Goal: Transaction & Acquisition: Book appointment/travel/reservation

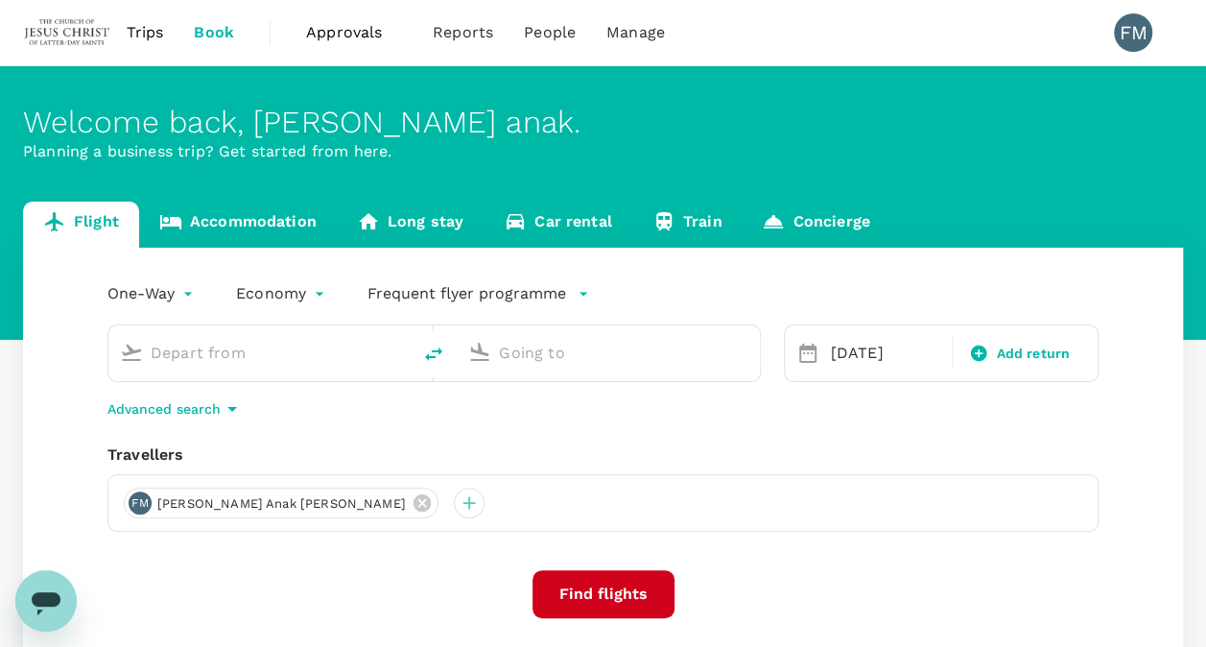
type input "Kota Kinabalu Intl (BKI)"
type input "Kuching Intl (KCH)"
type input "Kota Kinabalu Intl (BKI)"
type input "Kuching Intl (KCH)"
drag, startPoint x: 334, startPoint y: 354, endPoint x: 98, endPoint y: 330, distance: 237.2
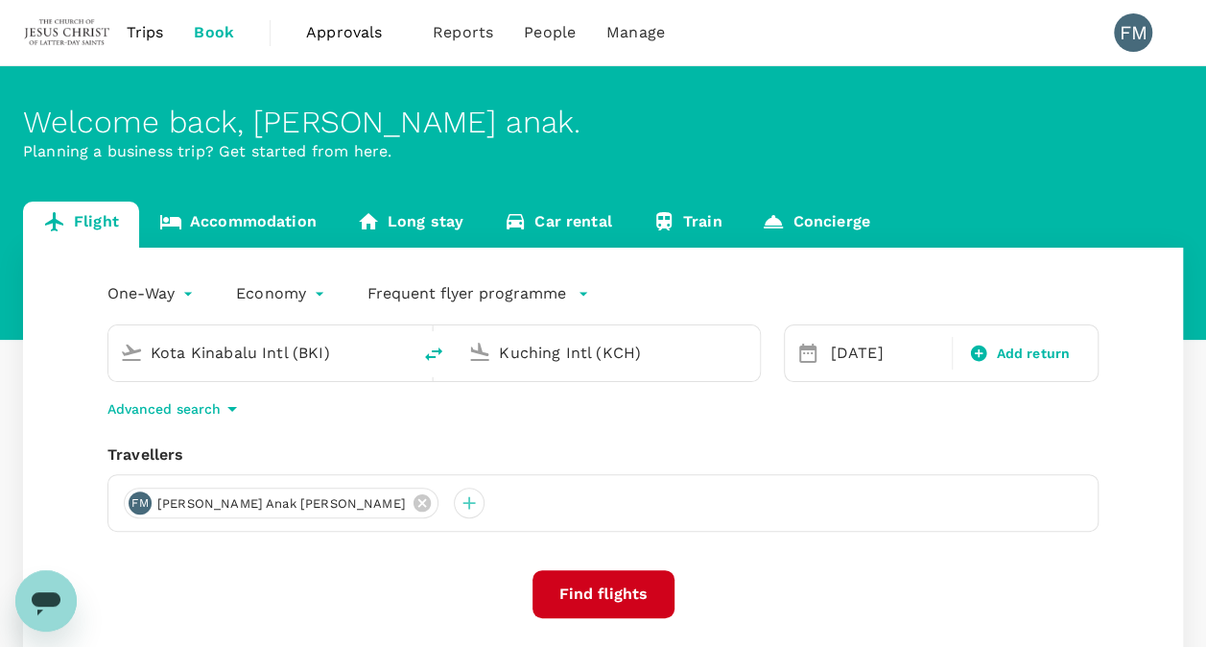
click at [98, 330] on div "Kota Kinabalu Intl (BKI) Kuching Intl (KCH)" at bounding box center [422, 341] width 676 height 81
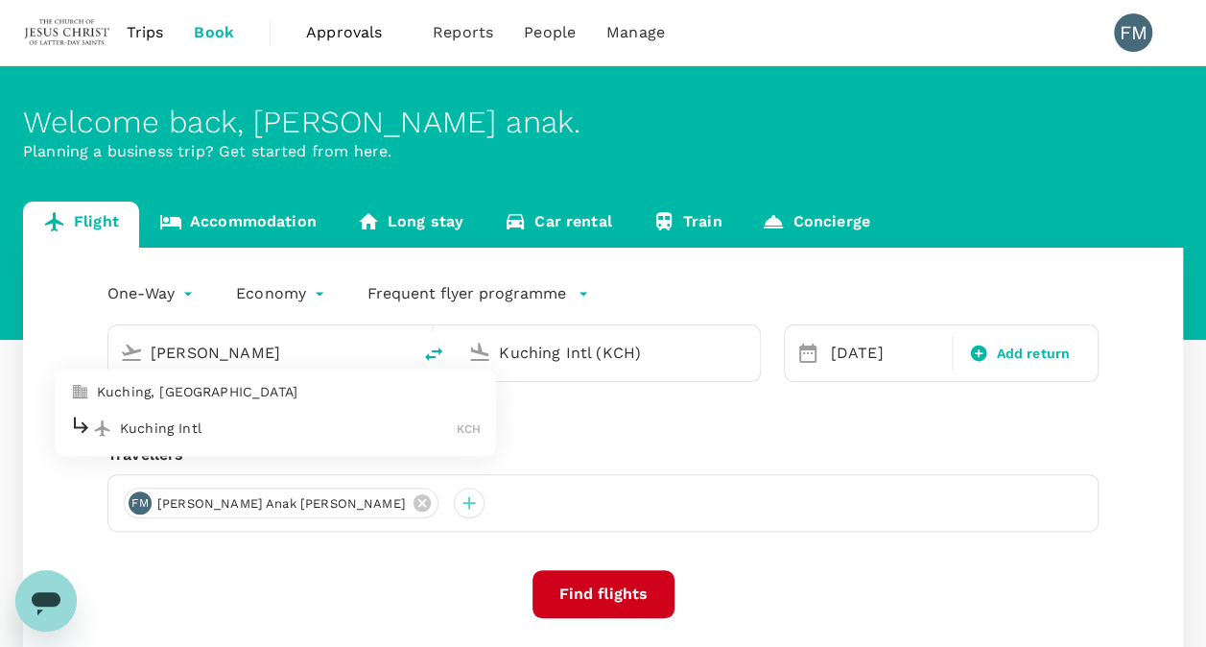
click at [244, 391] on p "Kuching, Malaysia" at bounding box center [289, 392] width 384 height 19
type input "Kuching, Malaysia (any)"
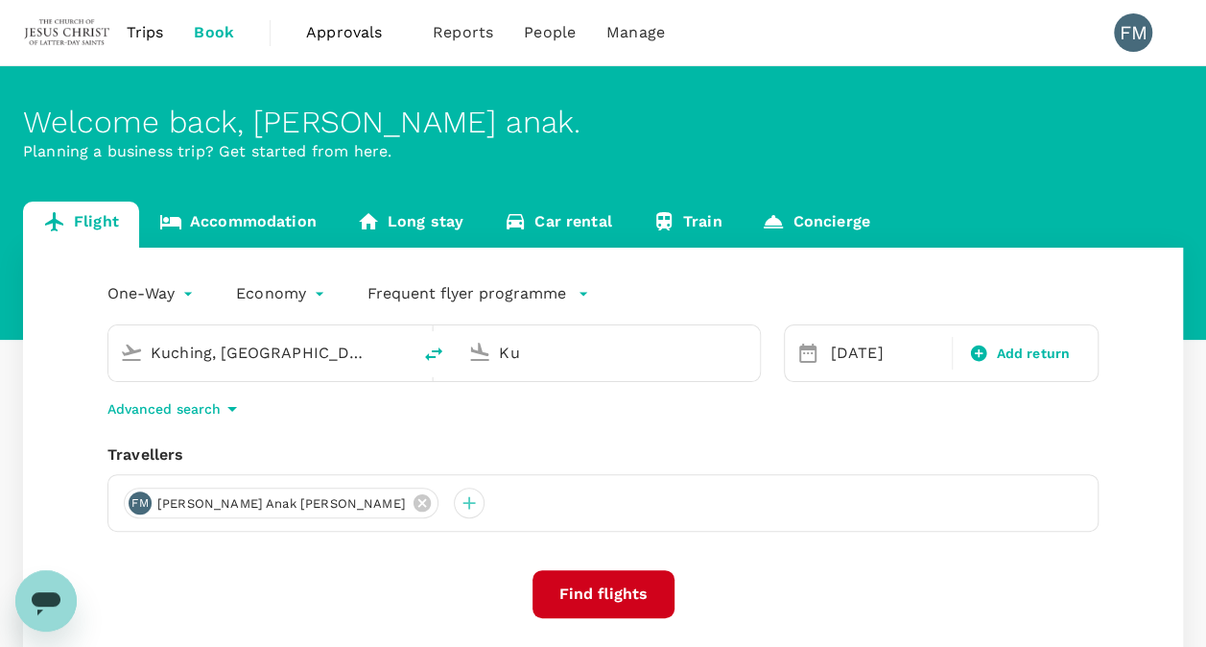
type input "K"
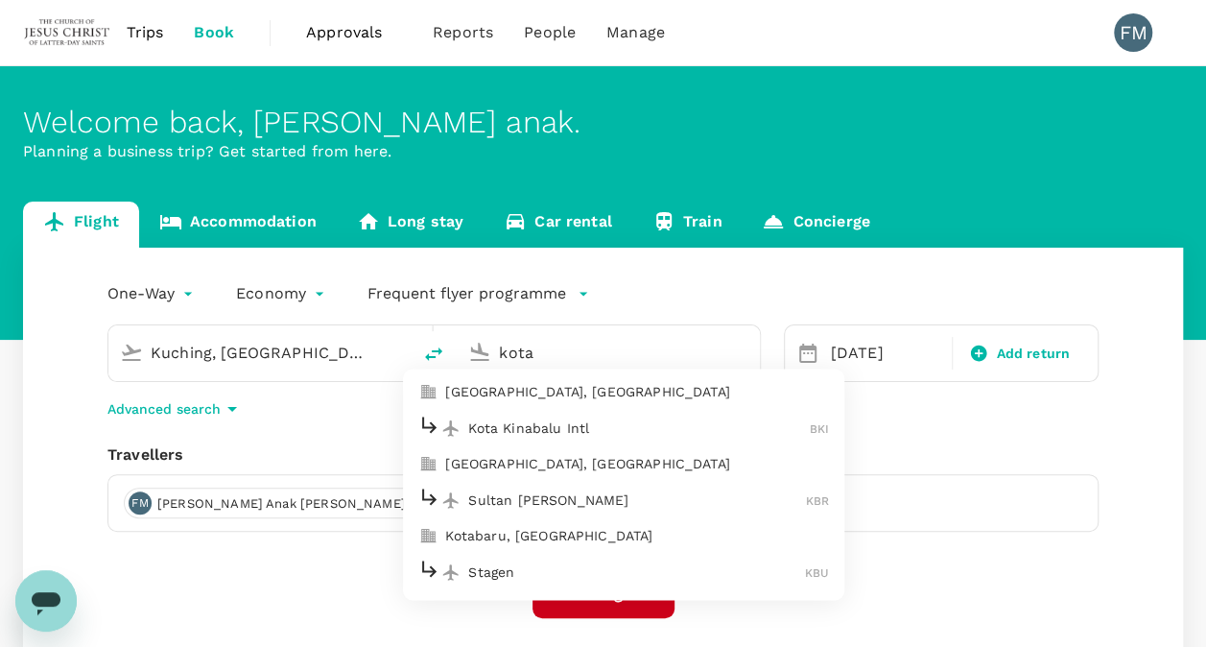
click at [653, 422] on p "Kota Kinabalu Intl" at bounding box center [639, 427] width 342 height 19
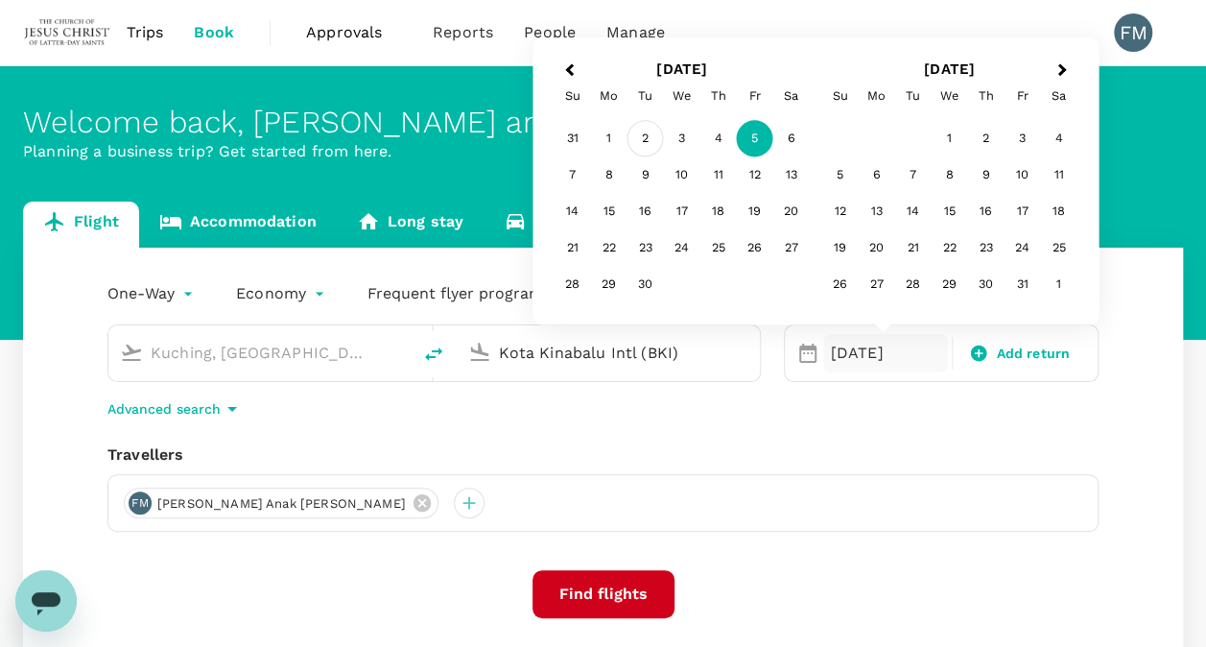
type input "Kota Kinabalu Intl (BKI)"
click at [644, 138] on div "2" at bounding box center [645, 139] width 36 height 36
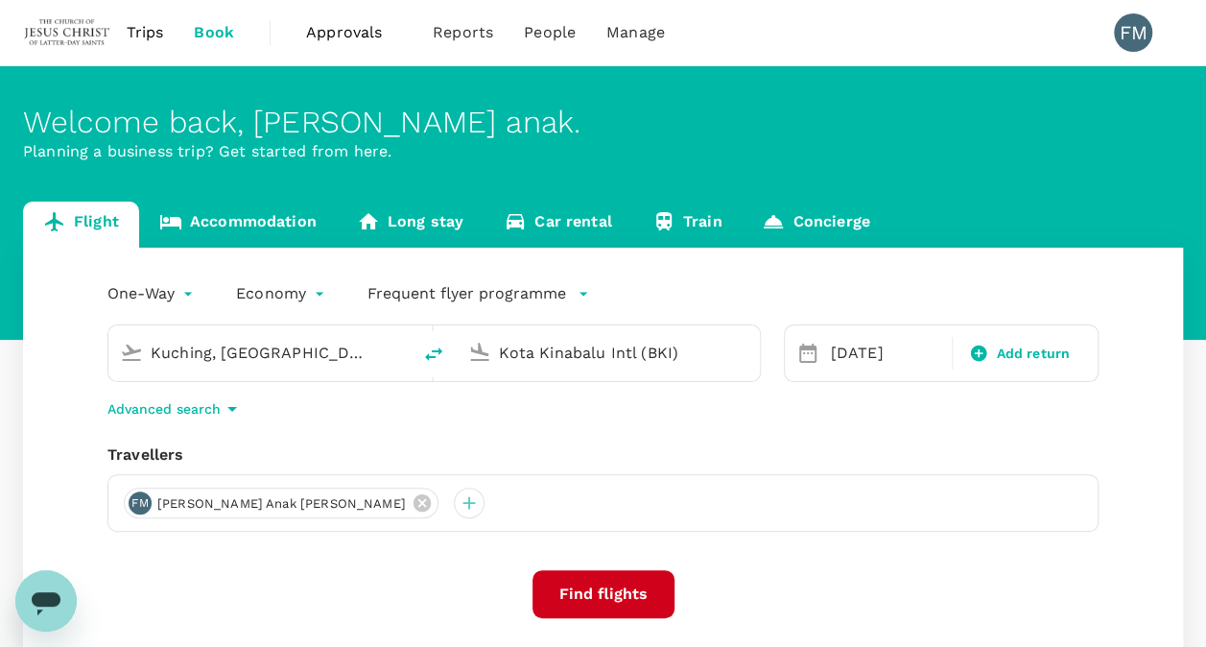
click at [615, 588] on button "Find flights" at bounding box center [603, 594] width 142 height 48
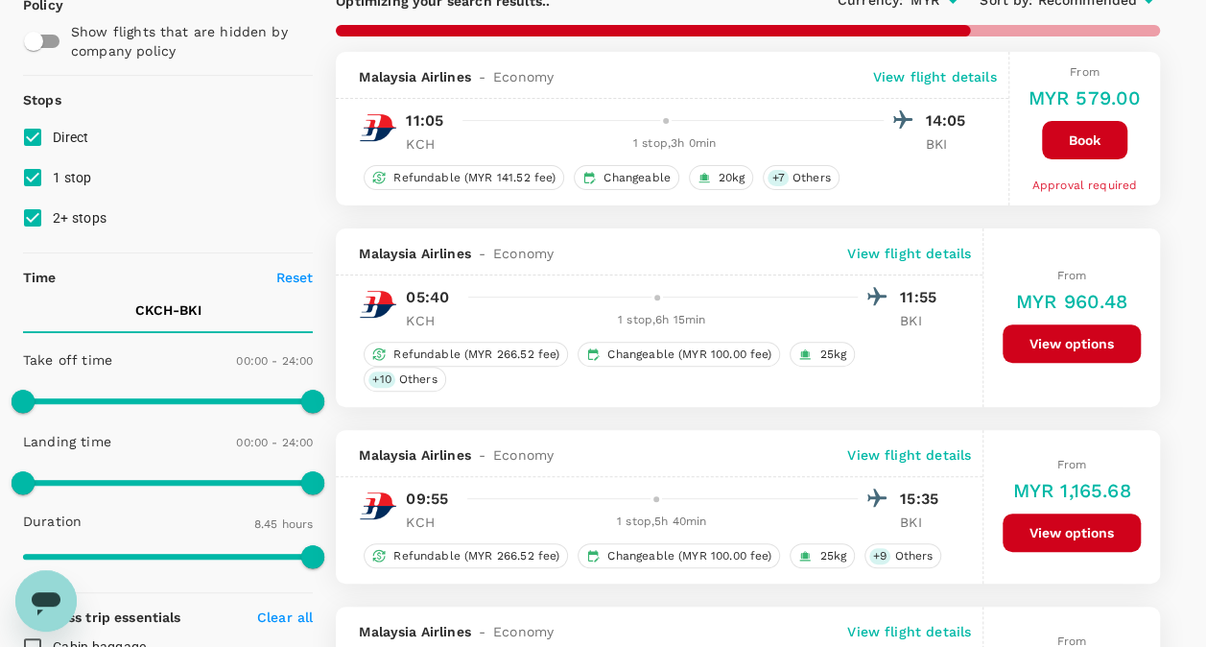
scroll to position [171, 0]
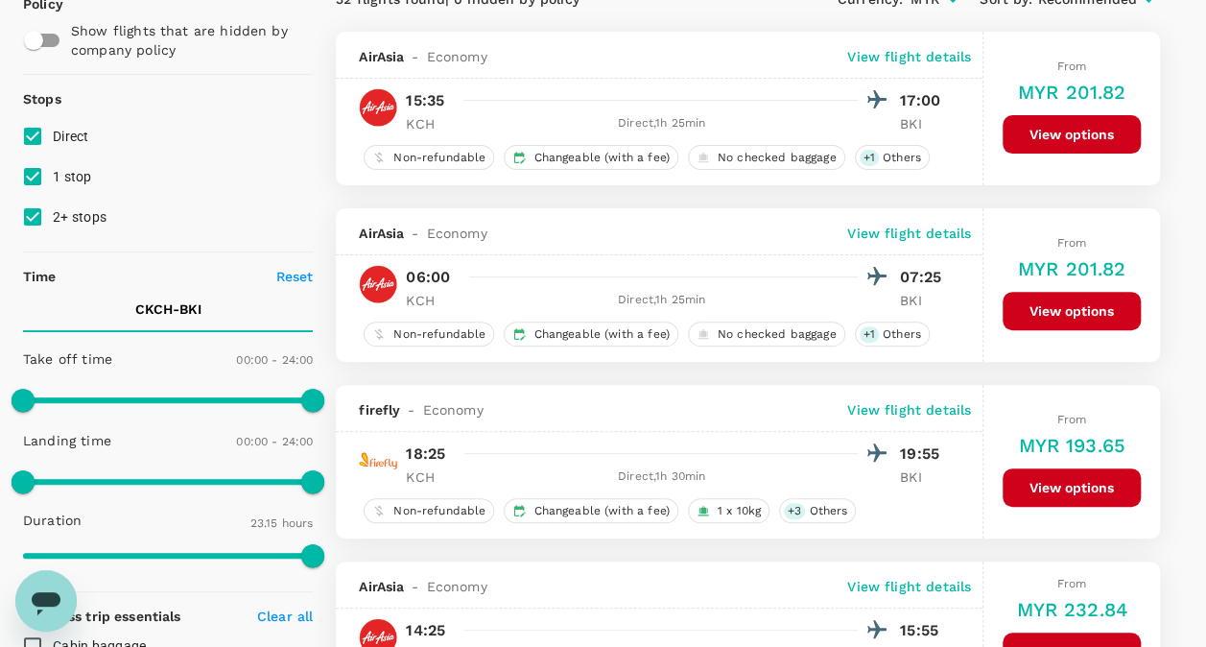
type input "1395"
checkbox input "false"
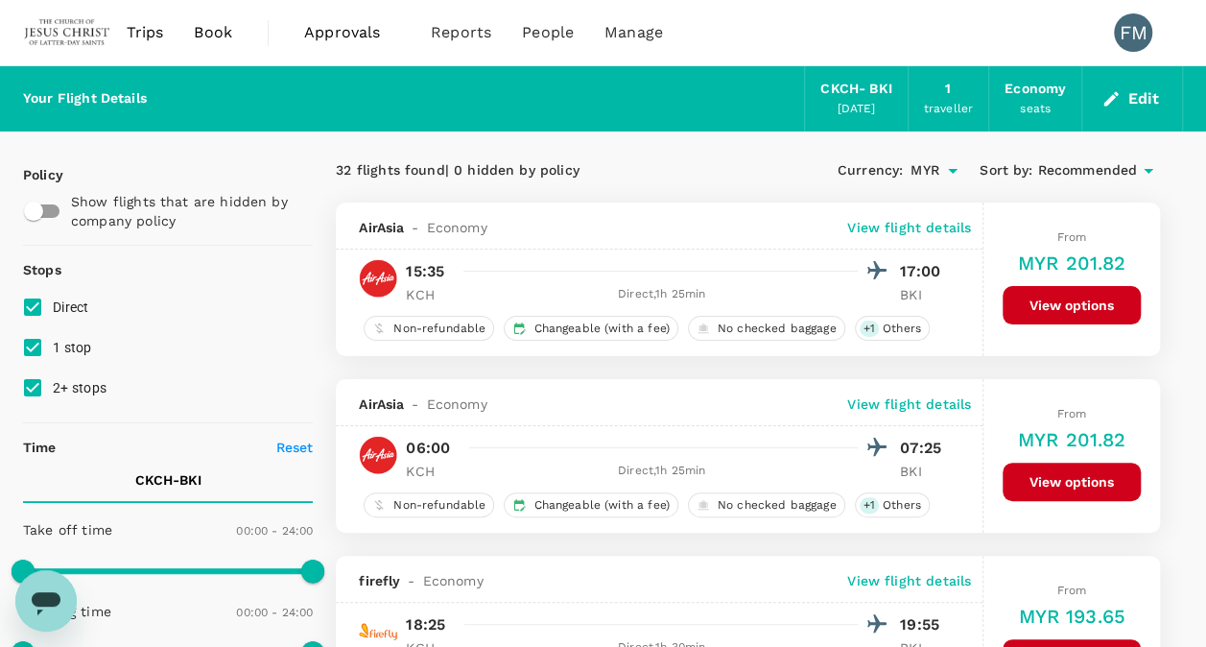
click at [73, 347] on span "1 stop" at bounding box center [72, 347] width 39 height 15
click at [53, 347] on input "1 stop" at bounding box center [32, 347] width 40 height 40
checkbox input "false"
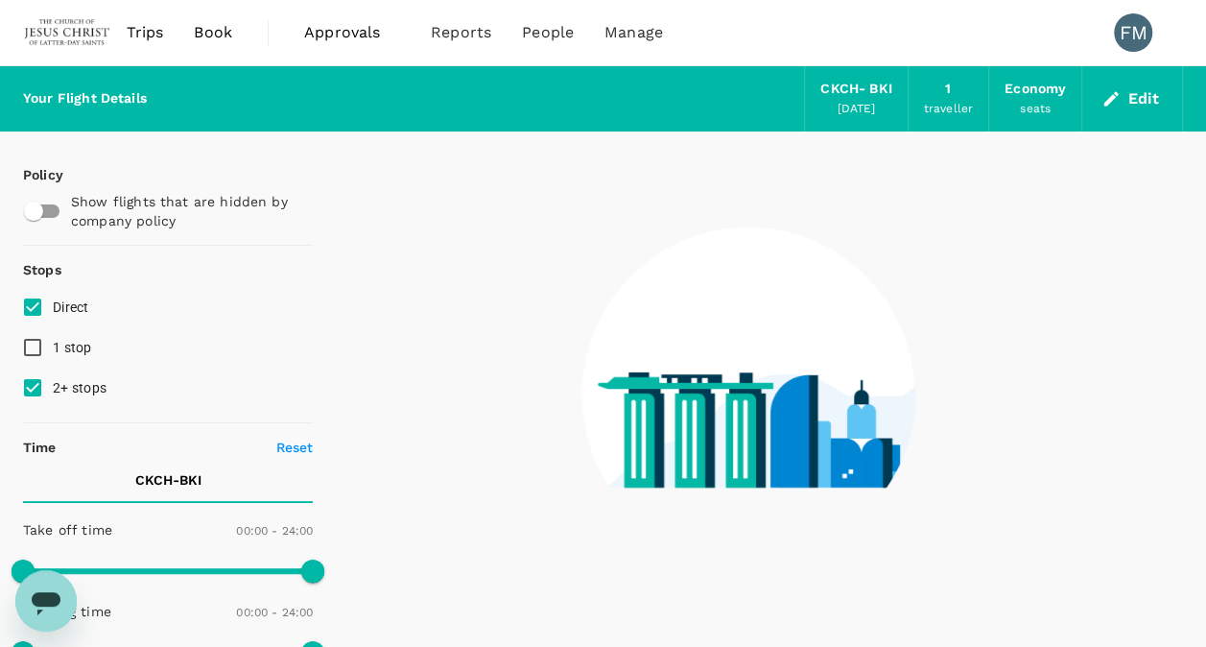
click at [81, 386] on span "2+ stops" at bounding box center [80, 387] width 54 height 15
click at [53, 386] on input "2+ stops" at bounding box center [32, 387] width 40 height 40
checkbox input "false"
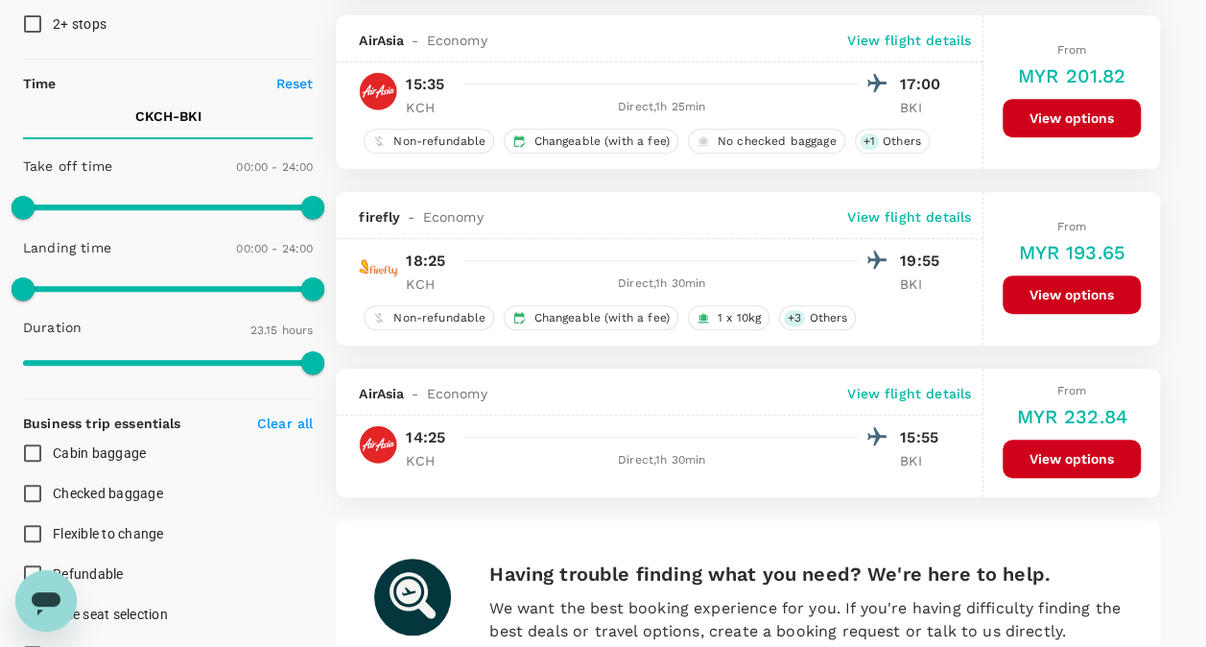
scroll to position [375, 0]
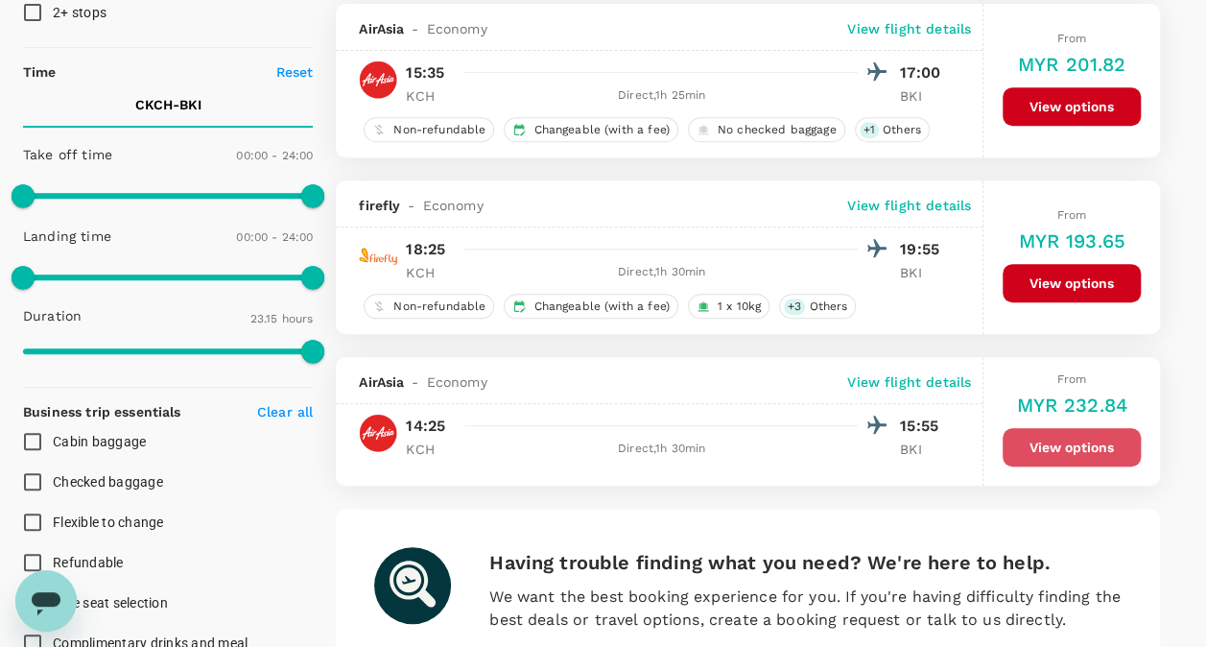
click at [1089, 432] on button "View options" at bounding box center [1071, 447] width 138 height 38
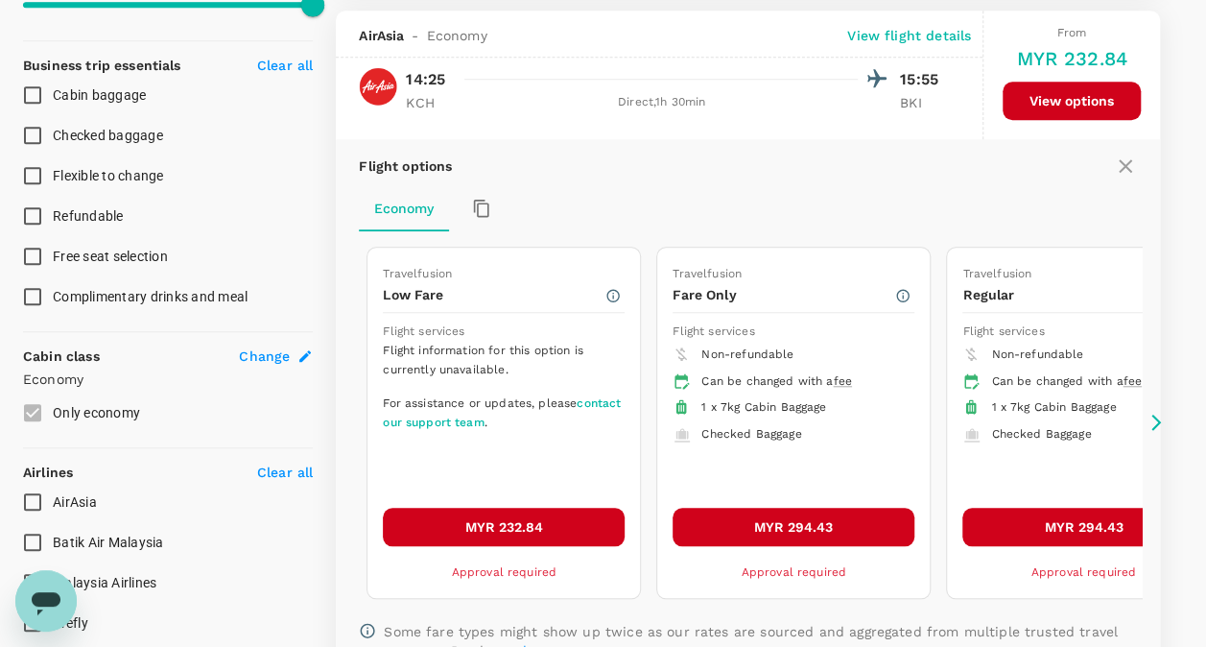
scroll to position [729, 0]
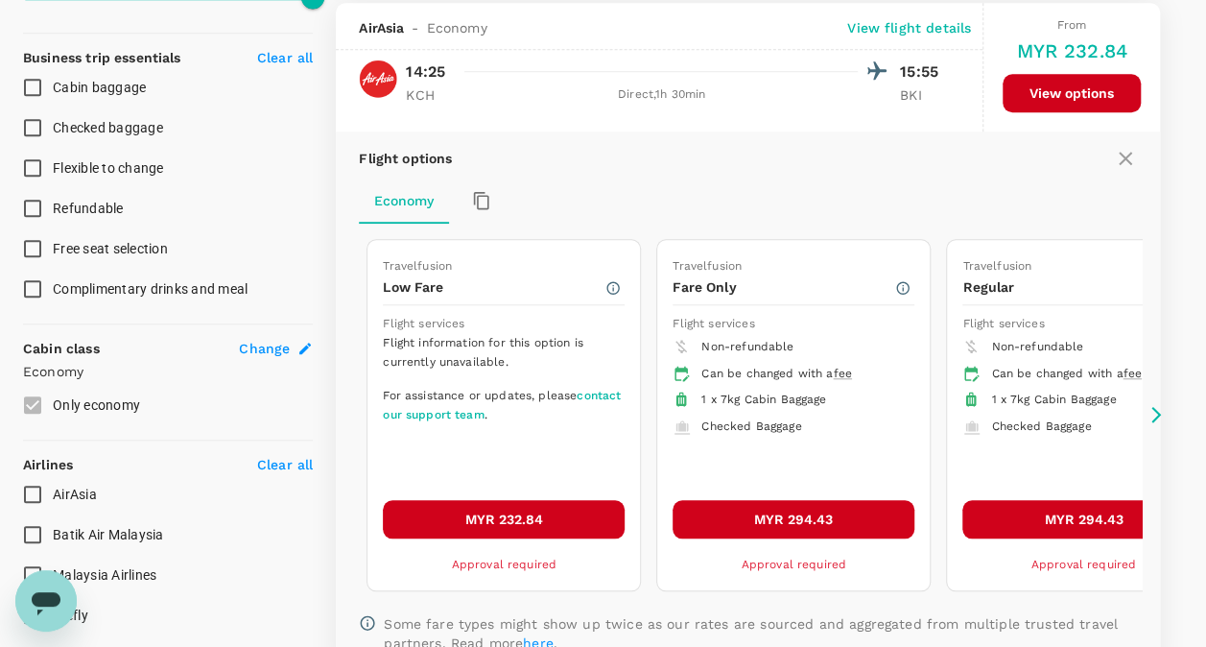
click at [1152, 407] on icon at bounding box center [1156, 415] width 10 height 16
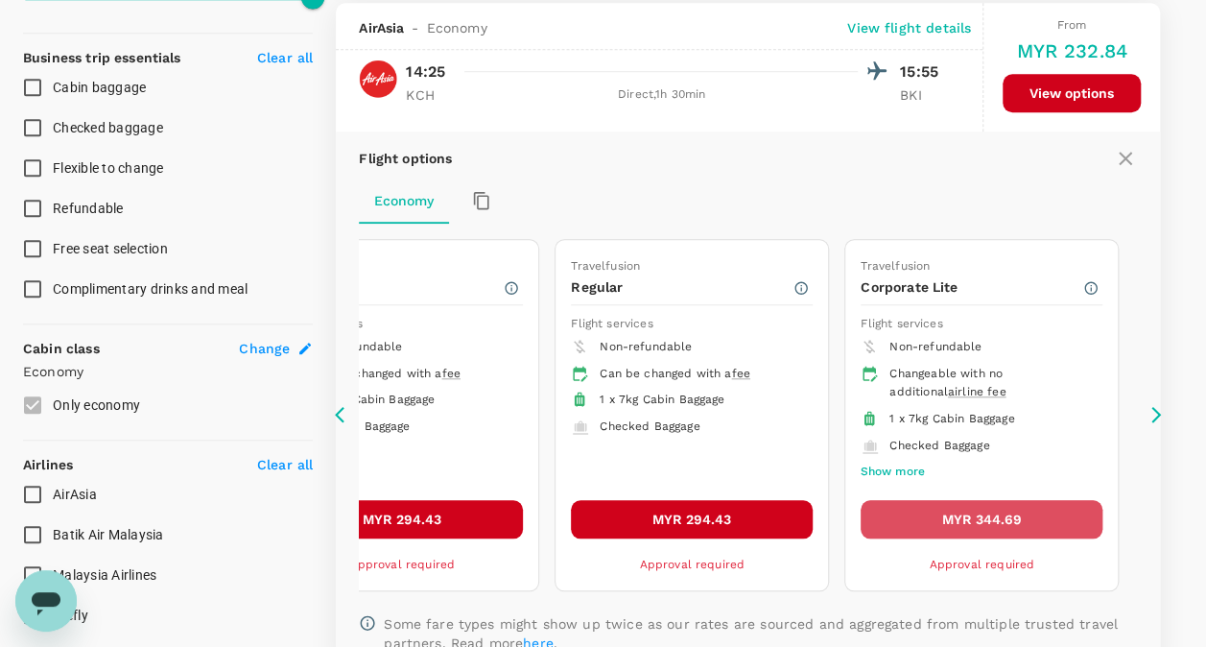
click at [973, 507] on button "MYR 344.69" at bounding box center [981, 519] width 242 height 38
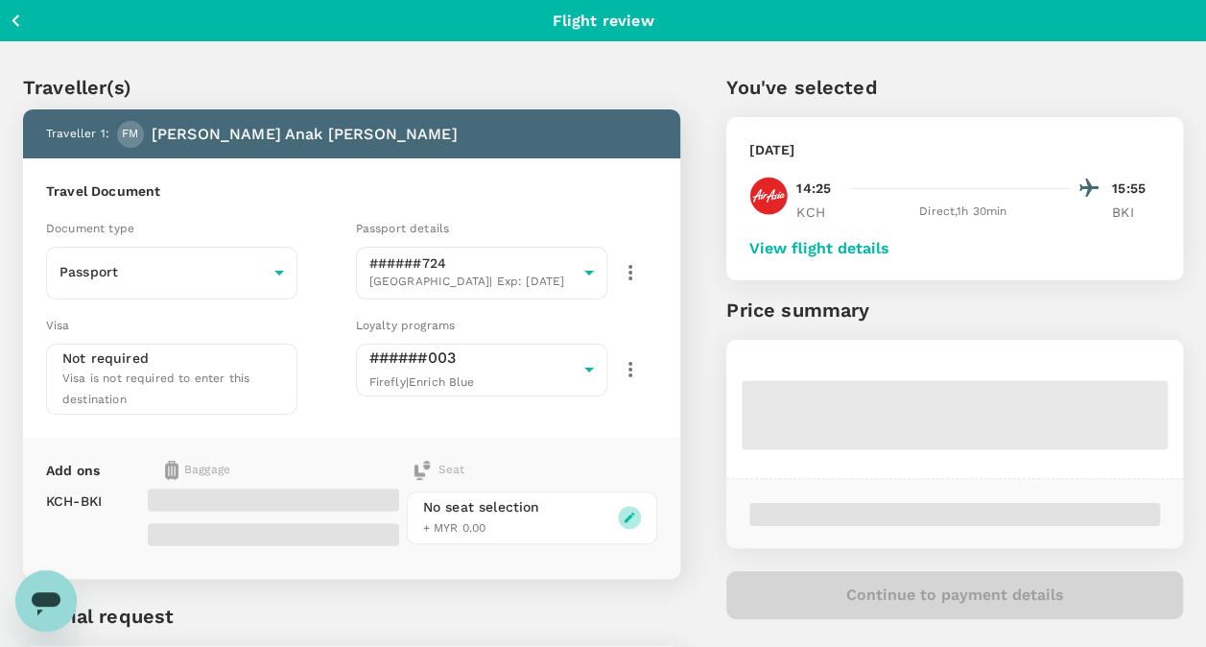
click at [627, 510] on icon "button" at bounding box center [629, 516] width 13 height 13
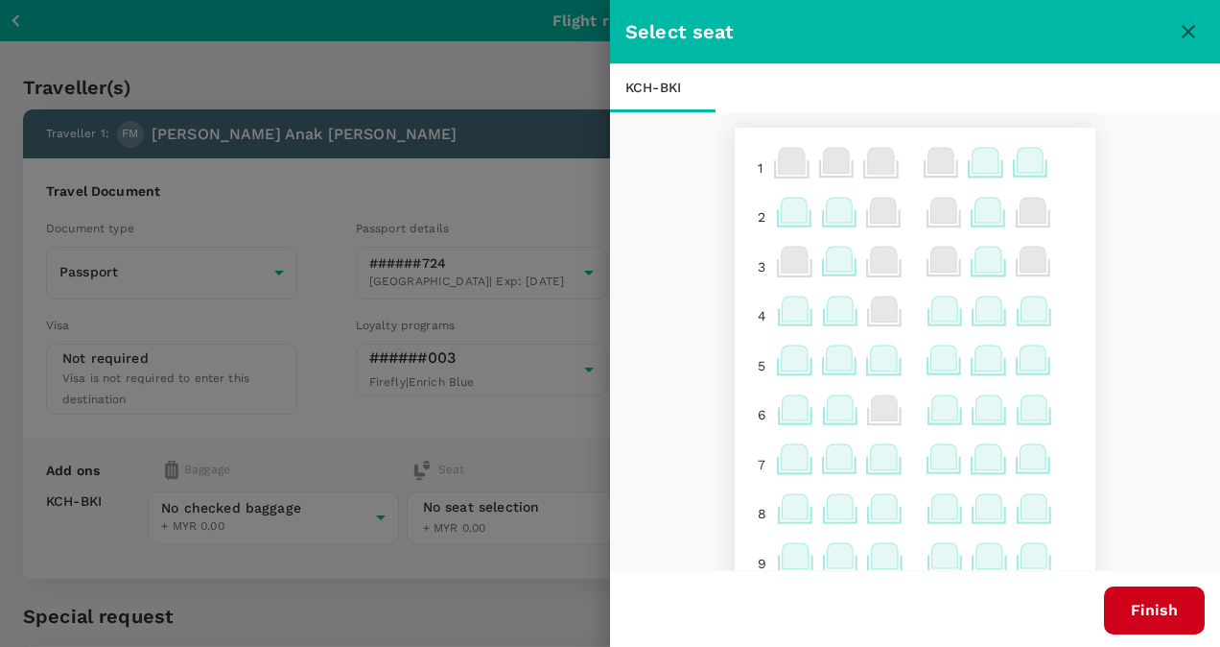
click at [782, 213] on icon at bounding box center [795, 210] width 26 height 25
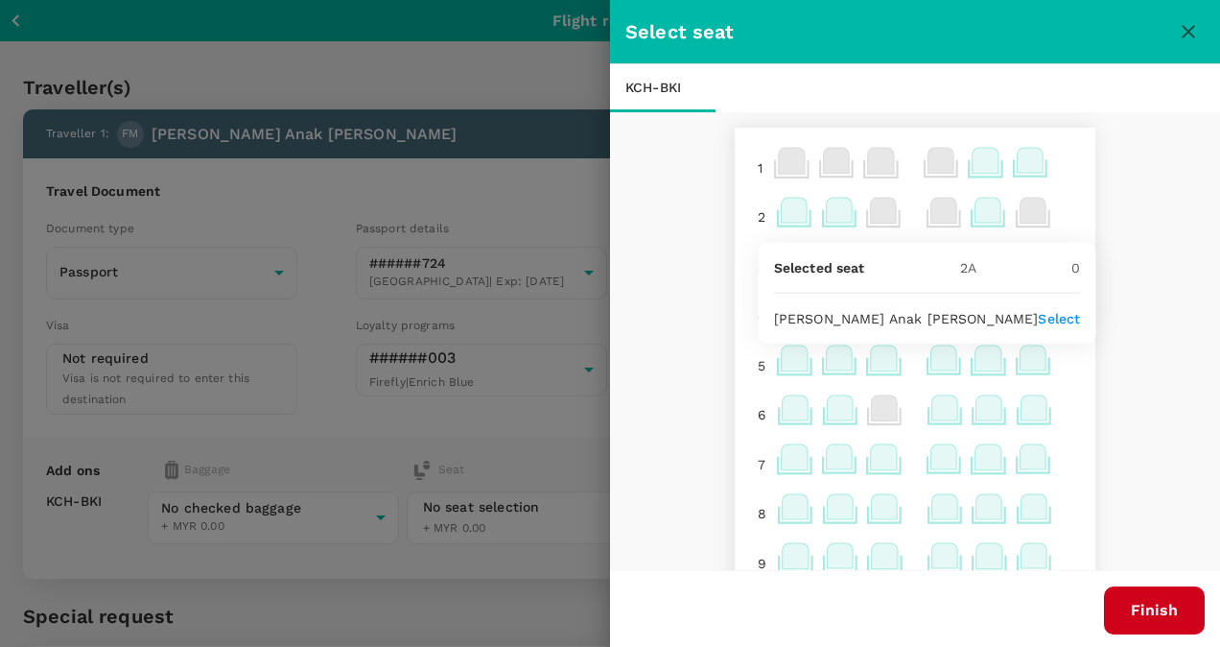
click at [1038, 318] on p "Select" at bounding box center [1059, 318] width 42 height 19
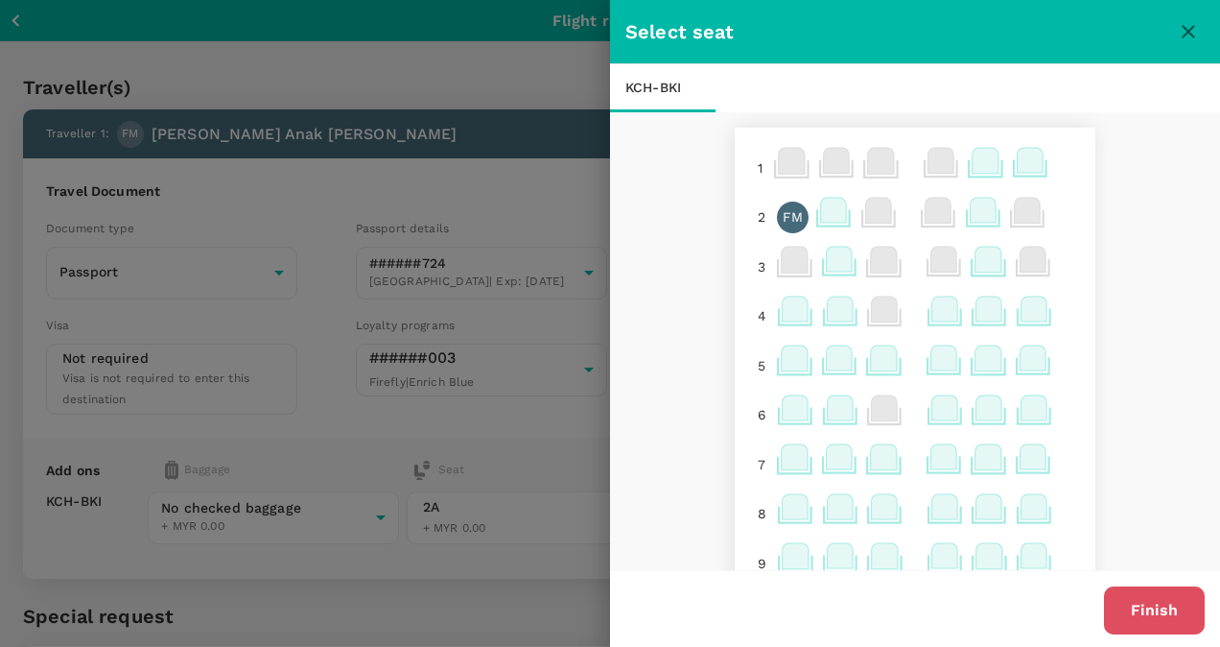
click at [1160, 623] on button "Finish" at bounding box center [1154, 610] width 101 height 48
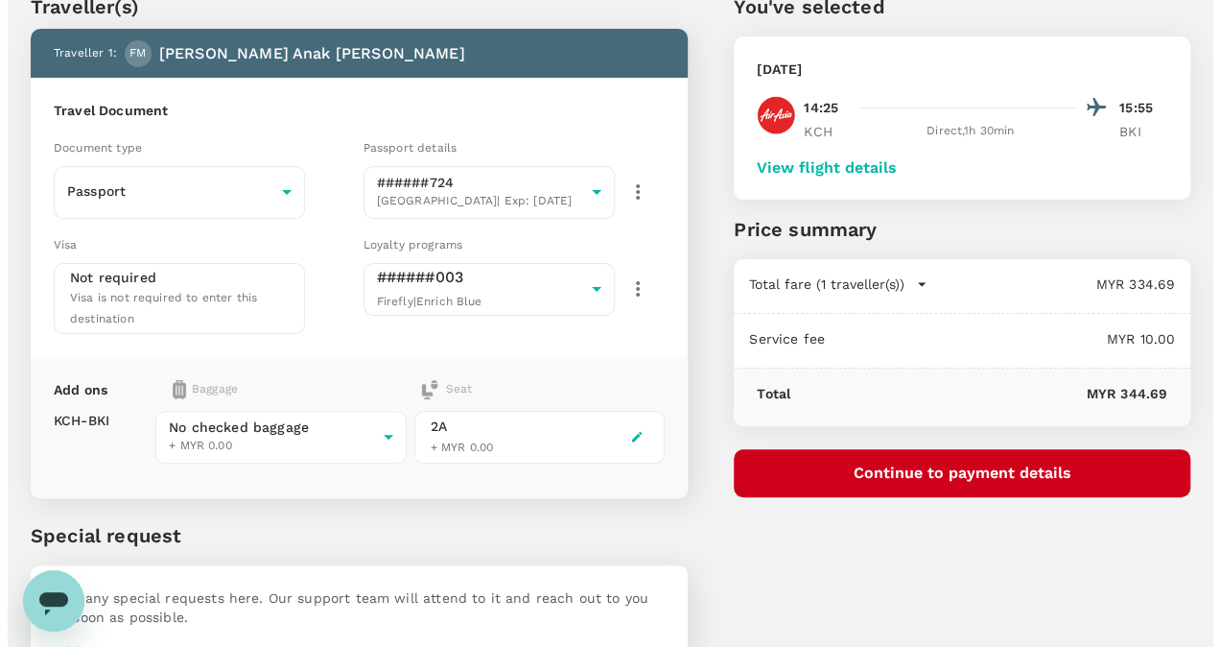
scroll to position [188, 0]
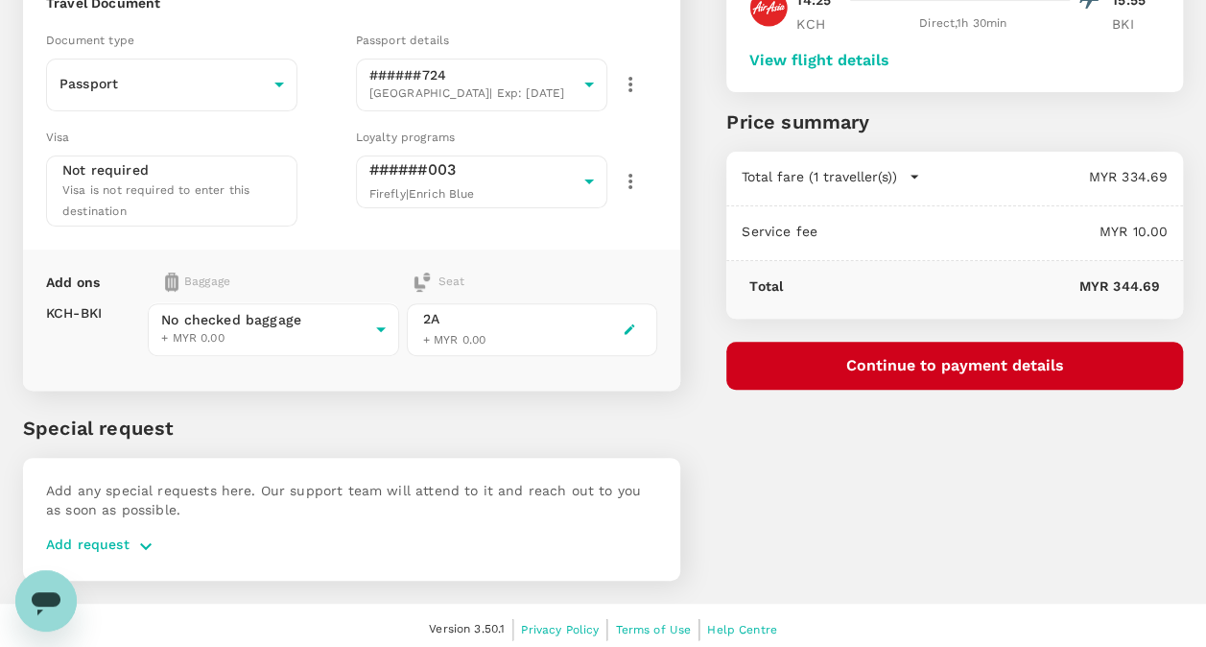
click at [898, 355] on button "Continue to payment details" at bounding box center [954, 366] width 457 height 48
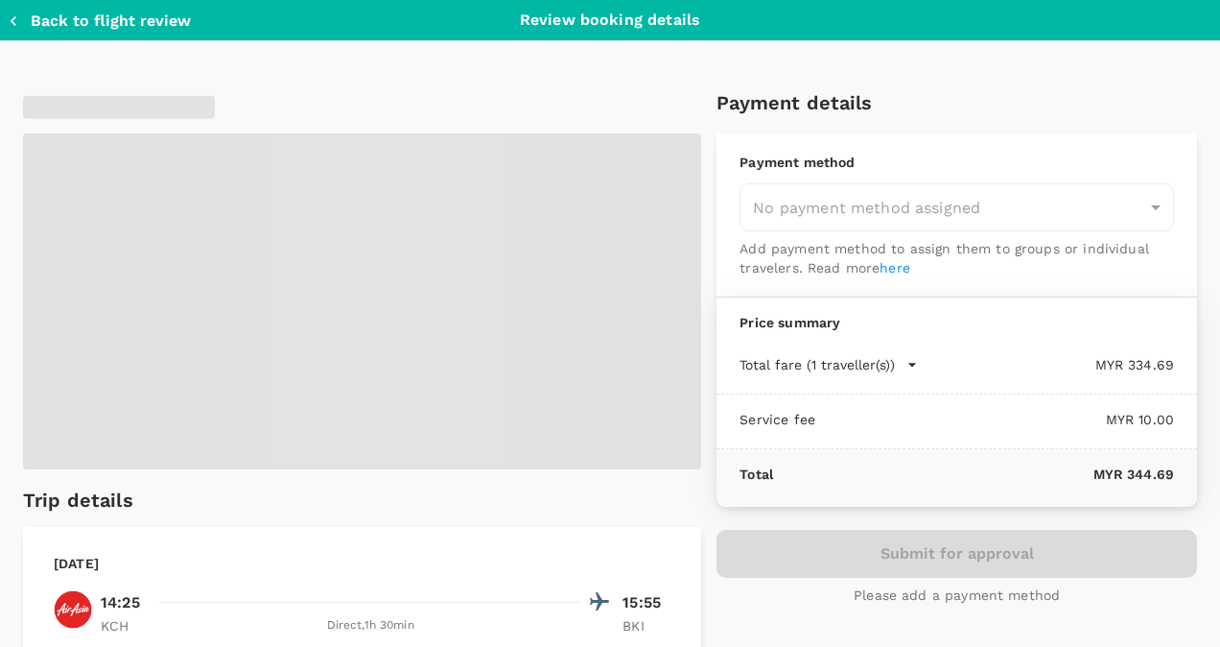
type input "9bd44508-0115-40ee-9baa-a4db79ee987c"
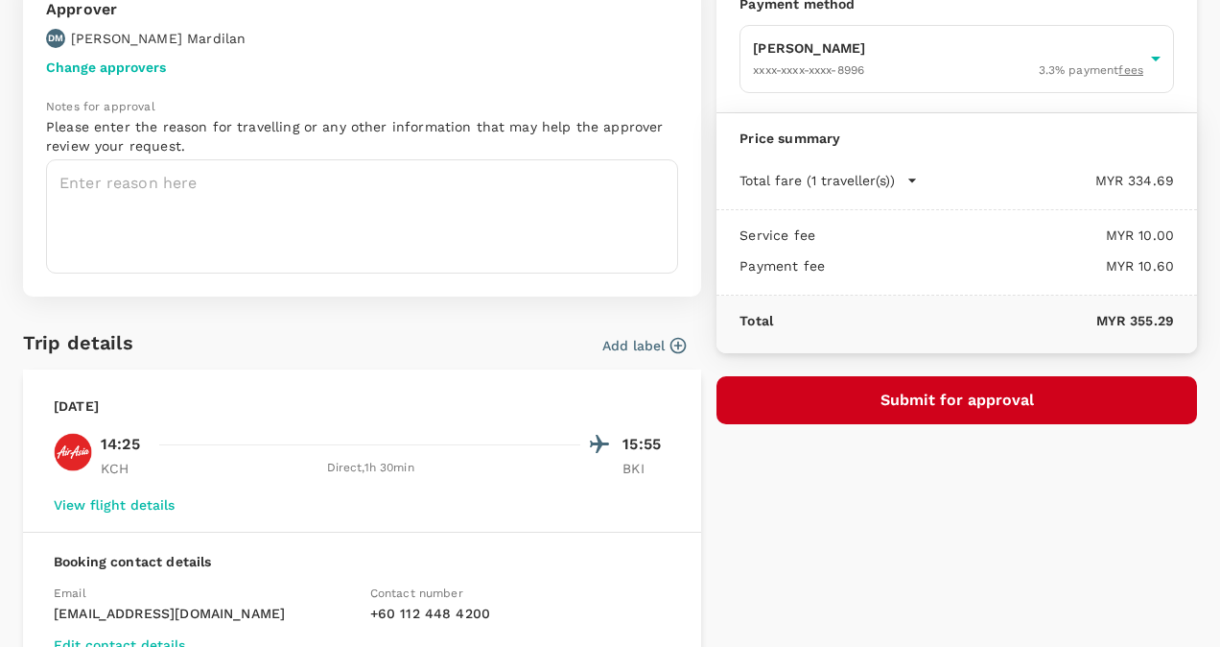
scroll to position [421, 0]
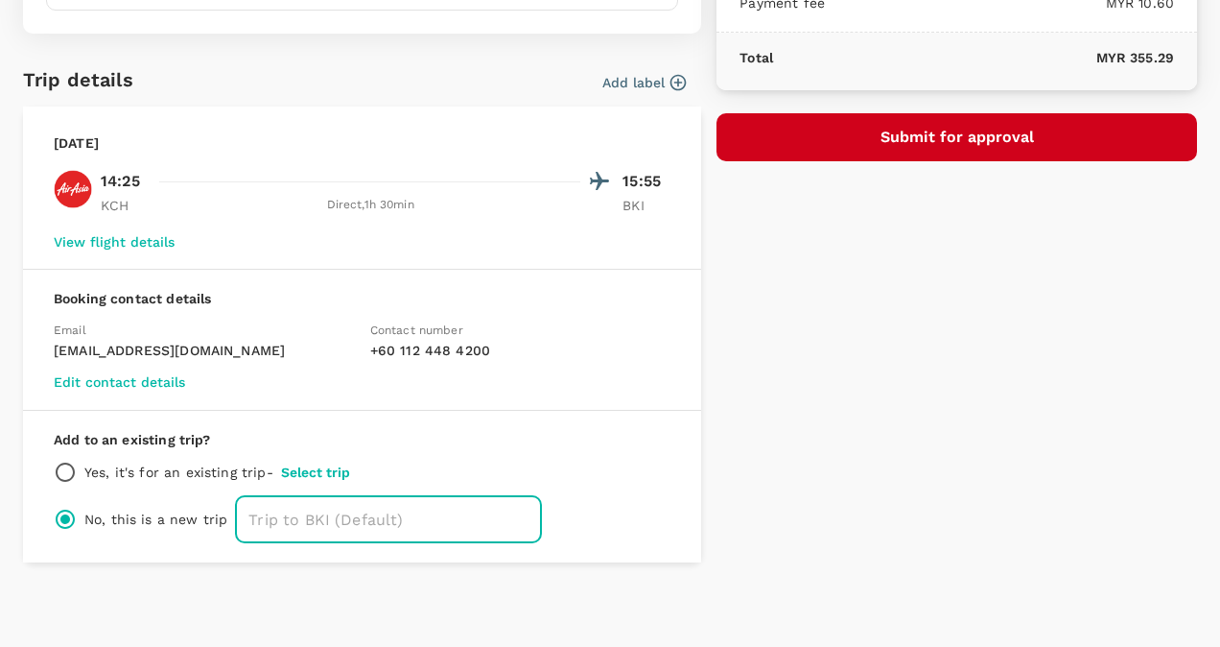
click at [397, 515] on input "text" at bounding box center [388, 519] width 307 height 48
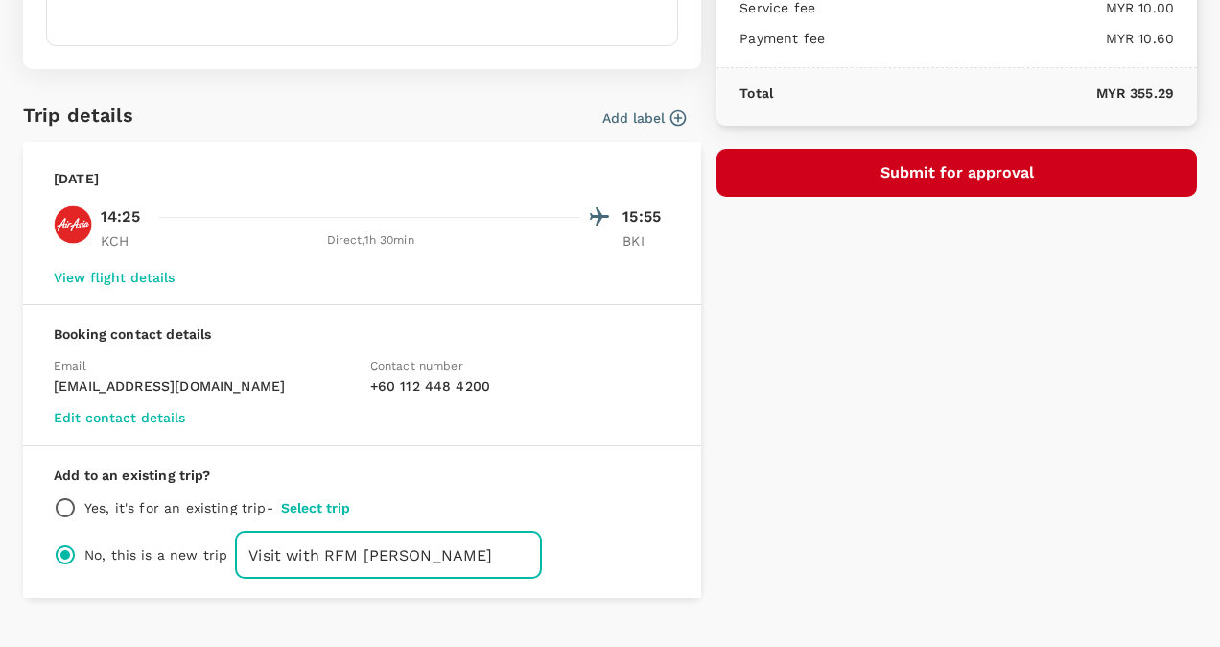
type input "Visit with RFM Dean"
click at [887, 169] on button "Submit for approval" at bounding box center [957, 173] width 481 height 48
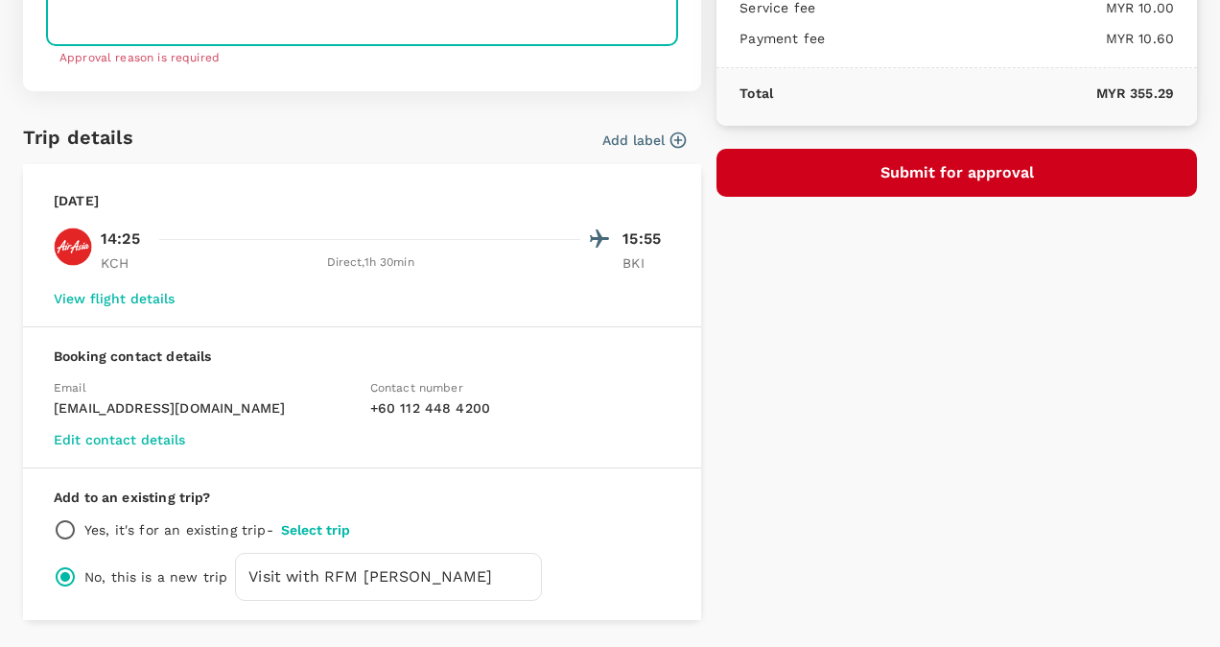
scroll to position [17, 0]
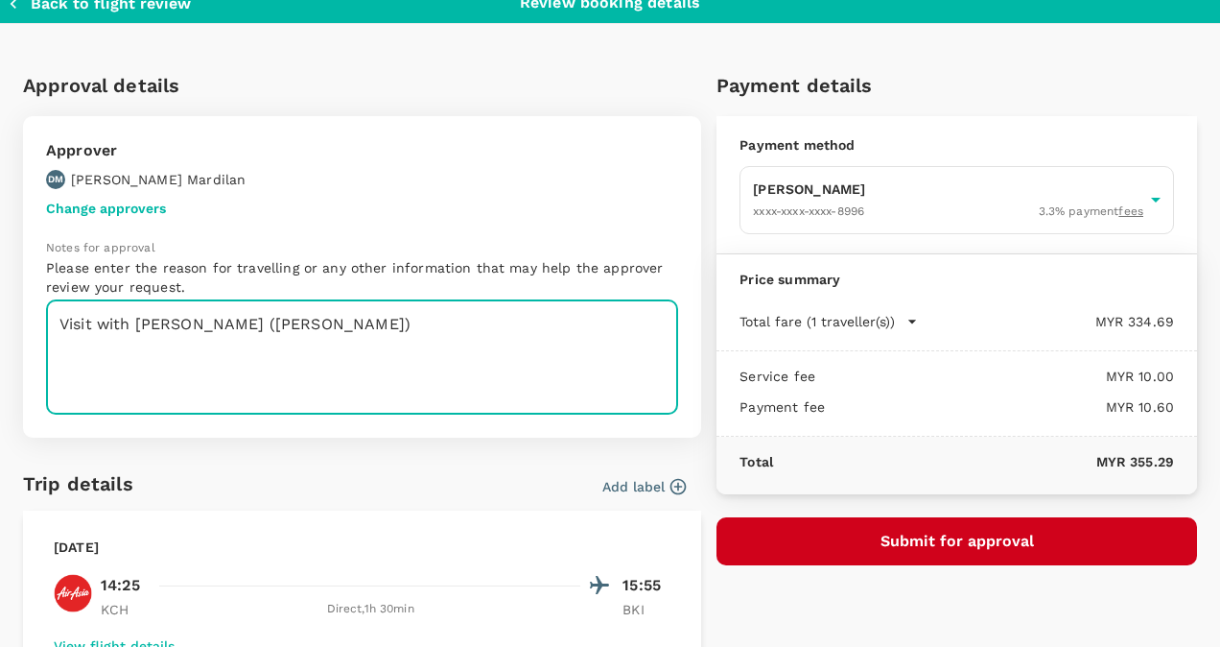
type textarea "Visit with Dean (Sabah meetinghouses)"
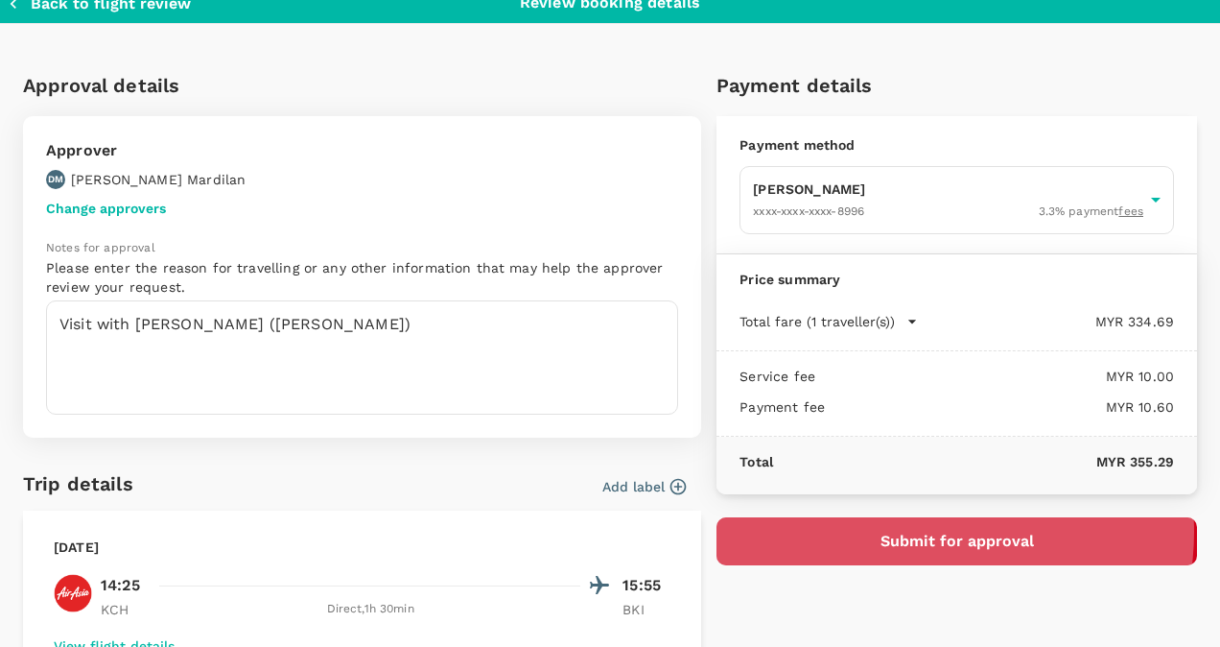
click at [914, 529] on button "Submit for approval" at bounding box center [957, 541] width 481 height 48
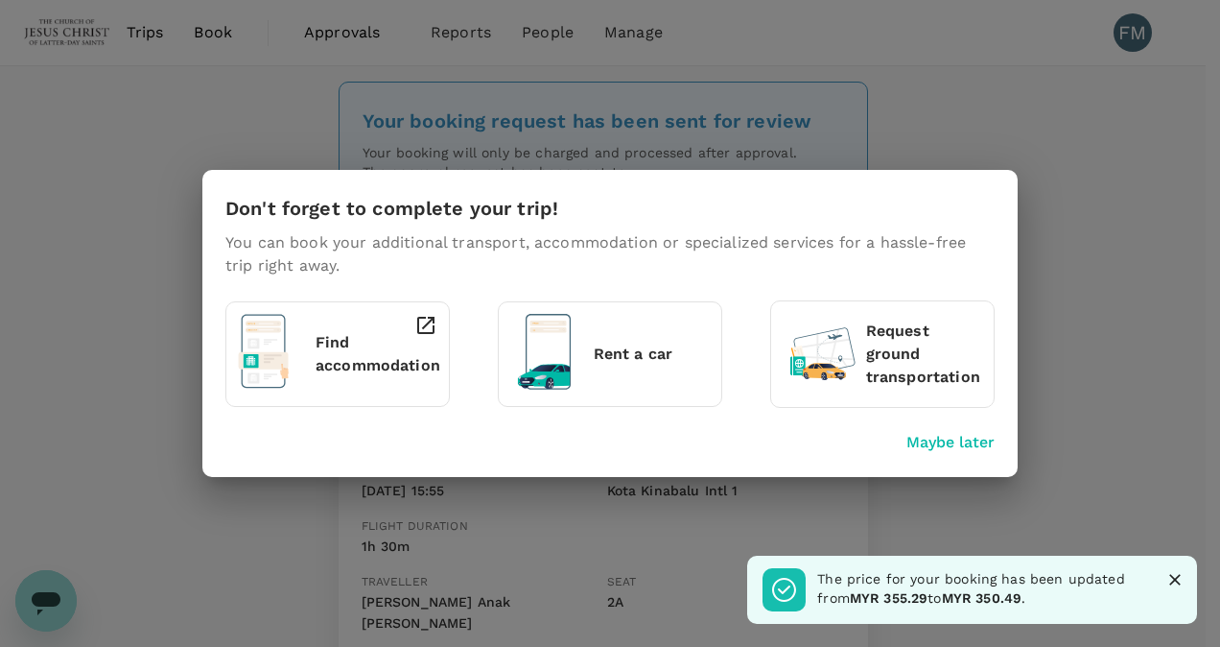
click at [332, 373] on p "Find accommodation" at bounding box center [378, 354] width 125 height 46
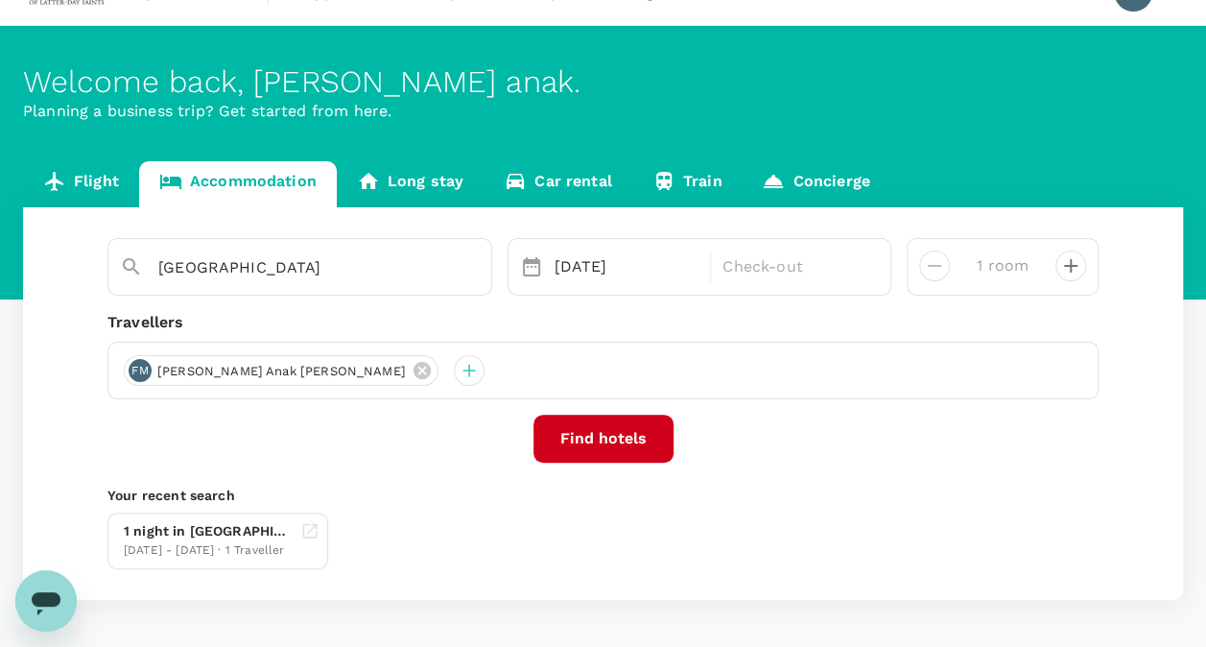
scroll to position [59, 0]
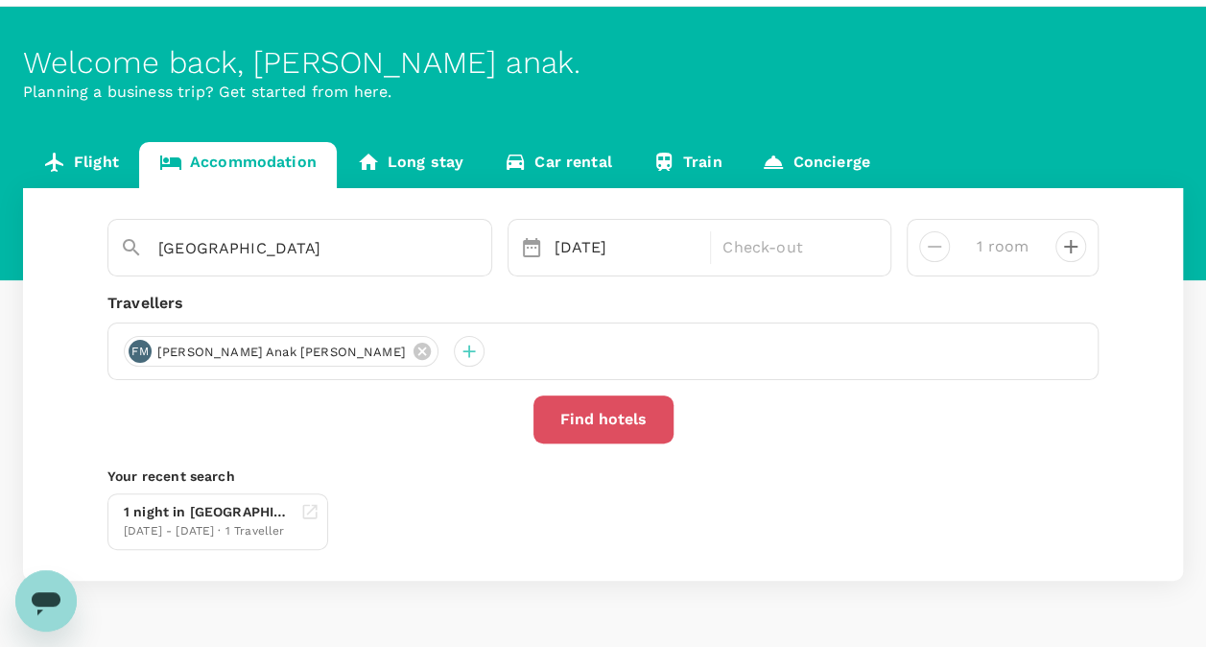
click at [586, 412] on button "Find hotels" at bounding box center [603, 419] width 140 height 48
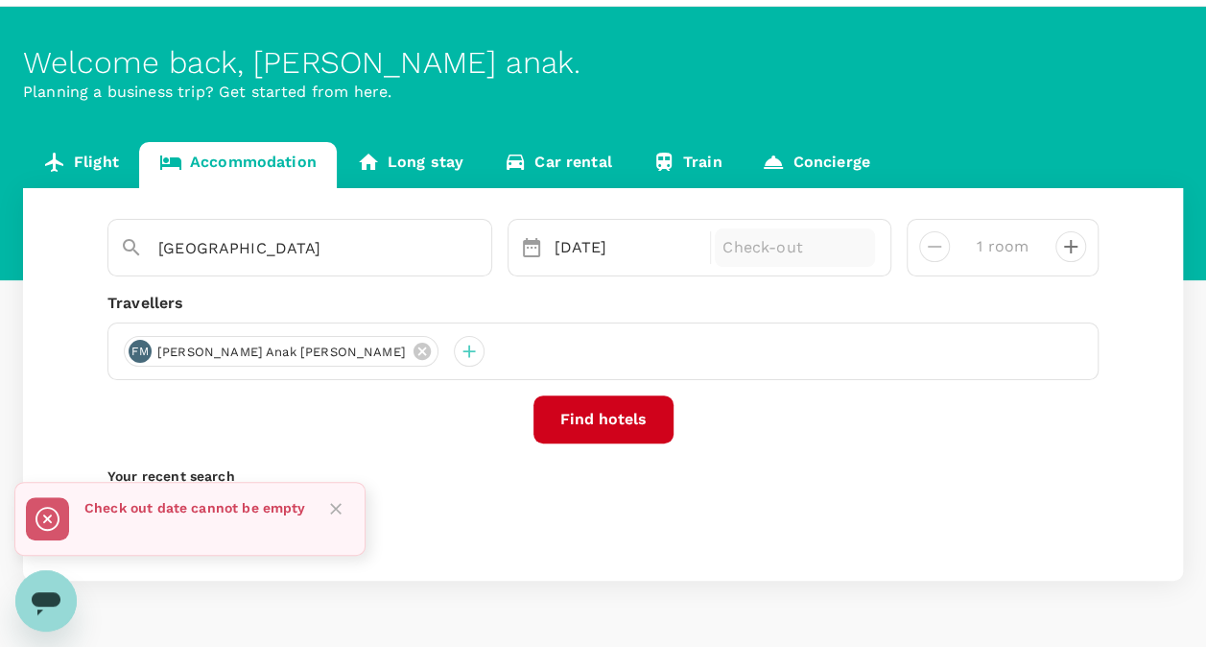
click at [758, 252] on p "Check-out" at bounding box center [794, 247] width 145 height 23
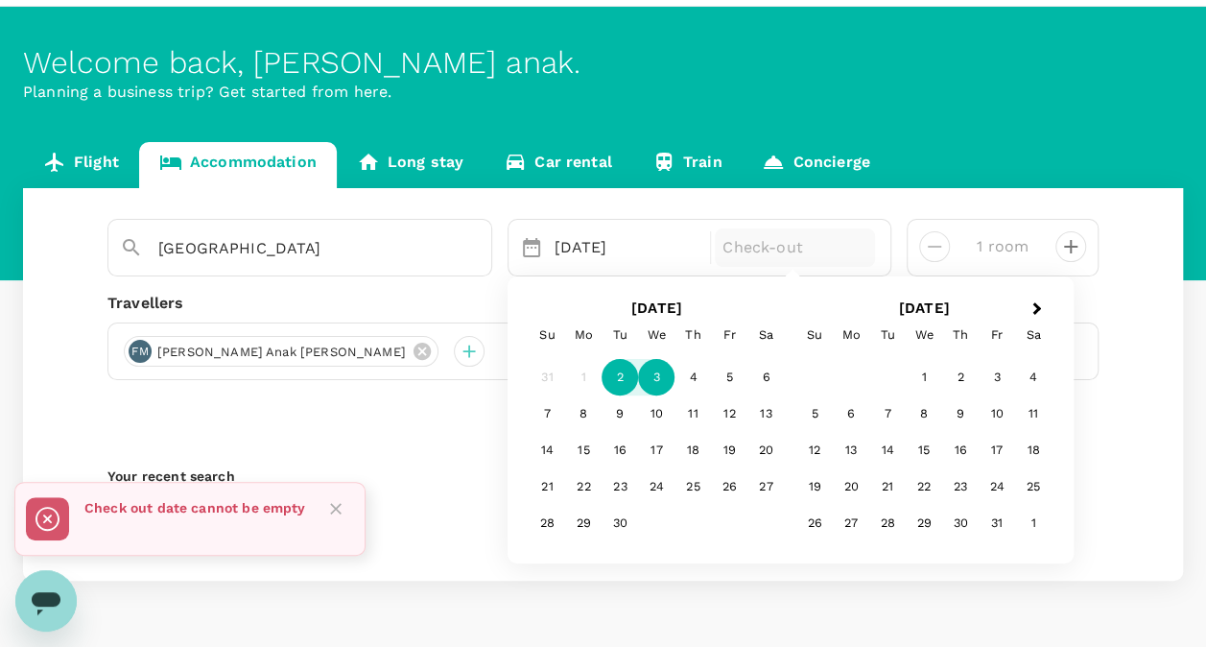
click at [658, 384] on div "3" at bounding box center [656, 378] width 36 height 36
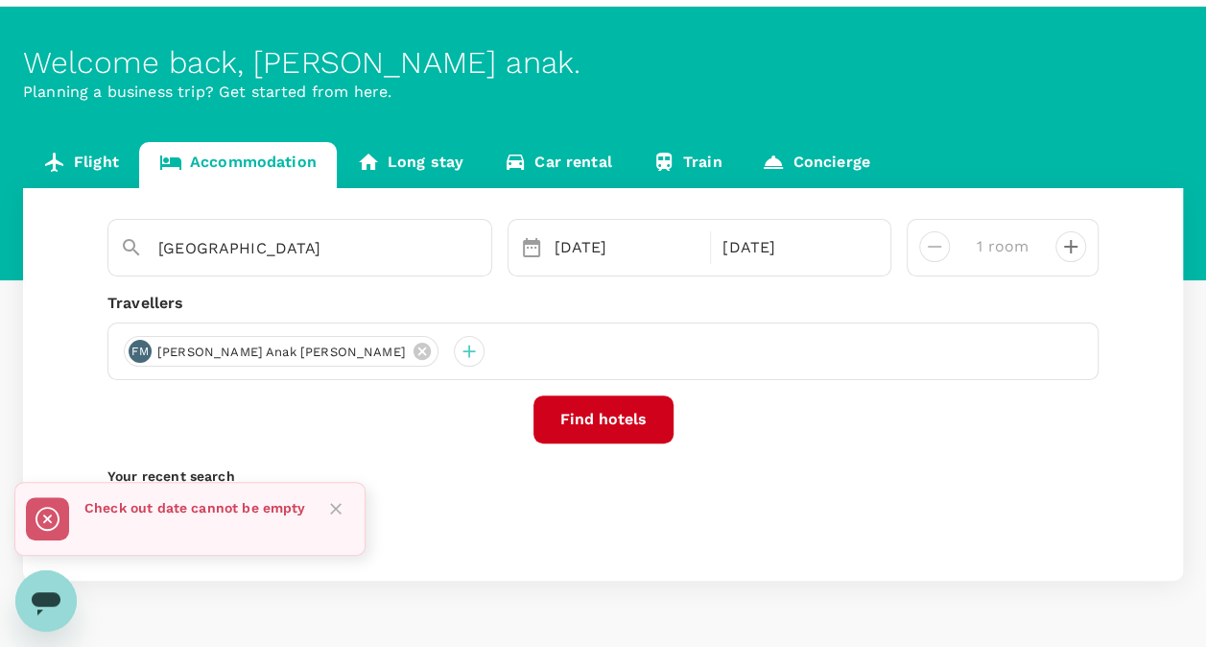
click at [627, 426] on button "Find hotels" at bounding box center [603, 419] width 140 height 48
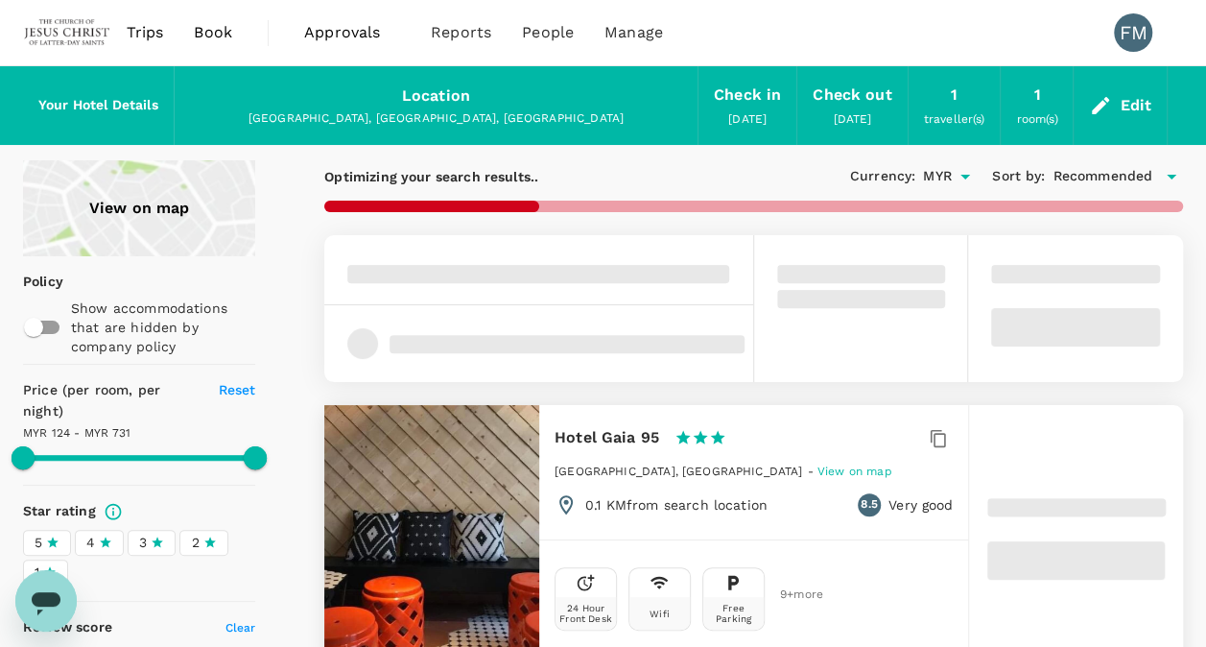
type input "731.28"
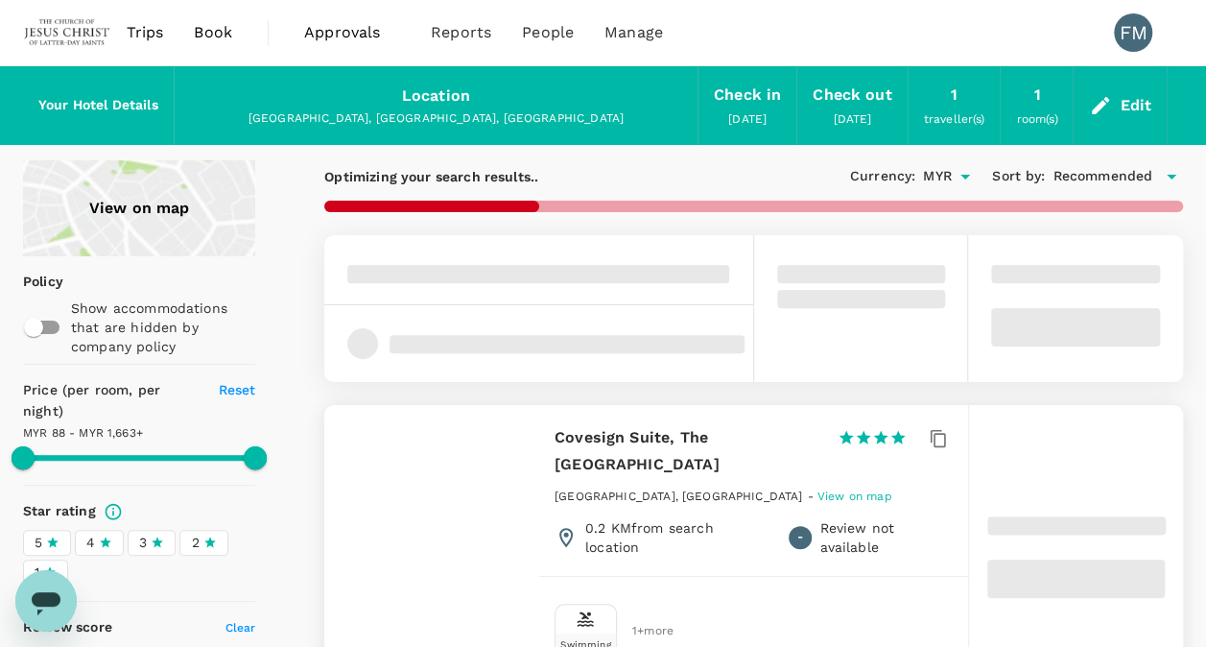
type input "88.28"
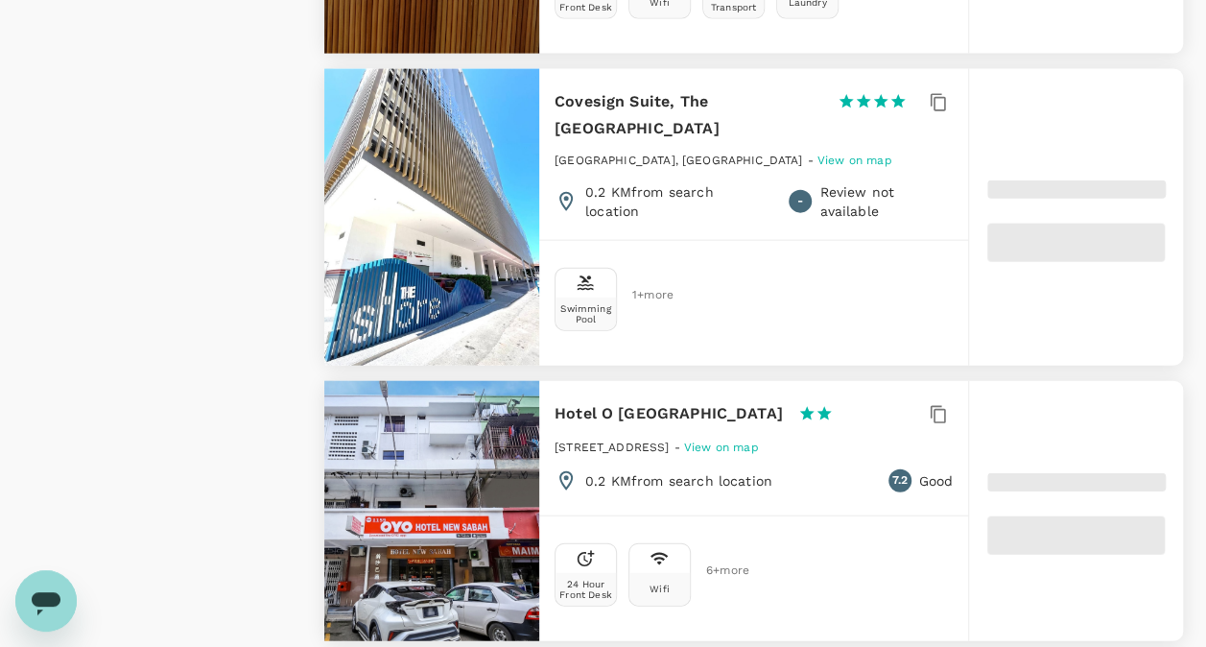
type input "1662.87"
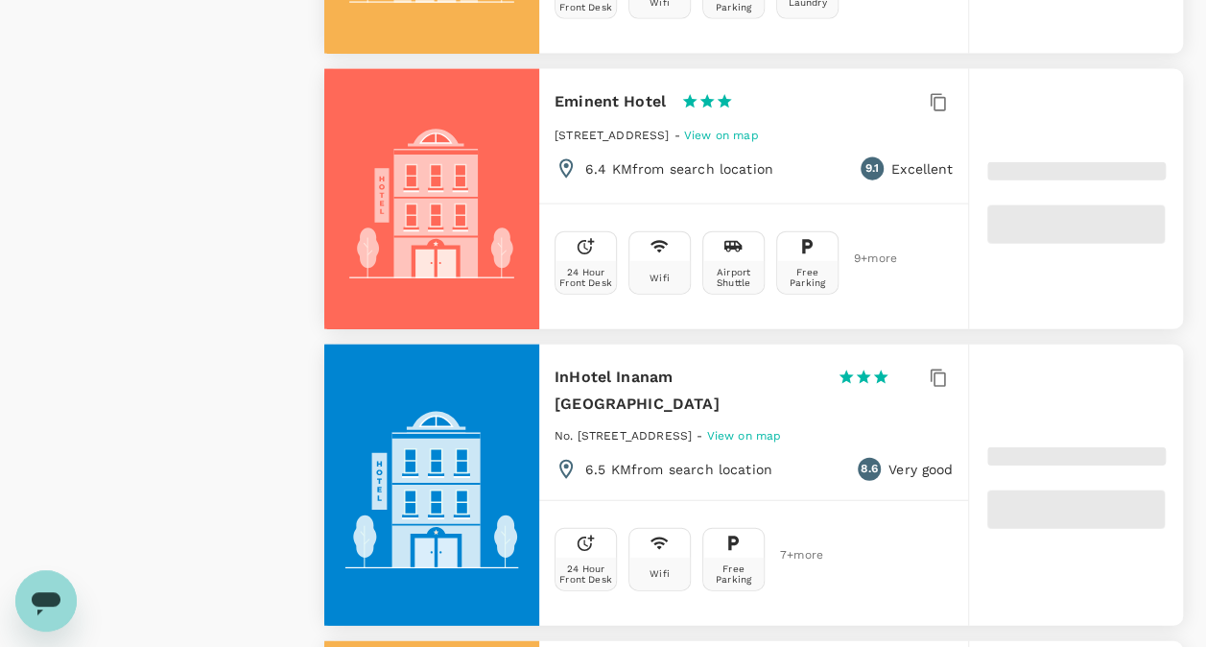
type input "53.87"
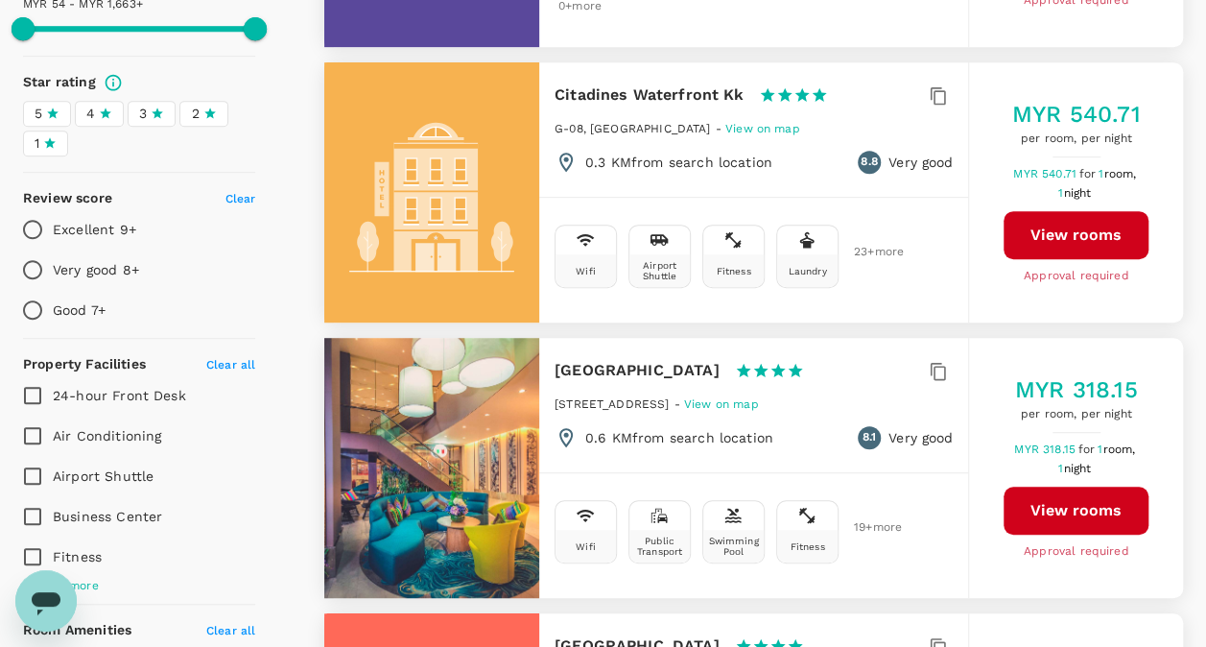
scroll to position [431, 0]
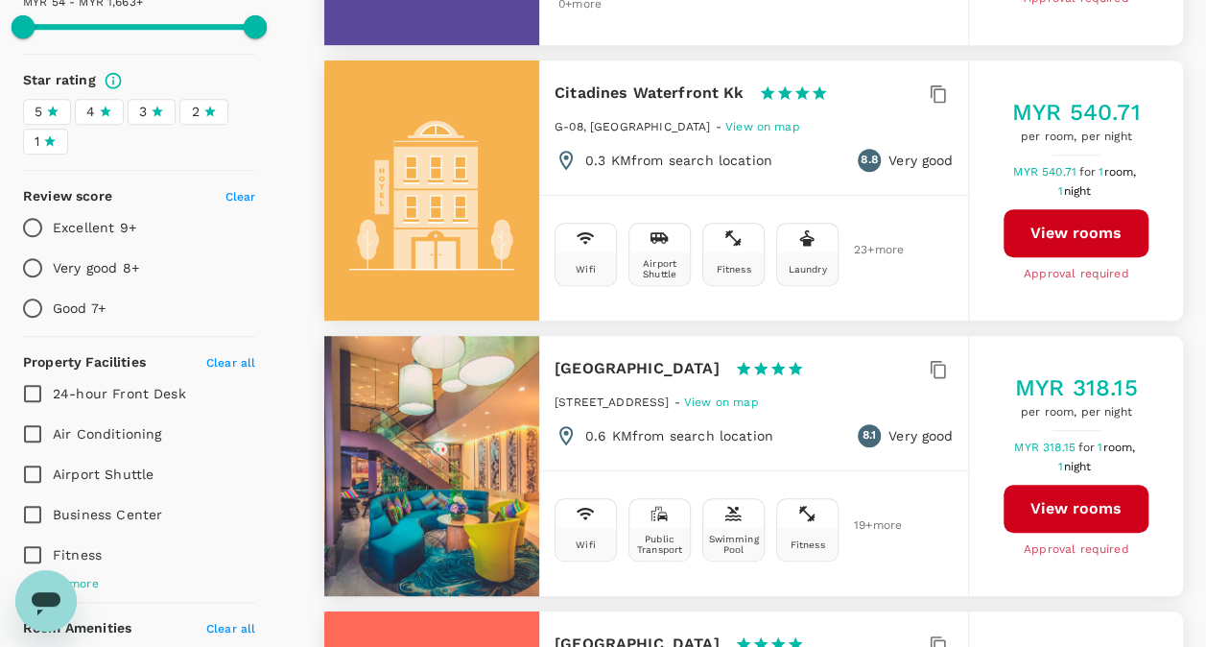
click at [1100, 507] on button "View rooms" at bounding box center [1075, 508] width 145 height 48
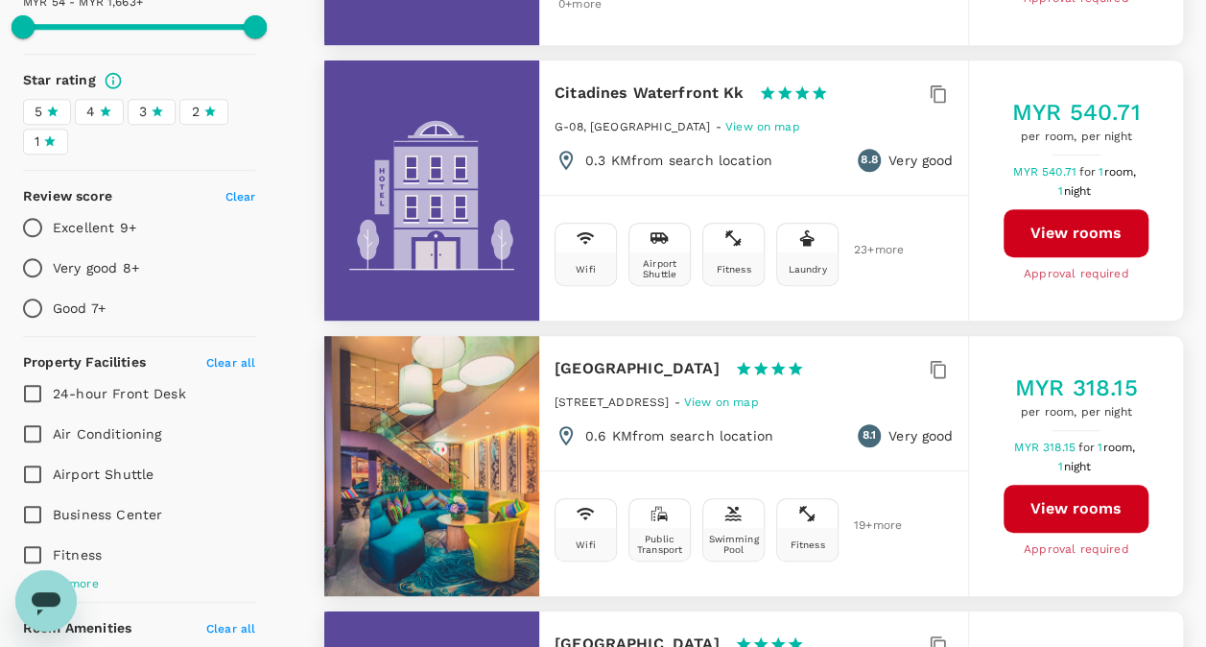
type input "1662.87"
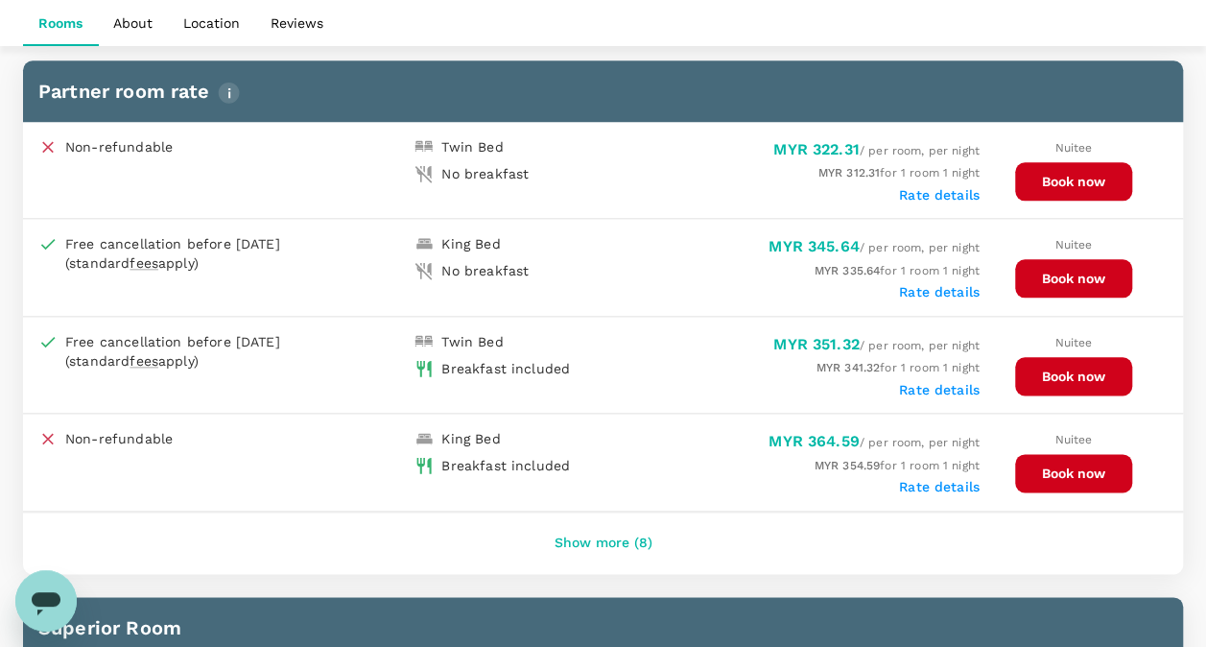
scroll to position [950, 0]
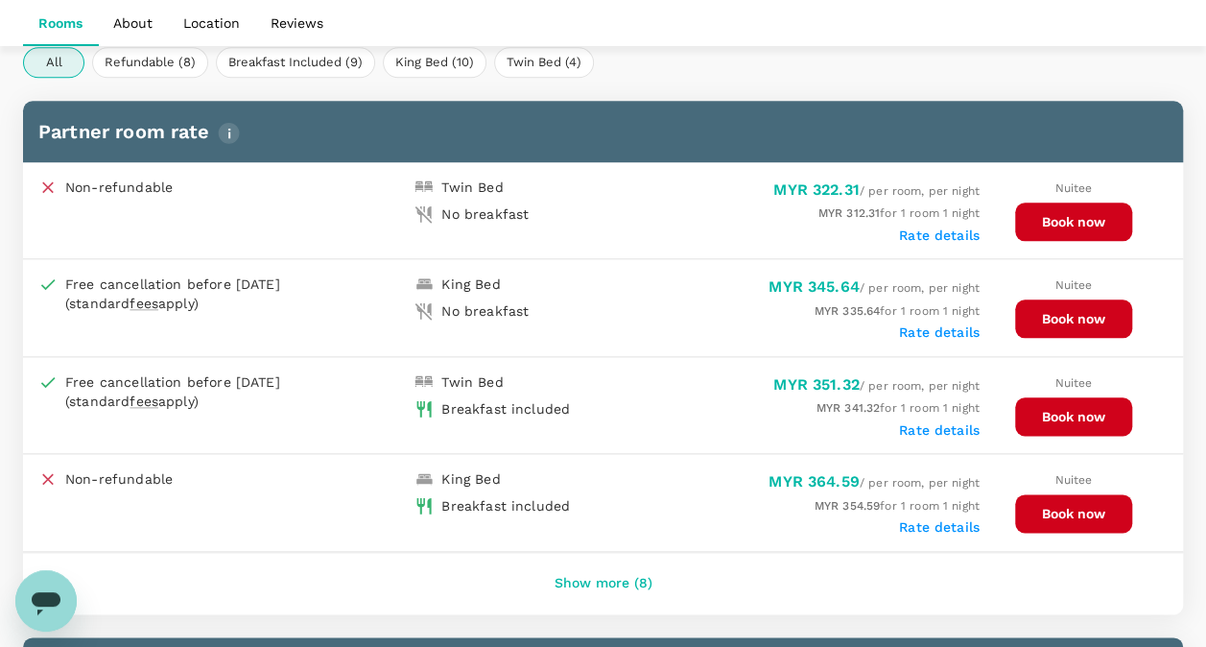
click at [1078, 309] on button "Book now" at bounding box center [1073, 318] width 117 height 38
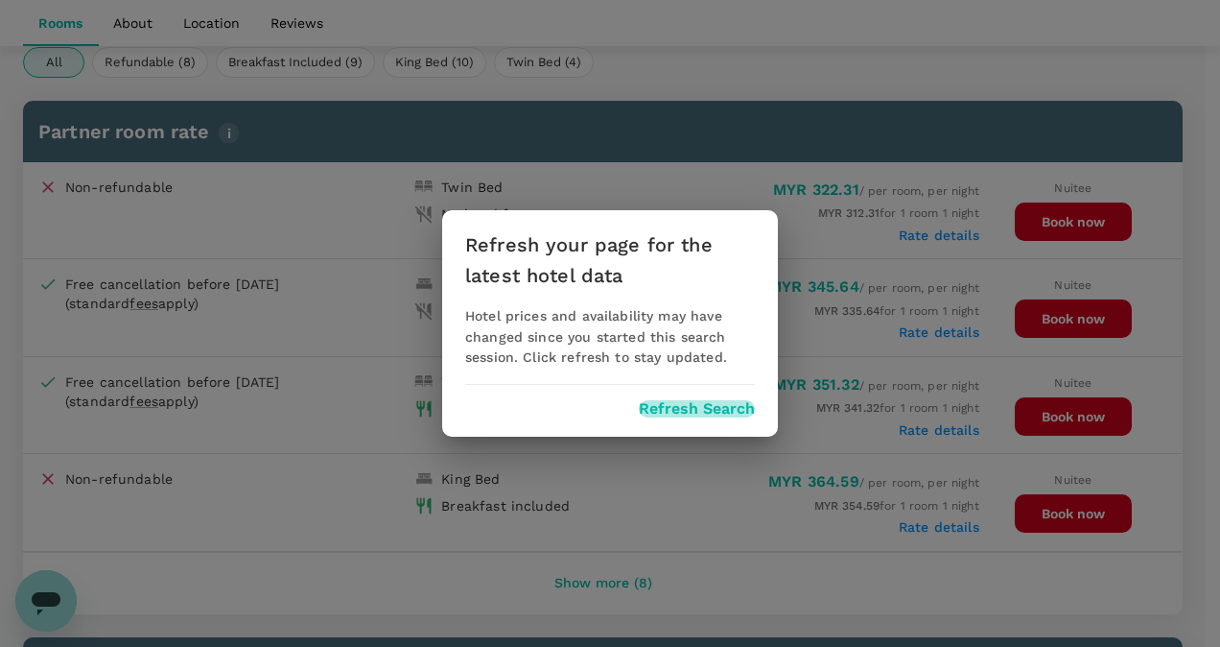
click at [716, 412] on button "Refresh Search" at bounding box center [697, 408] width 116 height 17
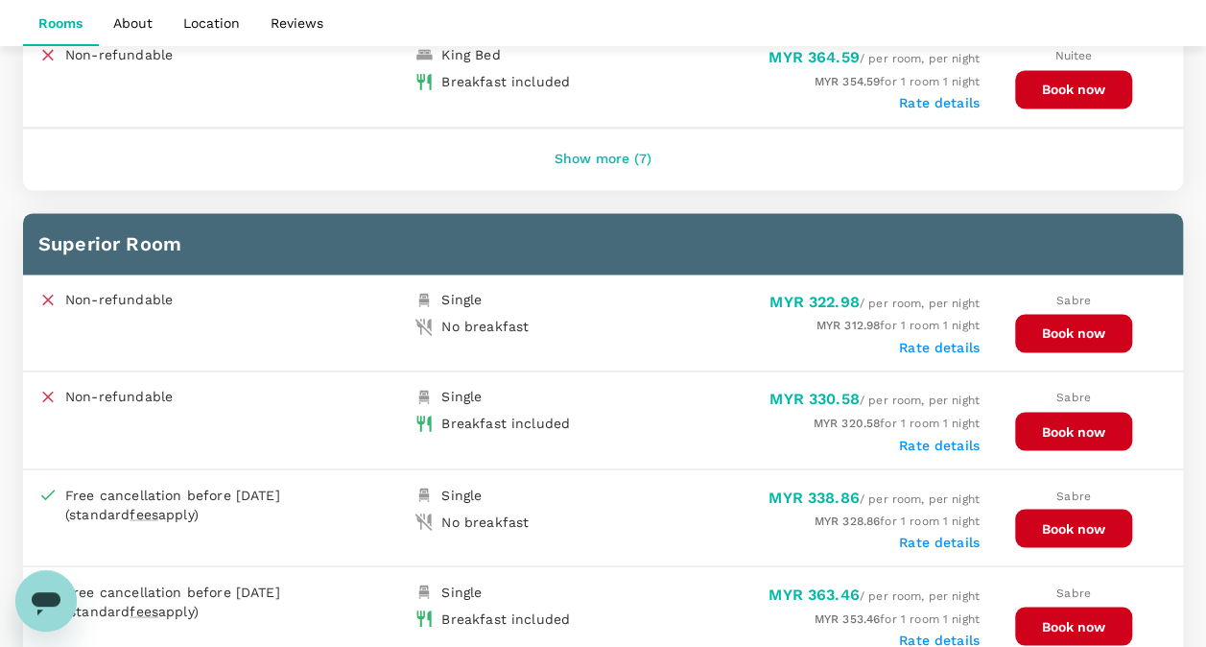
scroll to position [1390, 0]
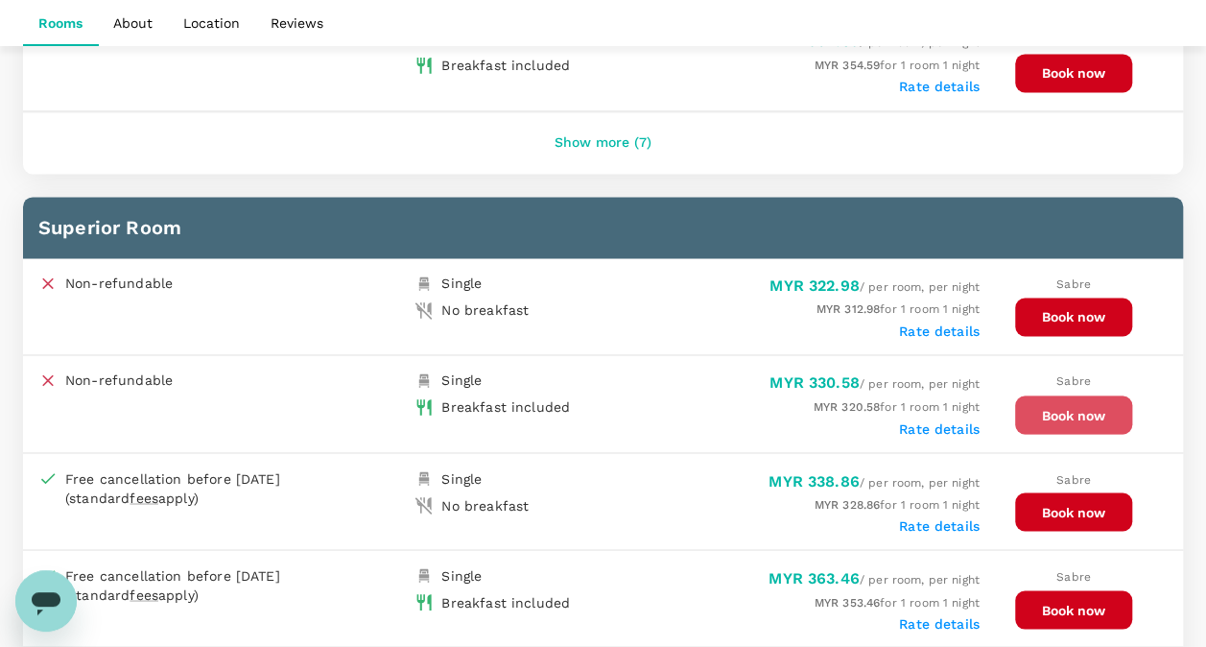
click at [1036, 399] on button "Book now" at bounding box center [1073, 414] width 117 height 38
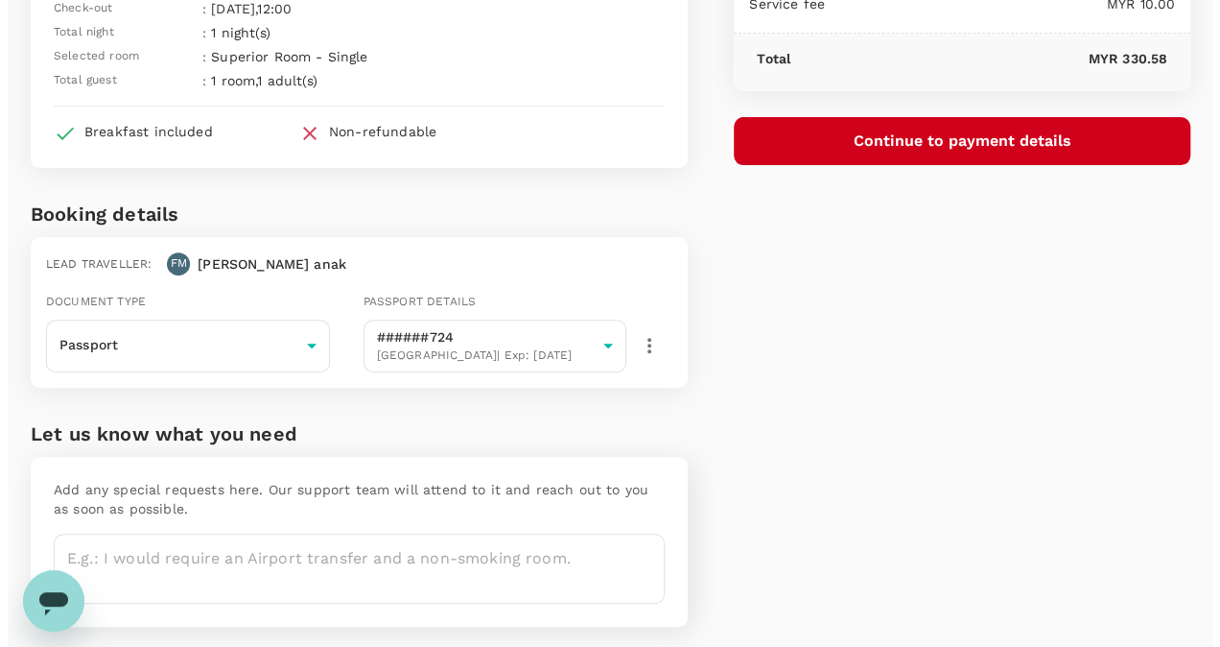
scroll to position [261, 0]
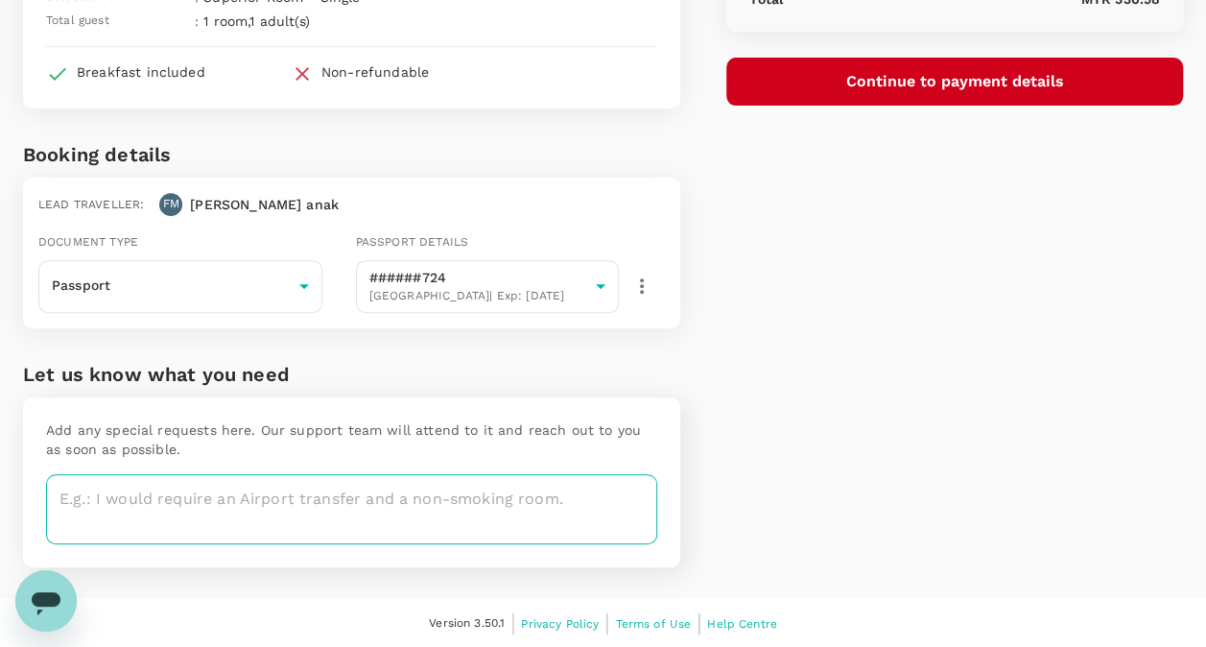
click at [481, 503] on textarea at bounding box center [351, 509] width 611 height 70
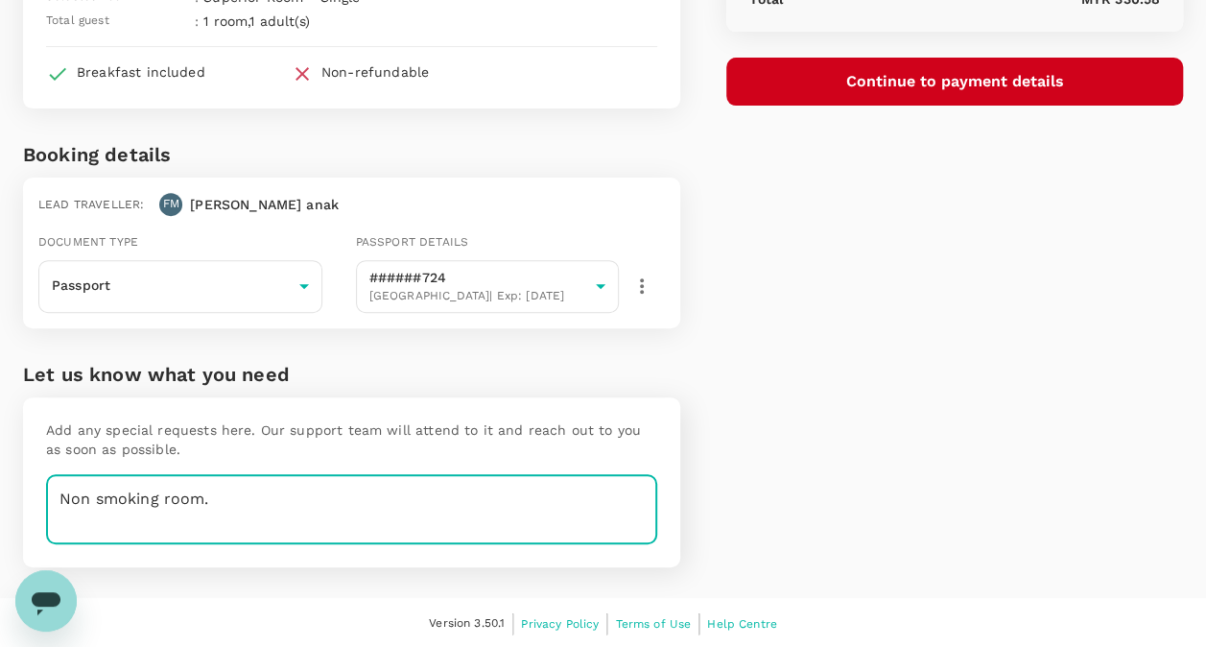
type textarea "Non smoking room."
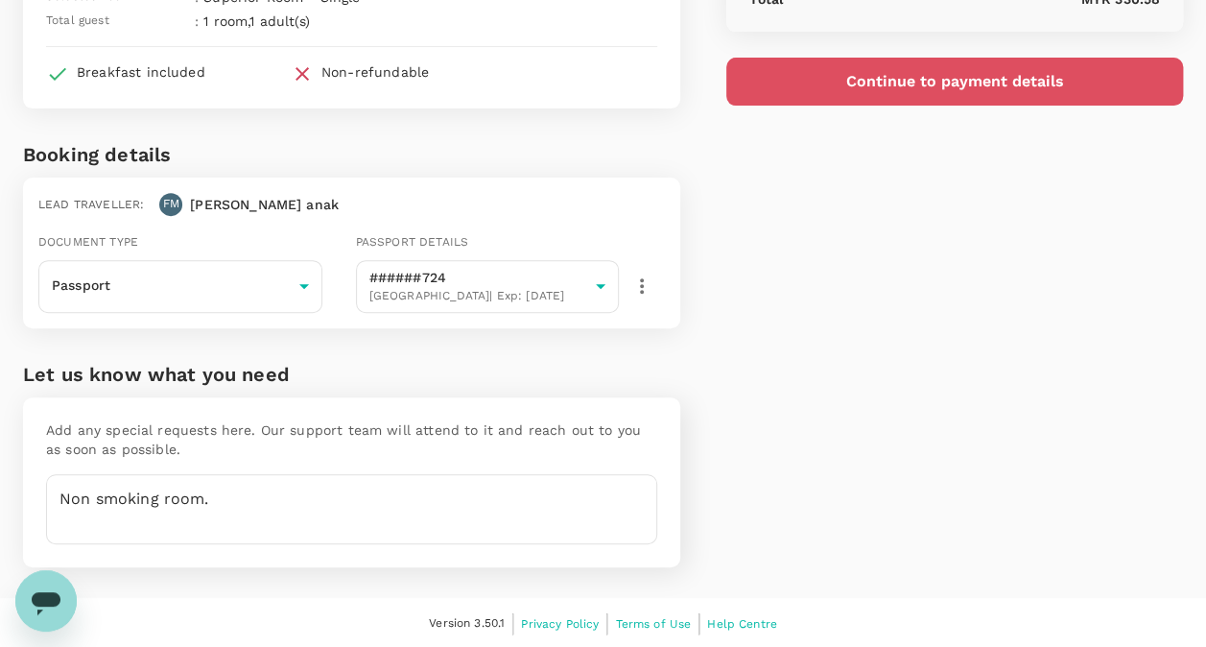
click at [907, 88] on button "Continue to payment details" at bounding box center [954, 82] width 457 height 48
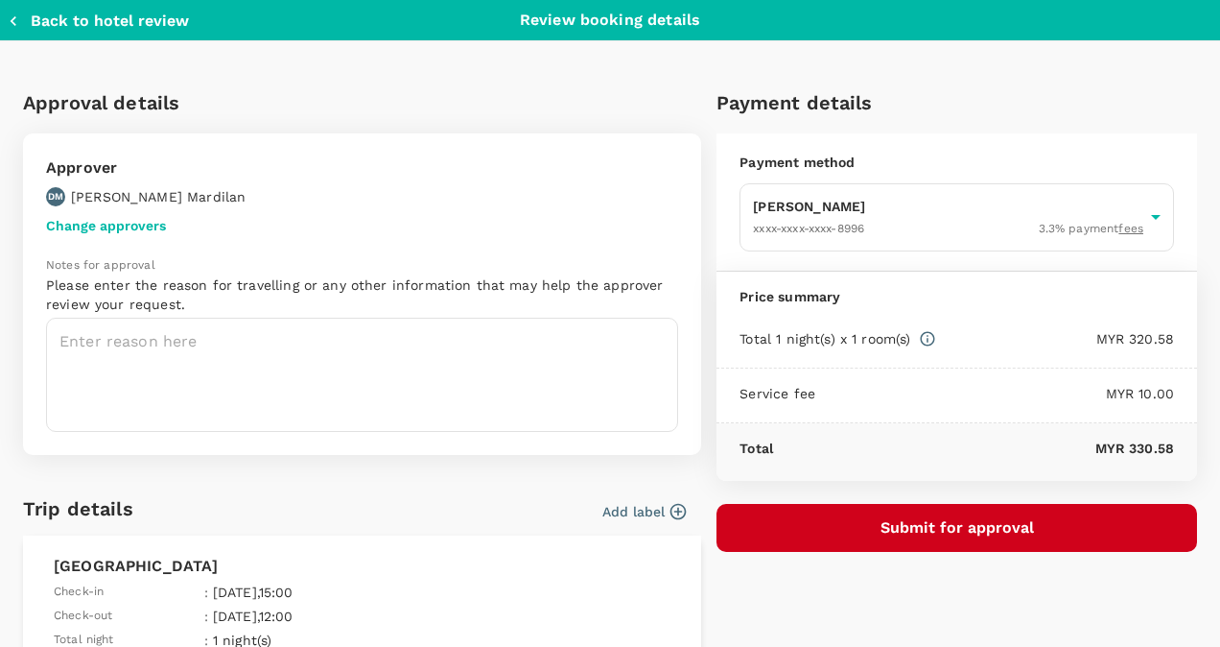
click at [123, 13] on button "Back to hotel review" at bounding box center [98, 21] width 181 height 19
type input "9bd44508-0115-40ee-9baa-a4db79ee987c"
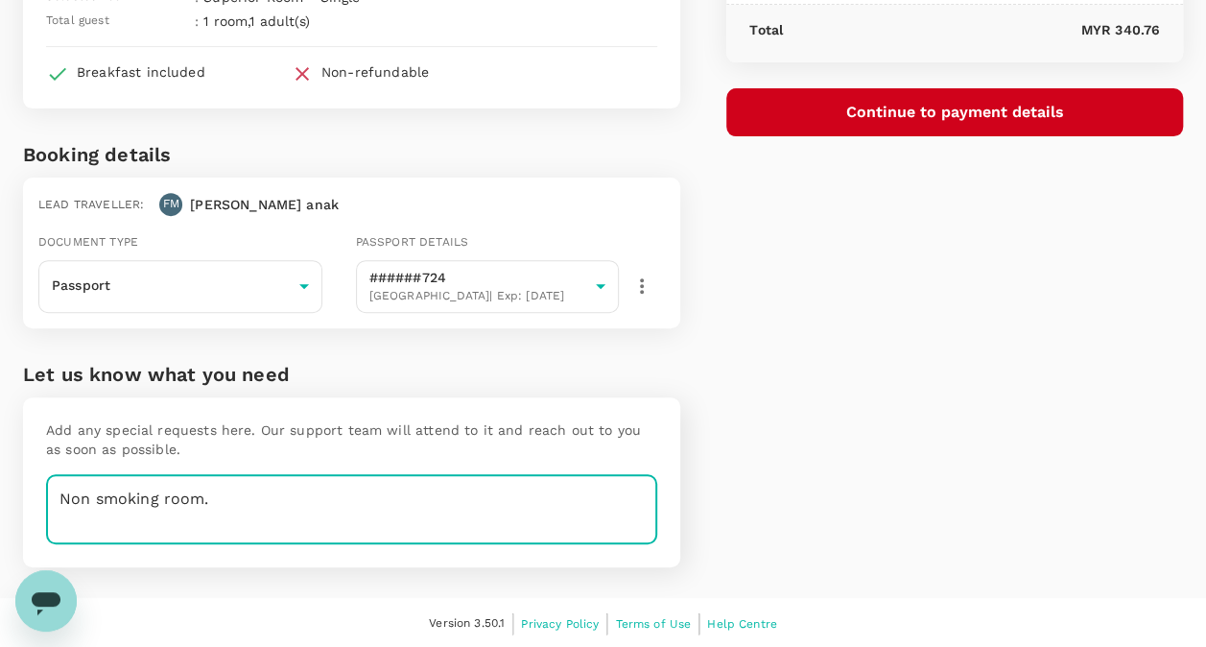
click at [324, 482] on textarea "Non smoking room." at bounding box center [351, 509] width 611 height 70
type textarea "Non smoking room. Late check in"
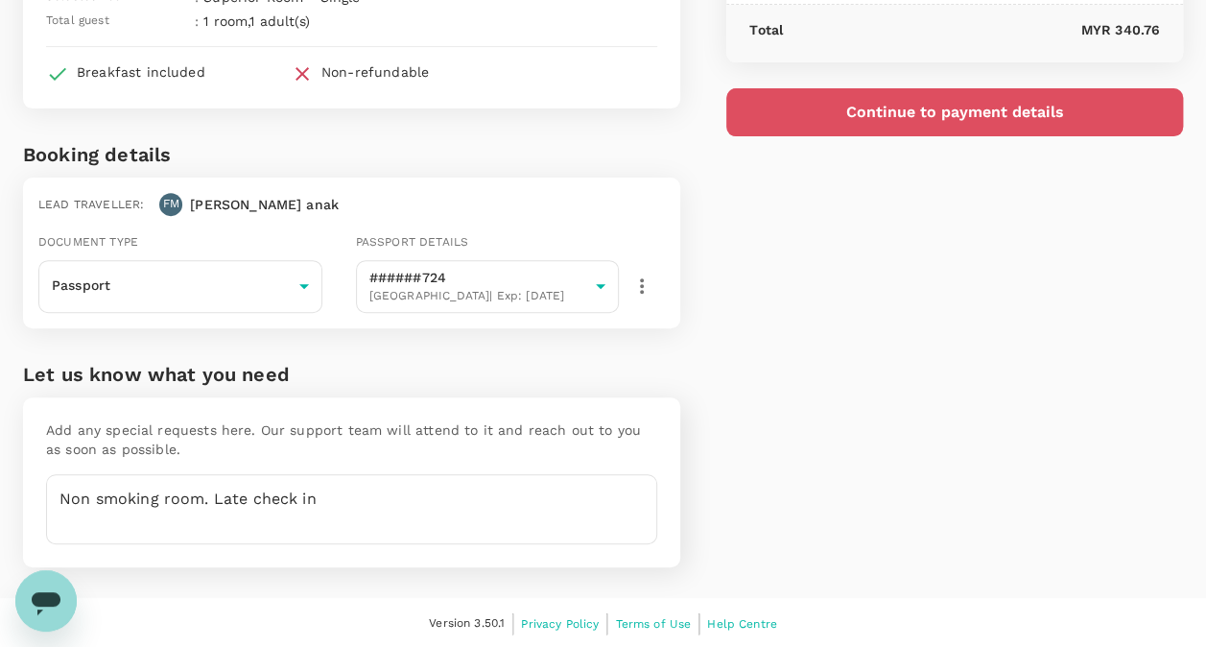
click at [902, 100] on button "Continue to payment details" at bounding box center [954, 112] width 457 height 48
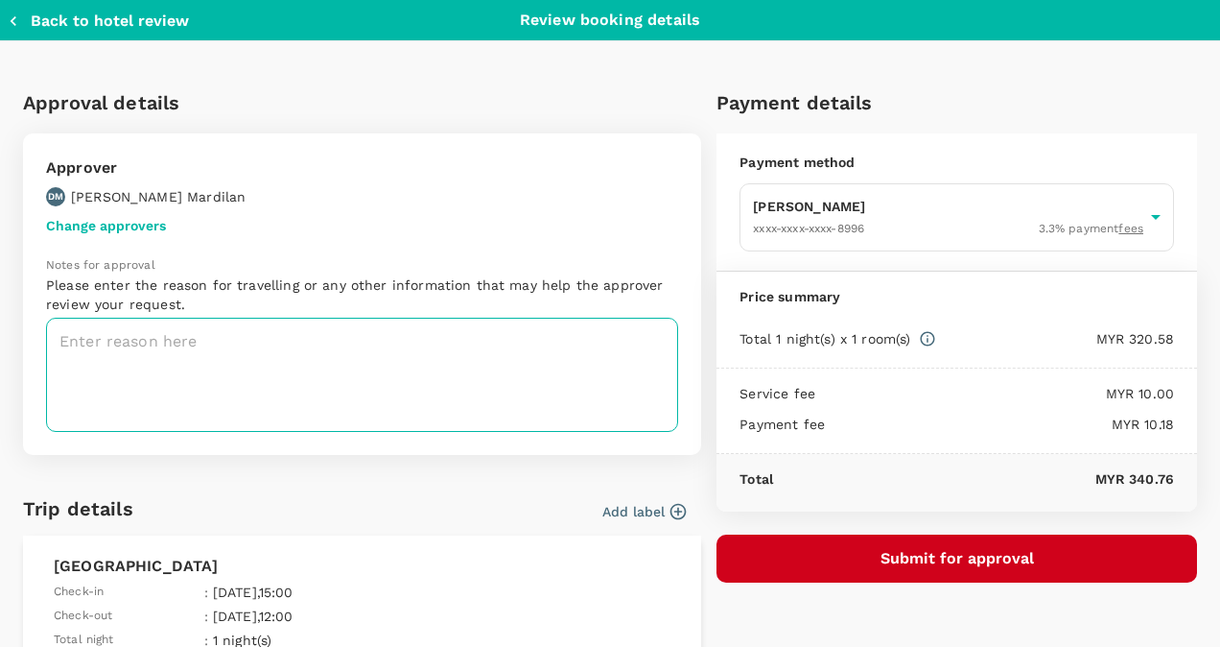
click at [456, 368] on textarea at bounding box center [362, 375] width 632 height 114
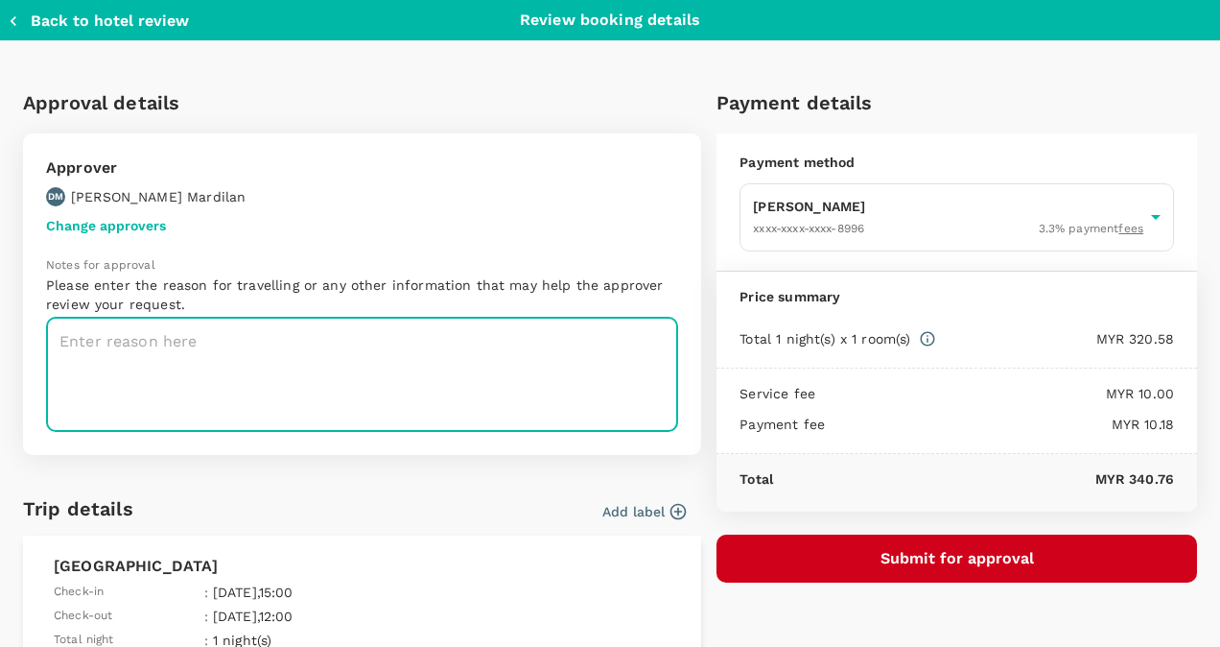
paste textarea "Visit with Dean (Sabah meetinghouses)"
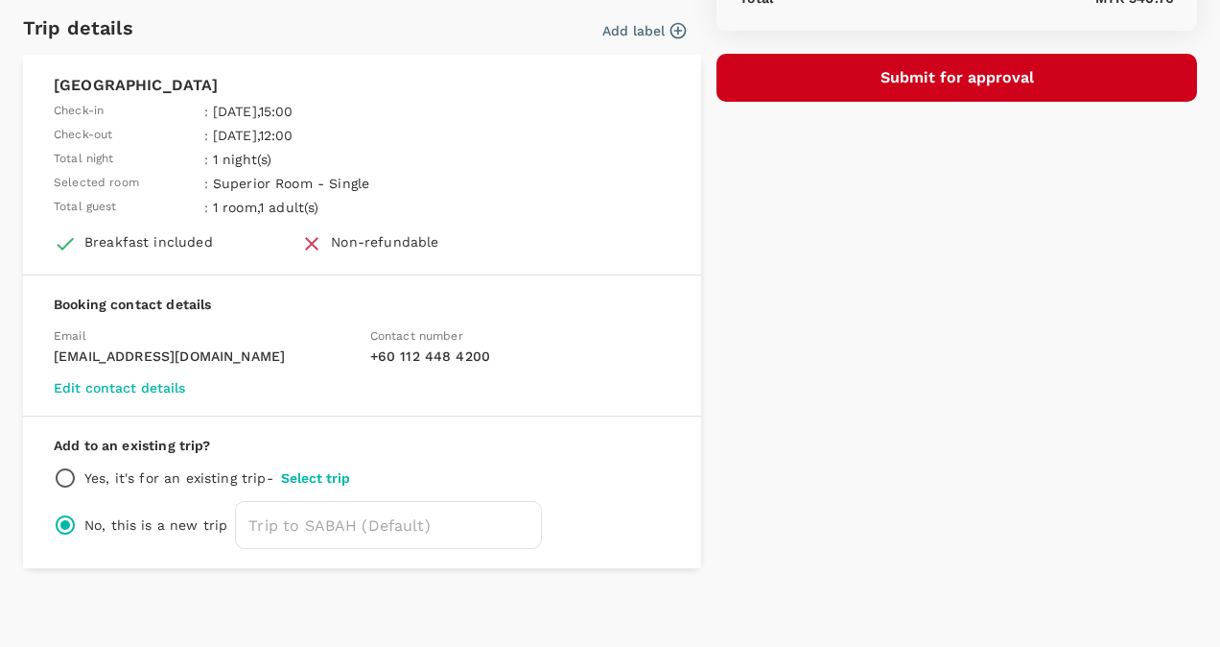
scroll to position [485, 0]
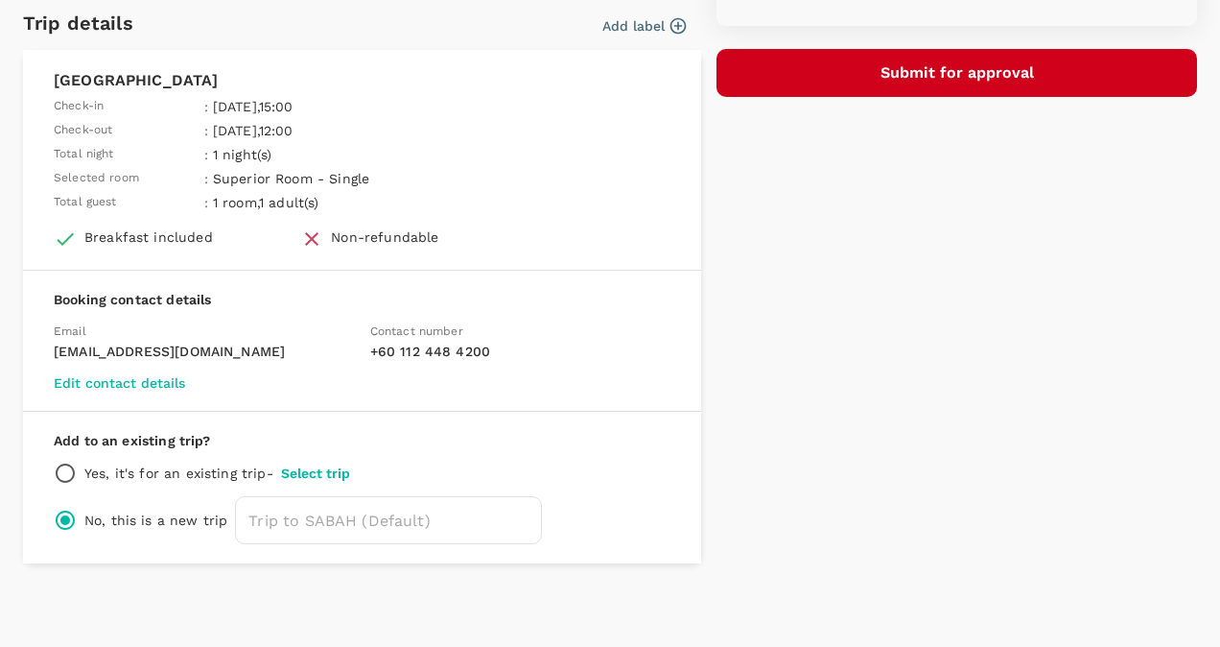
type textarea "Visit with Dean (Sabah meetinghouses)"
click at [223, 474] on p "Yes, it's for an existing trip -" at bounding box center [178, 472] width 189 height 19
click at [295, 465] on button "Select trip" at bounding box center [315, 472] width 69 height 15
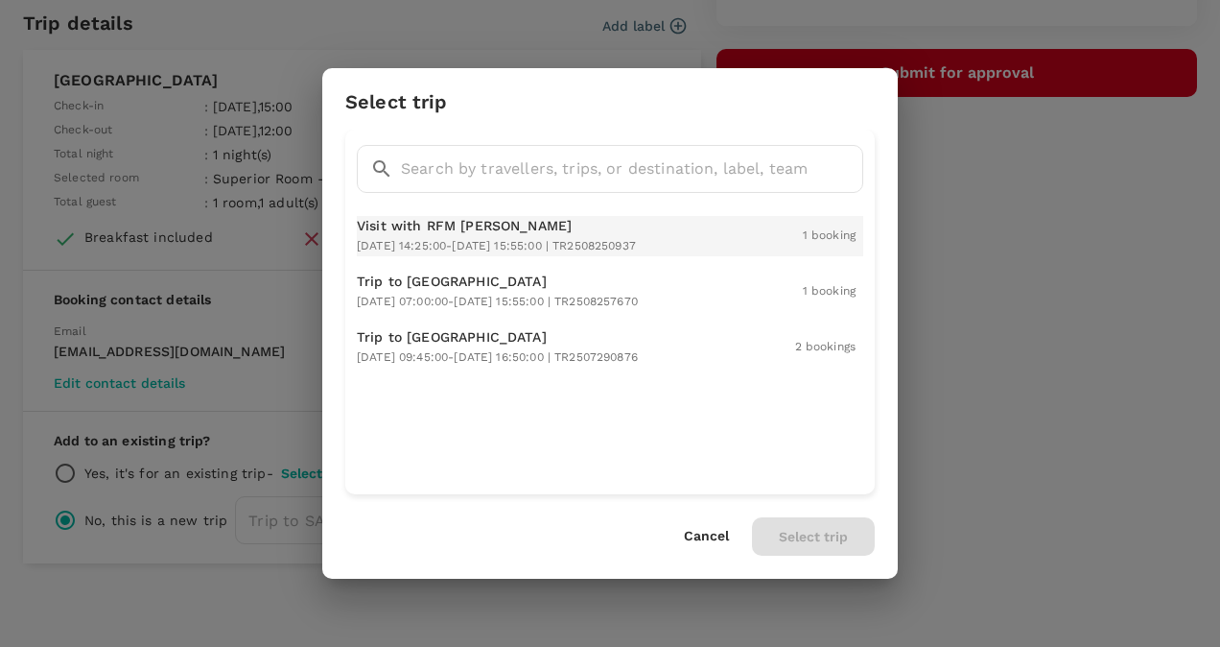
click at [451, 228] on p "Visit with RFM [PERSON_NAME]" at bounding box center [496, 225] width 279 height 19
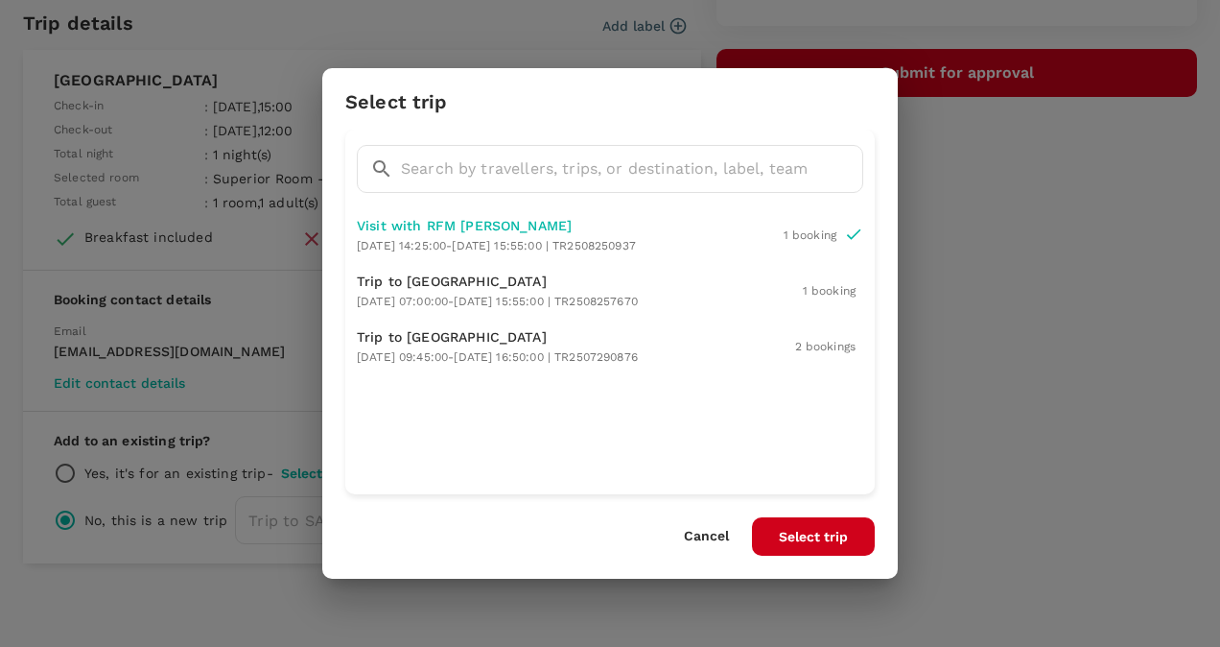
click at [805, 541] on button "Select trip" at bounding box center [813, 536] width 123 height 38
radio input "true"
radio input "false"
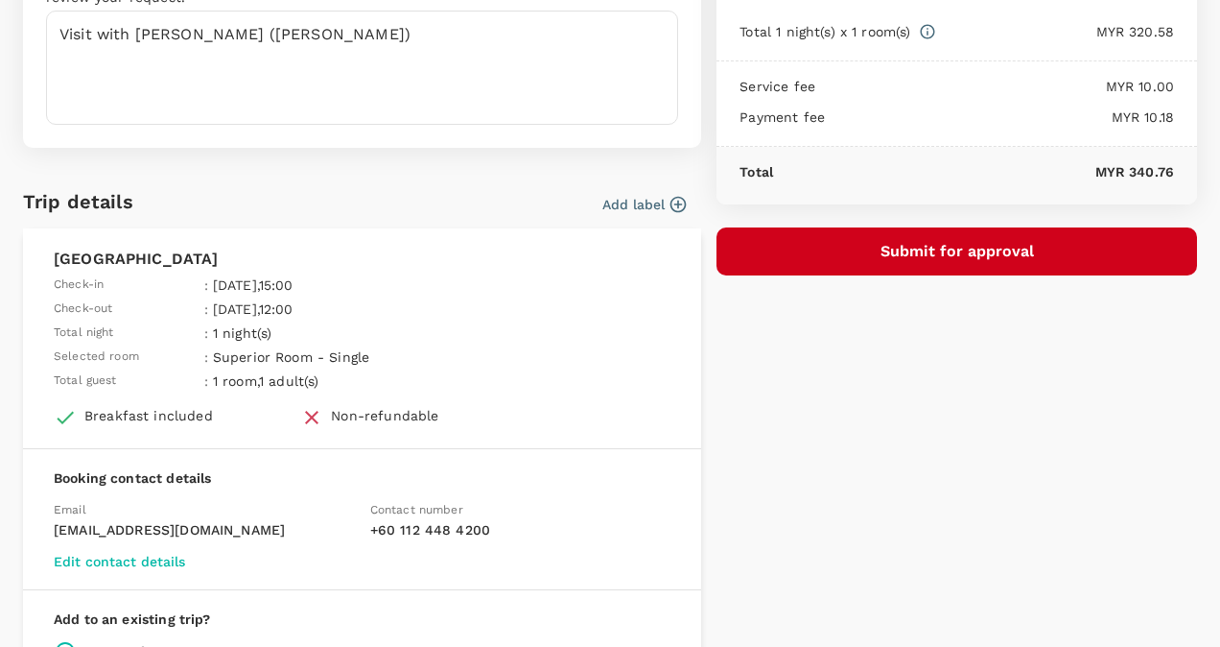
scroll to position [306, 0]
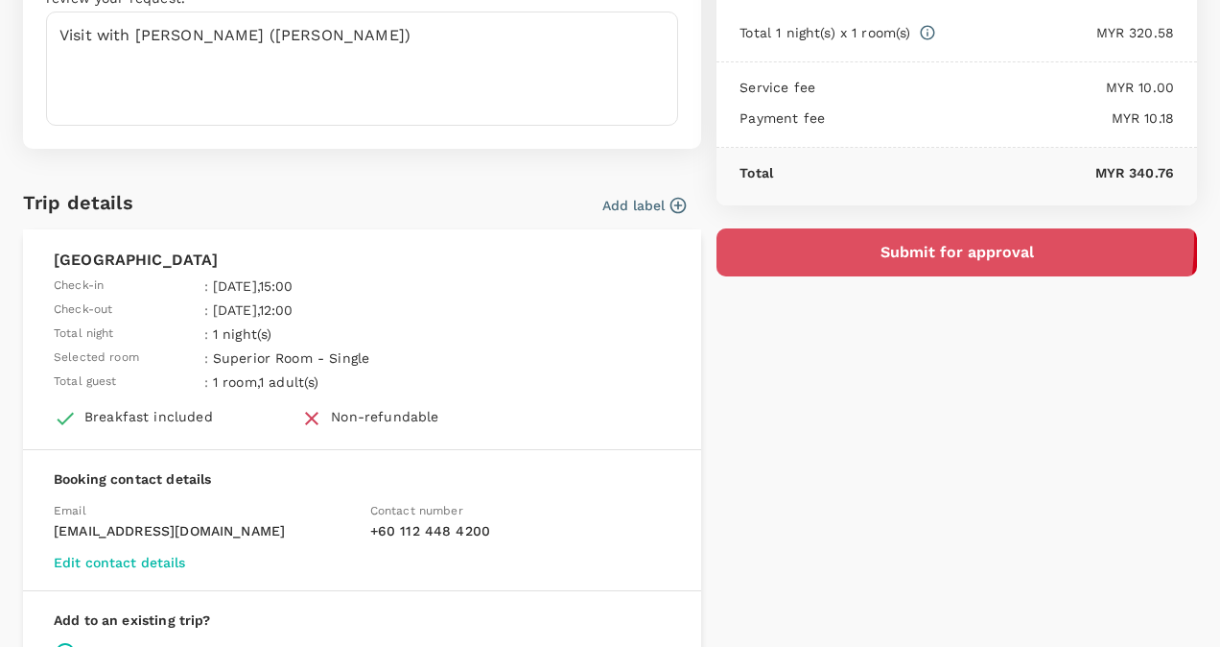
click at [900, 238] on button "Submit for approval" at bounding box center [957, 252] width 481 height 48
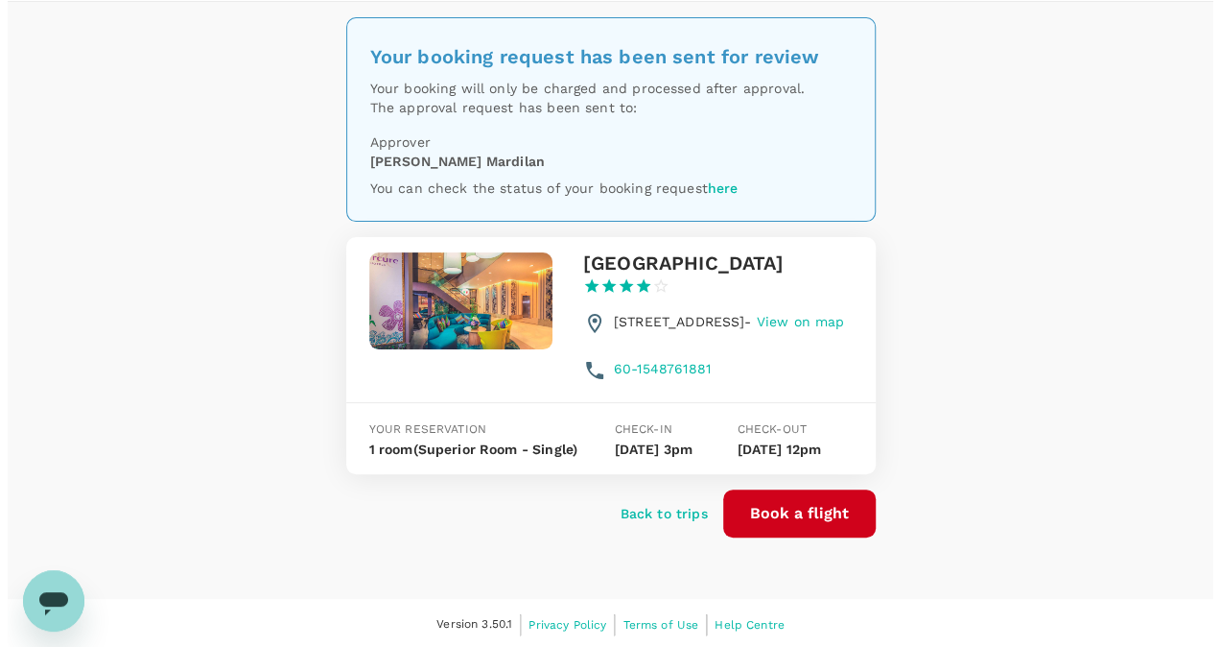
scroll to position [66, 0]
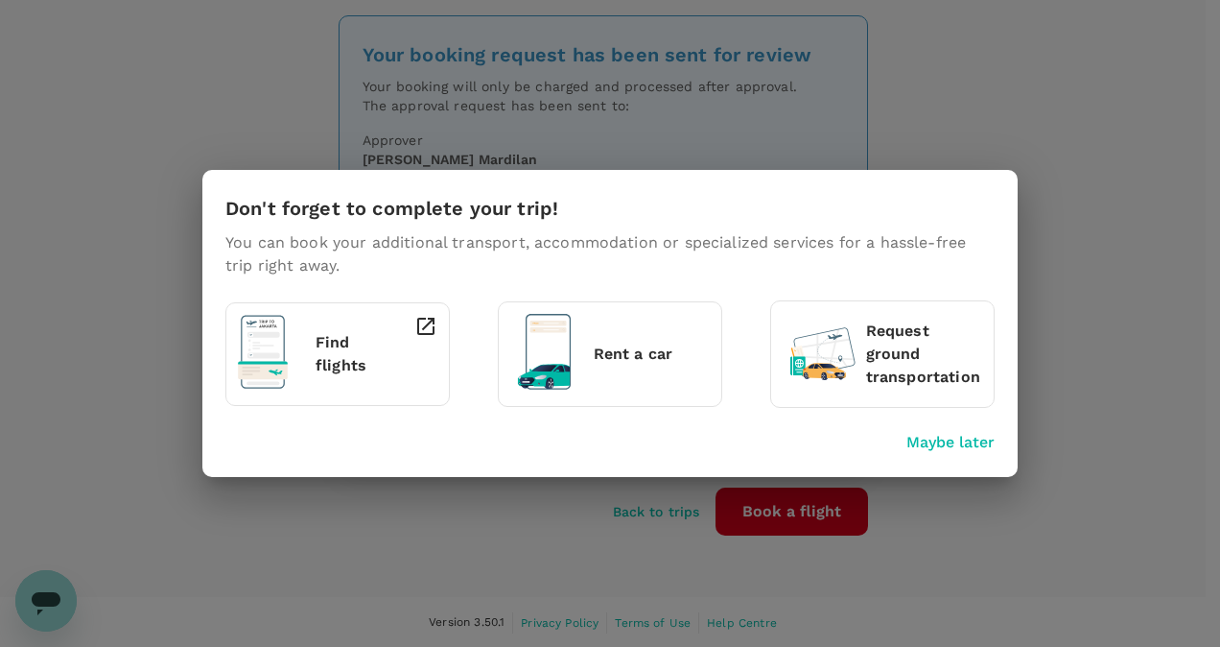
click at [355, 359] on p "Find flights" at bounding box center [346, 354] width 61 height 46
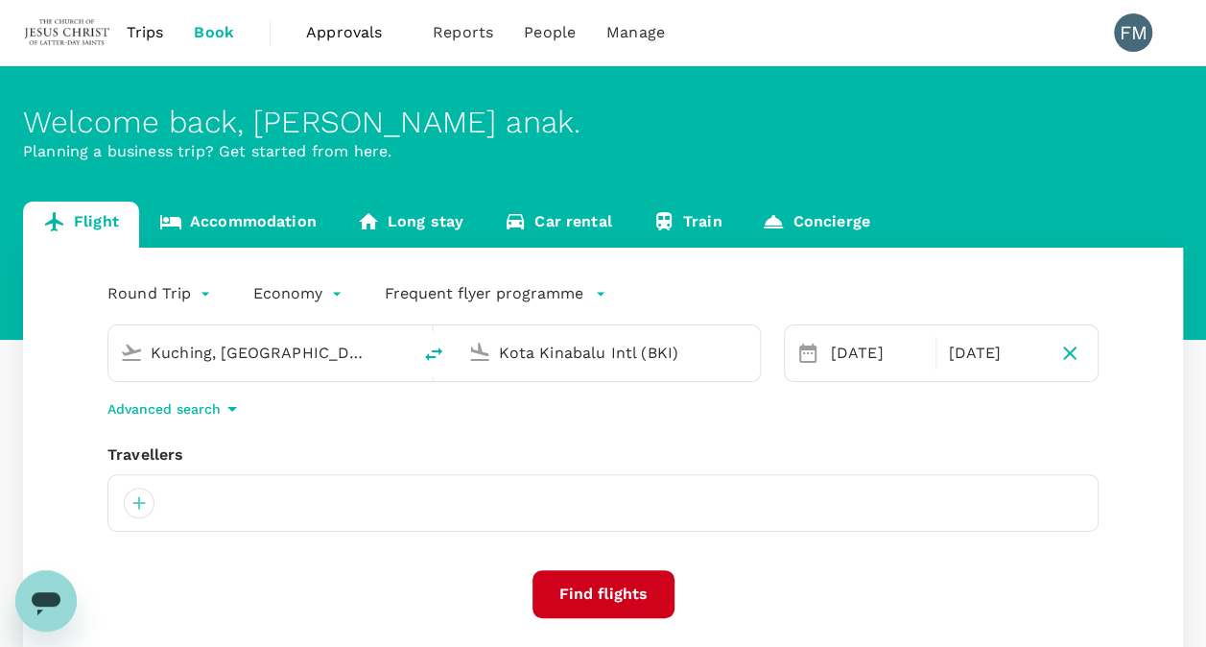
drag, startPoint x: 340, startPoint y: 352, endPoint x: 110, endPoint y: 329, distance: 230.4
click at [110, 329] on div "Kuching, Malaysia (any)" at bounding box center [259, 353] width 302 height 56
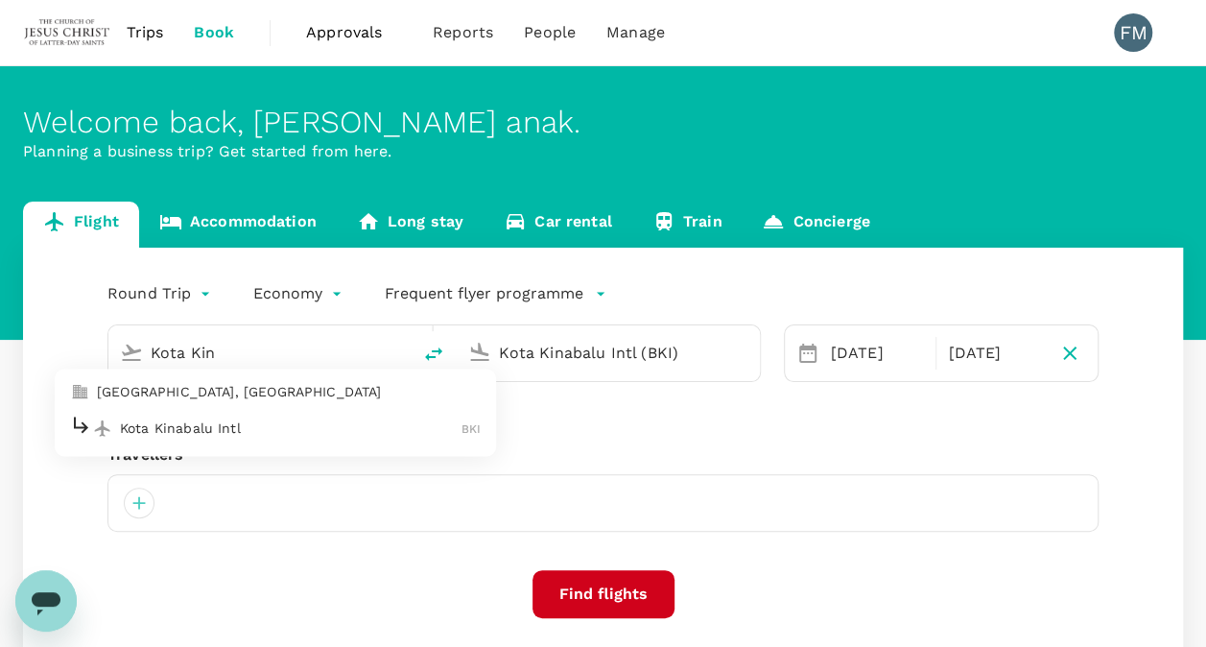
click at [177, 434] on p "Kota Kinabalu Intl" at bounding box center [291, 427] width 342 height 19
type input "Kota Kinabalu Intl (BKI)"
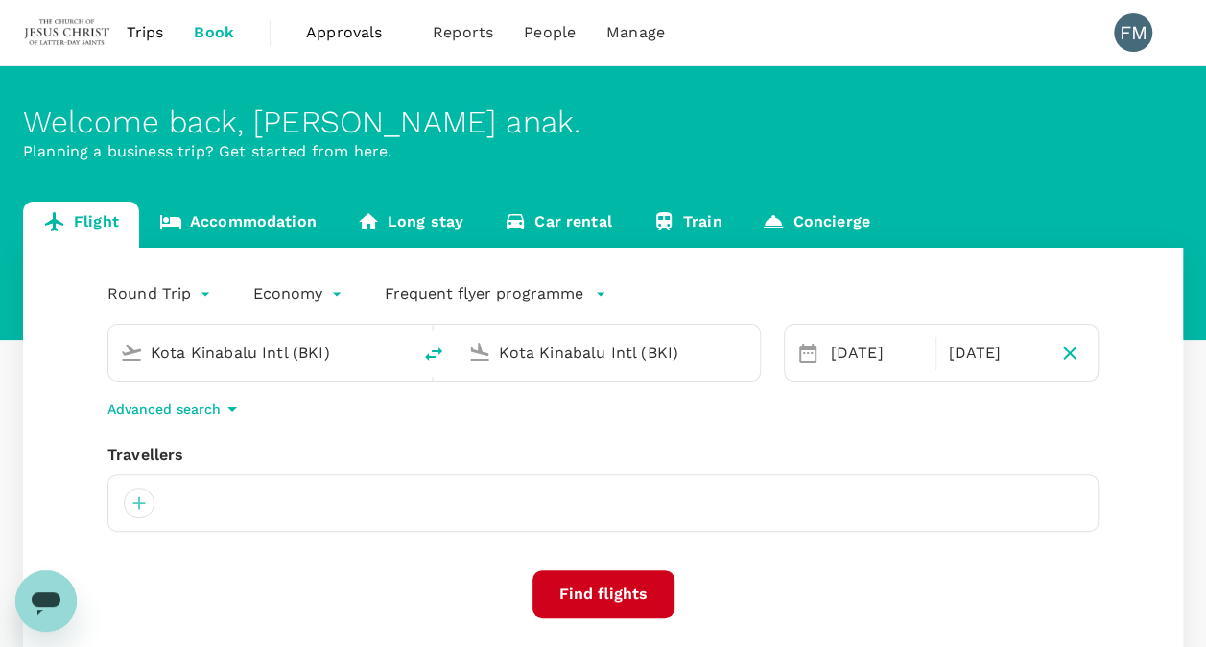
type input "Kota Kinablu Intl (BKI)"
click at [590, 347] on input "Kota Kinablu Intl (BKI)" at bounding box center [609, 353] width 220 height 30
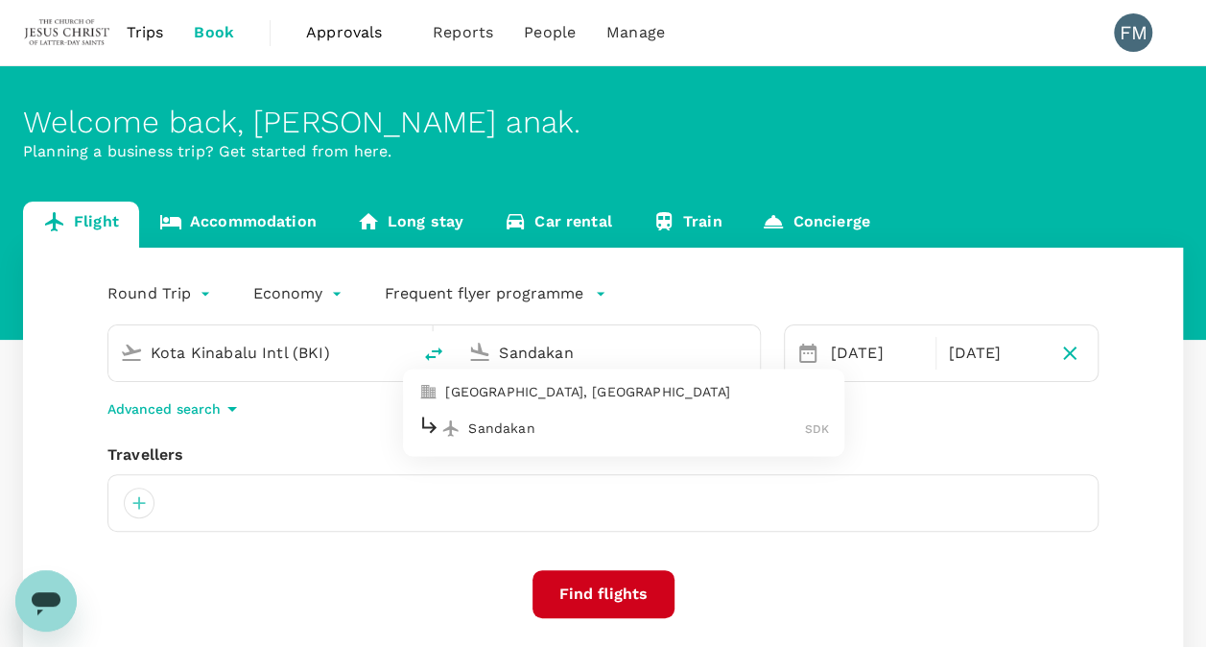
click at [597, 421] on p "Sandakan" at bounding box center [636, 427] width 337 height 19
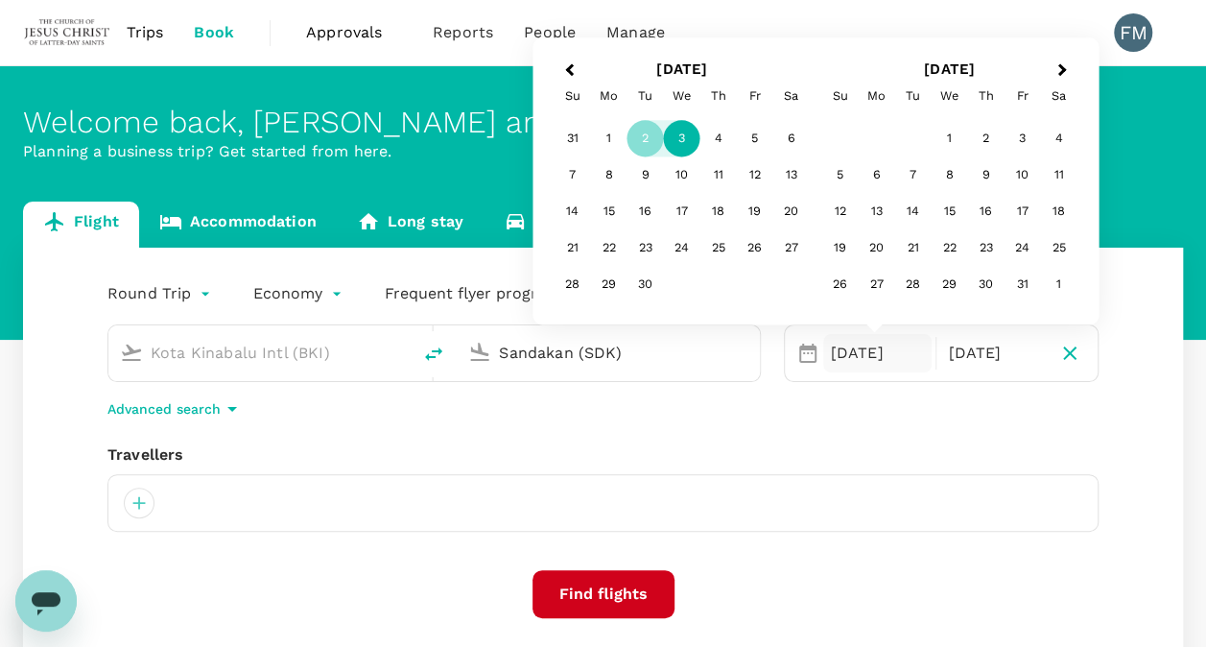
type input "Sandakan (SDK)"
click at [681, 139] on div "3" at bounding box center [682, 139] width 36 height 36
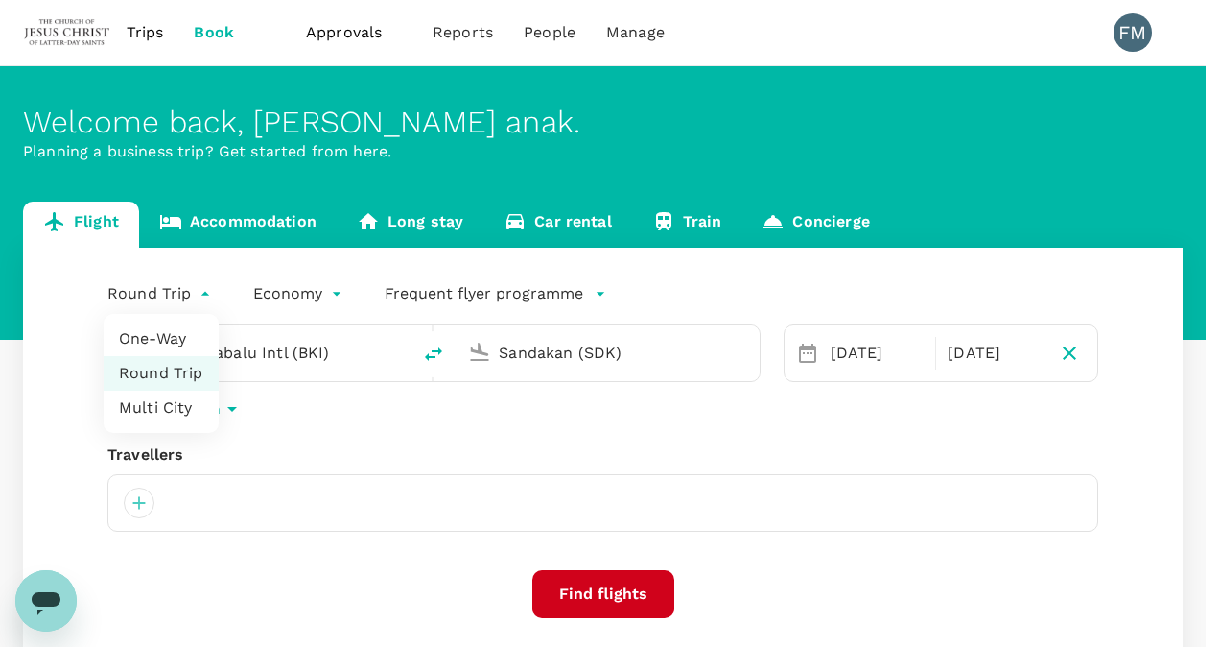
click at [132, 279] on body "Trips Book Approvals 0 Reports People Manage FM Welcome back , Felicia anak . P…" at bounding box center [610, 455] width 1220 height 910
click at [165, 339] on li "One-Way" at bounding box center [161, 338] width 115 height 35
type input "oneway"
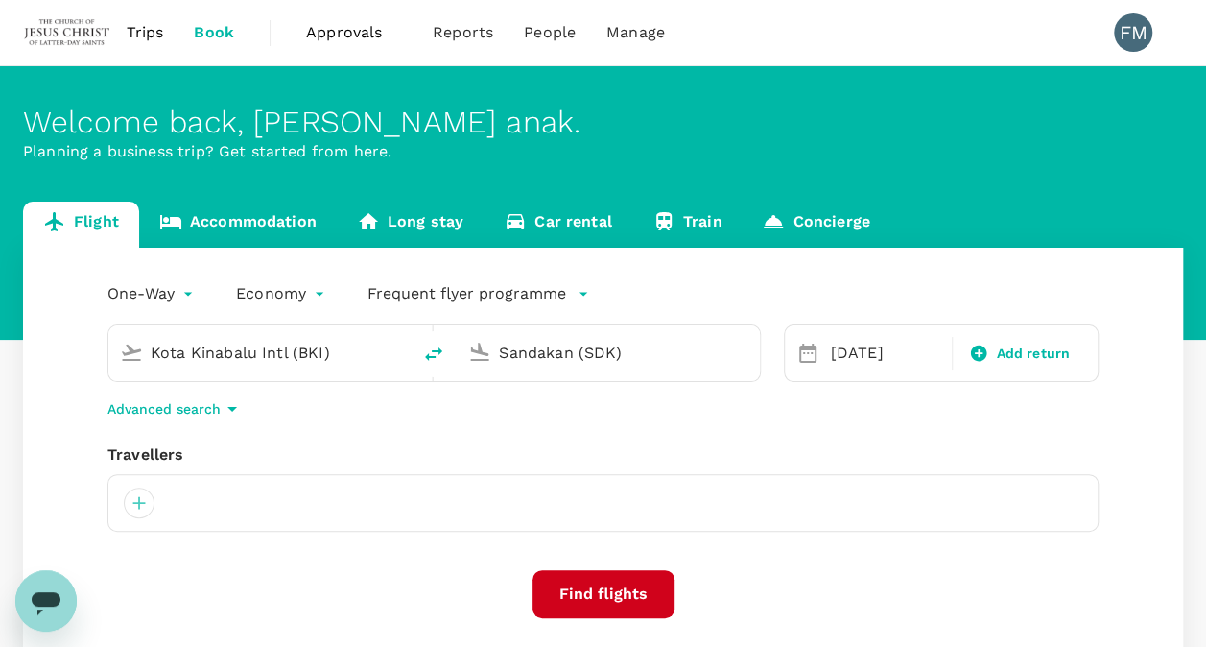
click at [607, 593] on button "Find flights" at bounding box center [603, 594] width 142 height 48
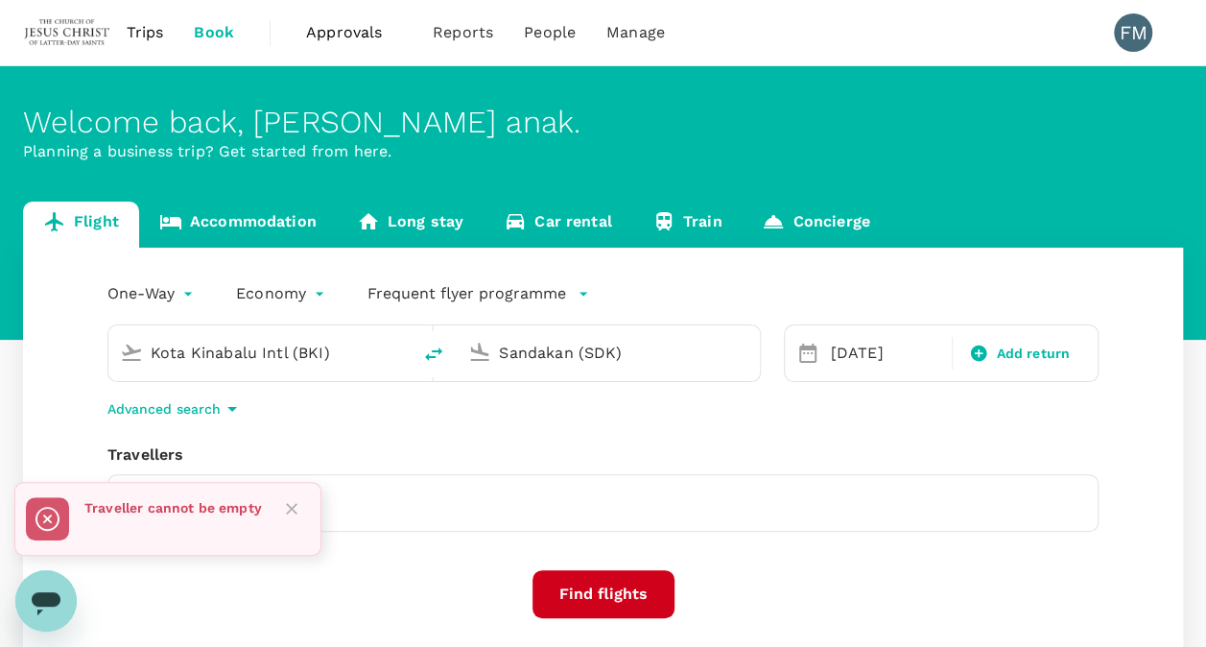
click at [436, 507] on div at bounding box center [602, 503] width 991 height 58
click at [293, 510] on icon "Close" at bounding box center [292, 509] width 12 height 12
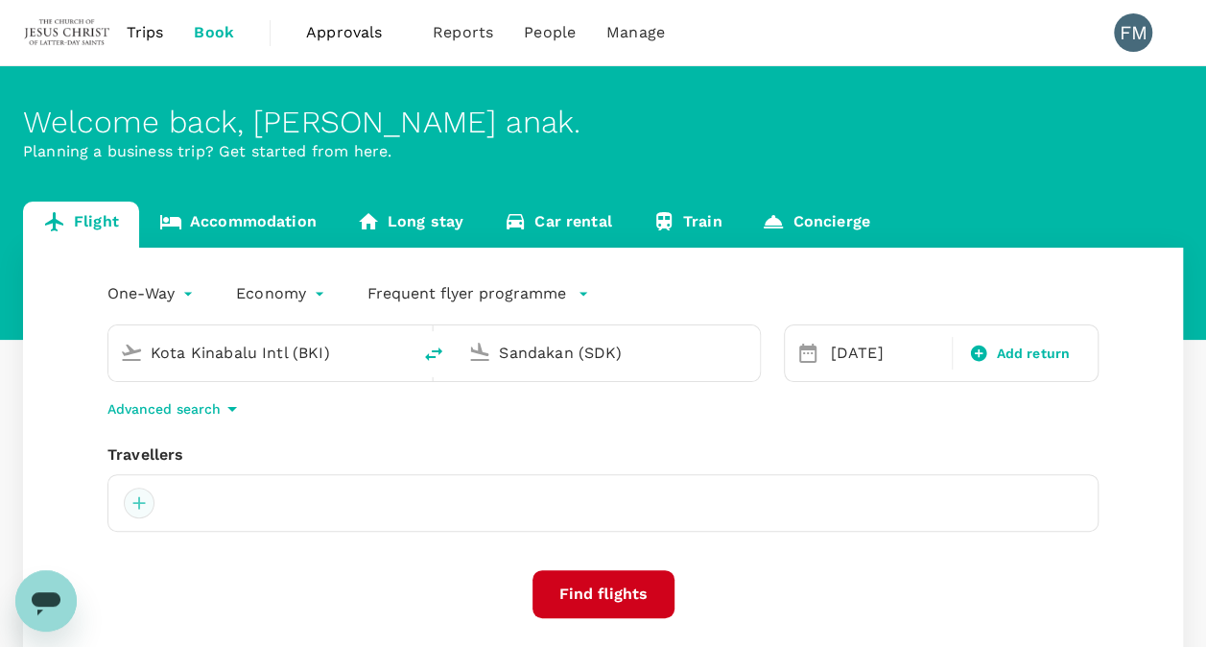
click at [142, 501] on div at bounding box center [139, 502] width 31 height 31
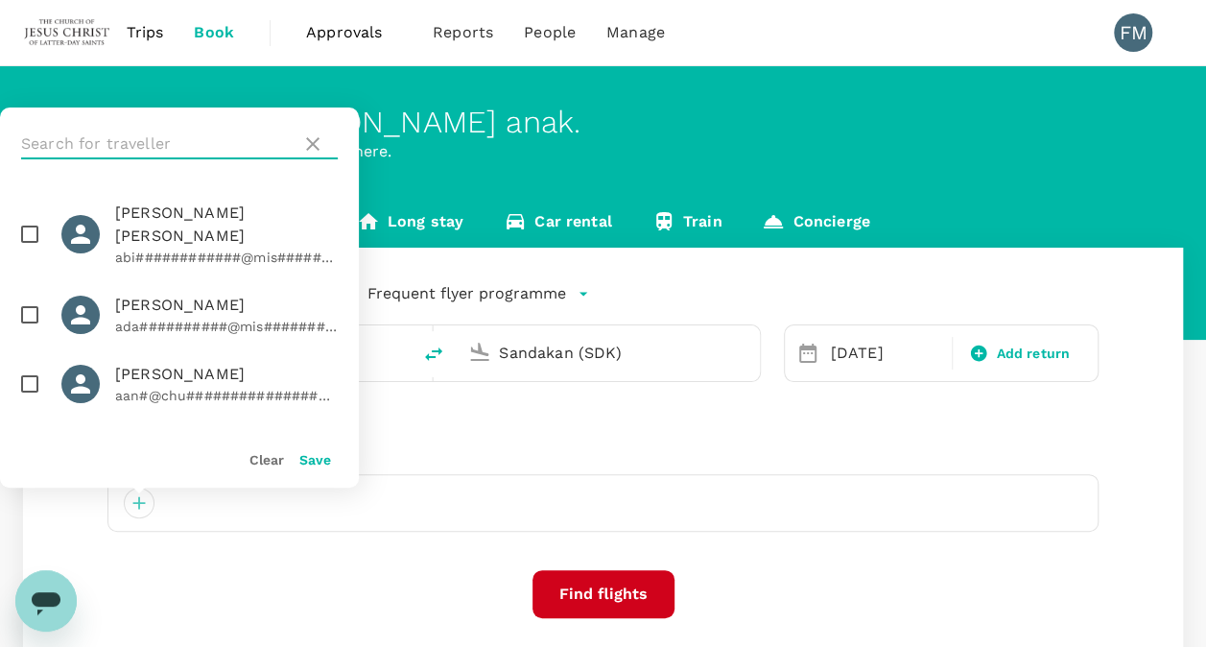
click at [109, 141] on input "text" at bounding box center [157, 144] width 272 height 31
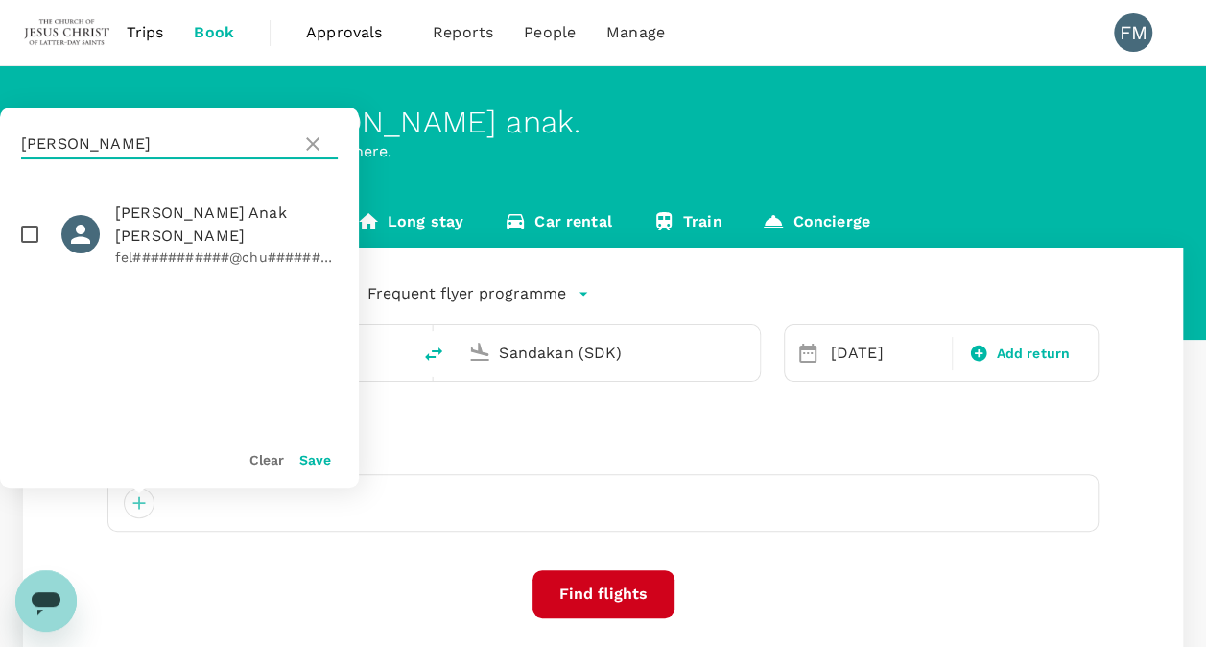
type input "felicia"
click at [24, 221] on input "checkbox" at bounding box center [30, 234] width 40 height 40
checkbox input "true"
click at [307, 457] on button "Save" at bounding box center [315, 459] width 32 height 15
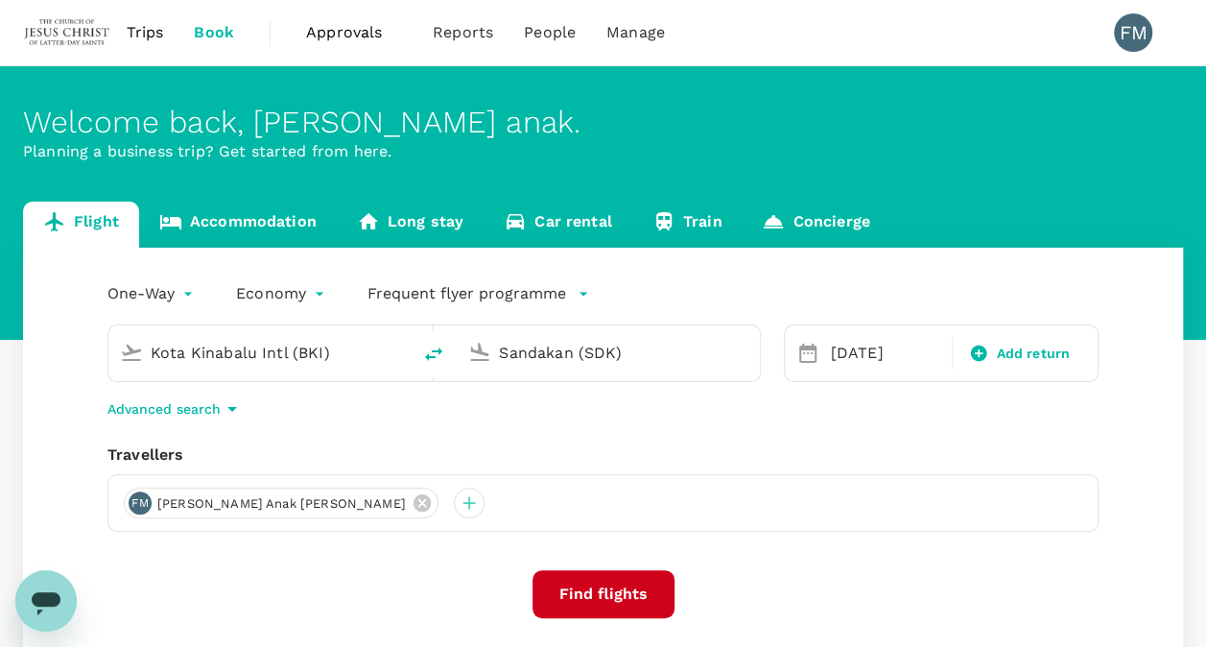
click at [611, 583] on button "Find flights" at bounding box center [603, 594] width 142 height 48
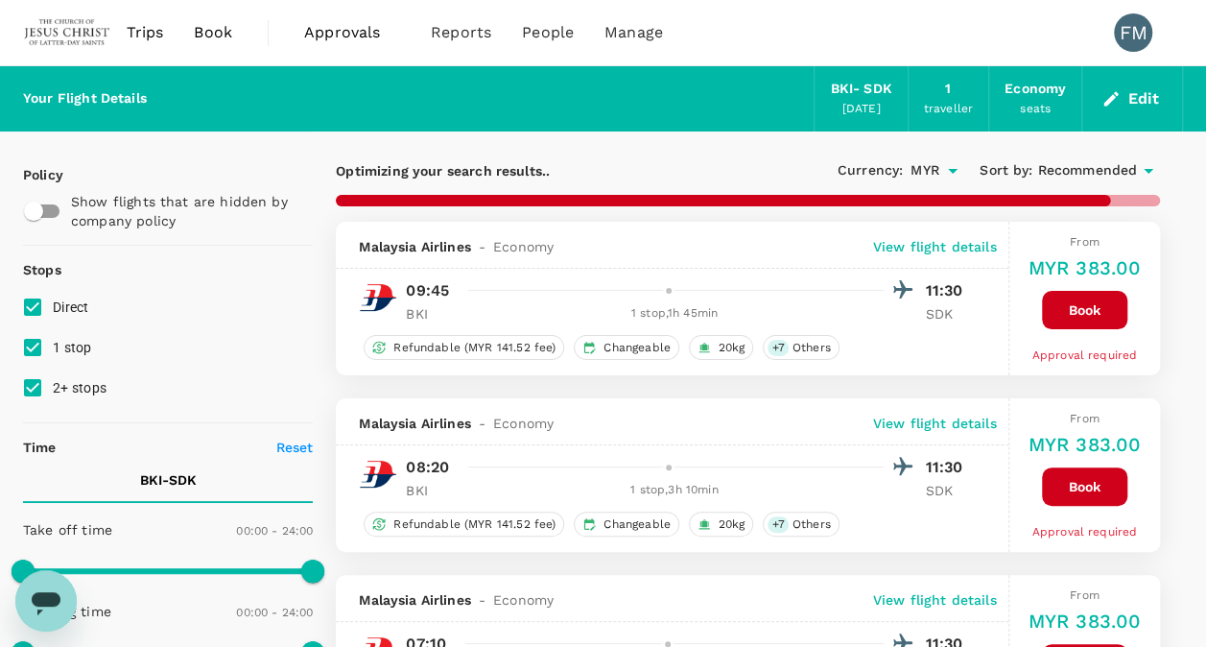
click at [76, 347] on span "1 stop" at bounding box center [72, 347] width 39 height 15
click at [53, 347] on input "1 stop" at bounding box center [32, 347] width 40 height 40
checkbox input "false"
click at [83, 377] on span "2+ stops" at bounding box center [80, 387] width 54 height 23
click at [53, 377] on input "2+ stops" at bounding box center [32, 387] width 40 height 40
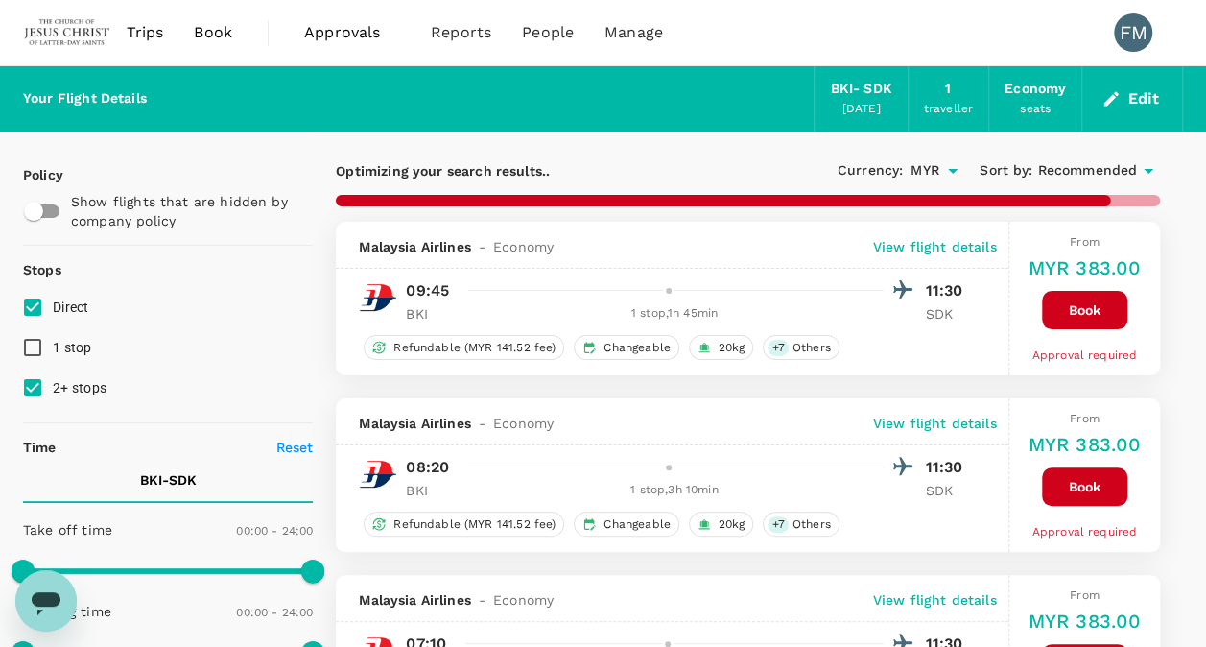
checkbox input "false"
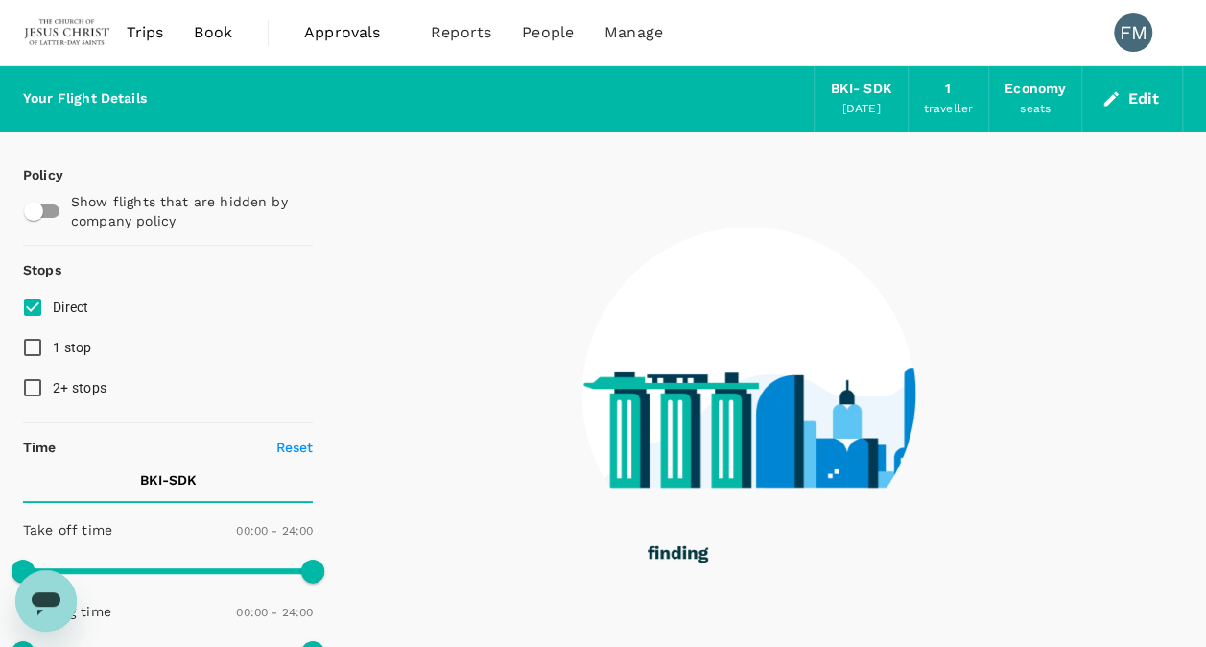
checkbox input "false"
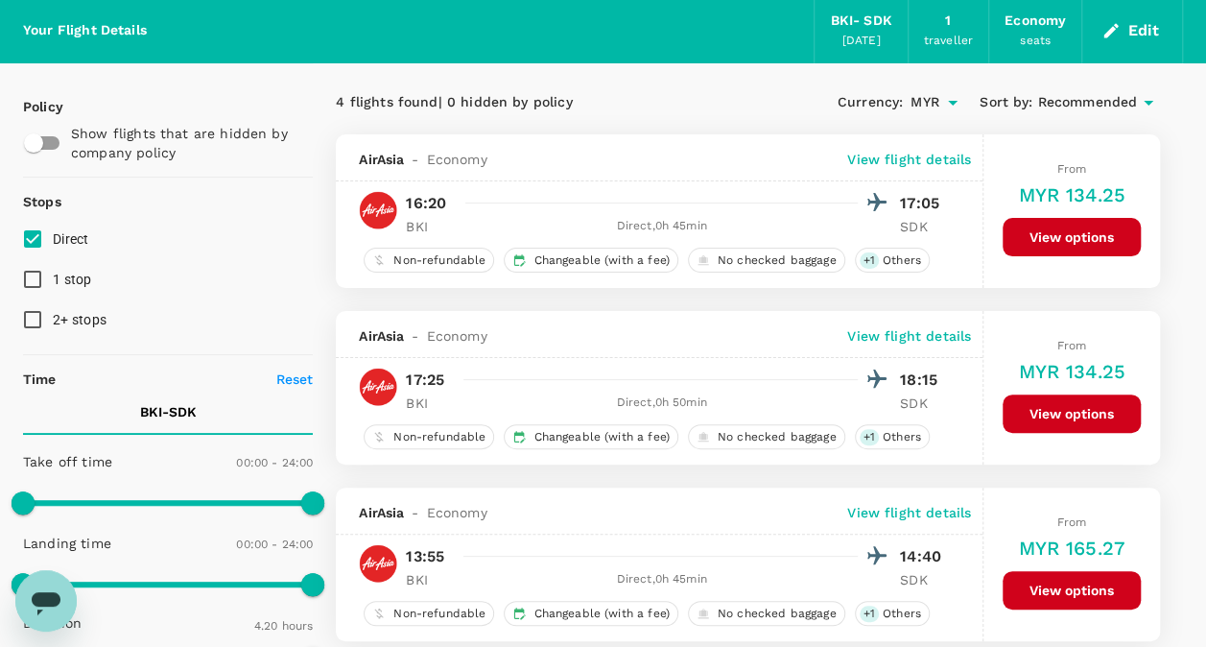
scroll to position [69, 0]
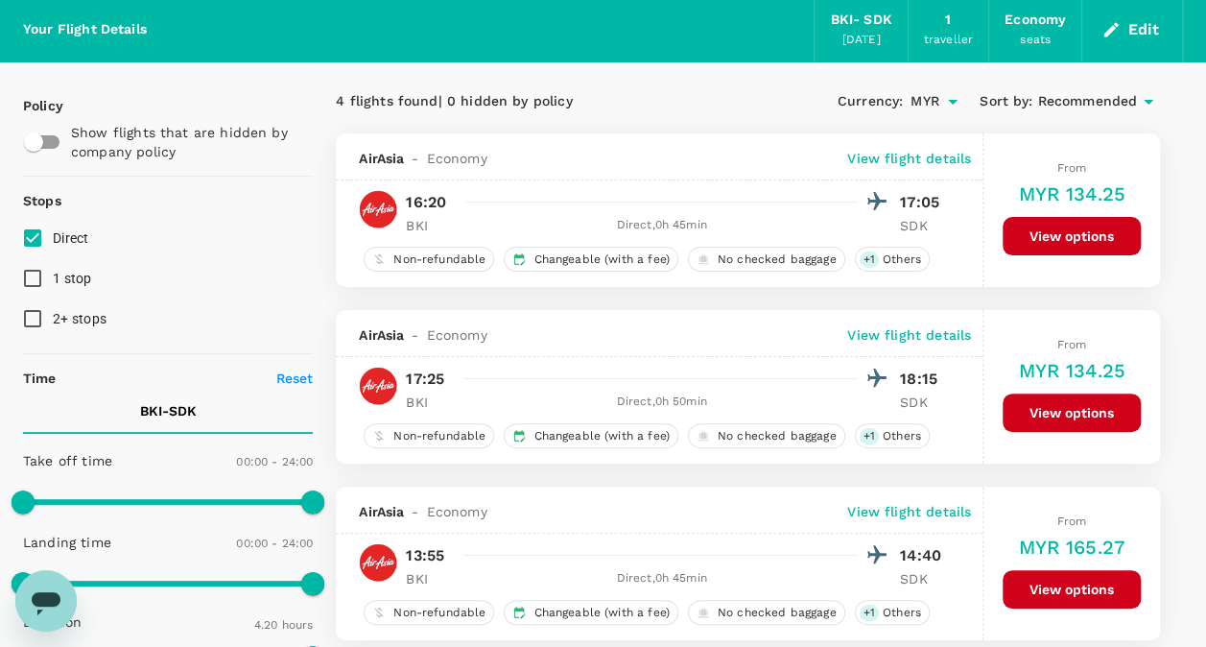
click at [1053, 584] on button "View options" at bounding box center [1071, 589] width 138 height 38
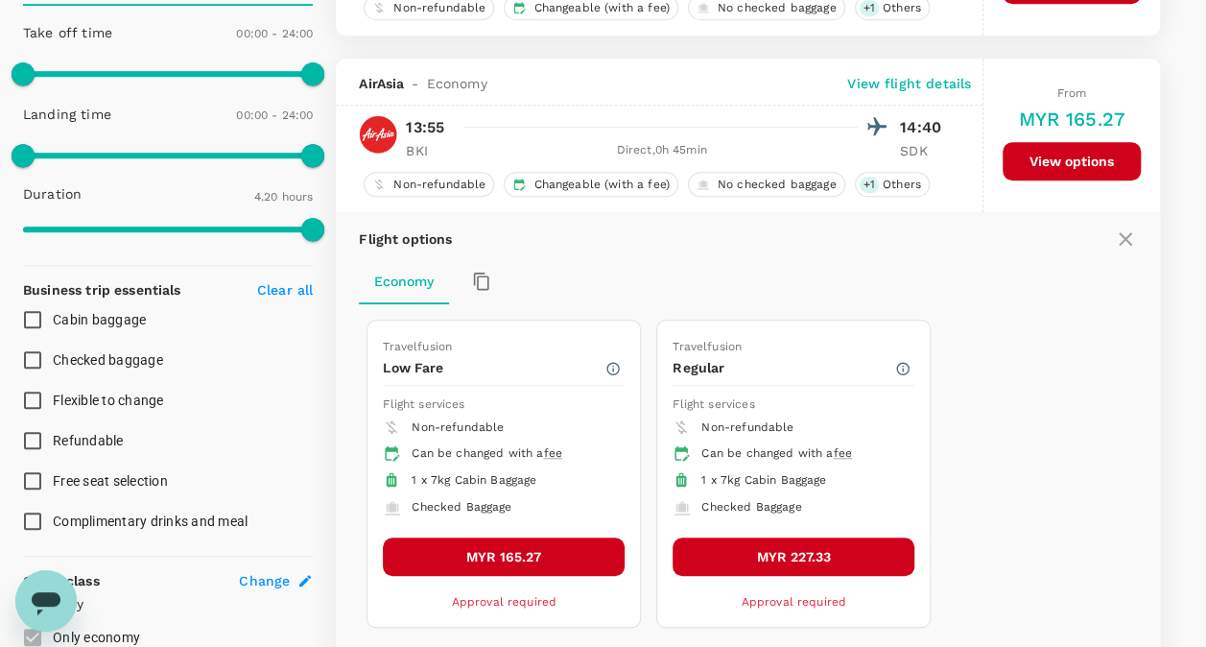
scroll to position [554, 0]
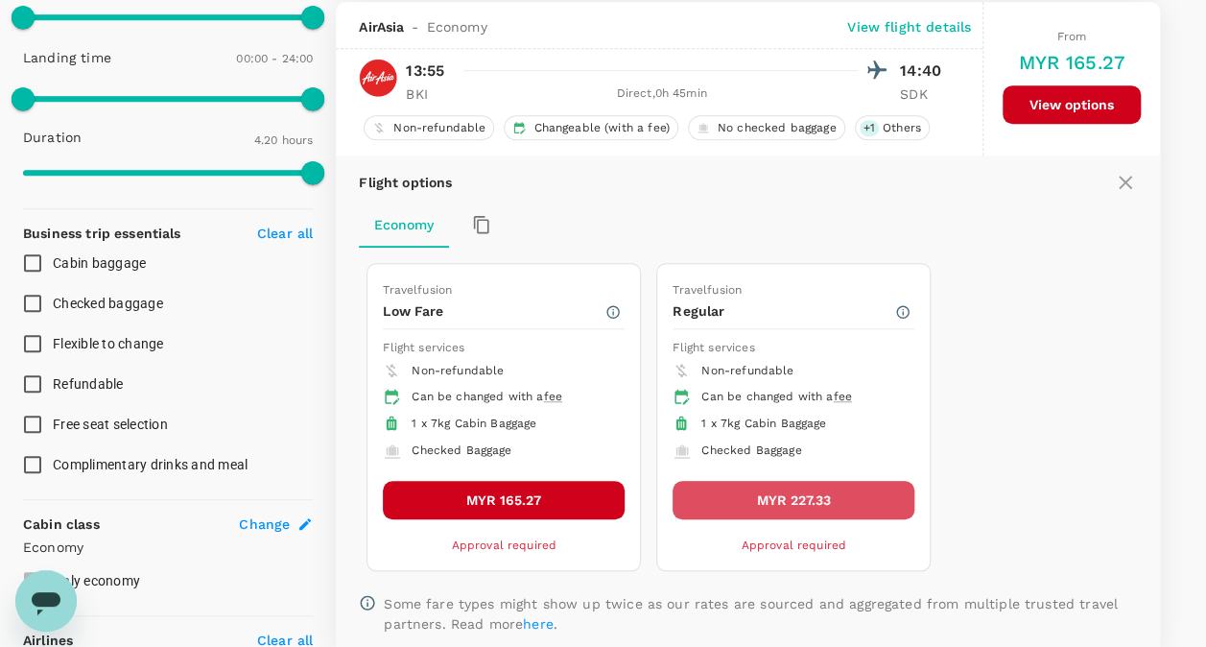
click at [750, 487] on button "MYR 227.33" at bounding box center [793, 500] width 242 height 38
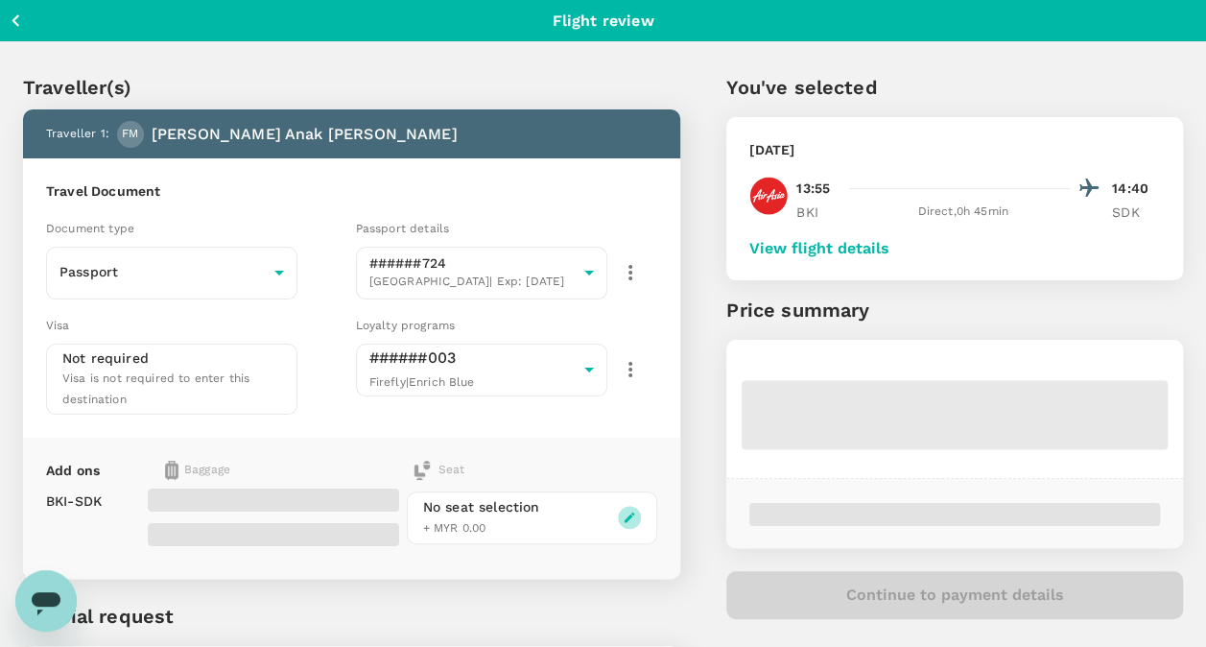
click at [626, 510] on icon "button" at bounding box center [629, 516] width 13 height 13
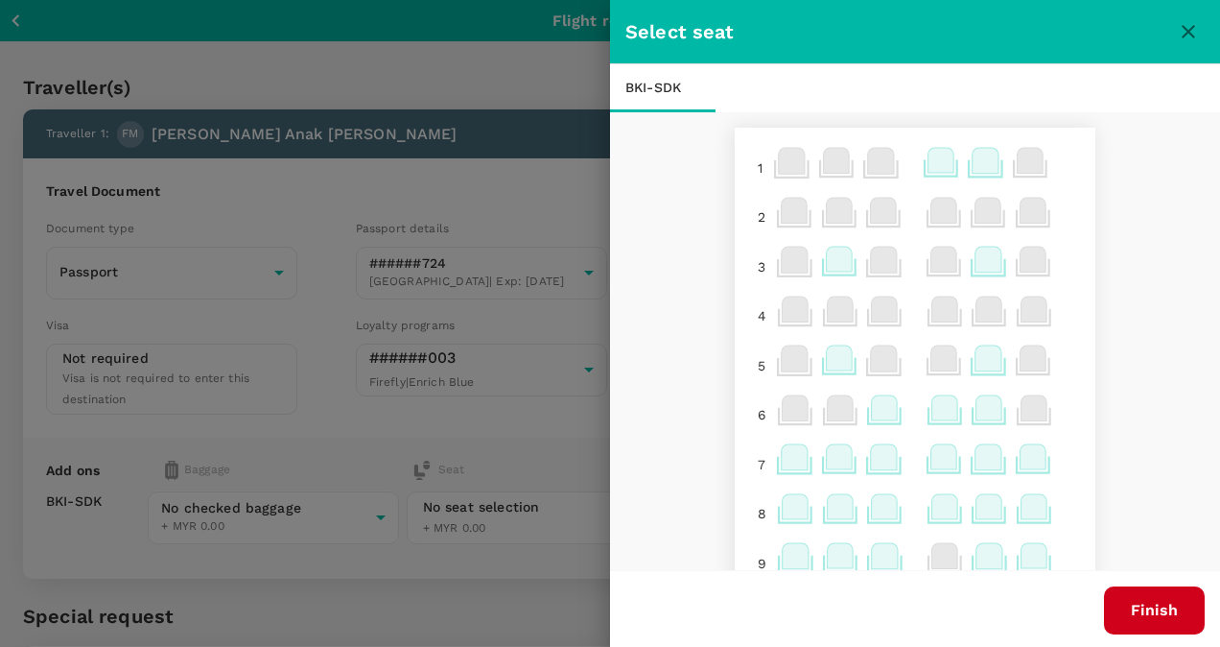
click at [928, 154] on icon at bounding box center [941, 160] width 26 height 25
click at [904, 270] on p "Select" at bounding box center [913, 268] width 42 height 19
click at [1167, 618] on button "Finish" at bounding box center [1154, 610] width 101 height 48
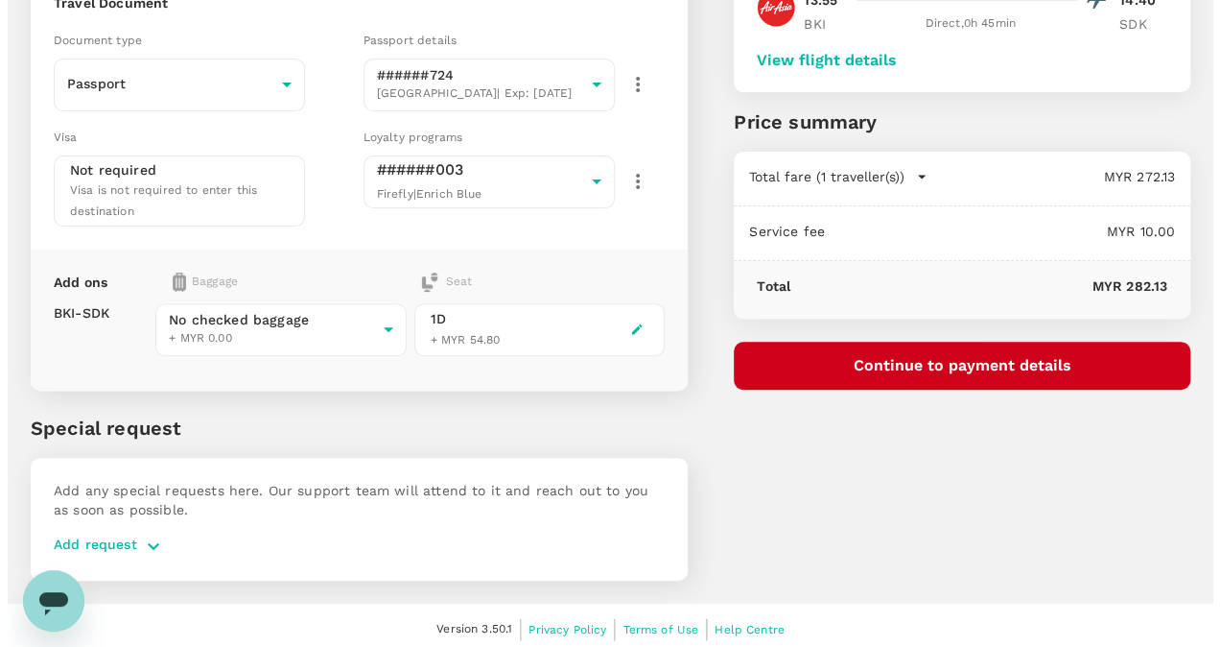
scroll to position [111, 0]
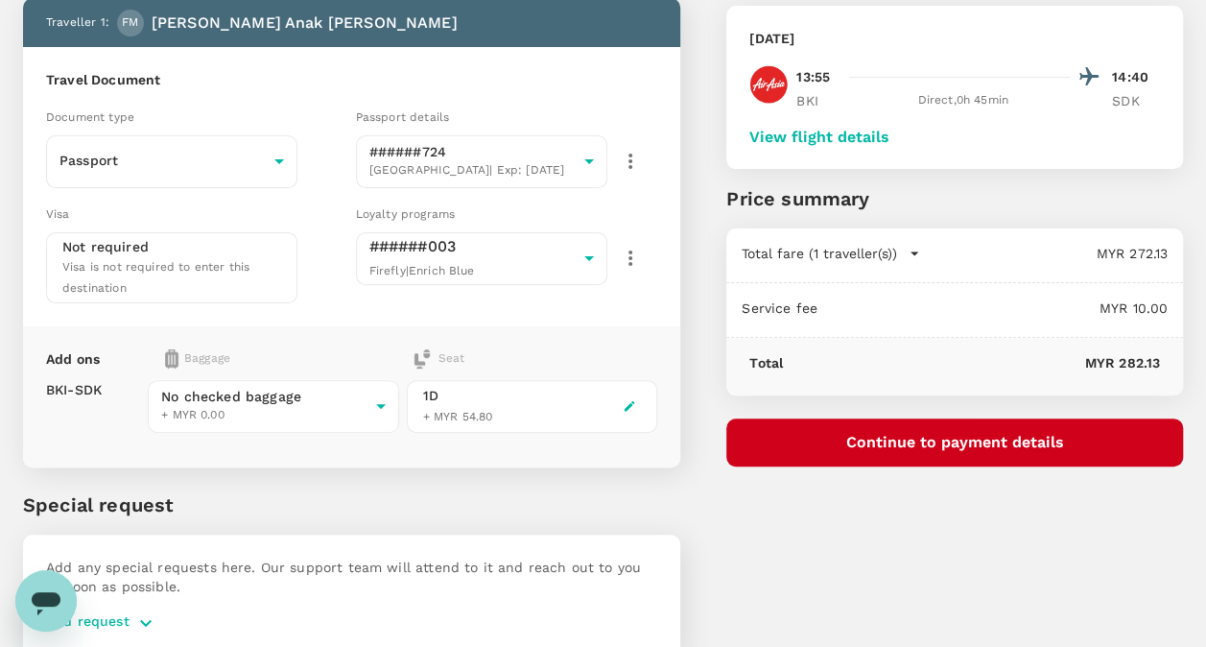
click at [630, 401] on icon "button" at bounding box center [630, 406] width 11 height 11
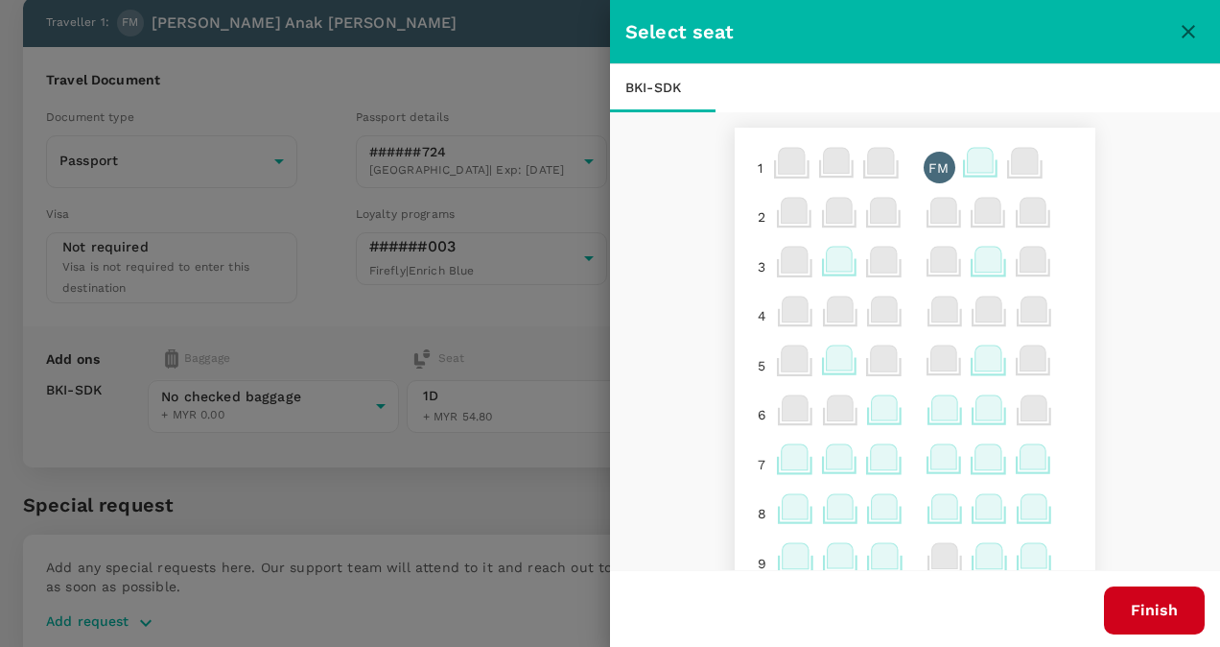
click at [931, 403] on icon at bounding box center [944, 407] width 26 height 25
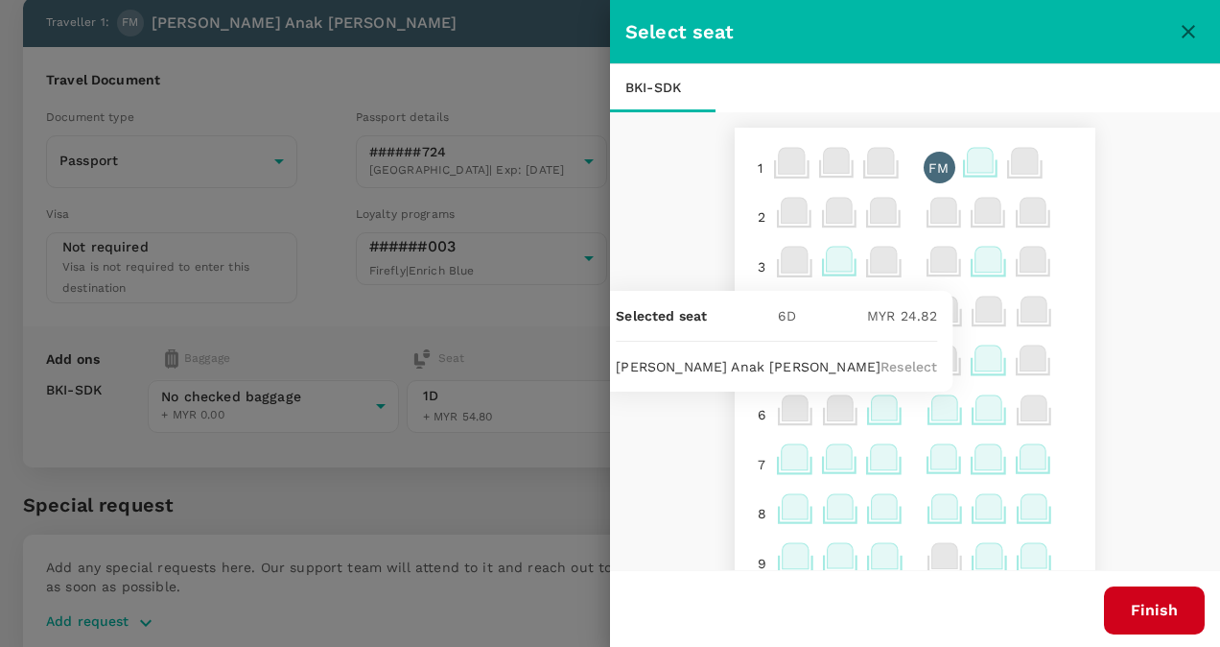
click at [909, 365] on p "Reselect" at bounding box center [909, 366] width 57 height 19
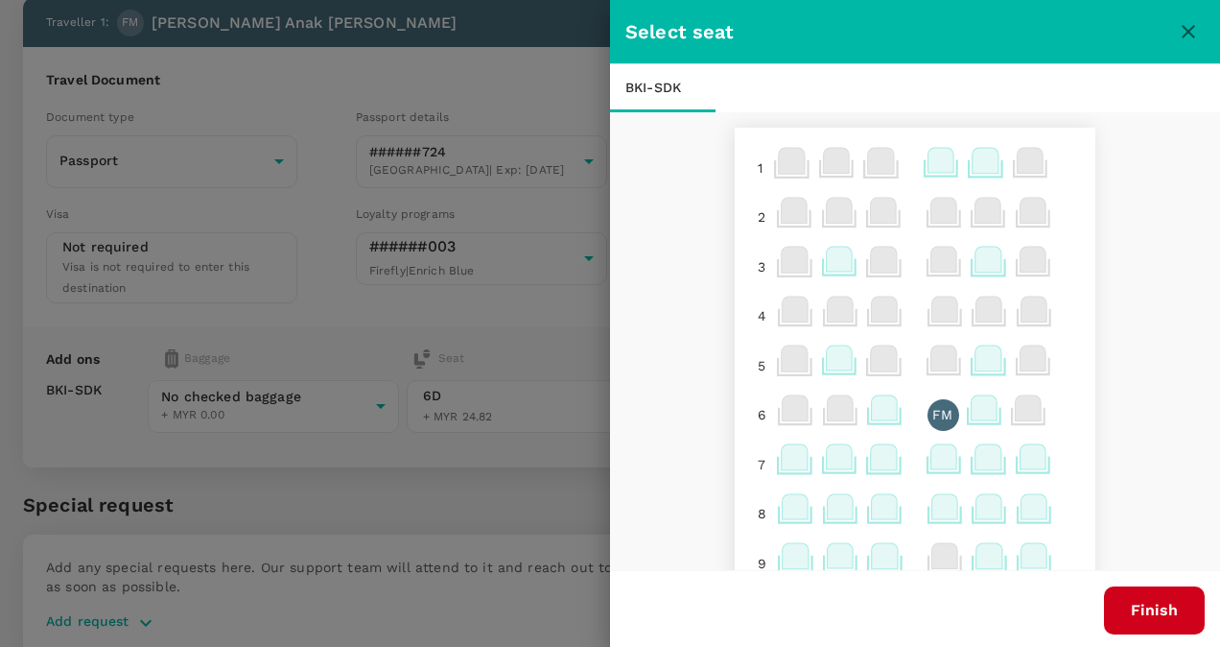
click at [1136, 595] on button "Finish" at bounding box center [1154, 610] width 101 height 48
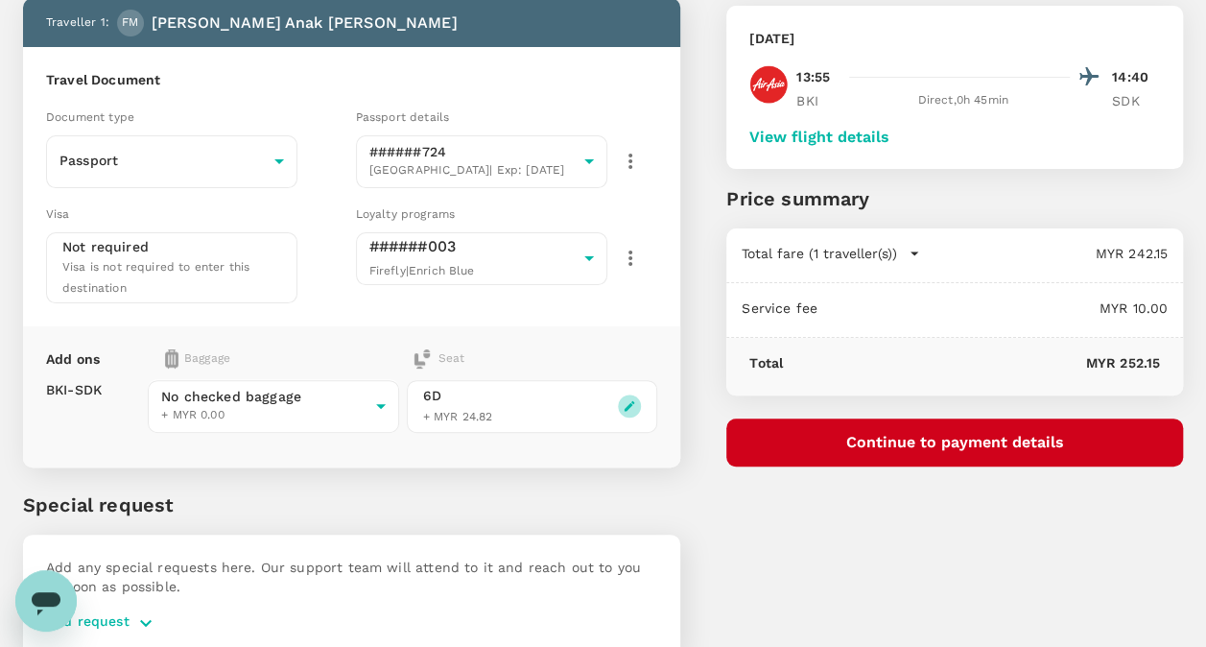
click at [633, 400] on icon "button" at bounding box center [629, 405] width 13 height 13
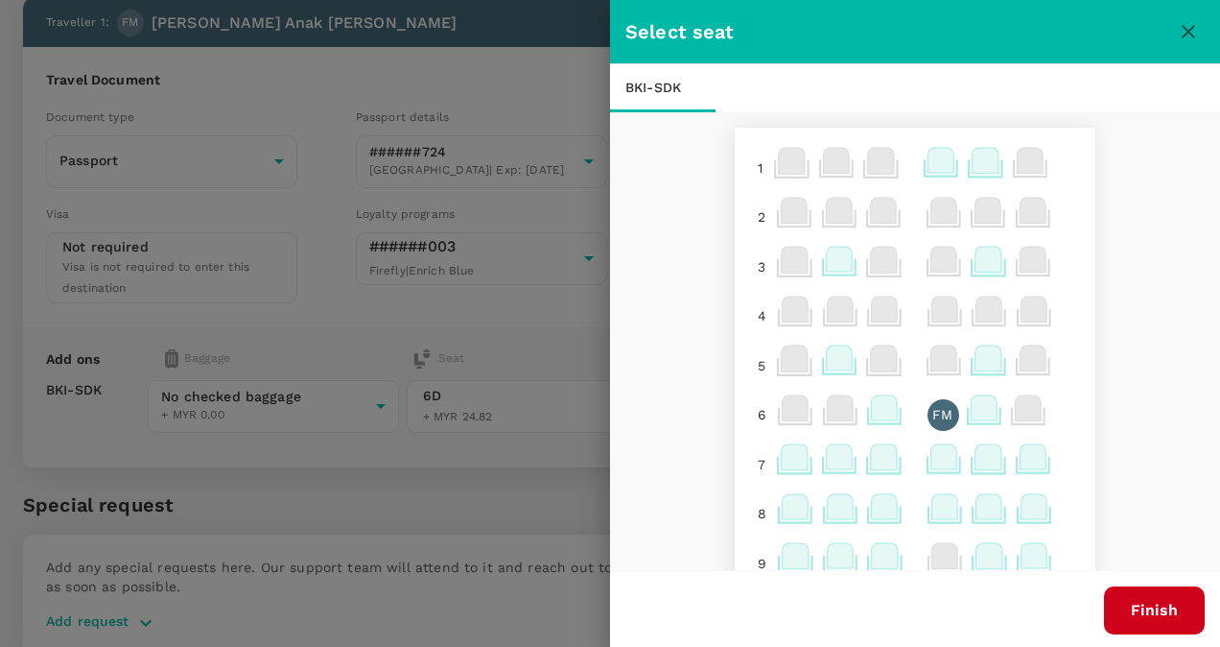
click at [928, 163] on icon at bounding box center [941, 160] width 26 height 25
click at [906, 264] on p "Reselect" at bounding box center [906, 268] width 57 height 19
click at [1137, 612] on button "Finish" at bounding box center [1154, 610] width 101 height 48
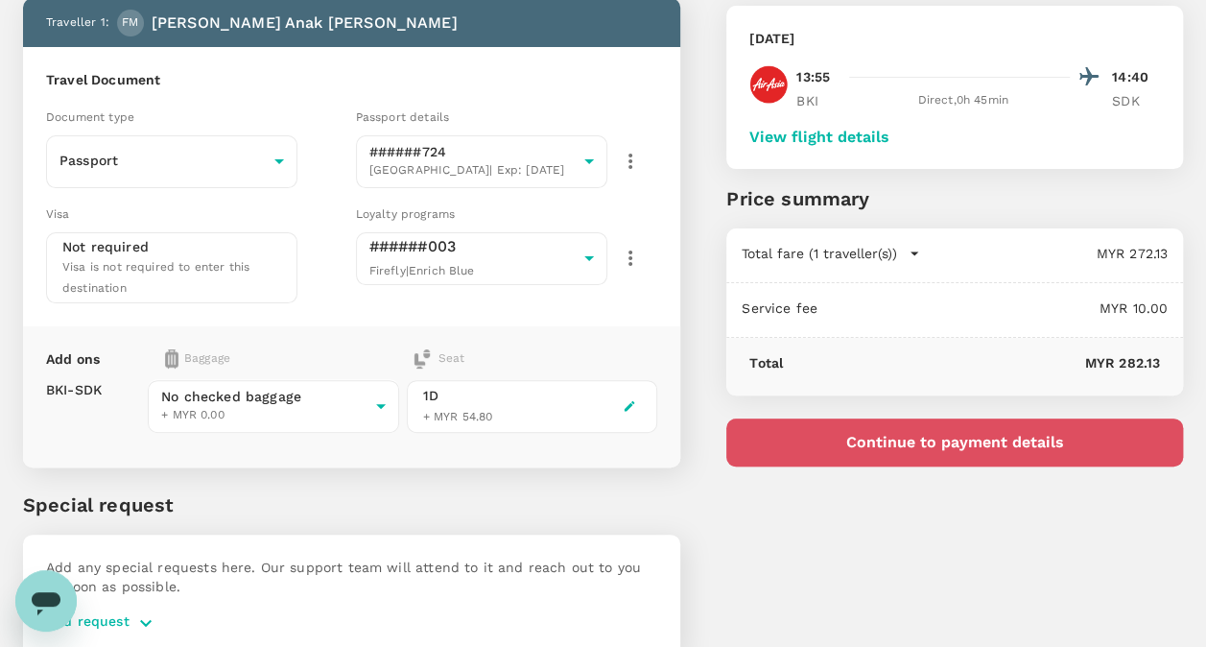
click at [1000, 443] on button "Continue to payment details" at bounding box center [954, 442] width 457 height 48
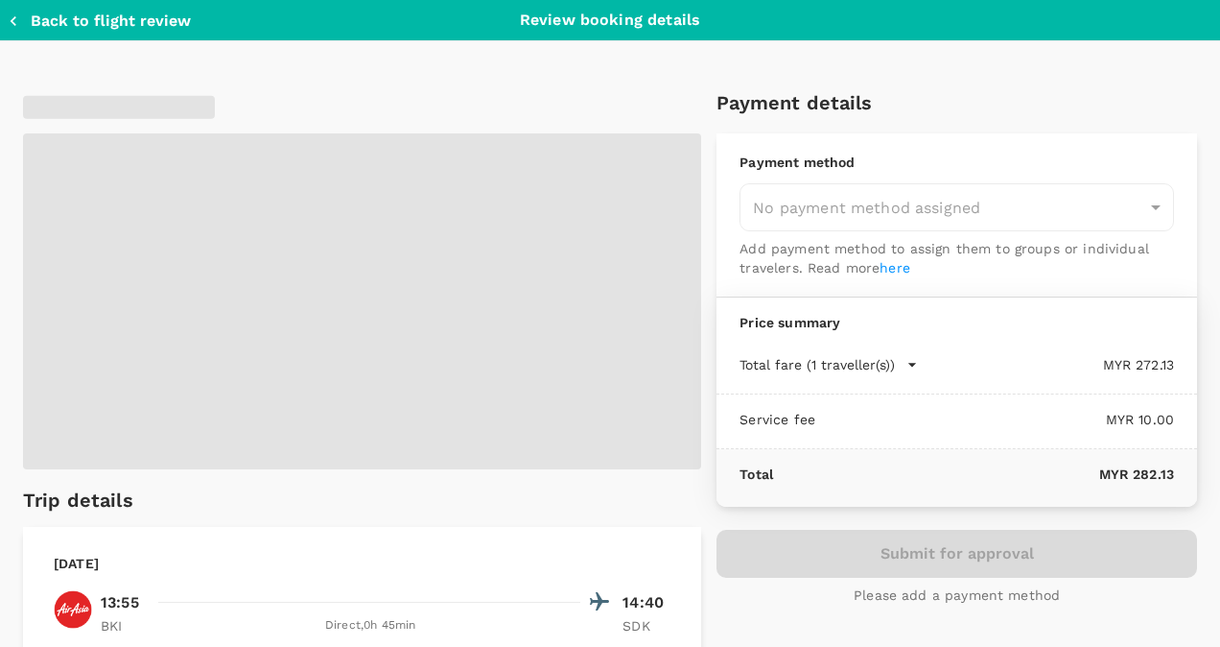
type input "9bd44508-0115-40ee-9baa-a4db79ee987c"
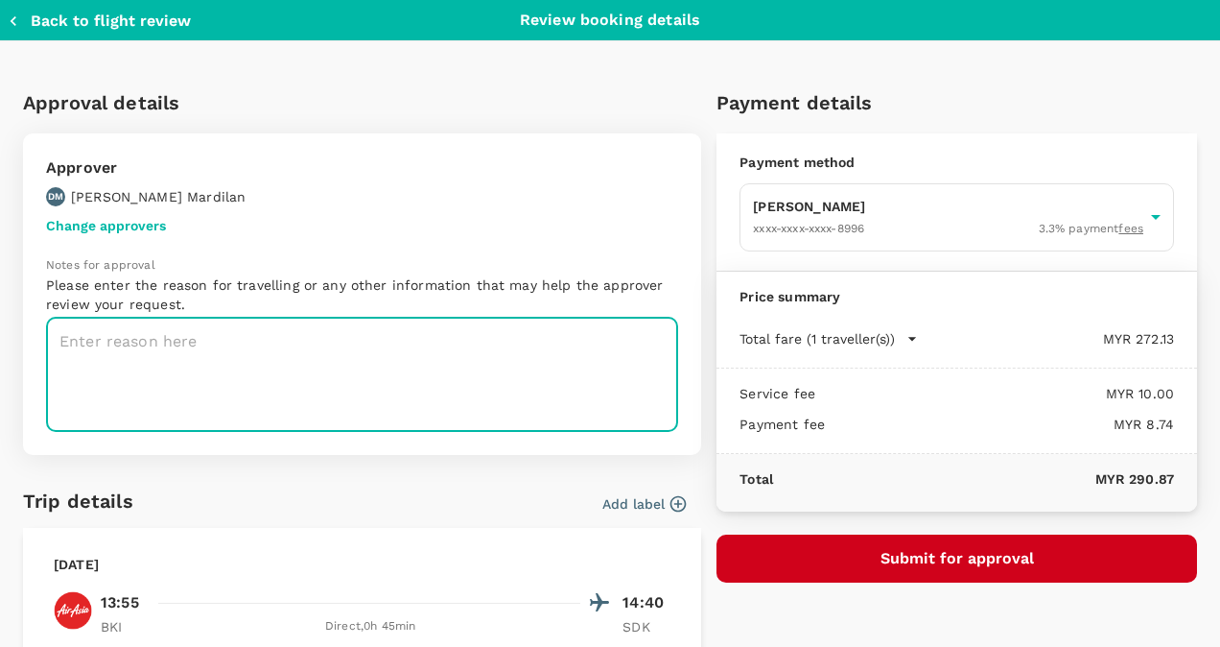
click at [259, 362] on textarea at bounding box center [362, 375] width 632 height 114
click at [106, 25] on button "Back to flight review" at bounding box center [99, 21] width 183 height 19
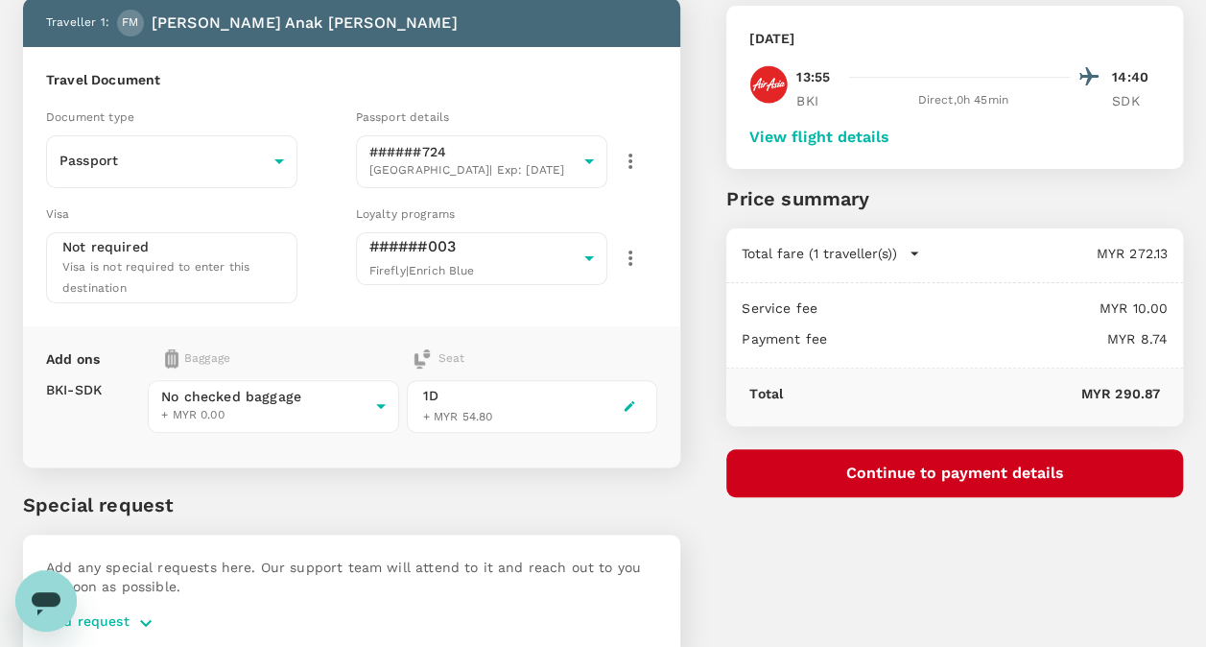
click at [635, 403] on icon "button" at bounding box center [629, 405] width 13 height 13
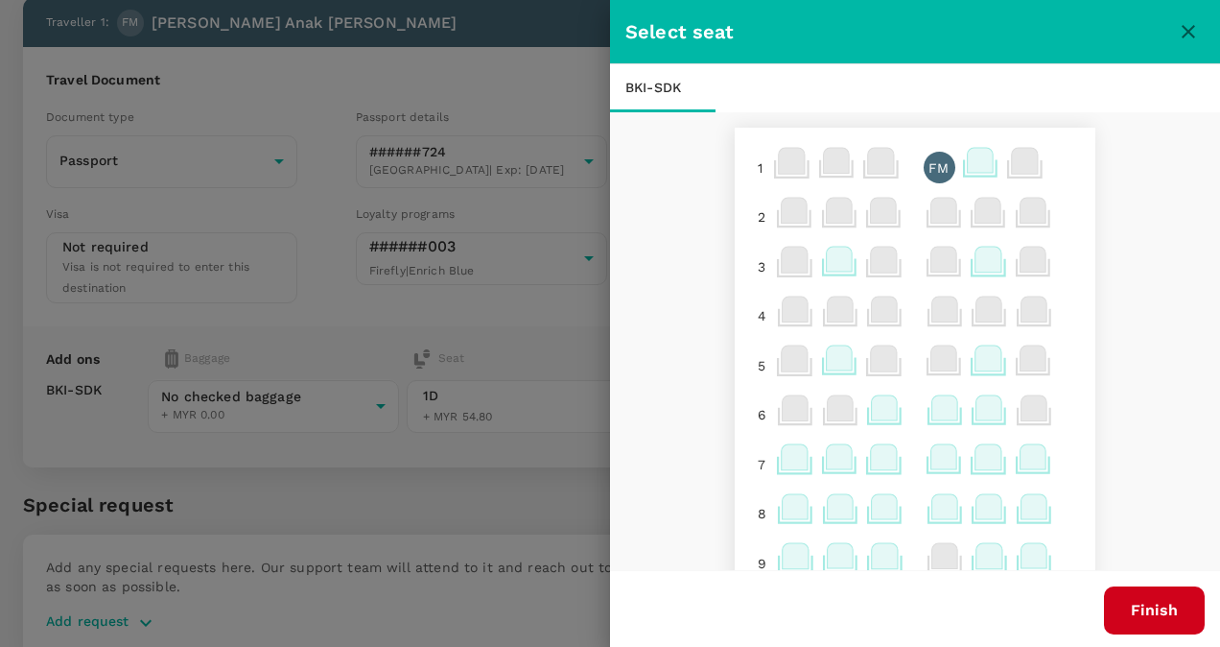
click at [931, 409] on icon at bounding box center [944, 407] width 26 height 25
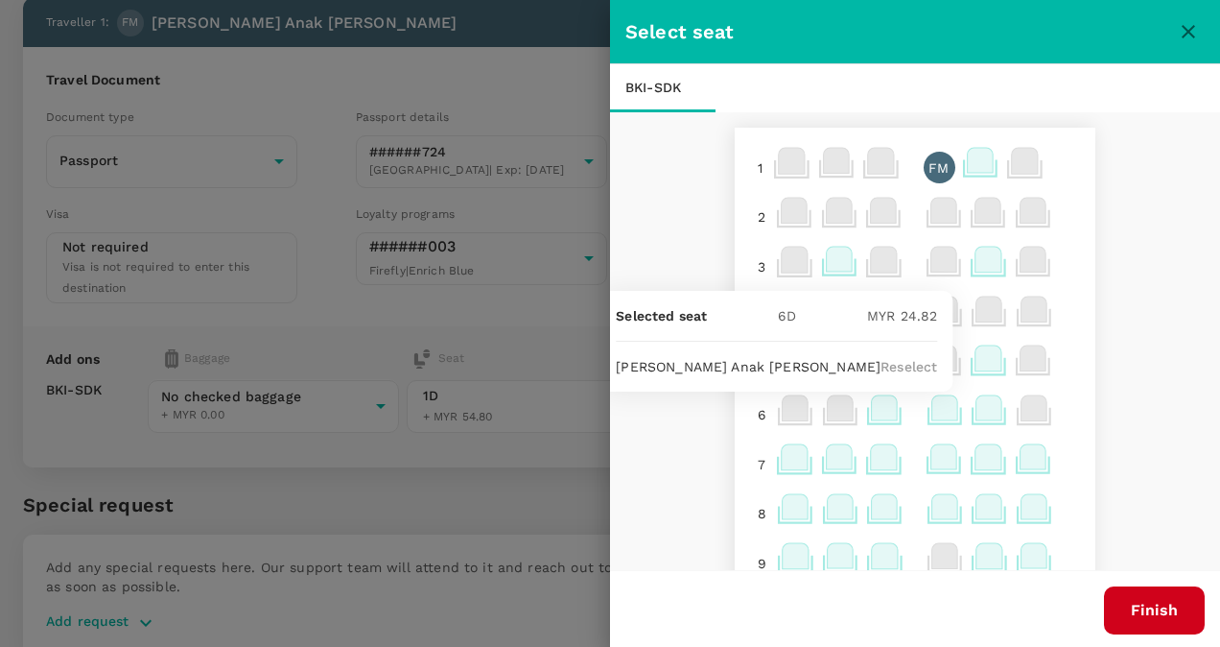
click at [911, 364] on p "Reselect" at bounding box center [909, 366] width 57 height 19
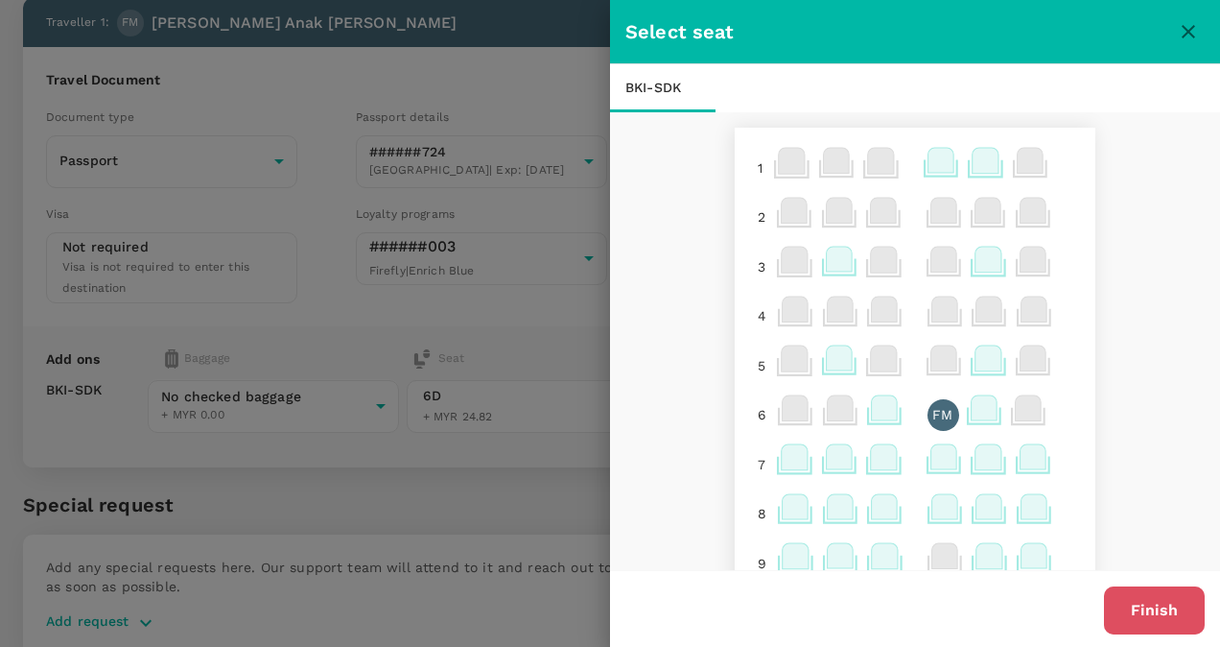
click at [1125, 600] on button "Finish" at bounding box center [1154, 610] width 101 height 48
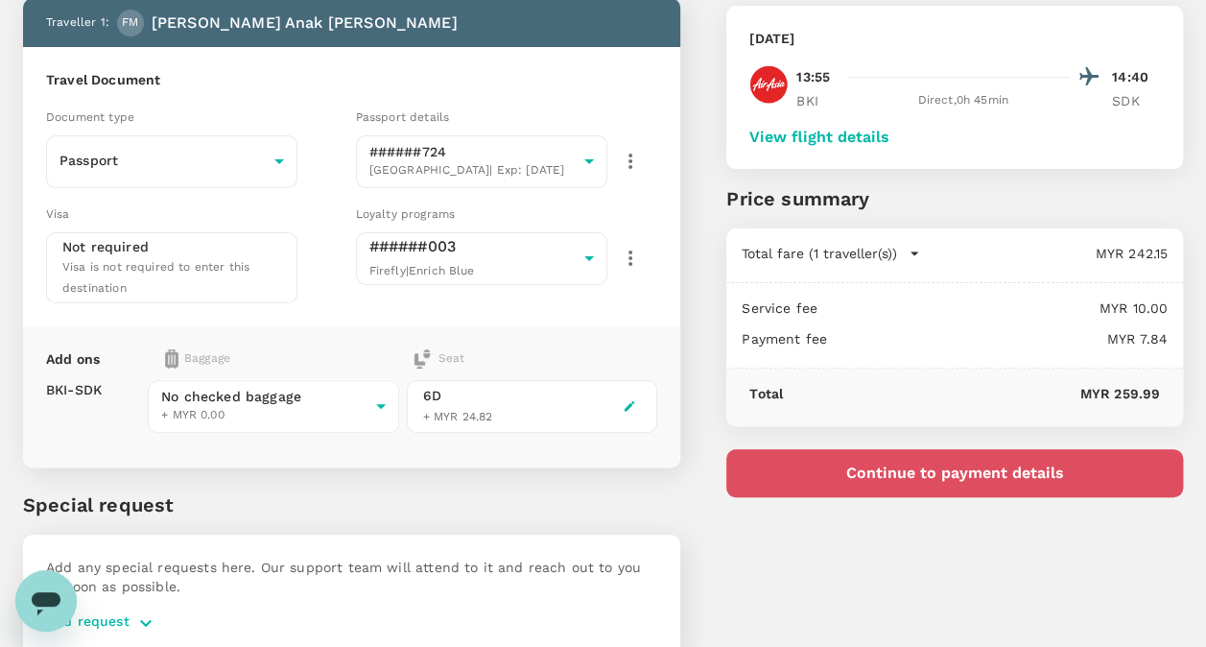
click at [1007, 474] on button "Continue to payment details" at bounding box center [954, 473] width 457 height 48
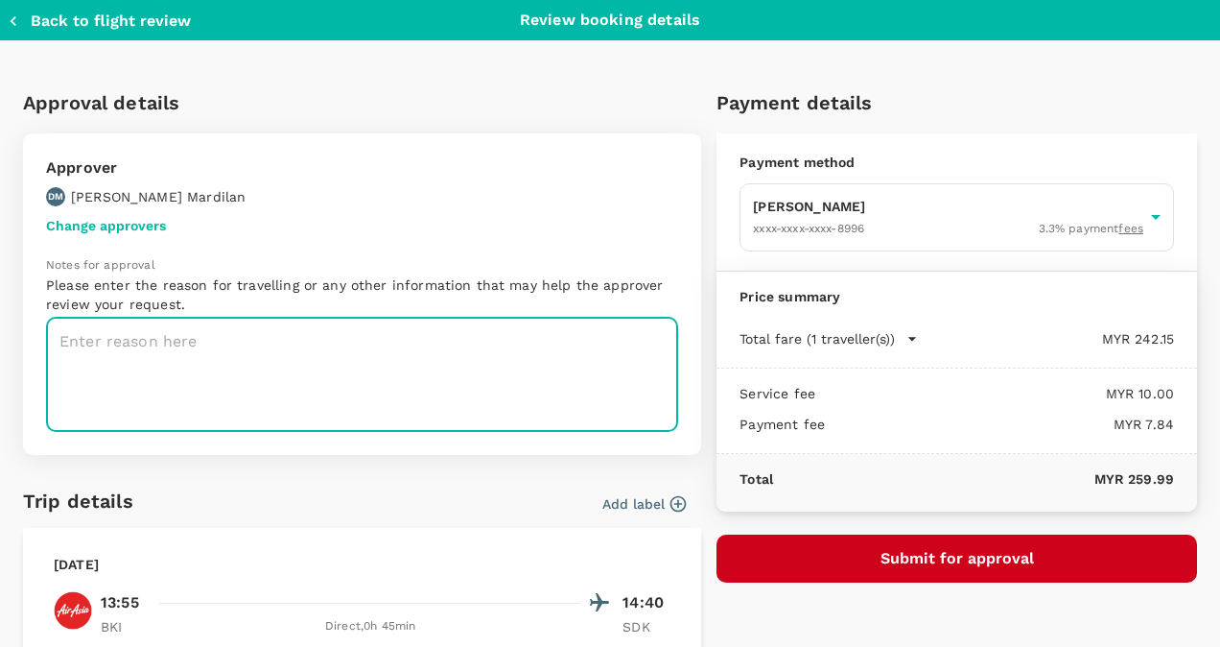
click at [477, 342] on textarea at bounding box center [362, 375] width 632 height 114
paste textarea "Visit with Dean (Sabah meetinghouses)"
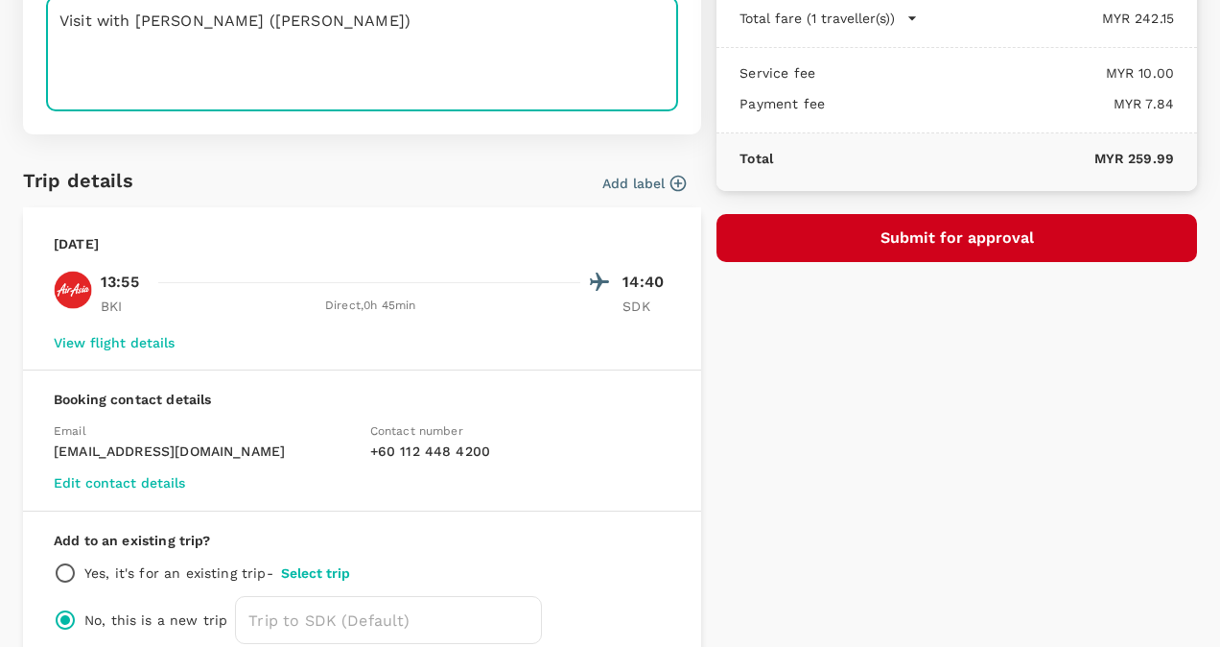
scroll to position [421, 0]
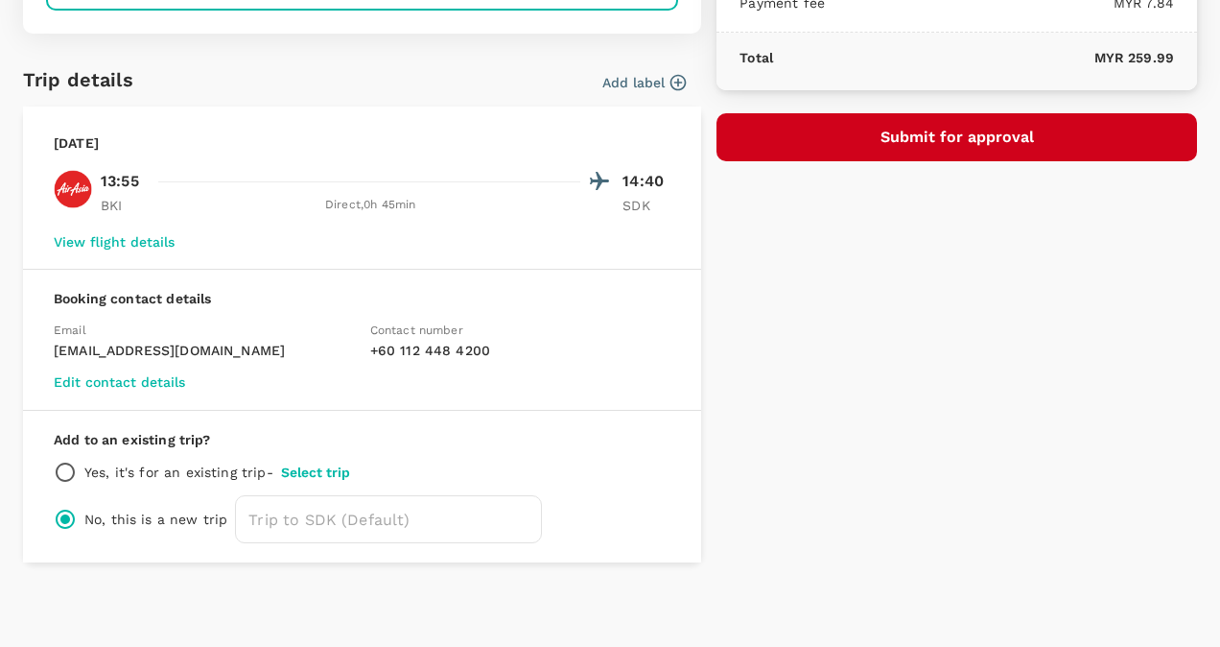
type textarea "Visit with Dean (Sabah meetinghouses)"
click at [216, 470] on p "Yes, it's for an existing trip -" at bounding box center [178, 471] width 189 height 19
click at [304, 464] on button "Select trip" at bounding box center [315, 471] width 69 height 15
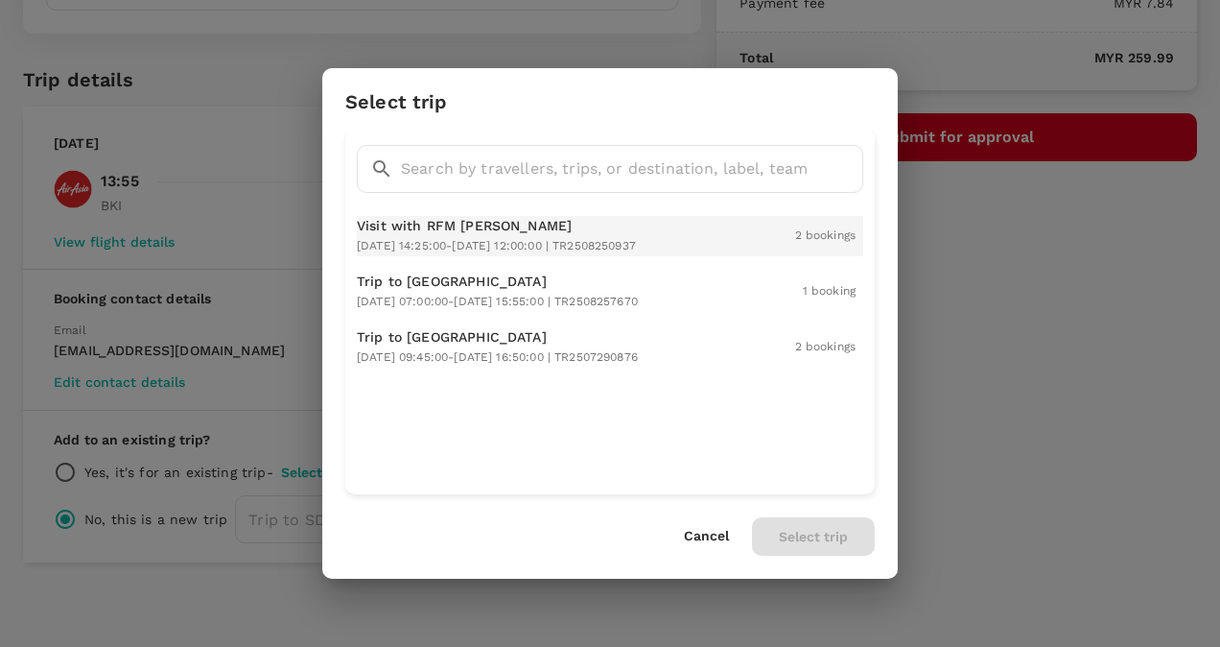
click at [479, 219] on p "Visit with RFM Dean" at bounding box center [496, 225] width 279 height 19
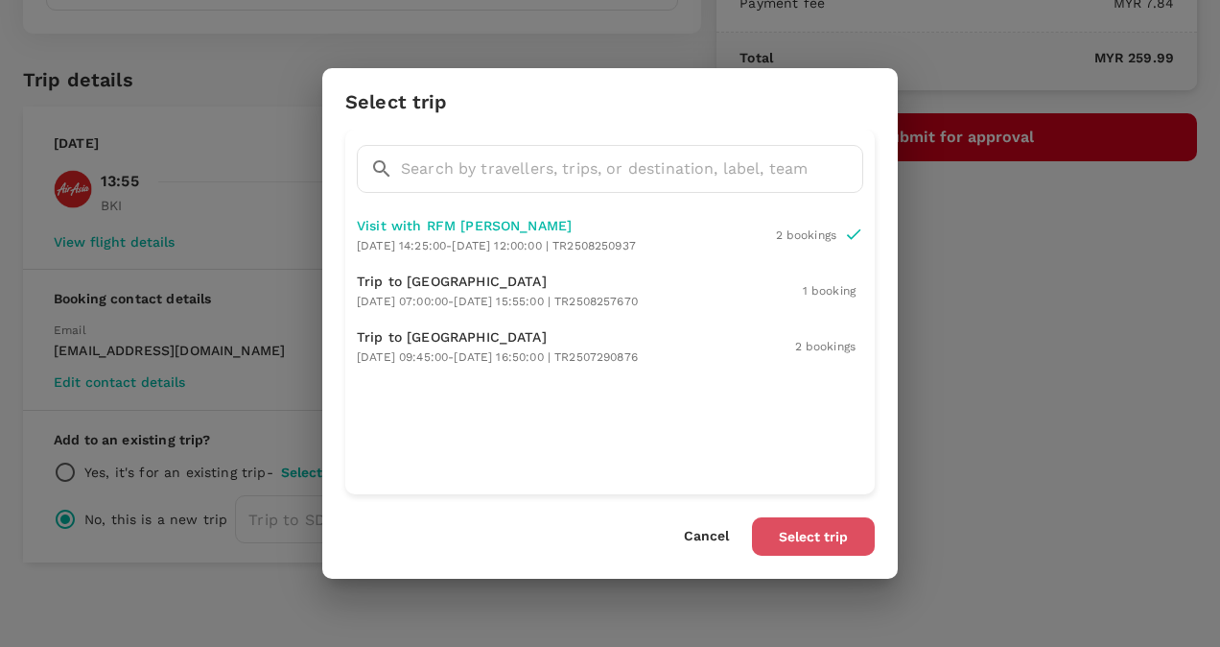
click at [817, 530] on button "Select trip" at bounding box center [813, 536] width 123 height 38
radio input "true"
radio input "false"
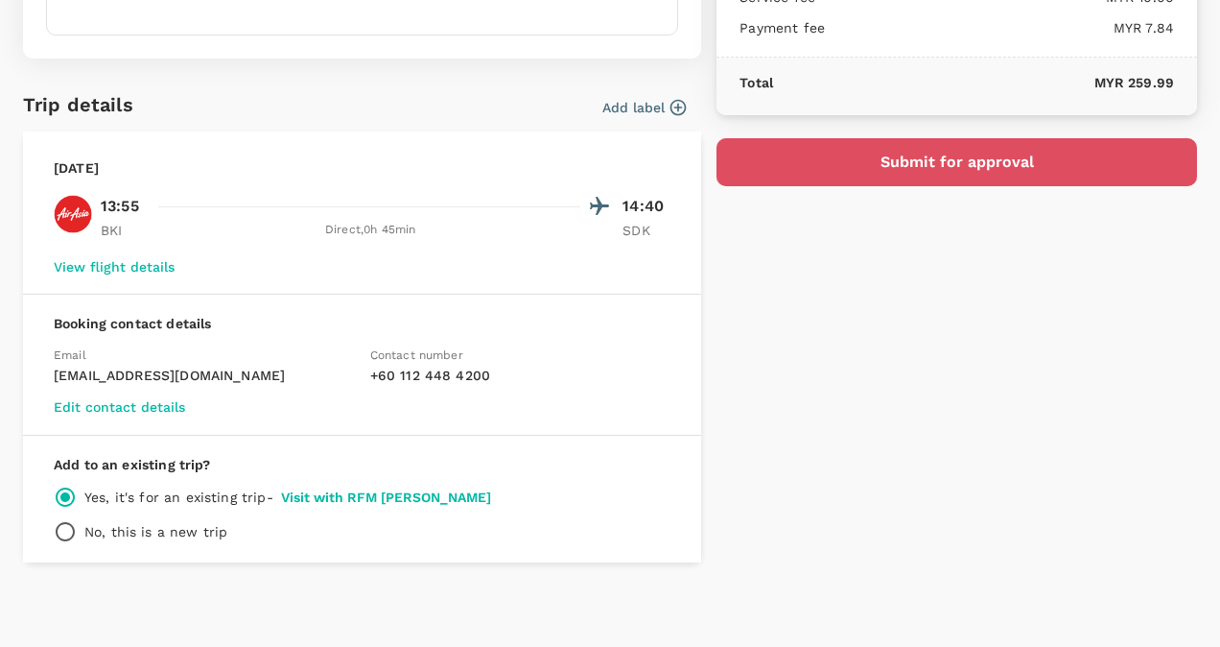
click at [954, 159] on button "Submit for approval" at bounding box center [957, 162] width 481 height 48
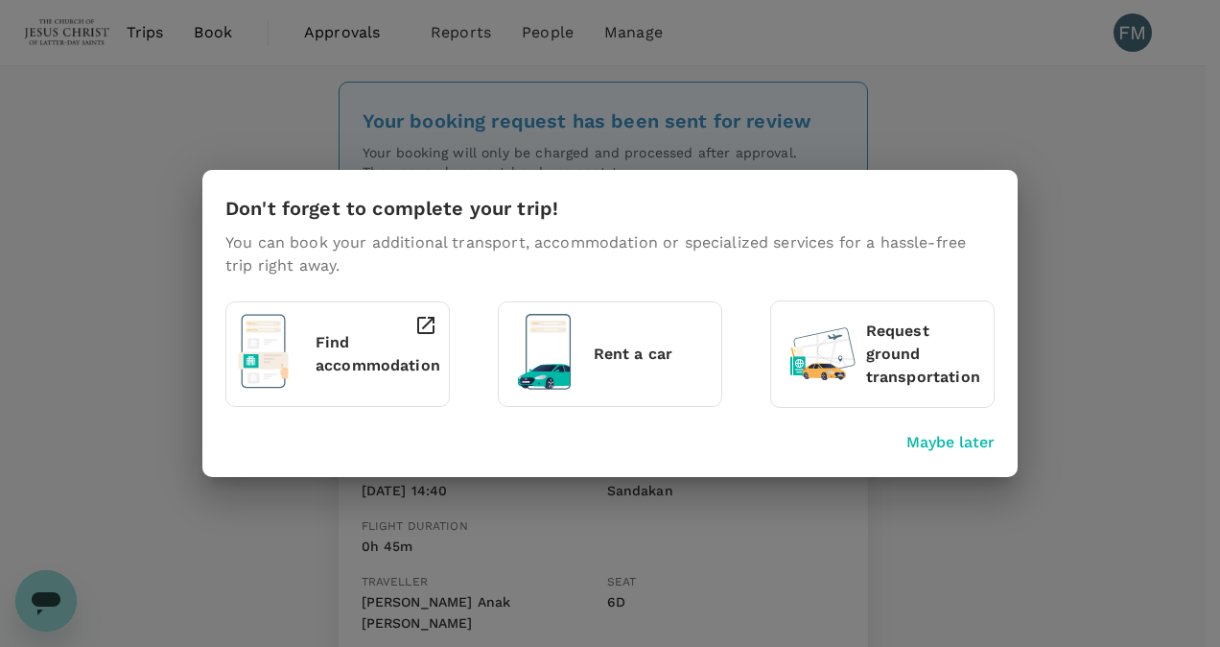
click at [371, 357] on p "Find accommodation" at bounding box center [378, 354] width 125 height 46
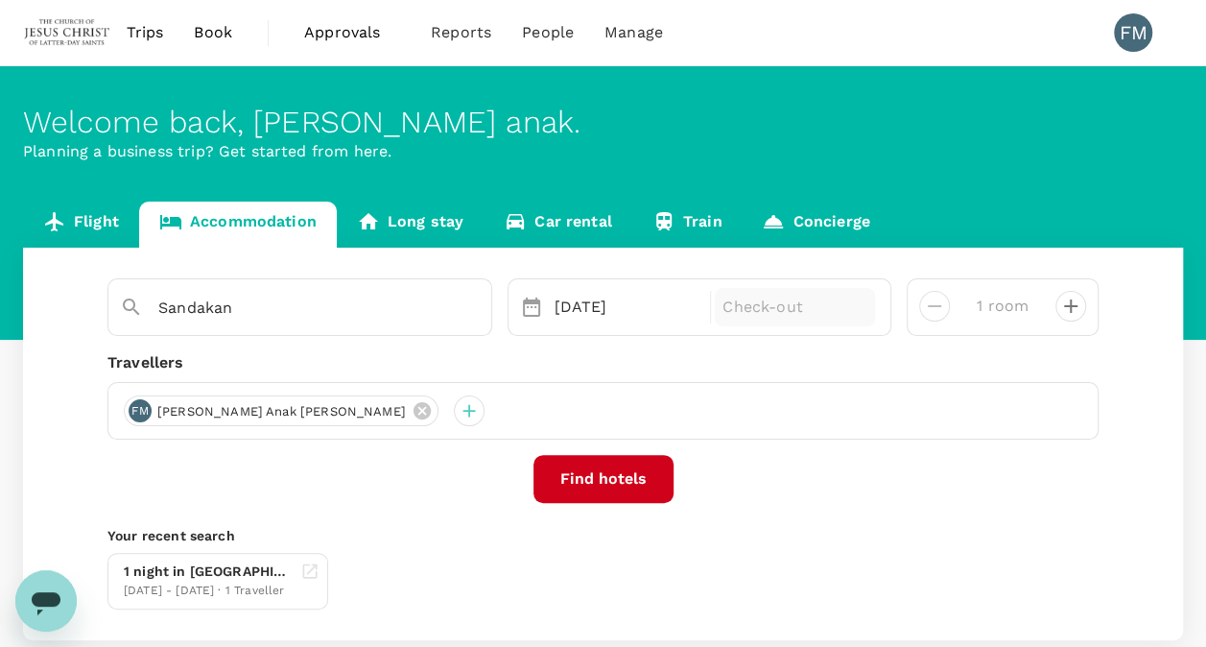
click at [758, 306] on p "Check-out" at bounding box center [794, 306] width 145 height 23
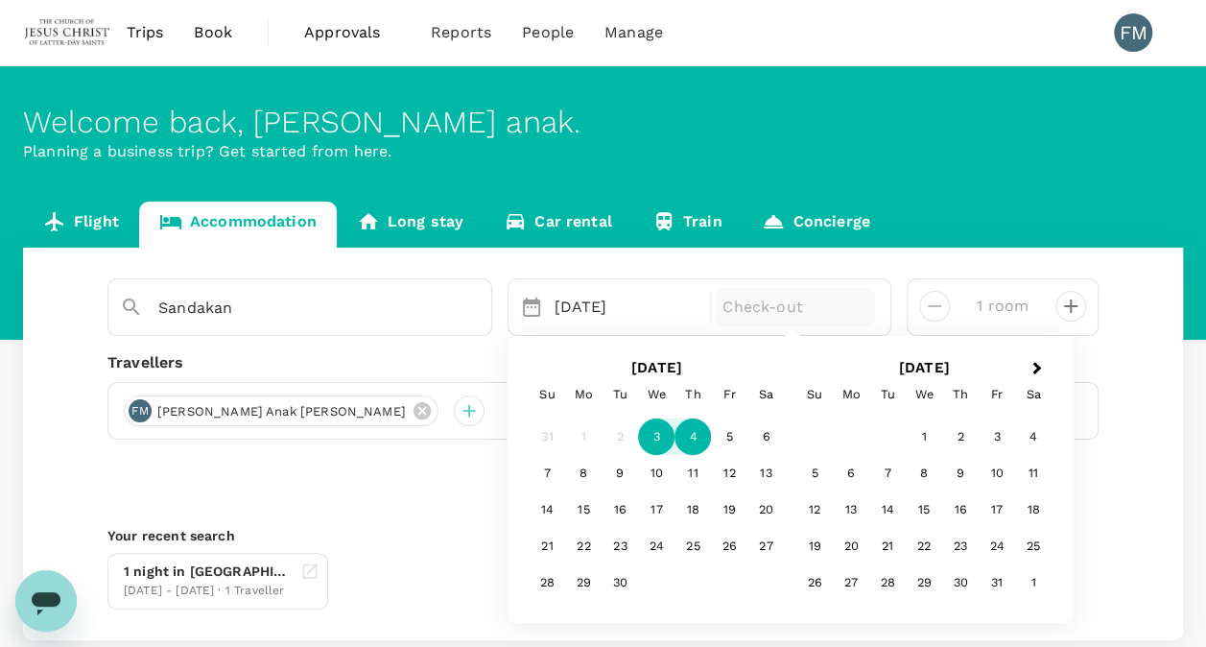
click at [687, 439] on div "4" at bounding box center [692, 437] width 36 height 36
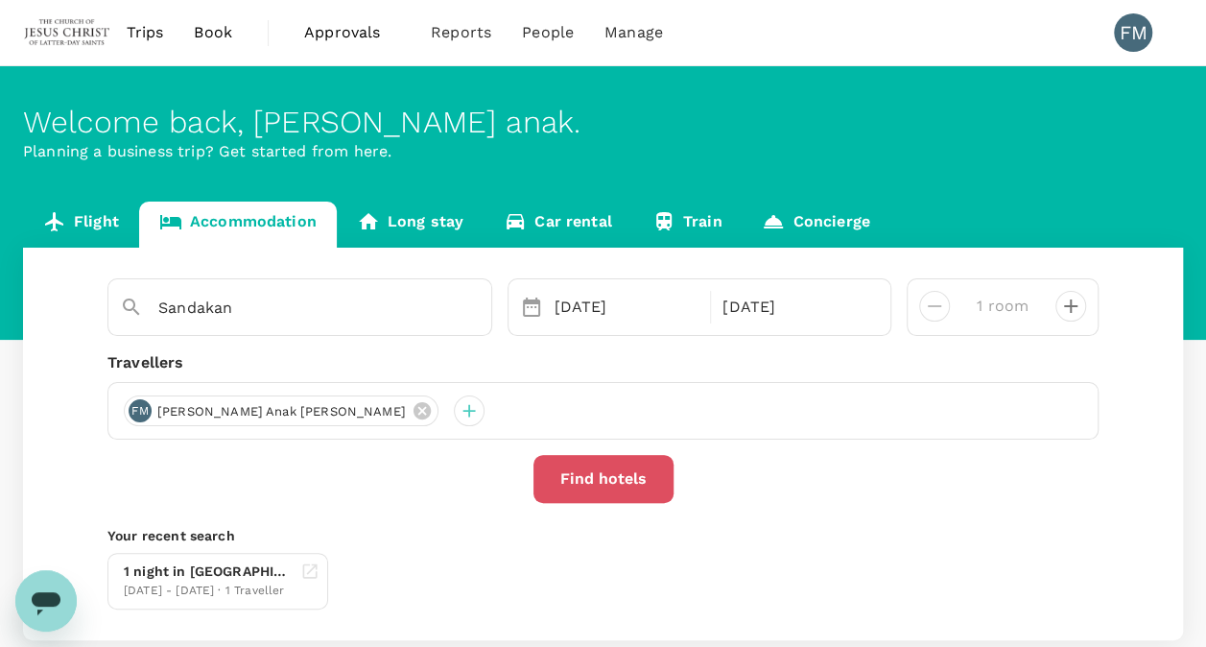
click at [620, 499] on button "Find hotels" at bounding box center [603, 479] width 140 height 48
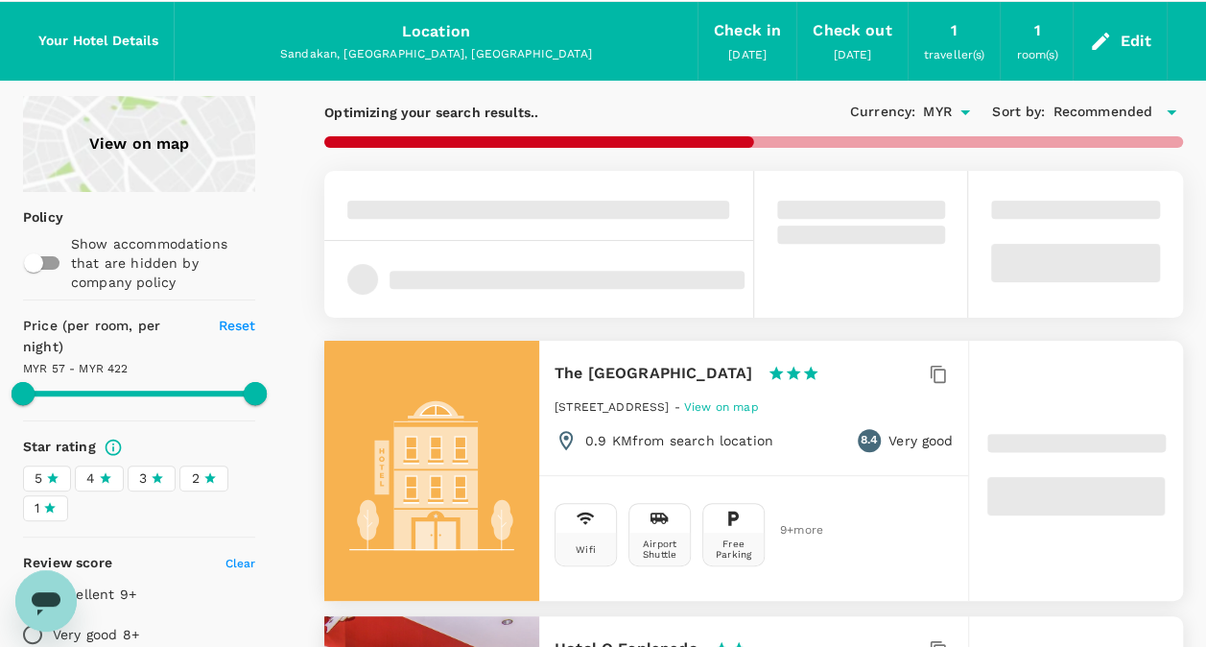
scroll to position [71, 0]
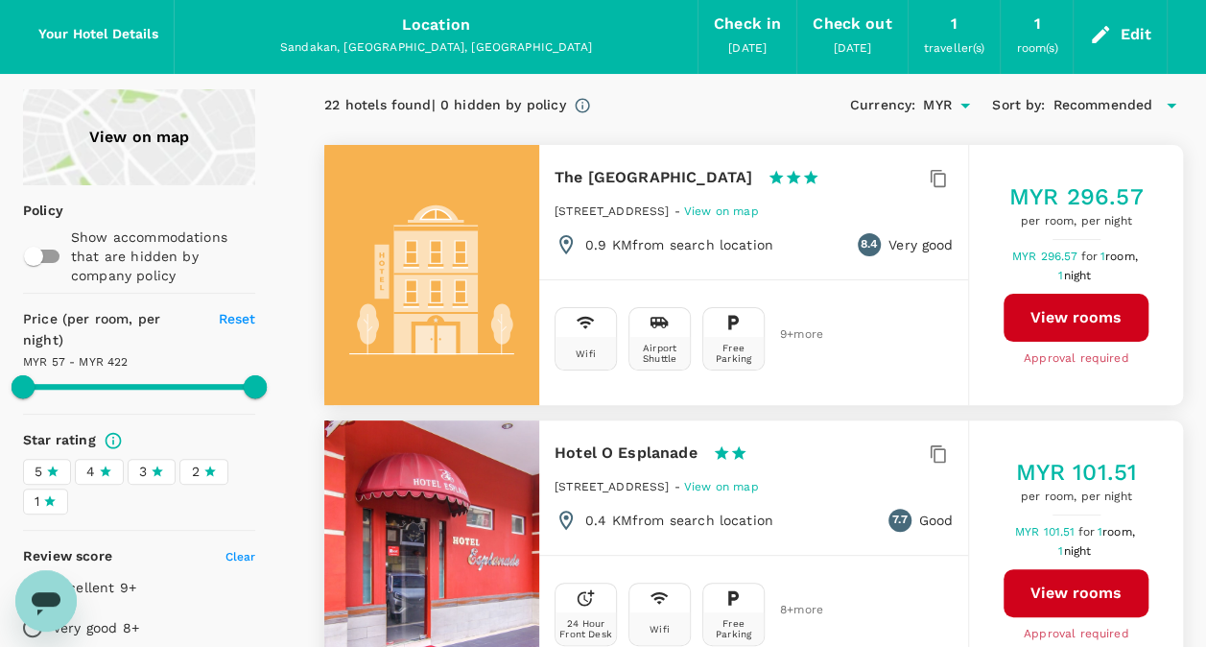
click at [1058, 311] on button "View rooms" at bounding box center [1075, 318] width 145 height 48
type input "421.8"
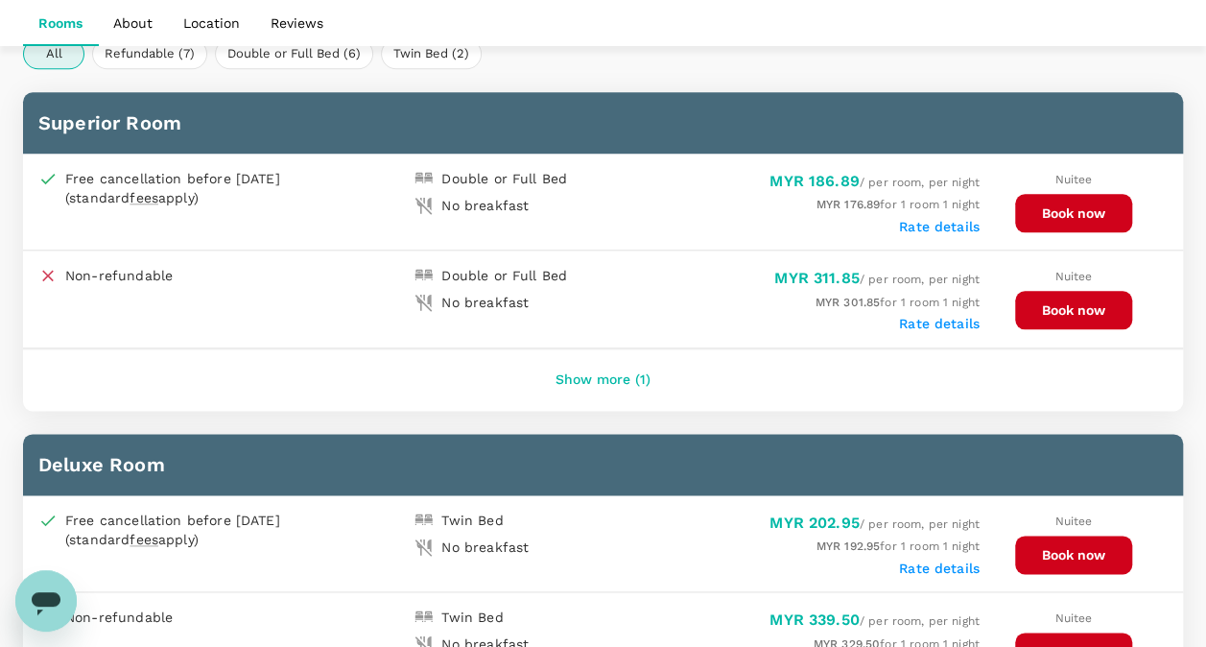
scroll to position [957, 0]
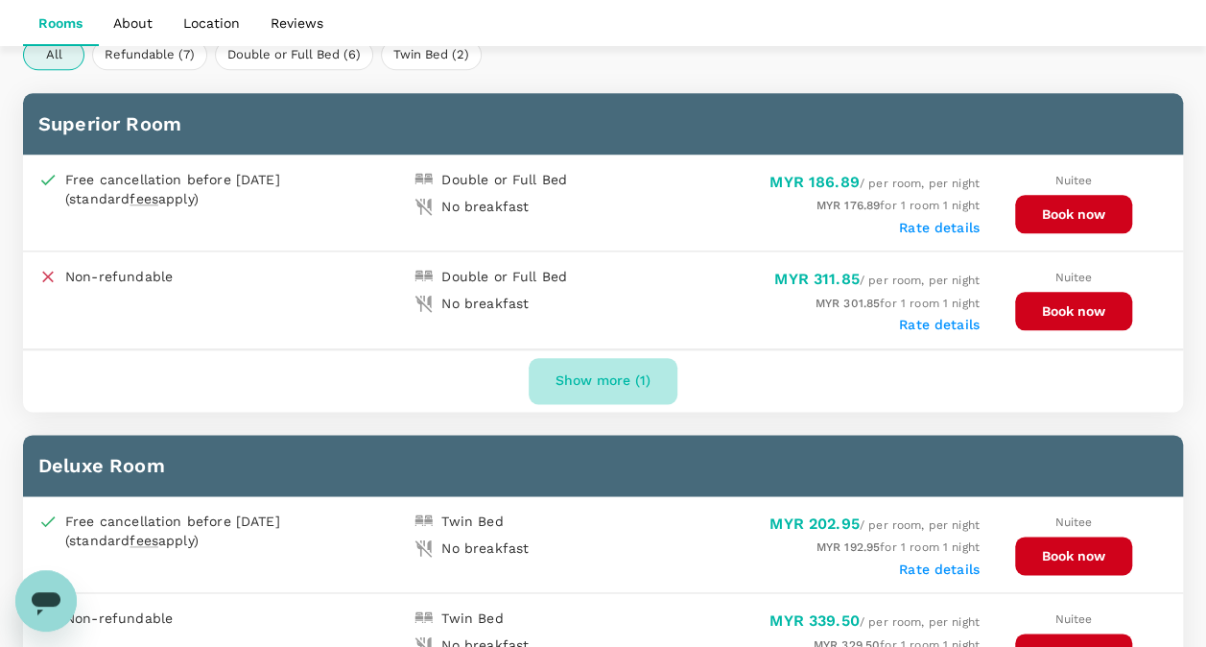
click at [602, 369] on button "Show more (1)" at bounding box center [603, 381] width 149 height 46
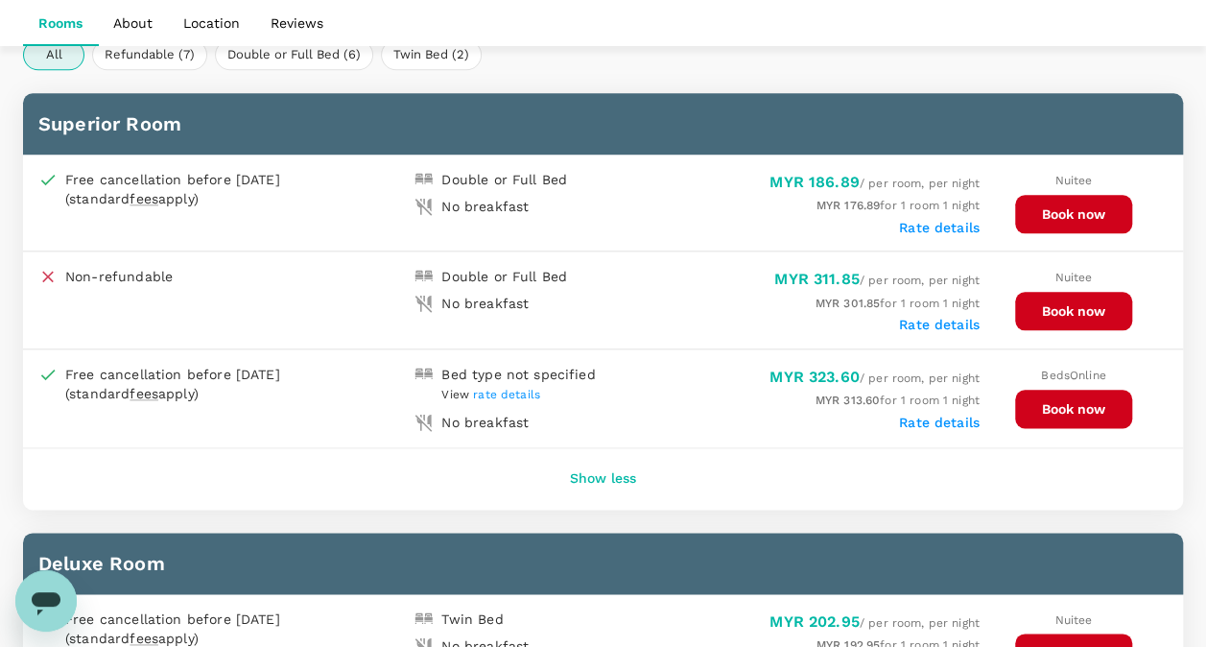
scroll to position [864, 0]
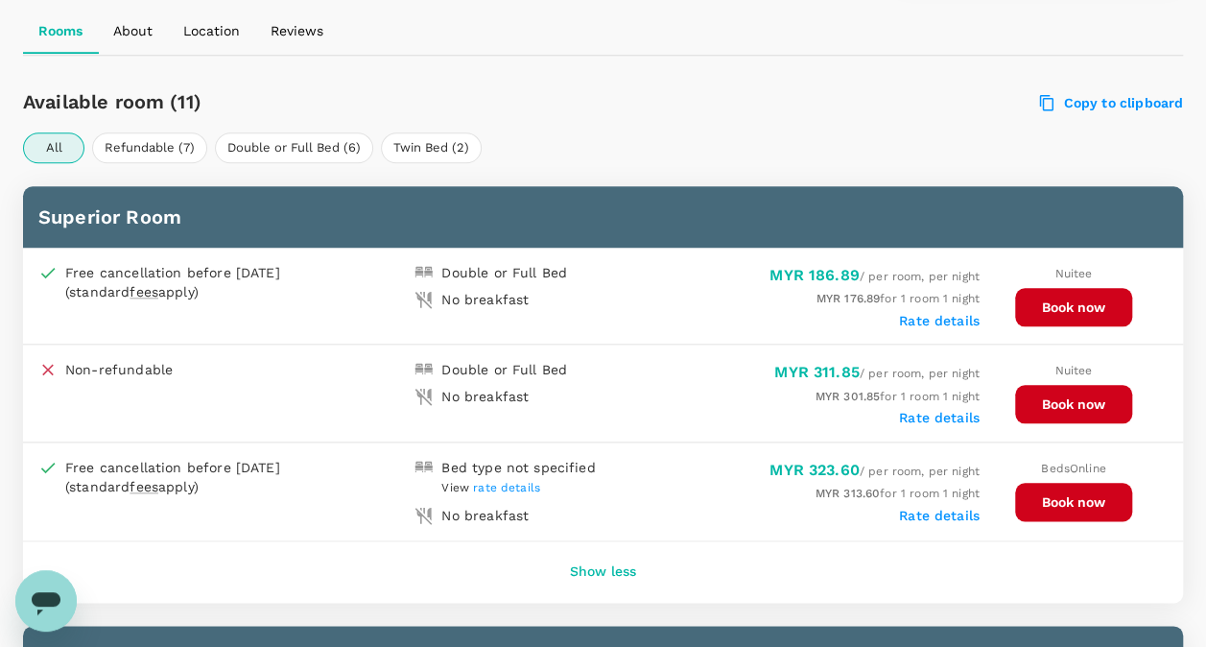
click at [1066, 309] on button "Book now" at bounding box center [1073, 307] width 117 height 38
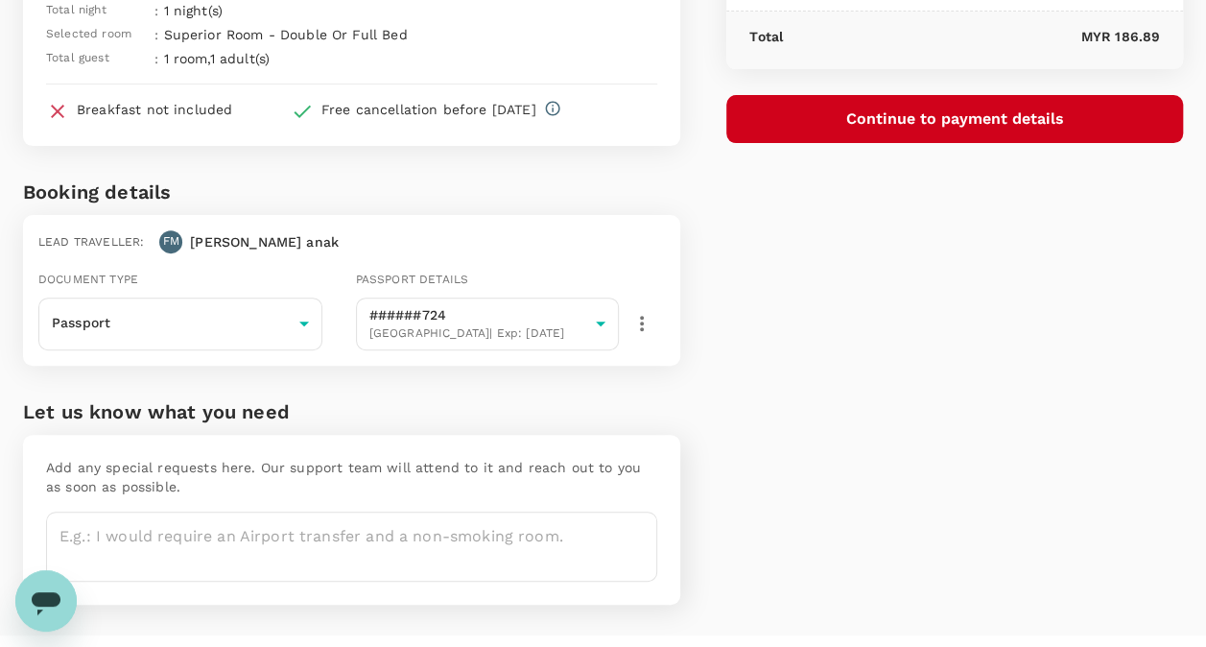
scroll to position [224, 0]
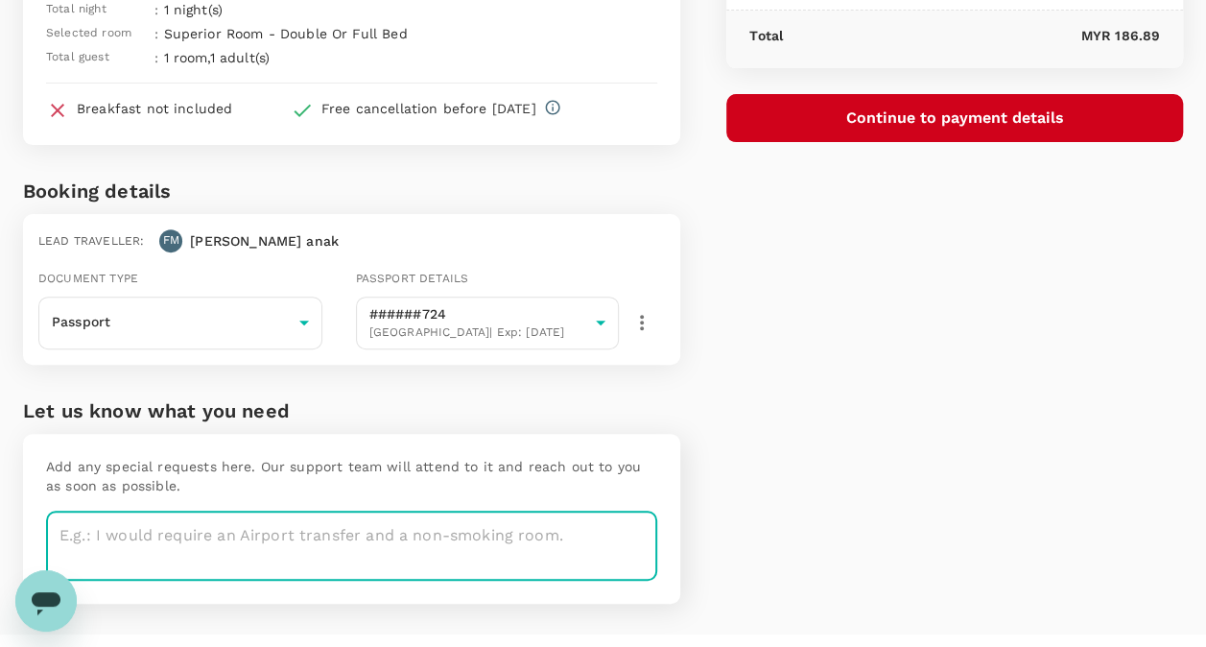
click at [280, 544] on textarea at bounding box center [351, 545] width 611 height 70
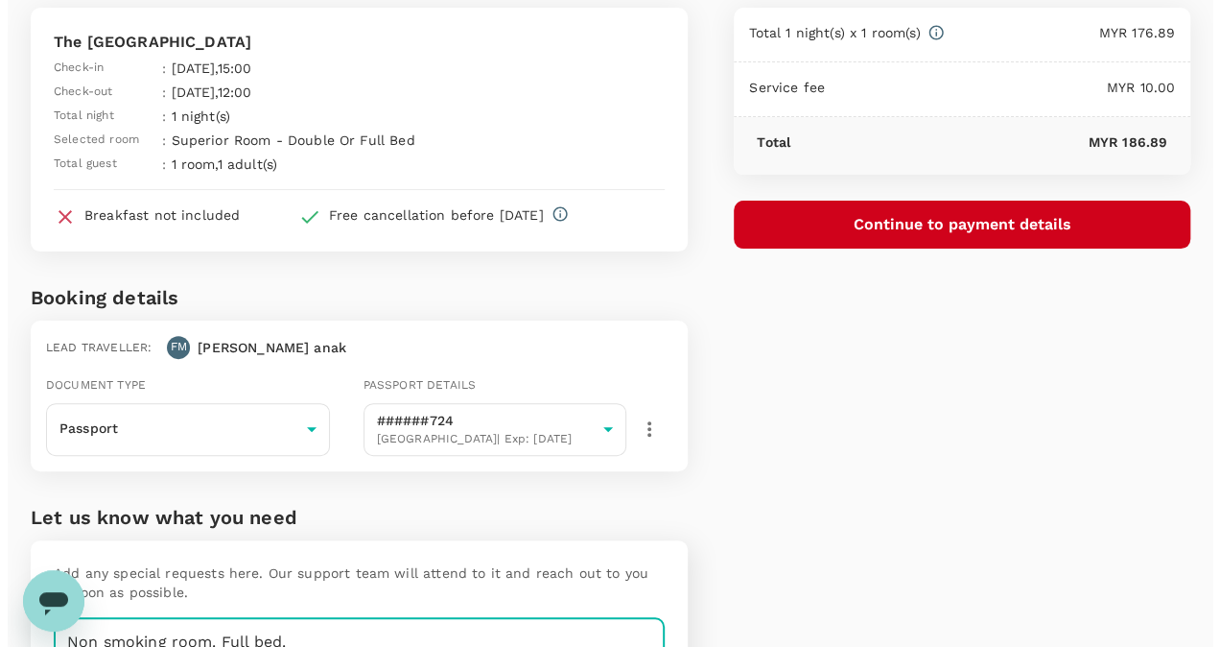
scroll to position [47, 0]
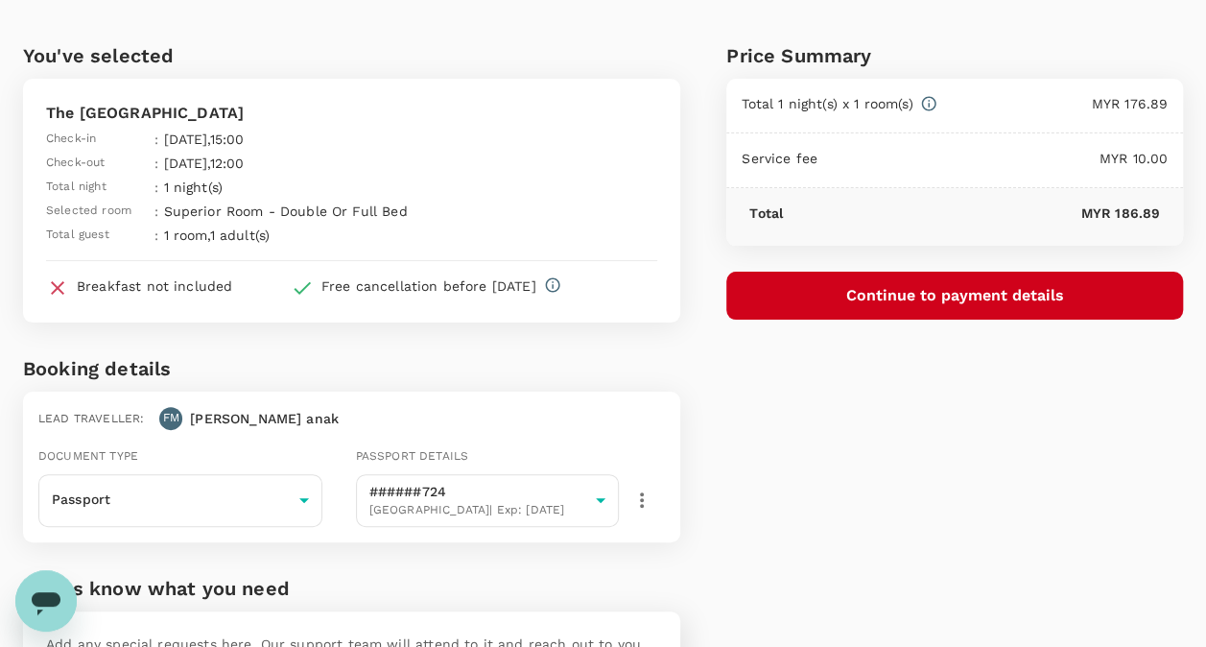
type textarea "Non smoking room. Full bed."
click at [859, 288] on button "Continue to payment details" at bounding box center [954, 295] width 457 height 48
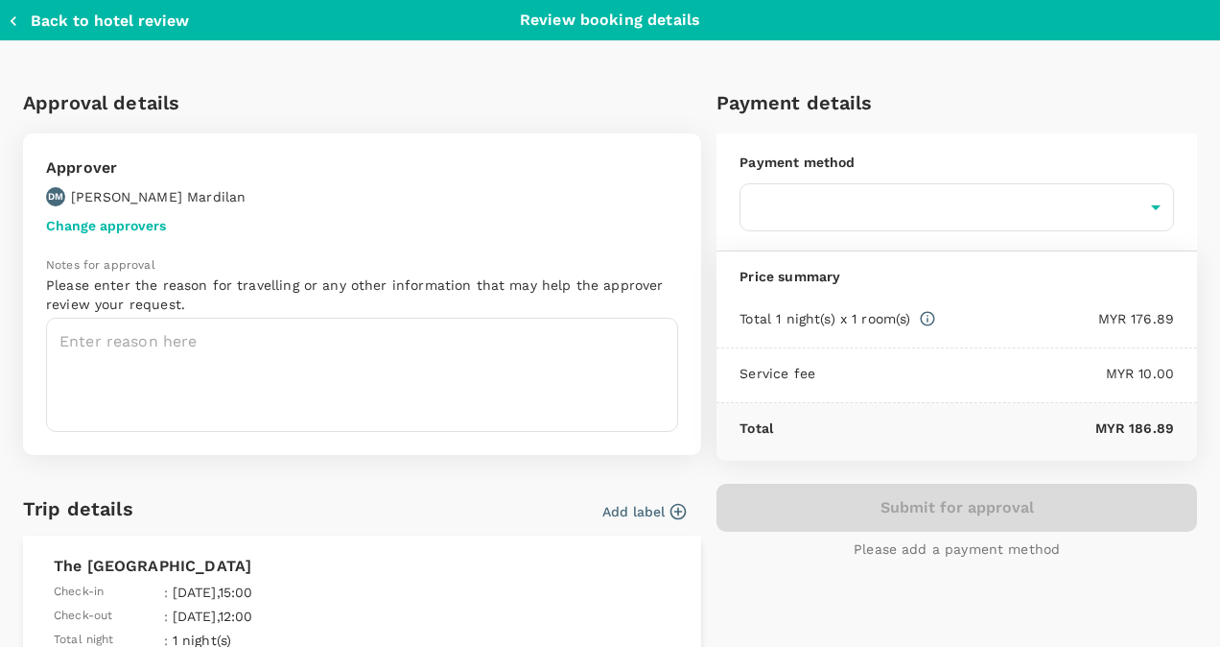
type input "9bd44508-0115-40ee-9baa-a4db79ee987c"
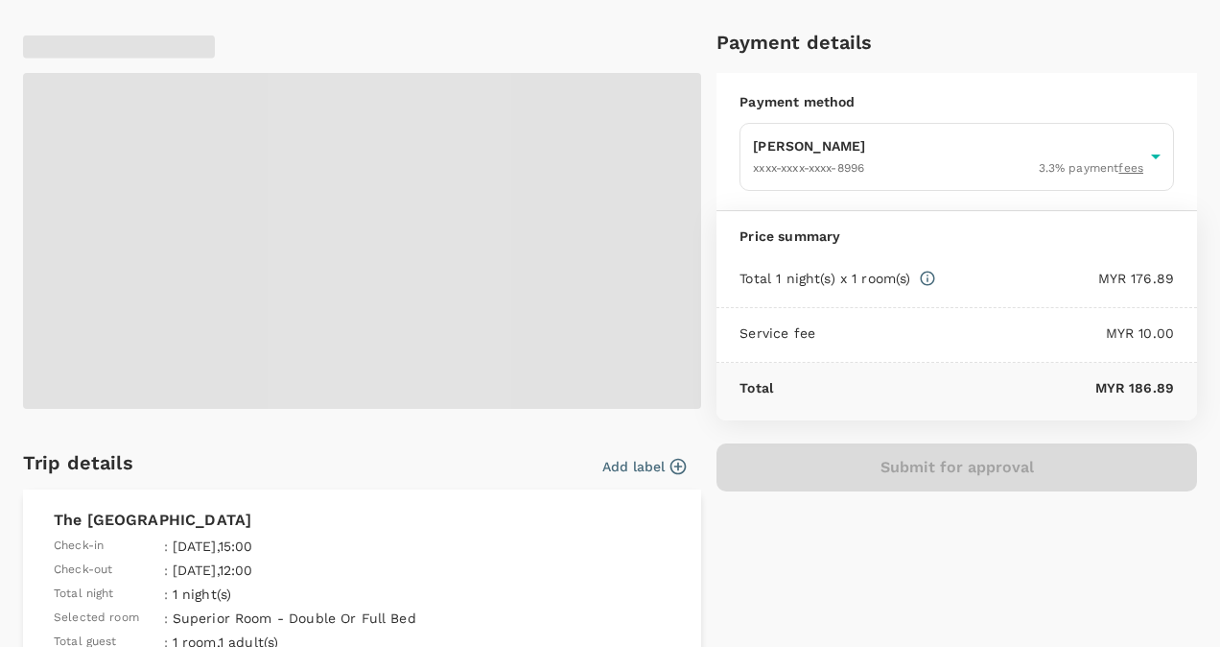
scroll to position [61, 0]
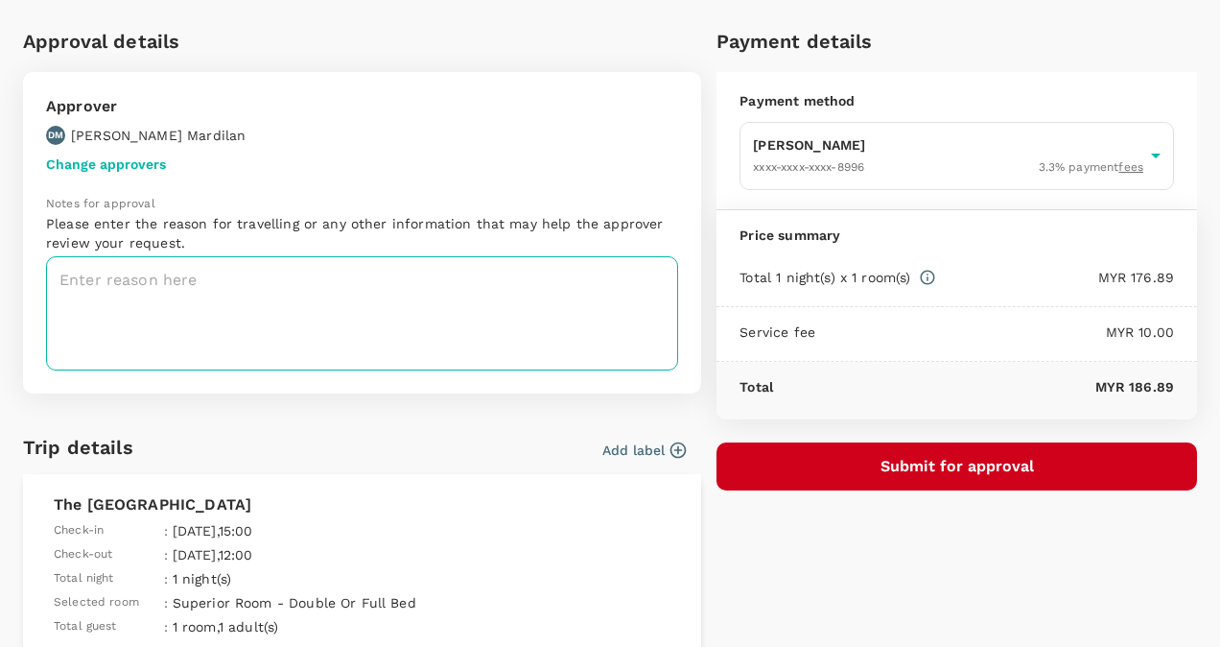
click at [427, 298] on textarea at bounding box center [362, 313] width 632 height 114
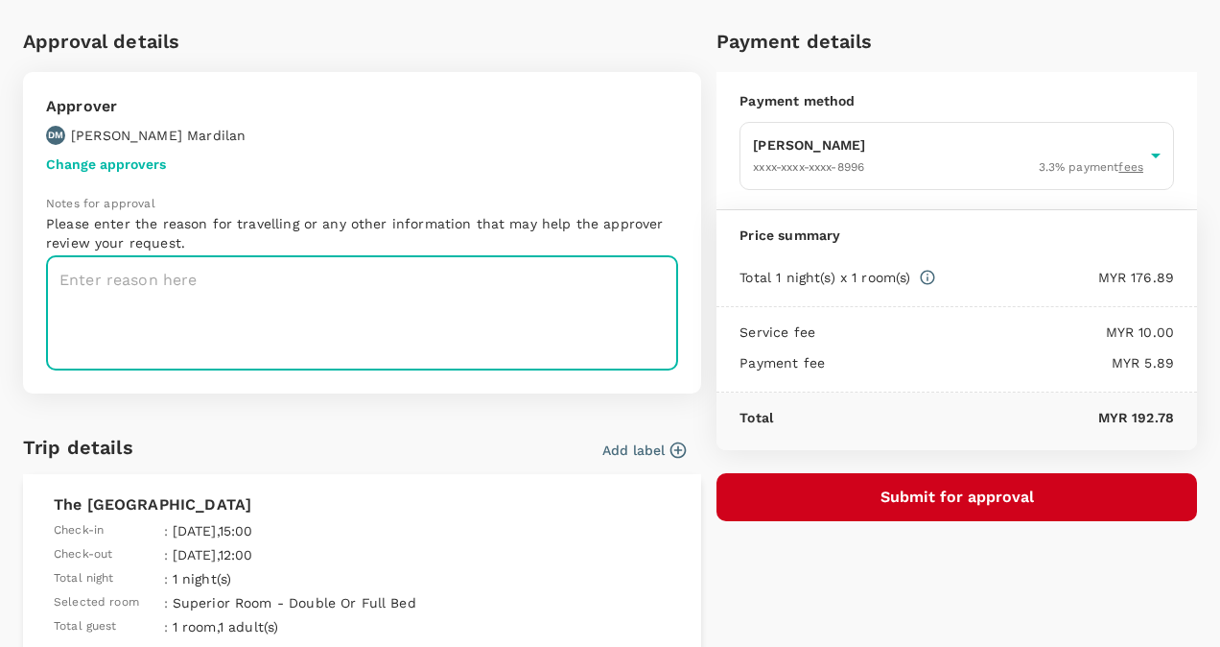
paste textarea "Visit with Dean (Sabah meetinghouses)"
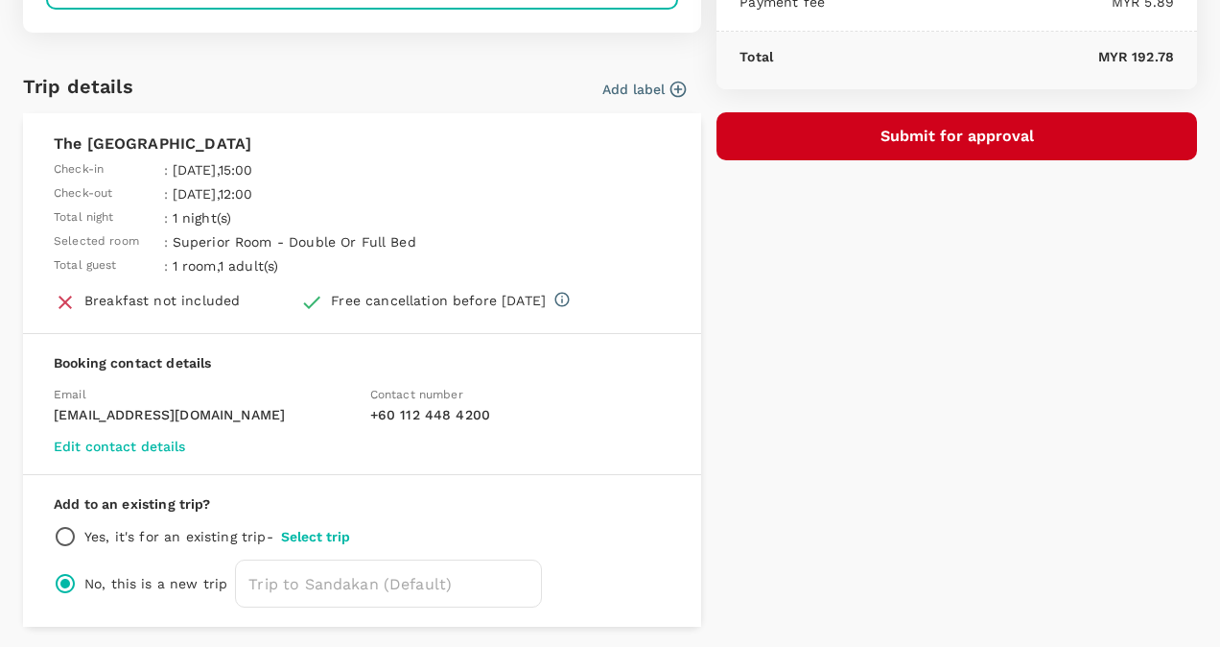
scroll to position [486, 0]
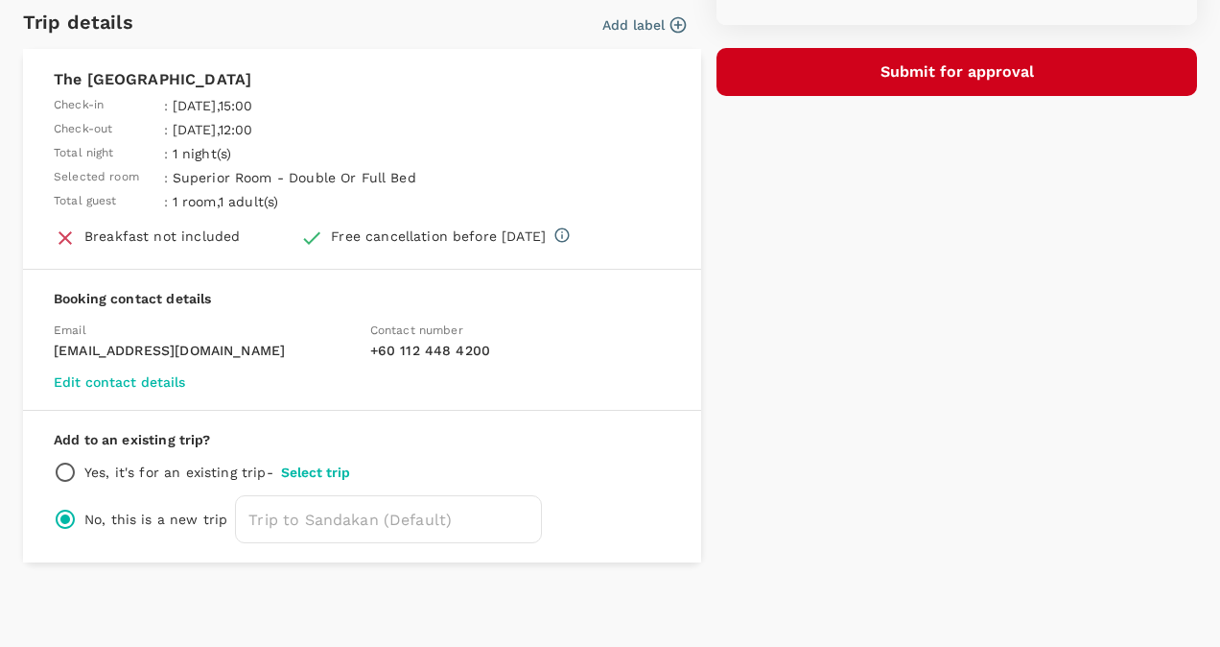
type textarea "Visit with [PERSON_NAME] ([PERSON_NAME])"
click at [171, 474] on p "Yes, it's for an existing trip -" at bounding box center [178, 471] width 189 height 19
click at [327, 466] on button "Select trip" at bounding box center [315, 471] width 69 height 15
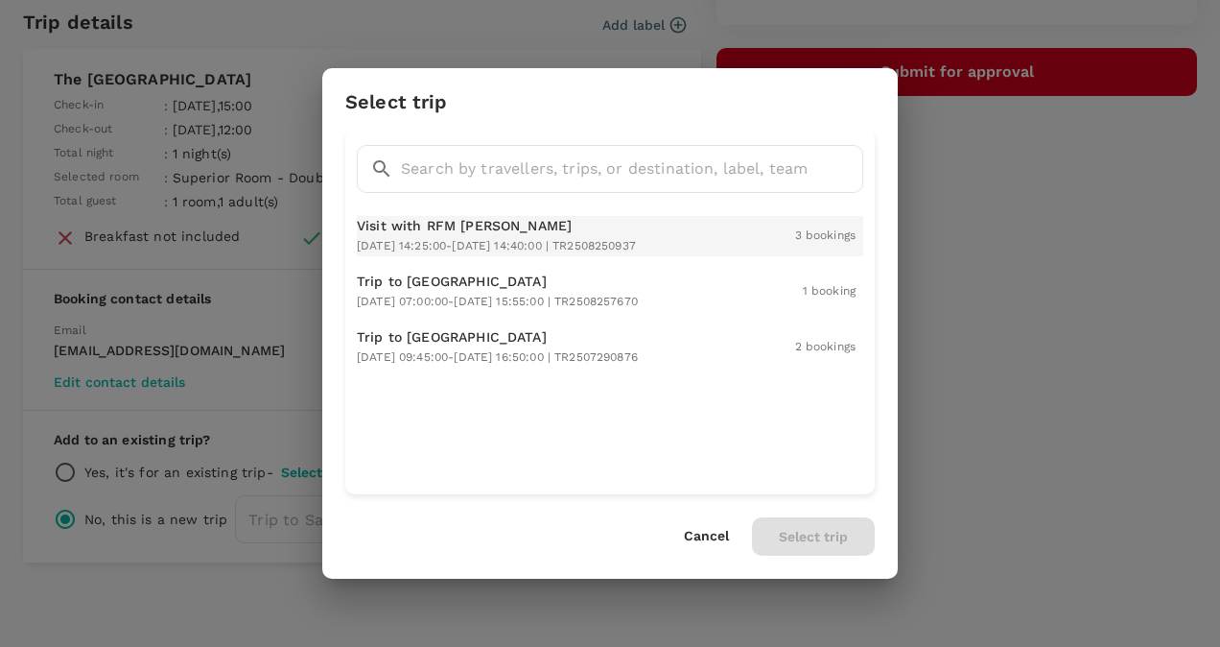
click at [415, 234] on div "Visit with RFM Dean 2025-09-02 14:25:00 - 2025-09-03 14:40:00 | TR2508250937" at bounding box center [496, 236] width 279 height 40
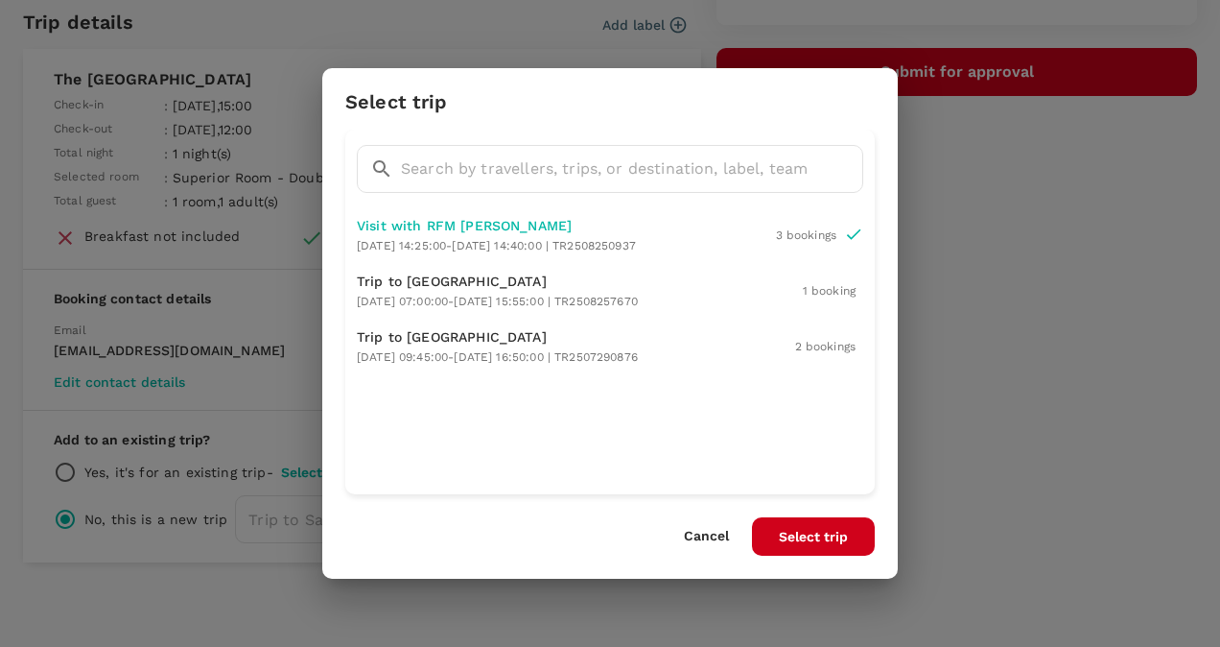
click at [816, 532] on button "Select trip" at bounding box center [813, 536] width 123 height 38
radio input "true"
radio input "false"
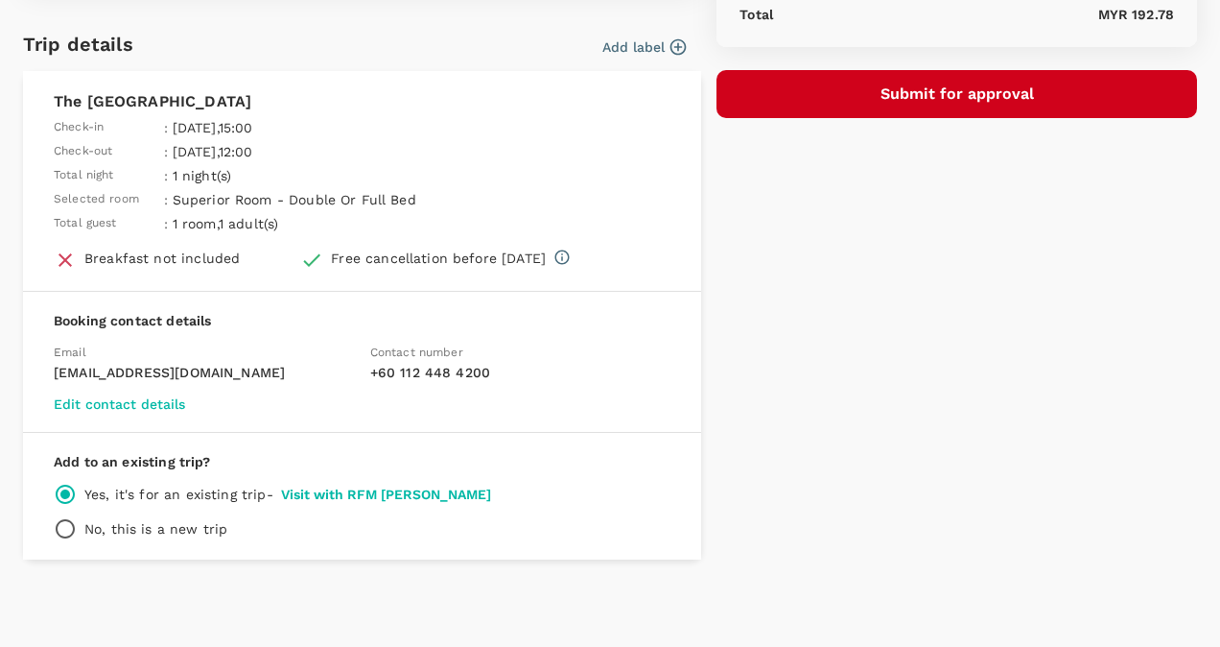
scroll to position [461, 0]
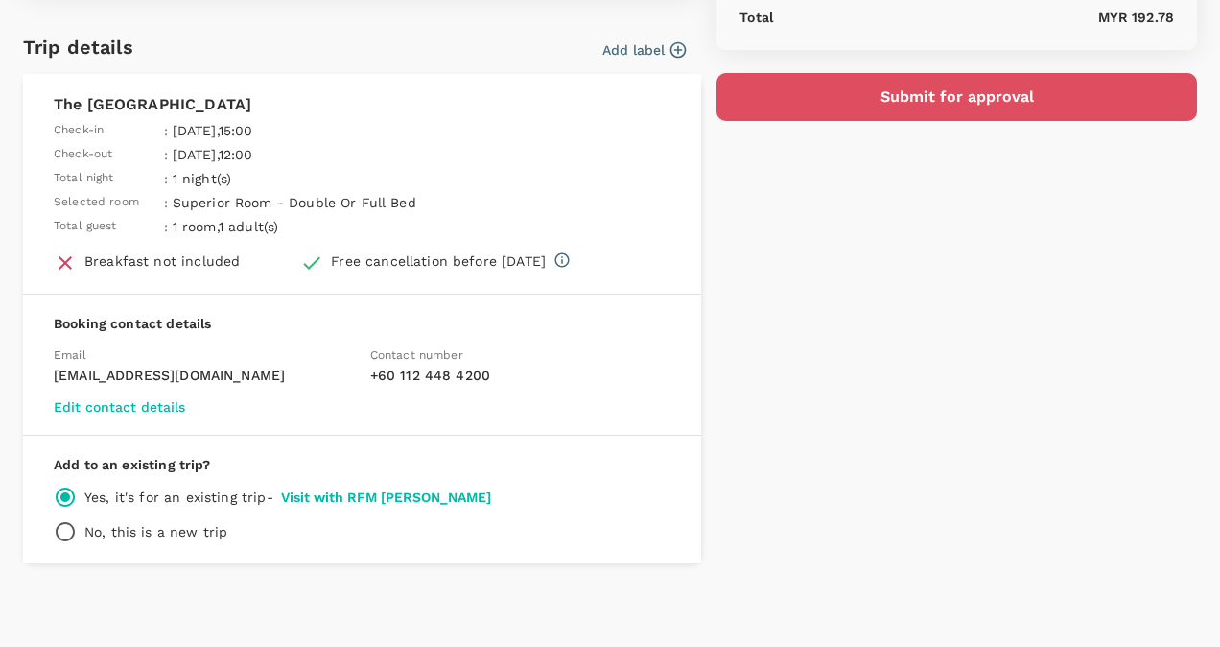
click at [953, 96] on button "Submit for approval" at bounding box center [957, 97] width 481 height 48
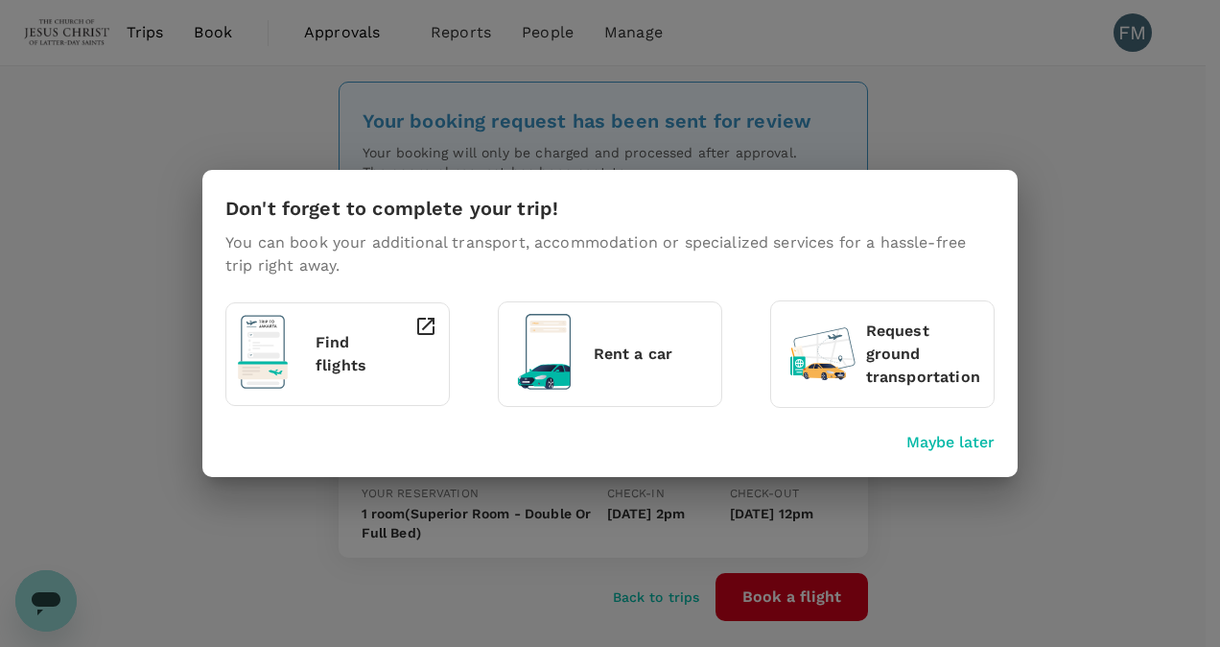
click at [383, 370] on div "Find flights" at bounding box center [333, 350] width 207 height 86
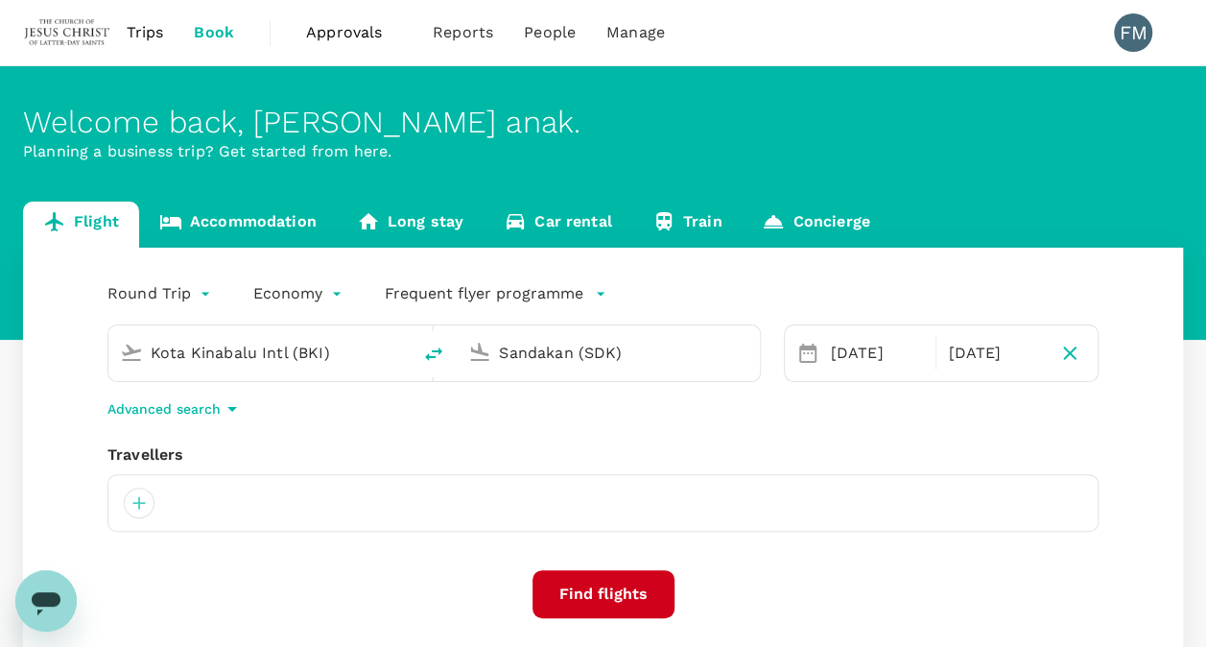
click at [161, 290] on body "Trips Book Approvals 0 Reports People Manage FM Welcome back , [PERSON_NAME] . …" at bounding box center [603, 455] width 1206 height 910
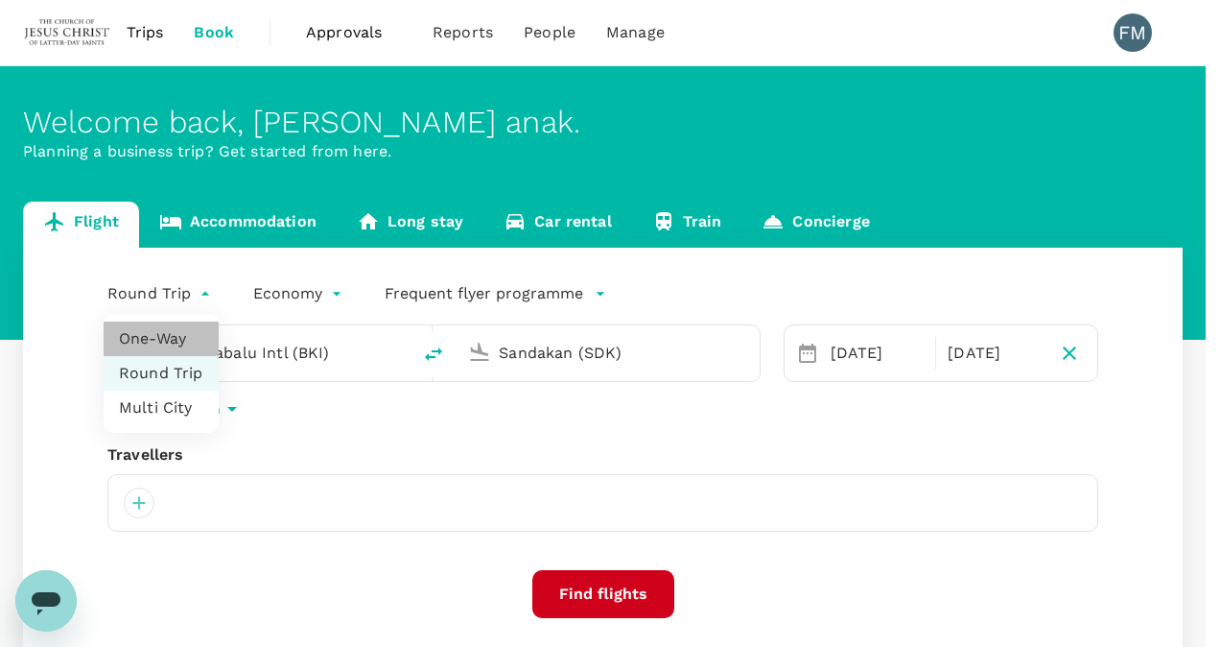
click at [170, 342] on li "One-Way" at bounding box center [161, 338] width 115 height 35
type input "oneway"
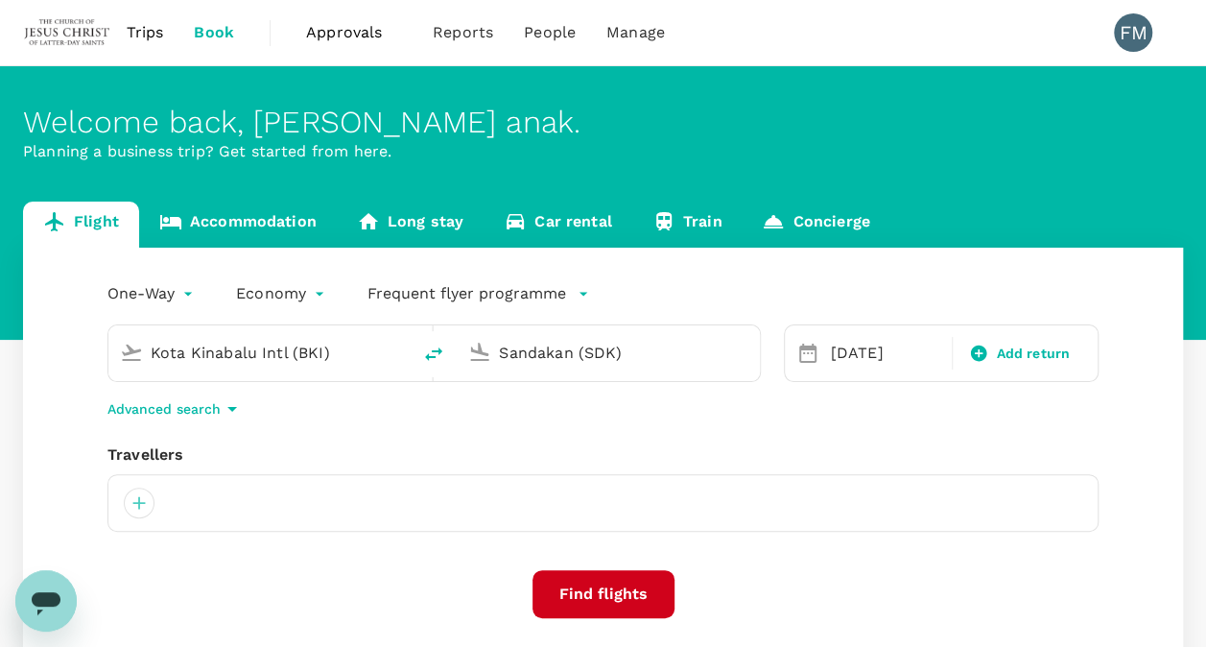
click at [242, 350] on input "Kota Kinabalu Intl (BKI)" at bounding box center [261, 353] width 220 height 30
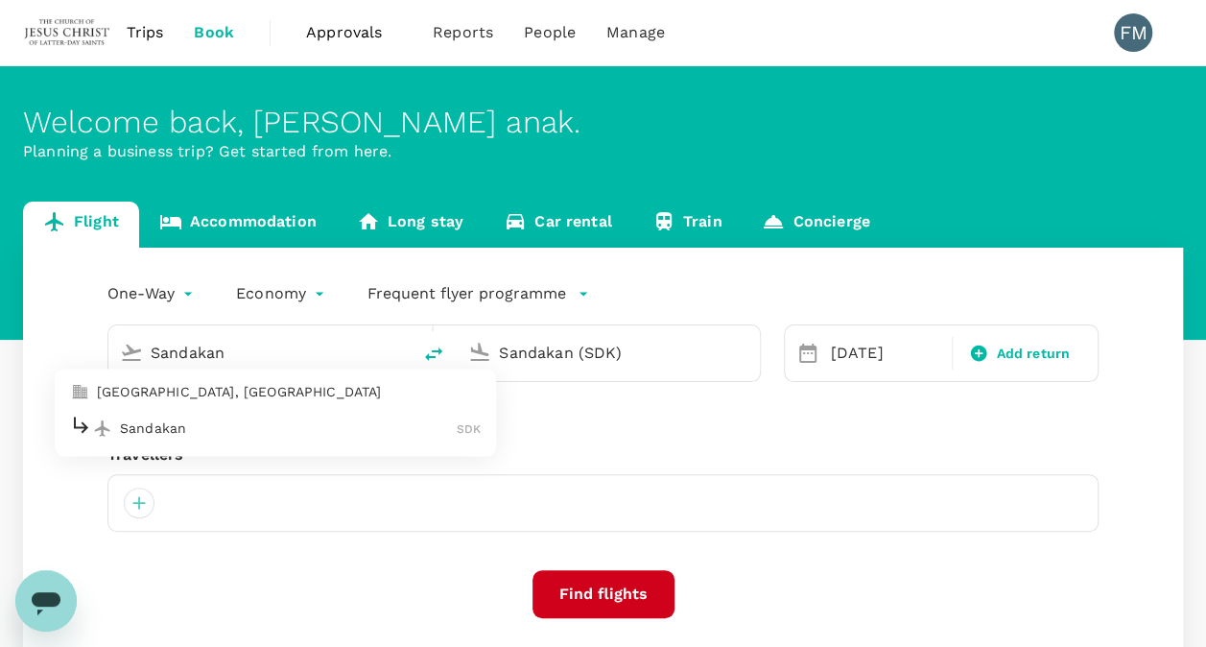
click at [263, 419] on p "Sandakan" at bounding box center [288, 427] width 337 height 19
type input "Sandakan (SDK)"
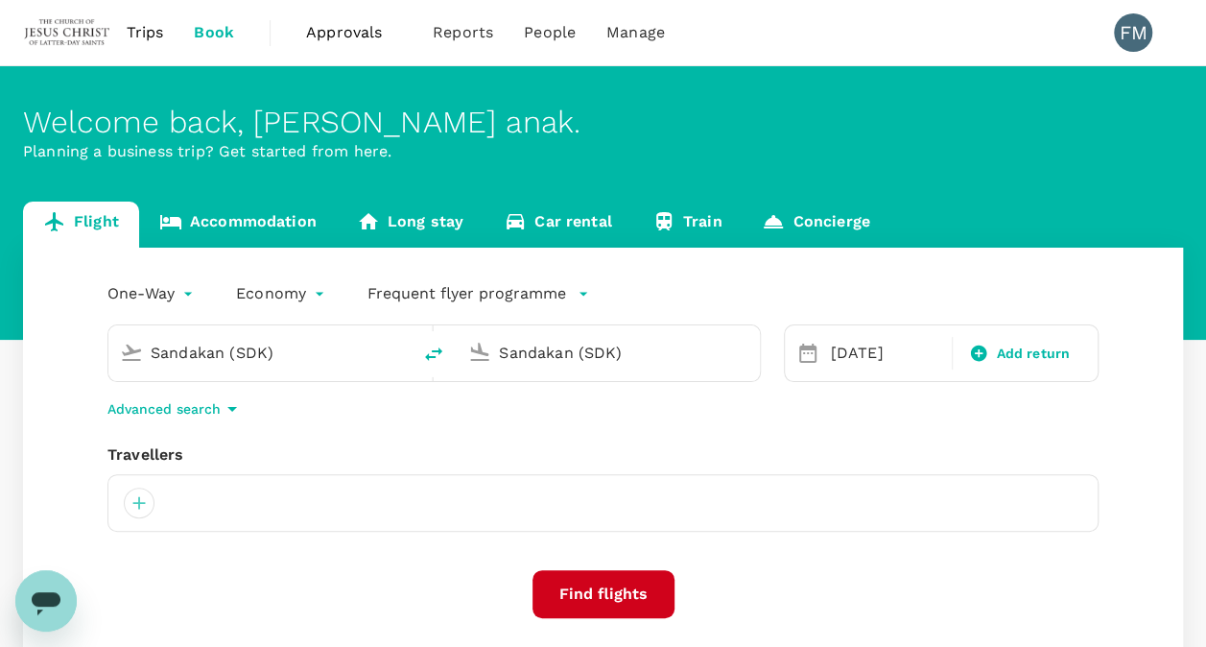
drag, startPoint x: 643, startPoint y: 353, endPoint x: 459, endPoint y: 335, distance: 185.1
click at [459, 335] on div "Sandakan (SDK)" at bounding box center [608, 353] width 302 height 56
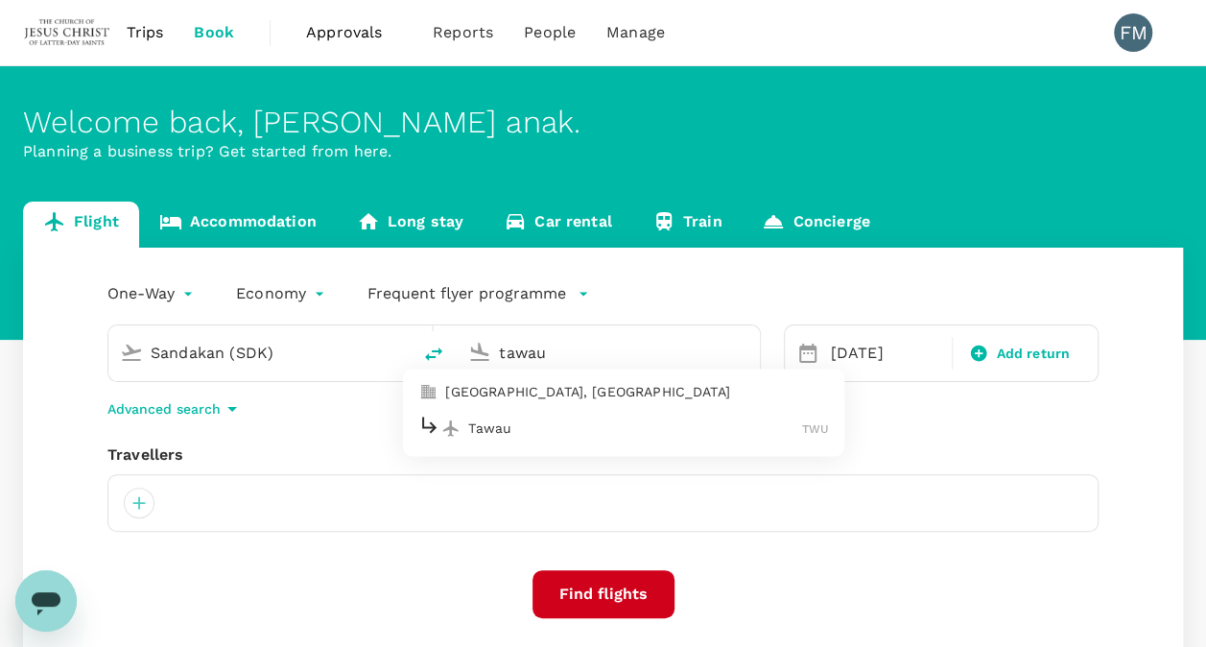
click at [533, 426] on p "Tawau" at bounding box center [635, 427] width 334 height 19
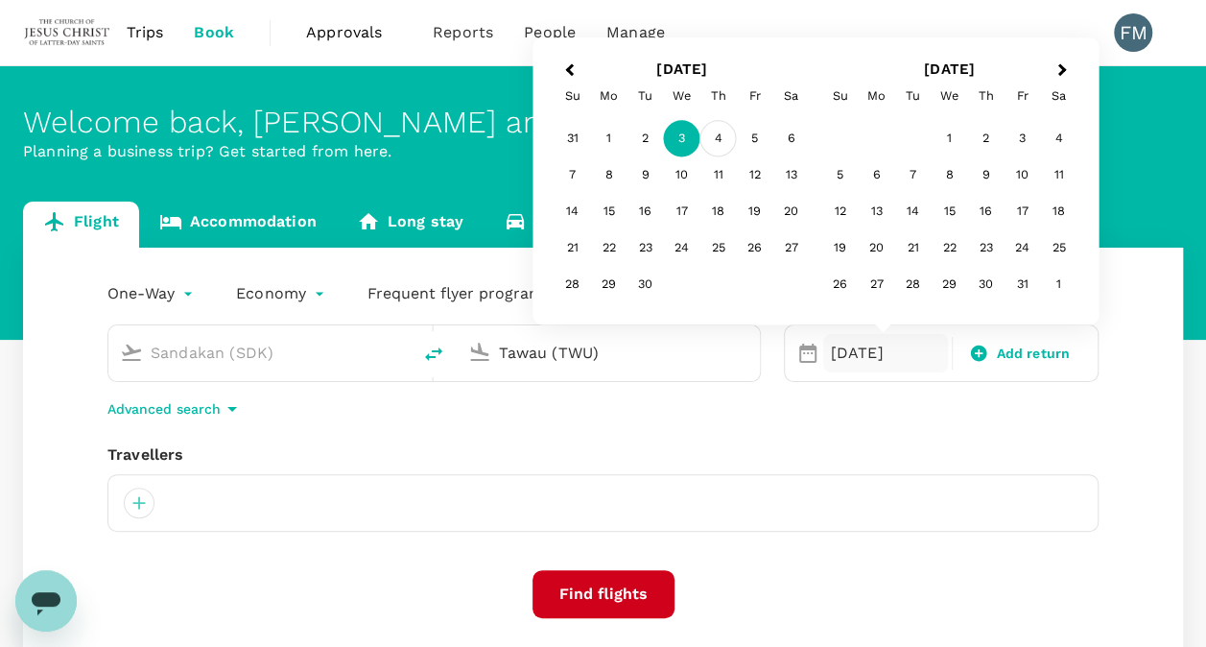
type input "Tawau (TWU)"
click at [714, 140] on div "4" at bounding box center [718, 139] width 36 height 36
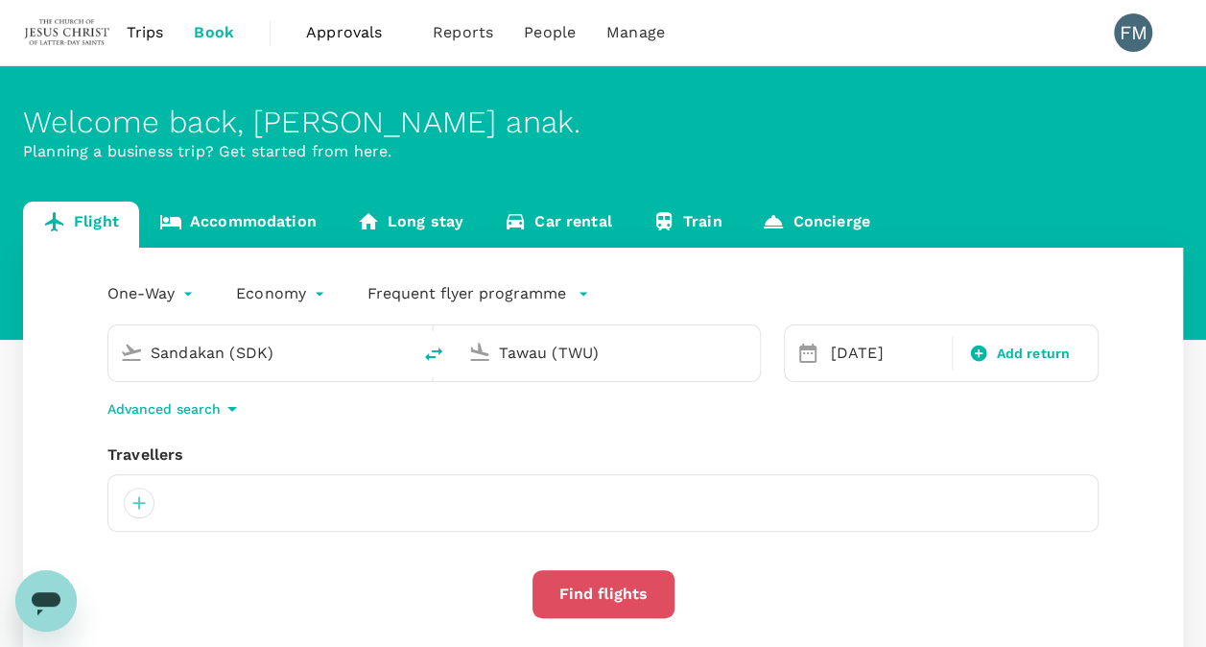
click at [597, 587] on button "Find flights" at bounding box center [603, 594] width 142 height 48
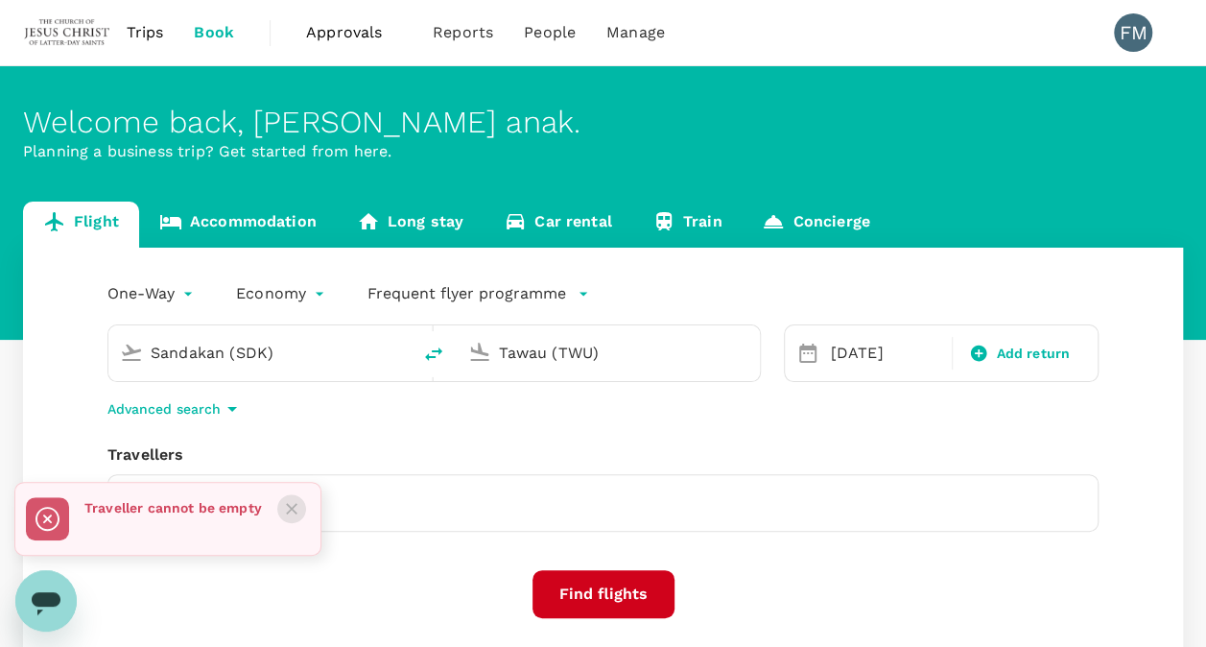
click at [288, 515] on icon "Close" at bounding box center [291, 508] width 19 height 19
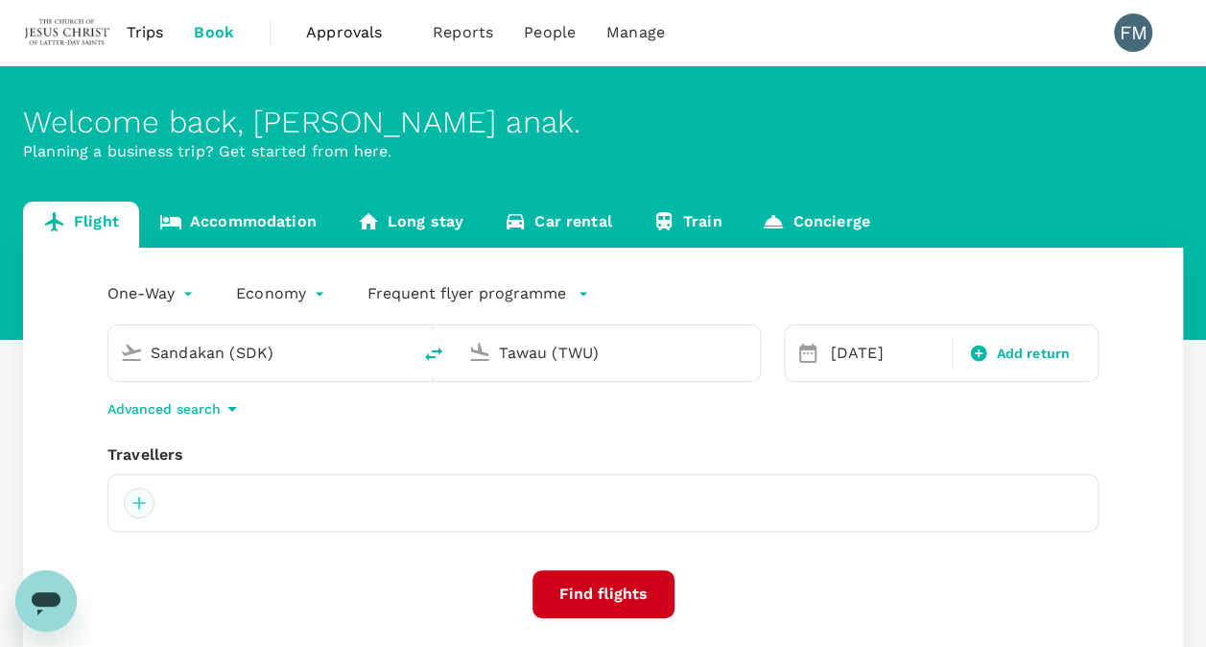
click at [145, 506] on div at bounding box center [139, 502] width 31 height 31
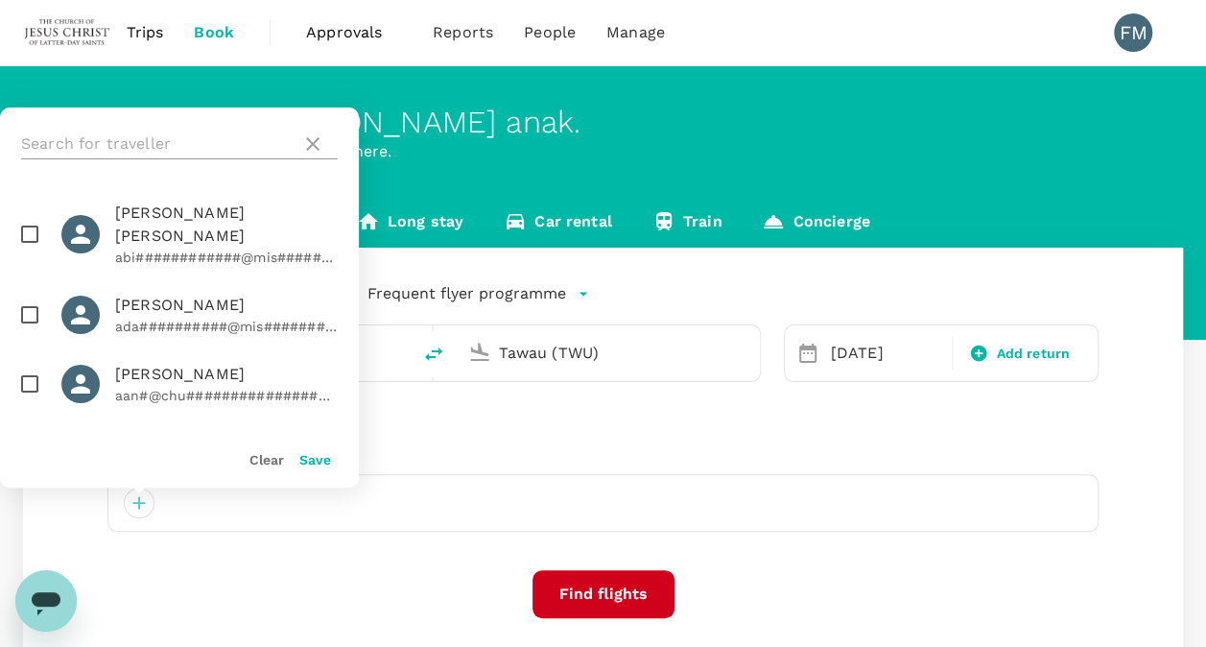
click at [117, 143] on input "text" at bounding box center [157, 144] width 272 height 31
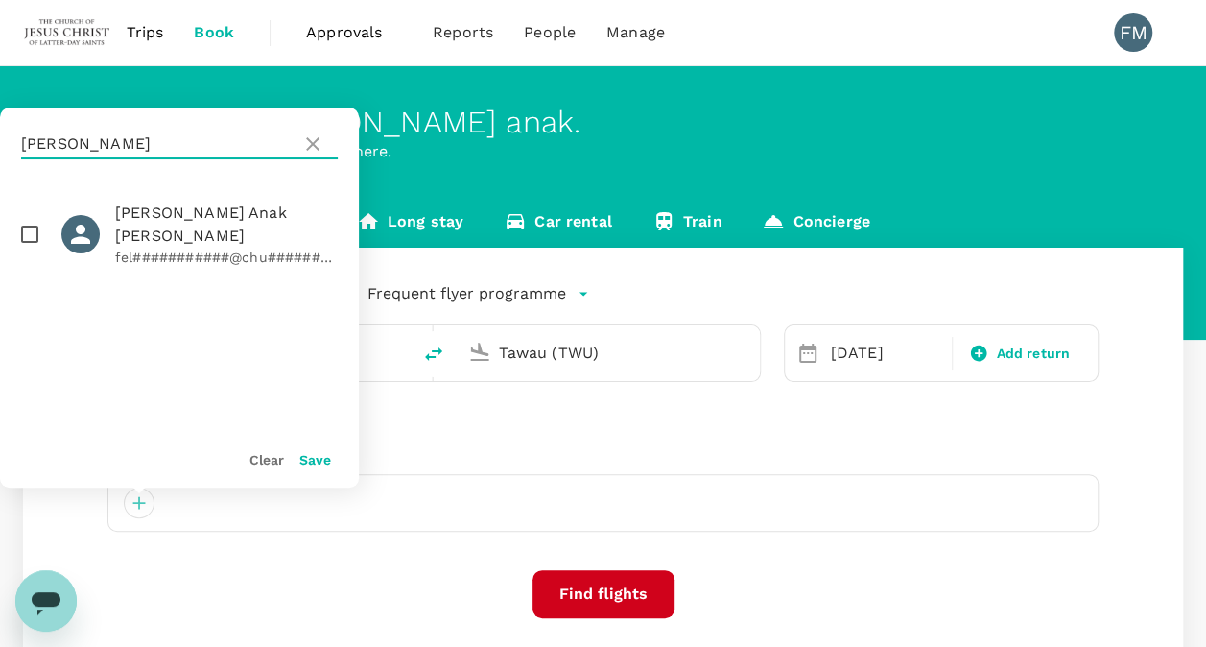
type input "[PERSON_NAME]"
click at [29, 223] on input "checkbox" at bounding box center [30, 234] width 40 height 40
checkbox input "true"
click at [311, 459] on button "Save" at bounding box center [315, 459] width 32 height 15
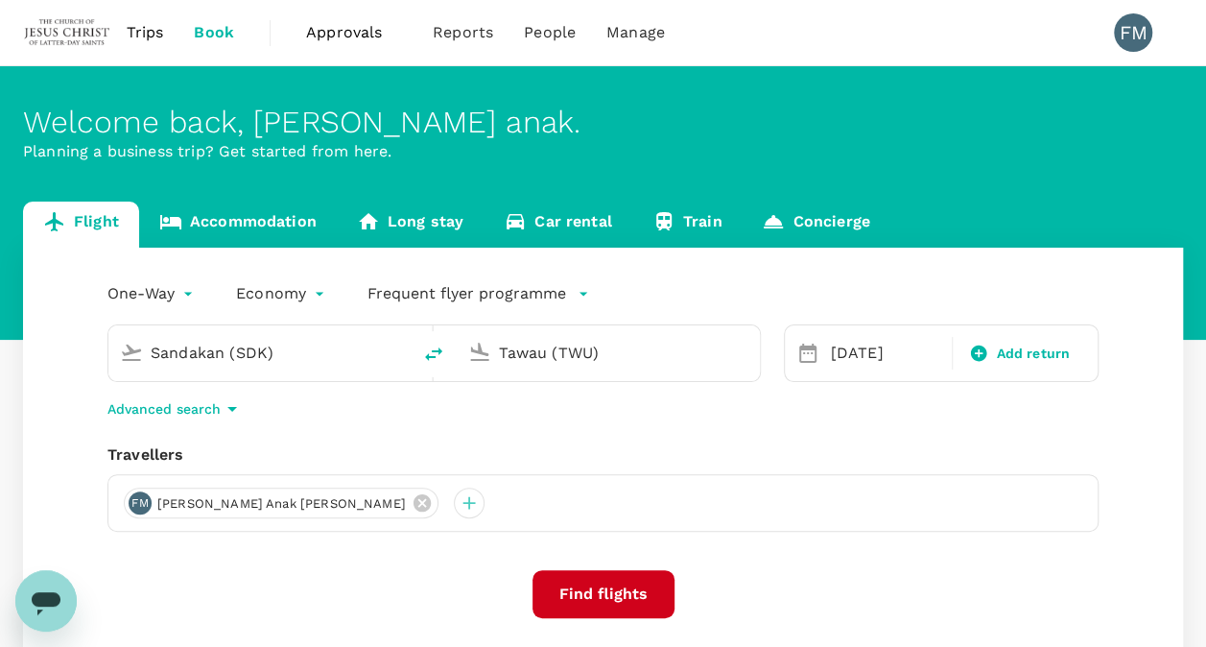
click at [575, 581] on button "Find flights" at bounding box center [603, 594] width 142 height 48
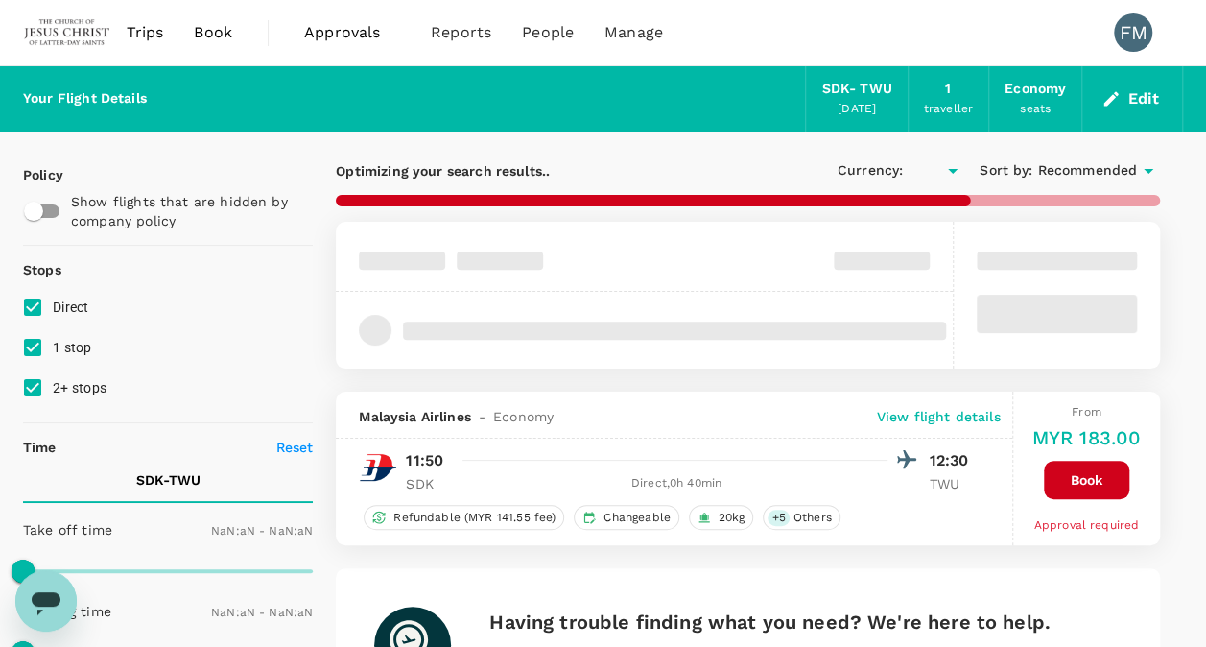
type input "MYR"
type input "1440"
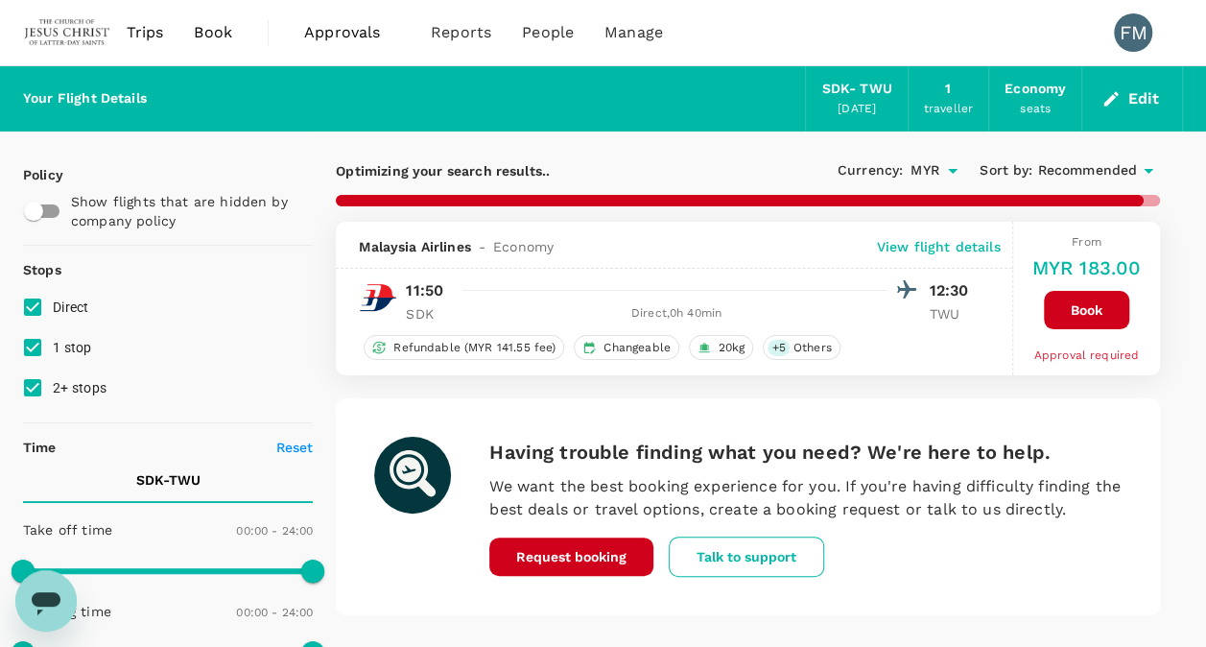
type input "505"
checkbox input "false"
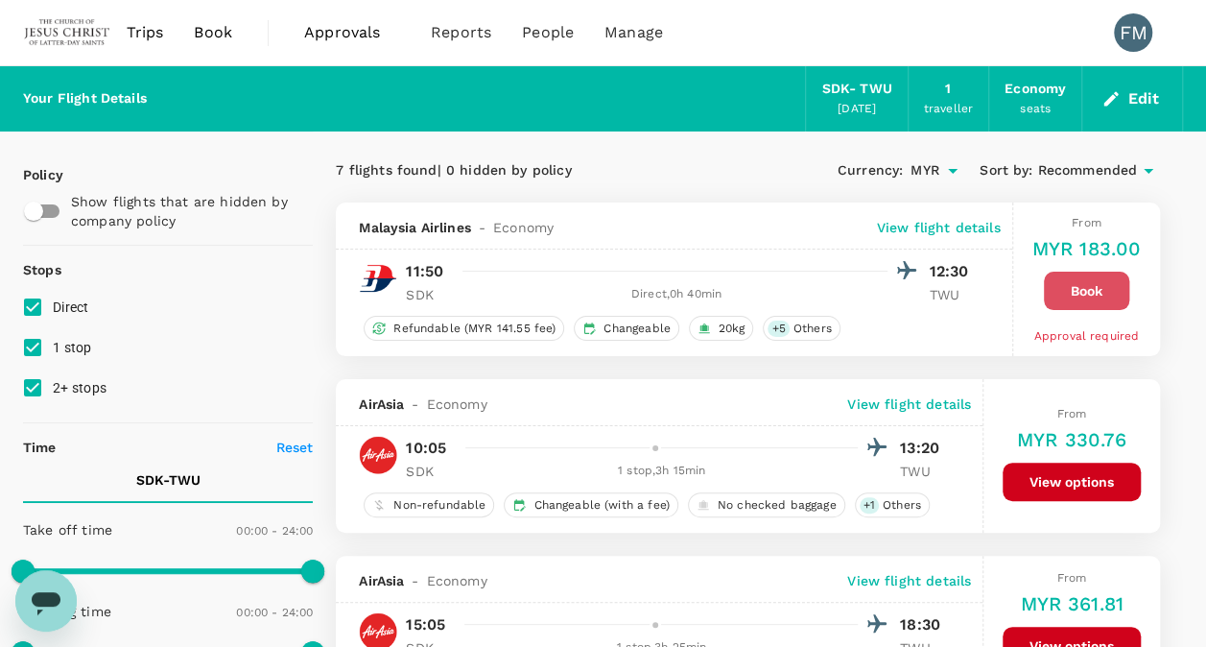
click at [1074, 292] on button "Book" at bounding box center [1086, 290] width 85 height 38
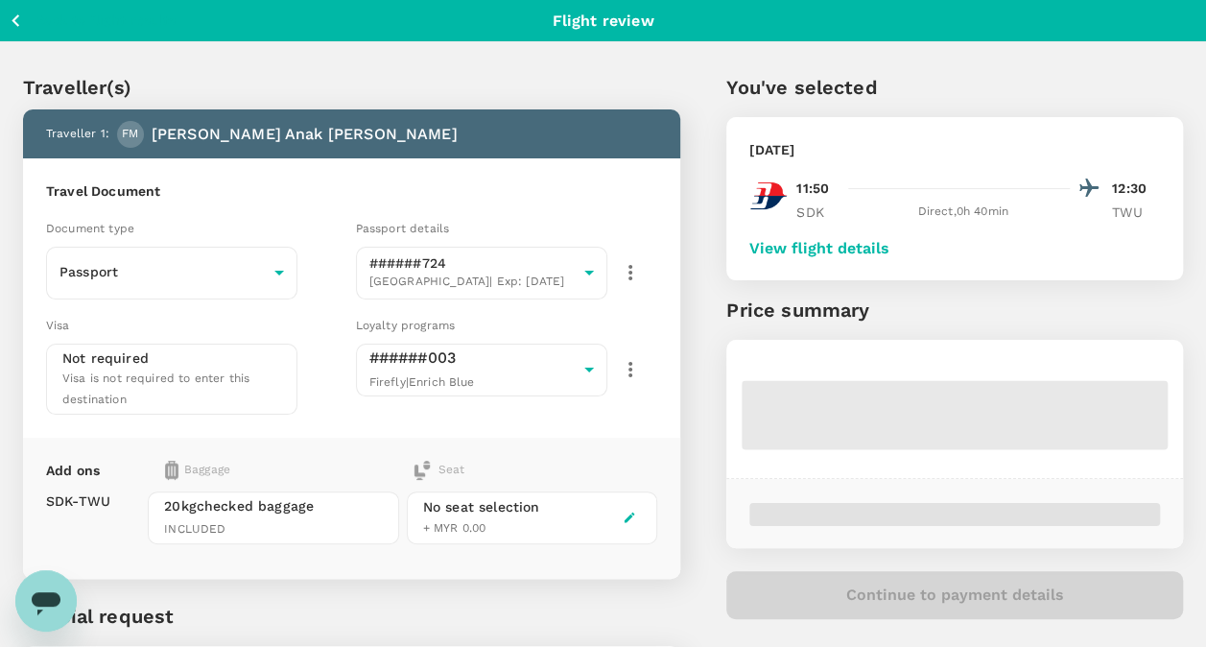
click at [629, 512] on icon "button" at bounding box center [630, 517] width 11 height 11
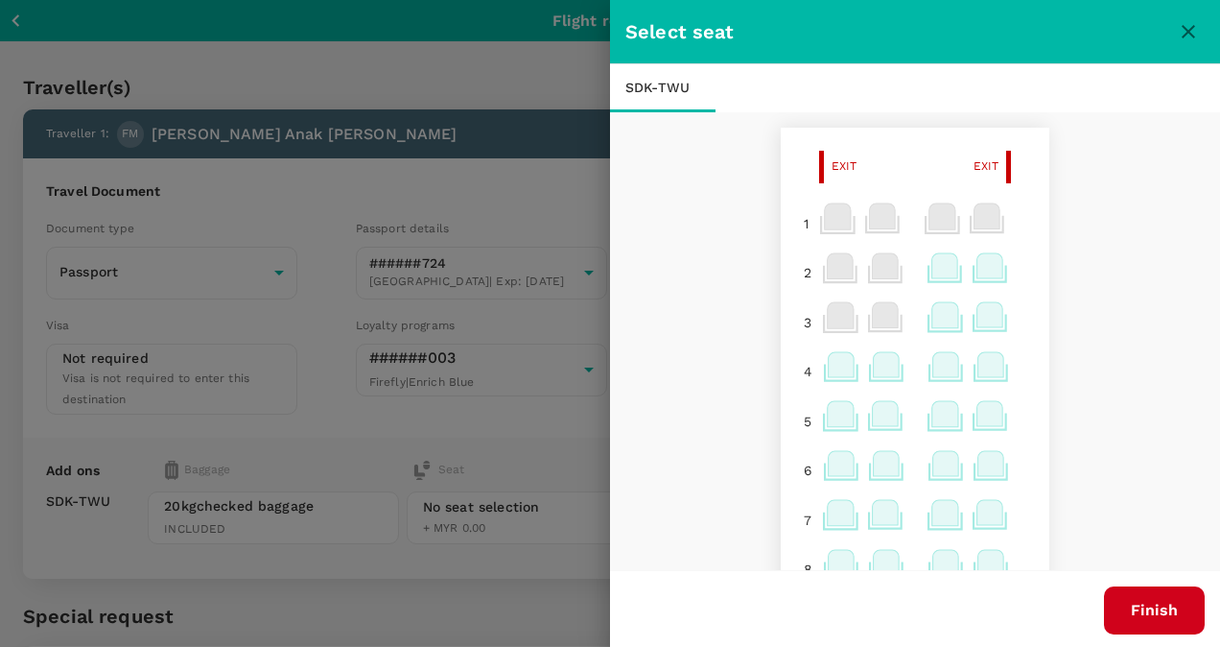
click at [936, 271] on icon at bounding box center [945, 265] width 26 height 25
click at [914, 211] on div "Selected seat 2 D 0 Felicia anak Michael Mulok Select" at bounding box center [785, 198] width 338 height 101
click at [914, 223] on p "Select" at bounding box center [917, 223] width 42 height 19
click at [1151, 616] on button "Finish" at bounding box center [1154, 610] width 101 height 48
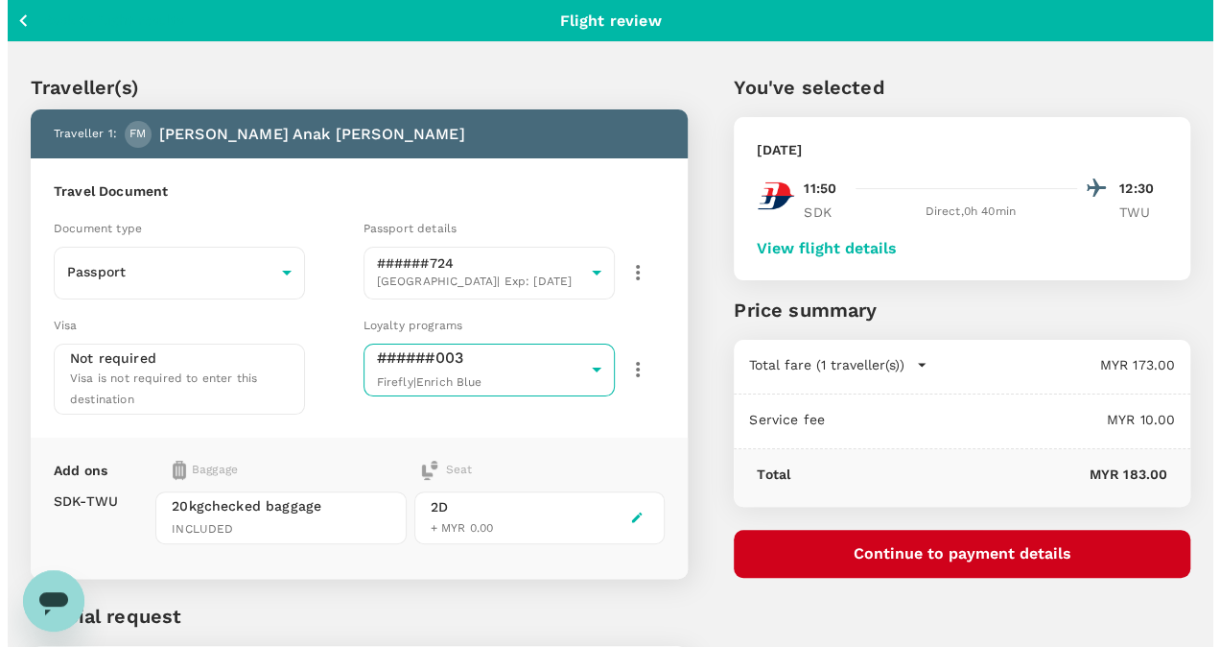
scroll to position [188, 0]
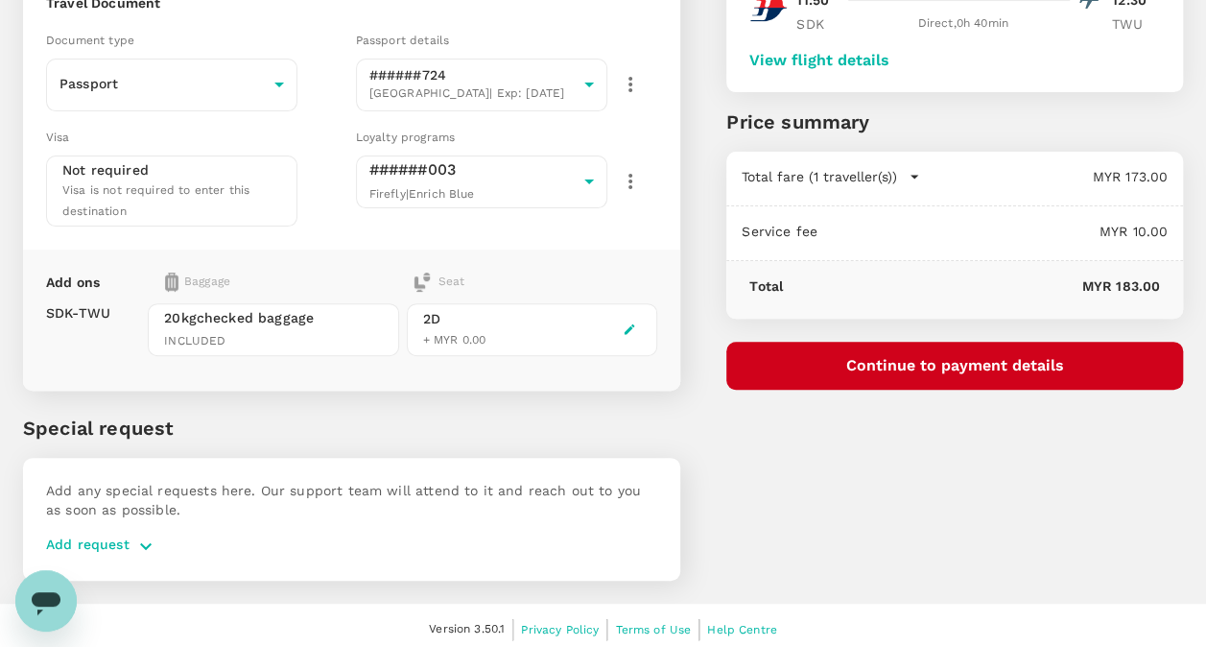
click at [884, 371] on button "Continue to payment details" at bounding box center [954, 366] width 457 height 48
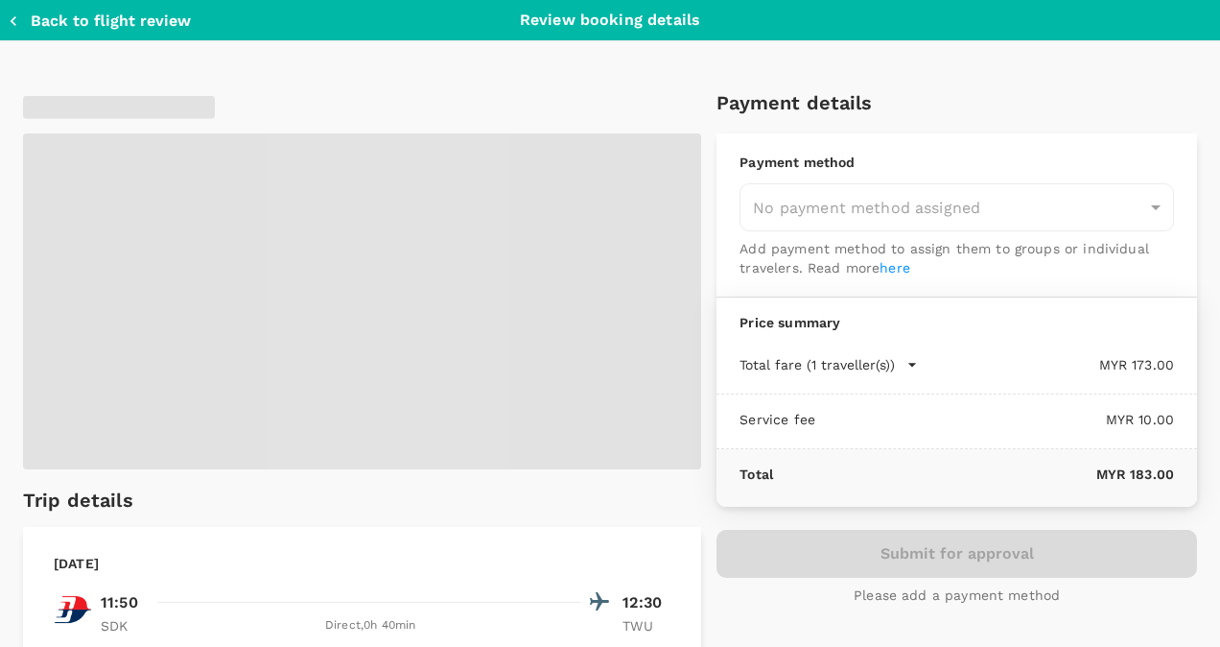
type input "9bd44508-0115-40ee-9baa-a4db79ee987c"
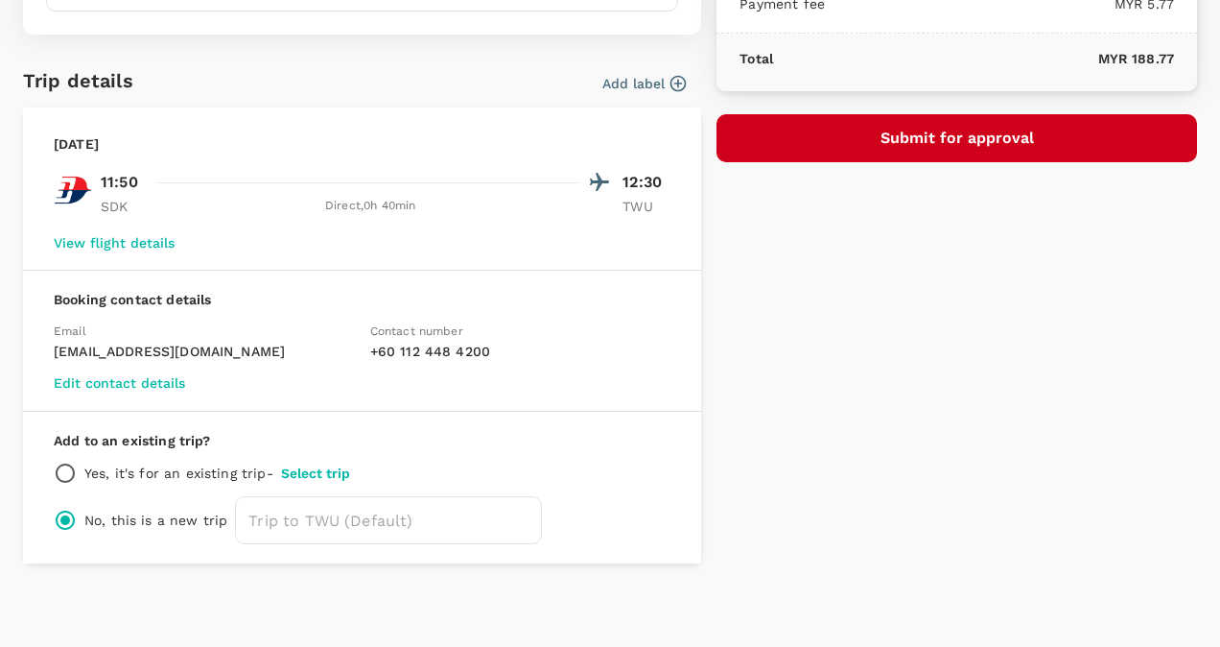
scroll to position [333, 0]
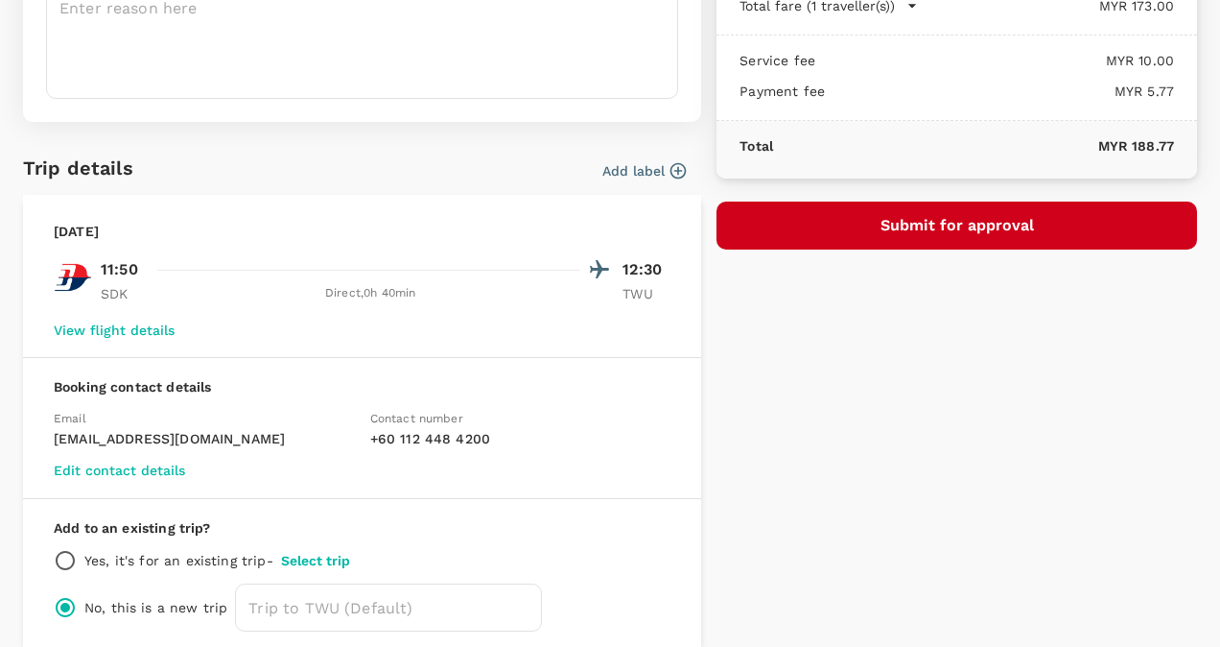
click at [307, 555] on button "Select trip" at bounding box center [315, 560] width 69 height 15
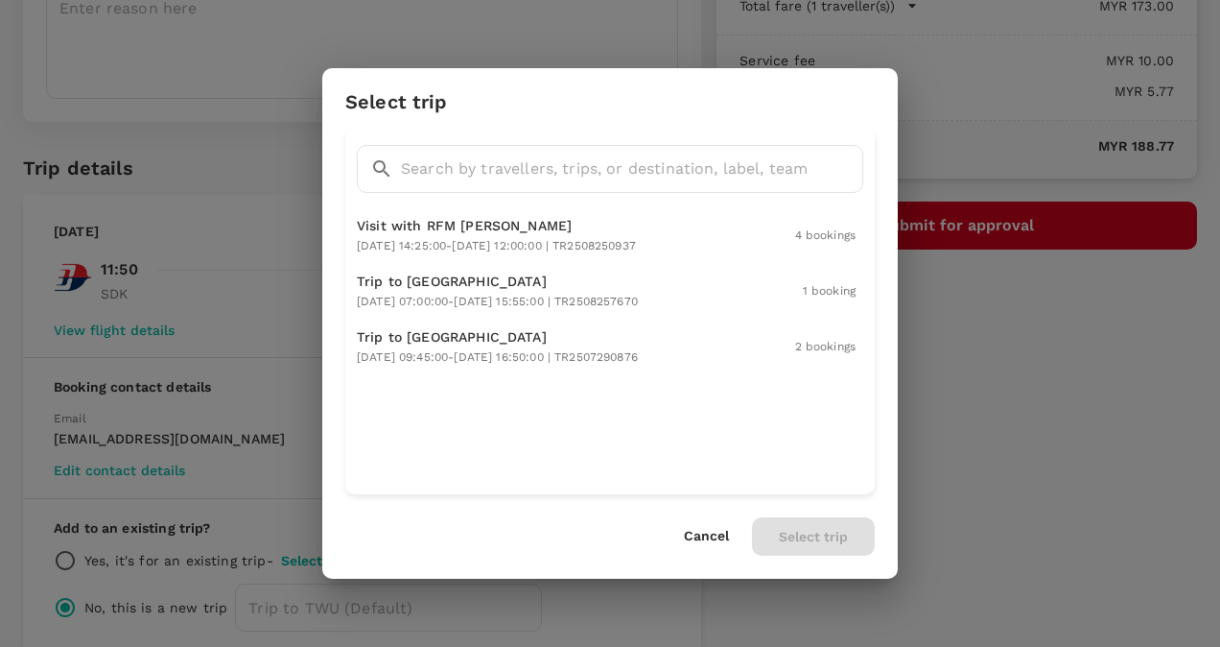
click at [537, 229] on p "Visit with RFM Dean" at bounding box center [496, 225] width 279 height 19
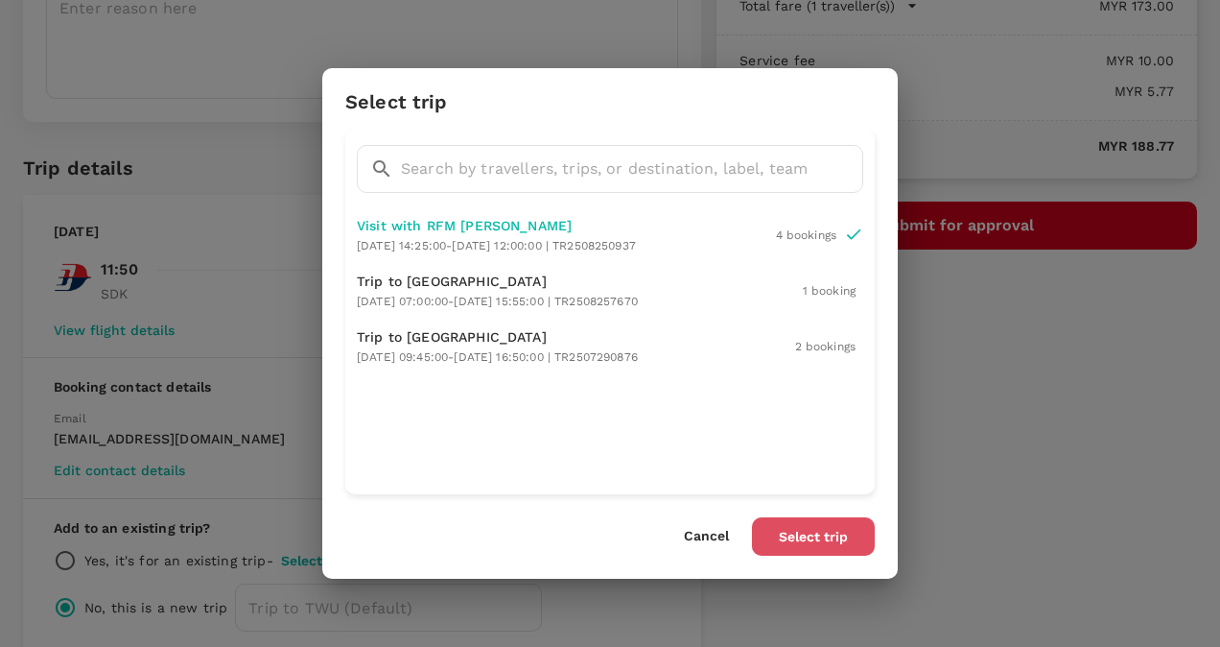
click at [805, 528] on button "Select trip" at bounding box center [813, 536] width 123 height 38
radio input "true"
radio input "false"
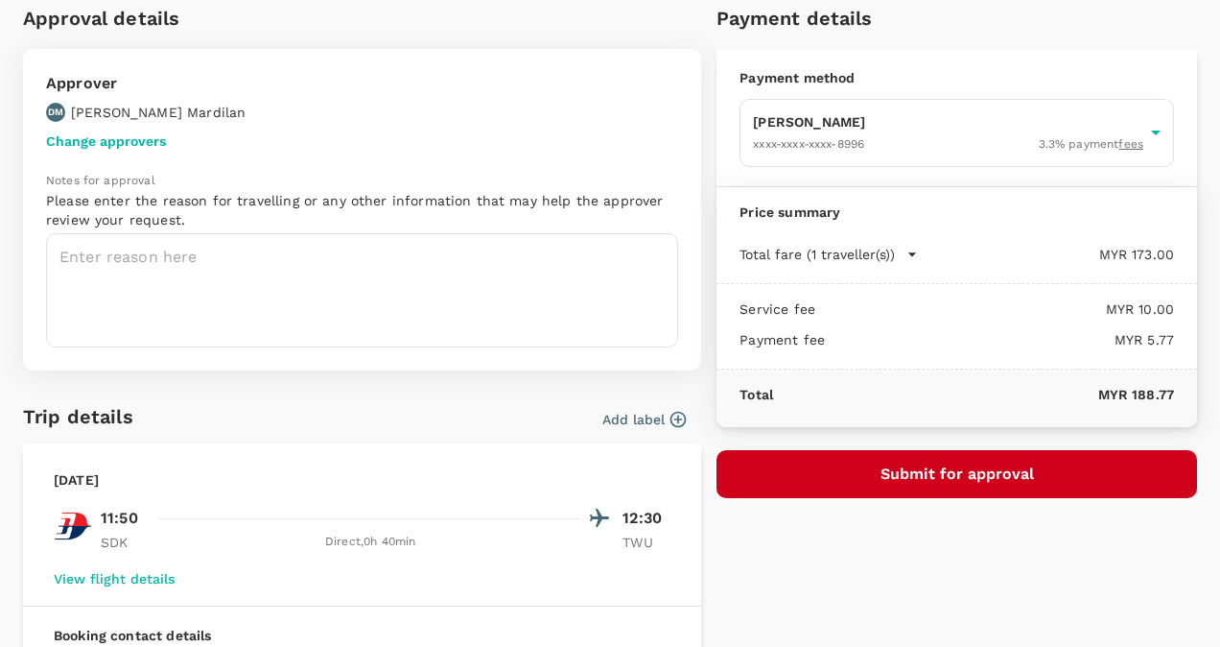
scroll to position [84, 0]
click at [904, 465] on button "Submit for approval" at bounding box center [957, 474] width 481 height 48
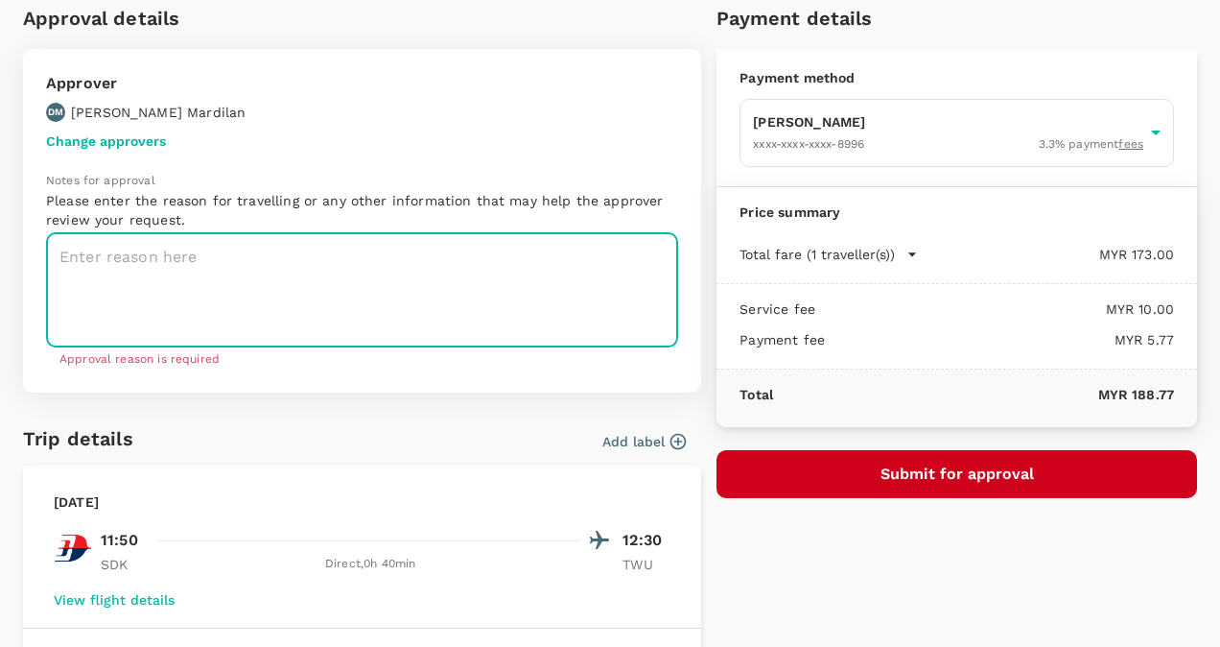
click at [366, 321] on textarea at bounding box center [362, 290] width 632 height 114
paste textarea "Visit with Dean (Sabah meetinghouses)"
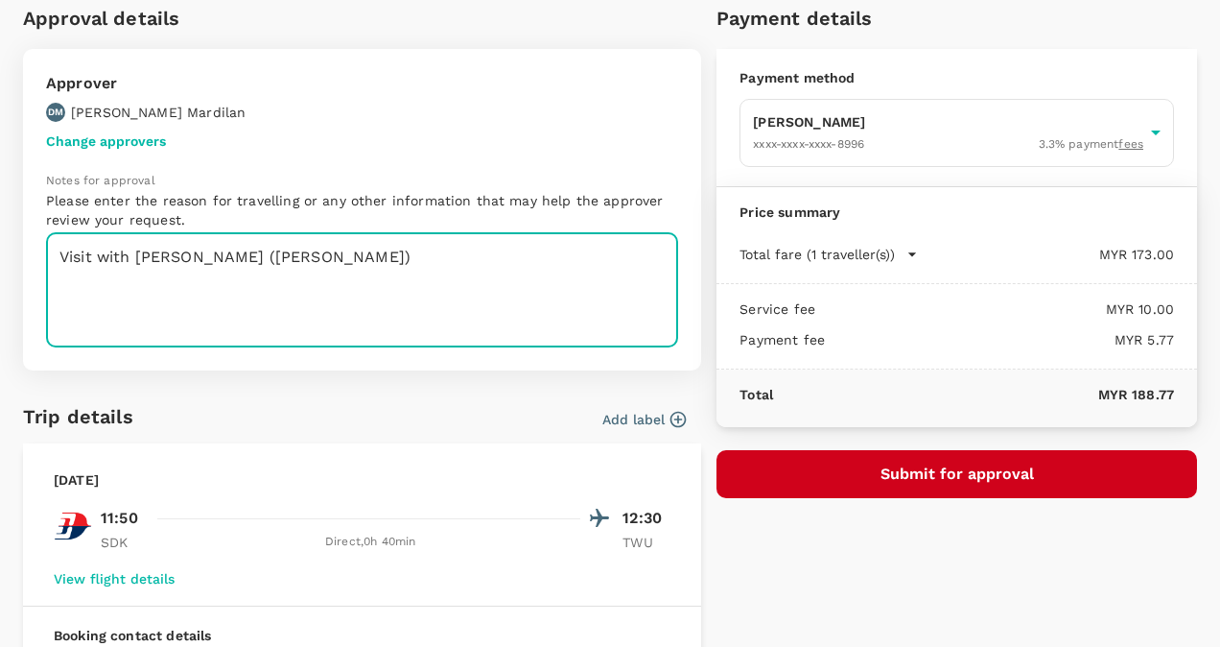
type textarea "Visit with Dean (Sabah meetinghouses)"
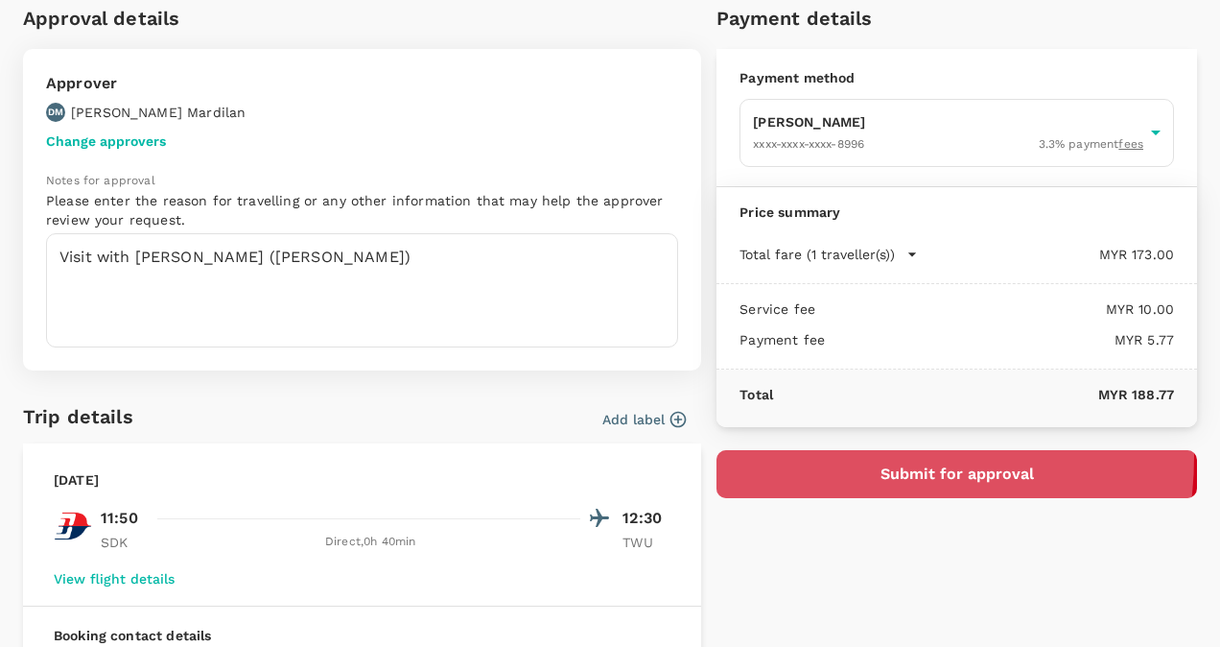
click at [825, 454] on button "Submit for approval" at bounding box center [957, 474] width 481 height 48
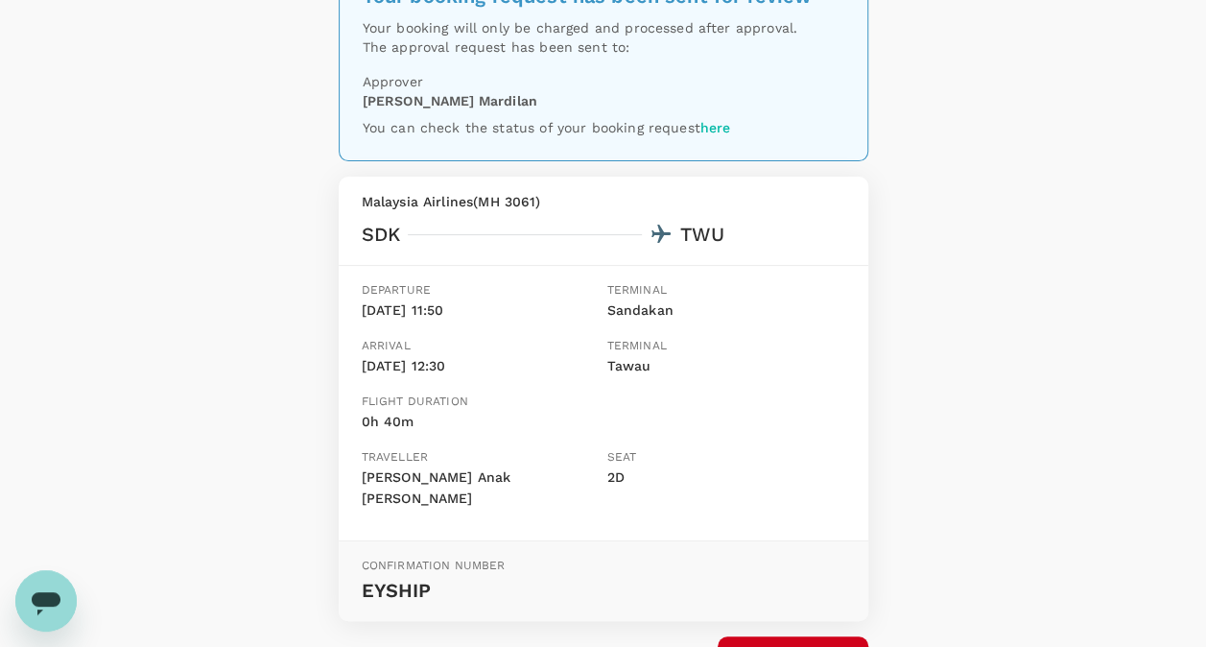
scroll to position [216, 0]
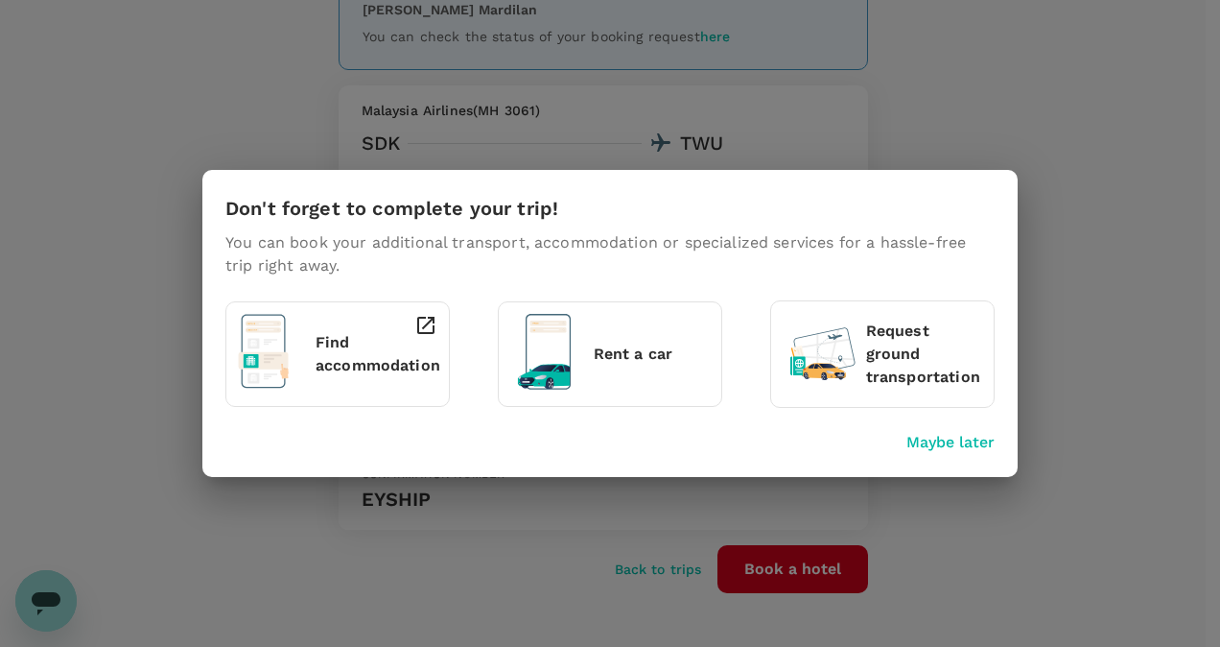
click at [978, 443] on p "Maybe later" at bounding box center [951, 442] width 88 height 23
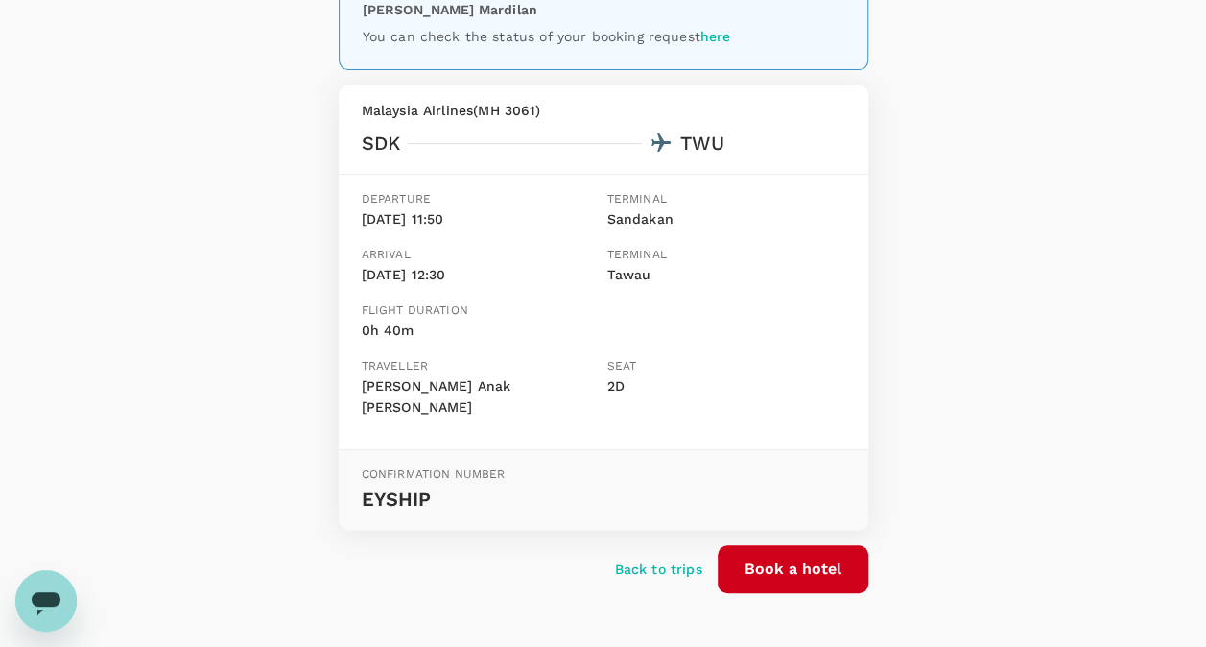
click at [637, 559] on p "Back to trips" at bounding box center [658, 568] width 87 height 19
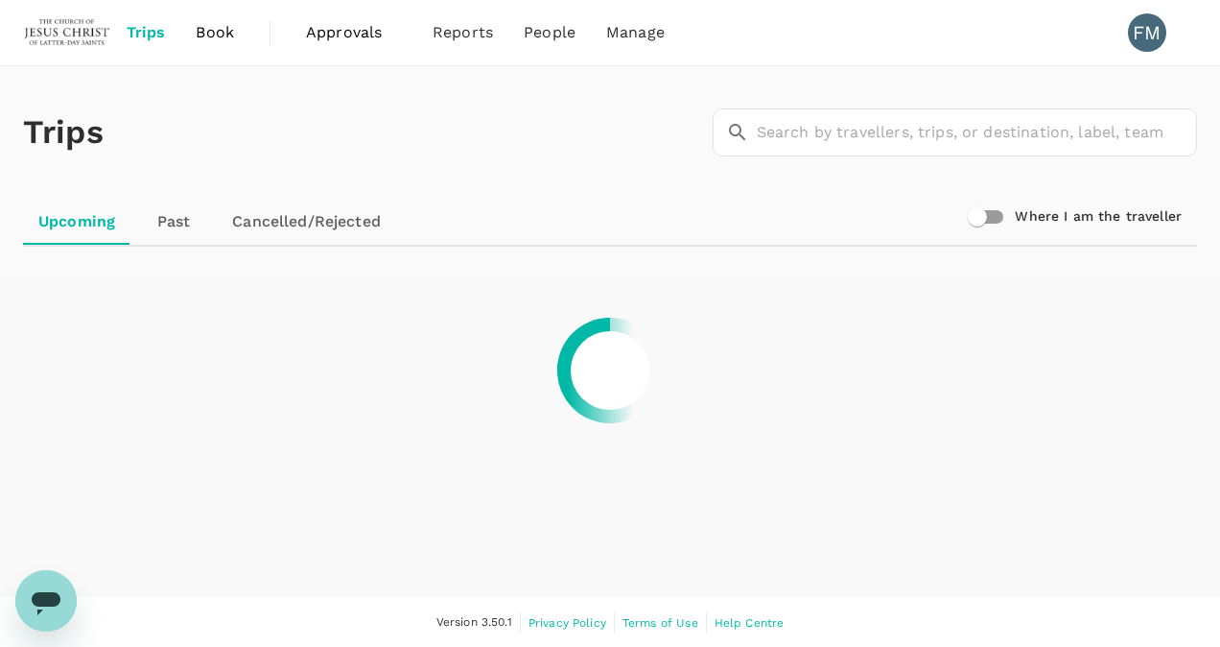
click at [221, 33] on span "Book" at bounding box center [215, 32] width 38 height 23
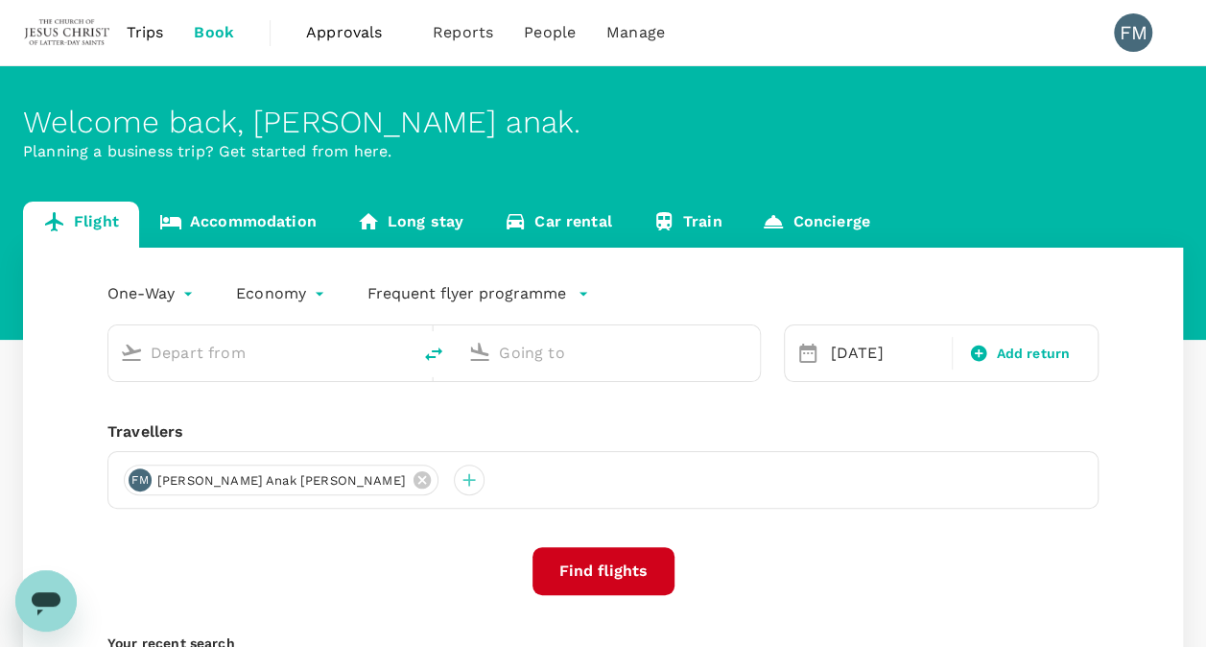
type input "Sandakan (SDK)"
type input "Tawau (TWU)"
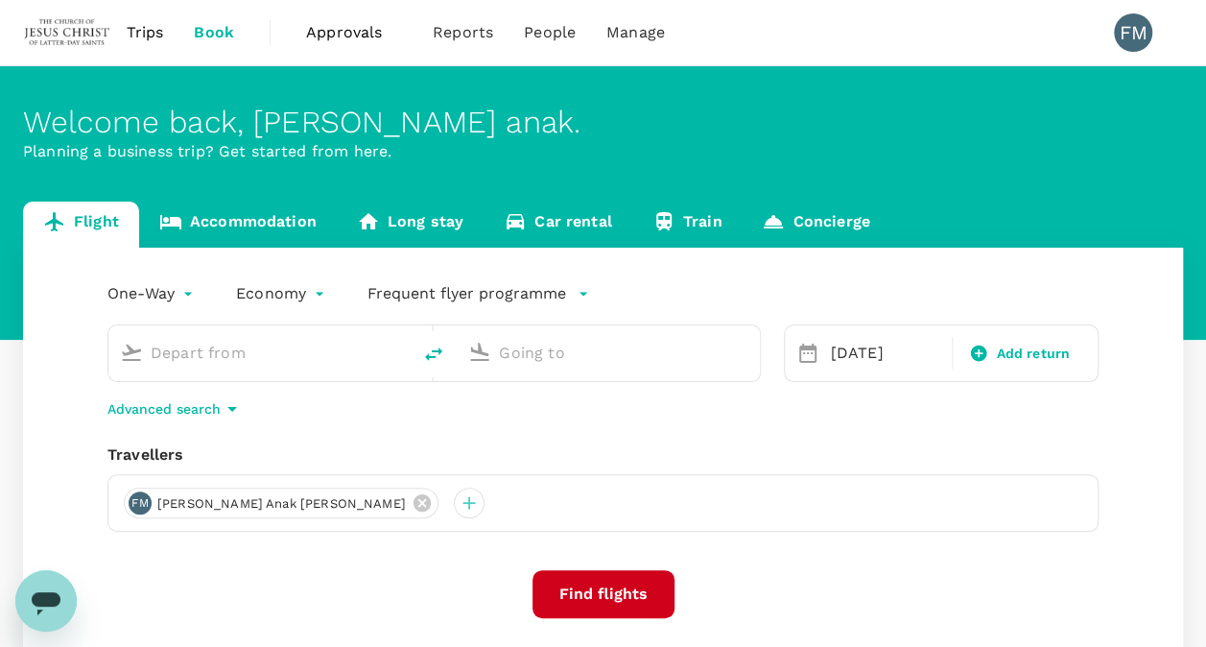
type input "Sandakan (SDK)"
type input "Tawau (TWU)"
drag, startPoint x: 337, startPoint y: 354, endPoint x: 101, endPoint y: 345, distance: 236.1
click at [101, 345] on div "Sandakan (SDK) Tawau (TWU)" at bounding box center [422, 341] width 676 height 81
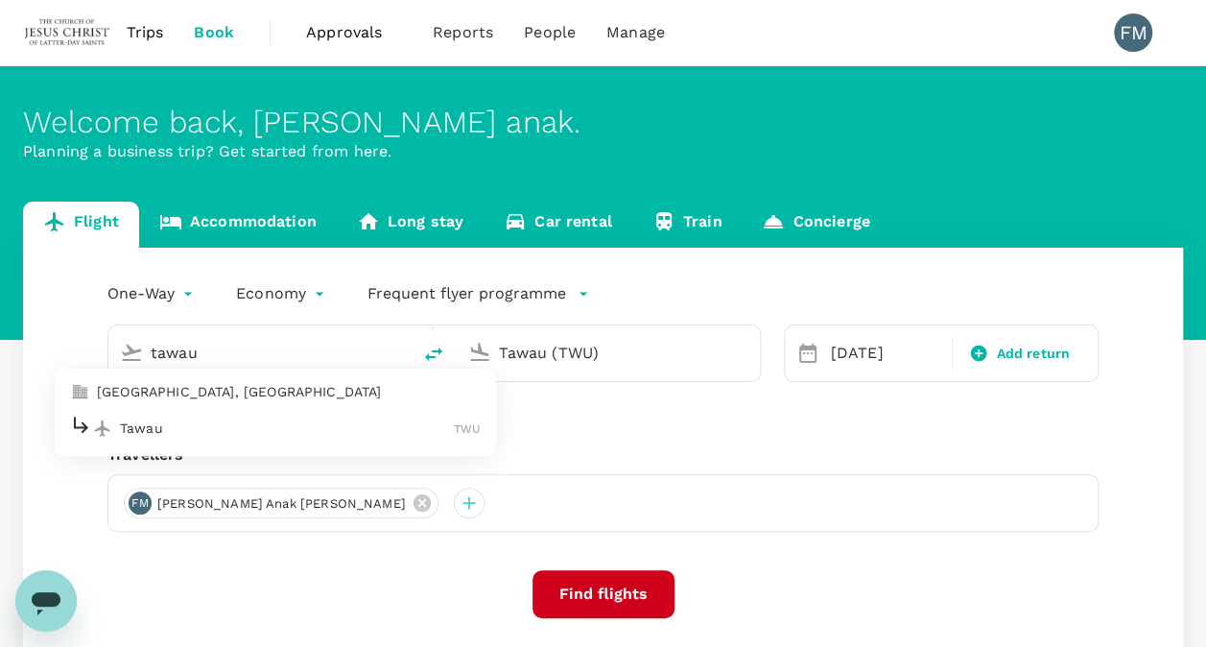
click at [217, 429] on p "Tawau" at bounding box center [287, 427] width 334 height 19
type input "Tawau (TWU)"
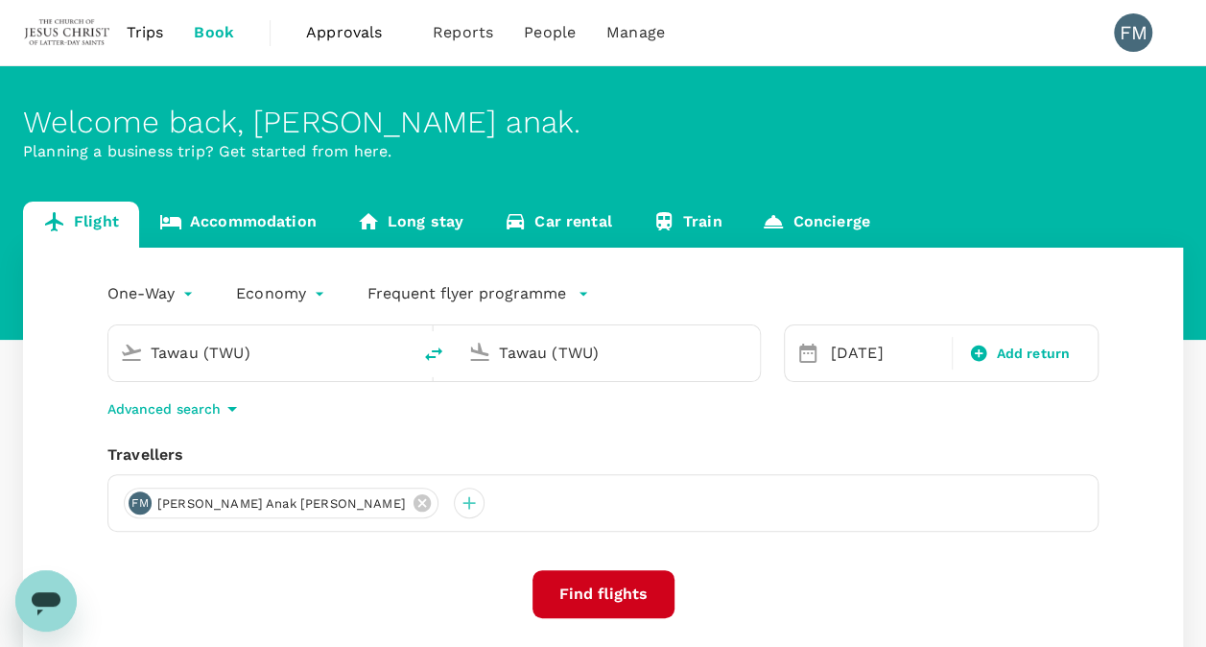
drag, startPoint x: 607, startPoint y: 345, endPoint x: 449, endPoint y: 342, distance: 158.3
click at [449, 342] on div "Tawau (TWU) [GEOGRAPHIC_DATA] (TWU)" at bounding box center [433, 353] width 653 height 58
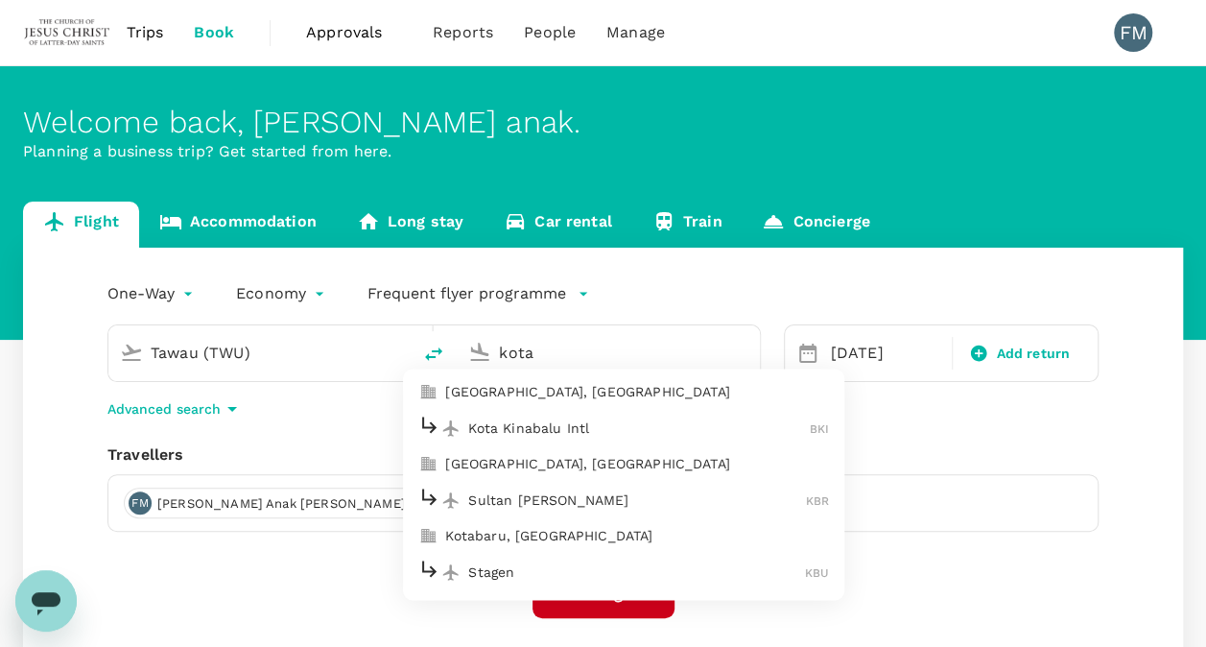
click at [514, 422] on p "Kota Kinabalu Intl" at bounding box center [639, 427] width 342 height 19
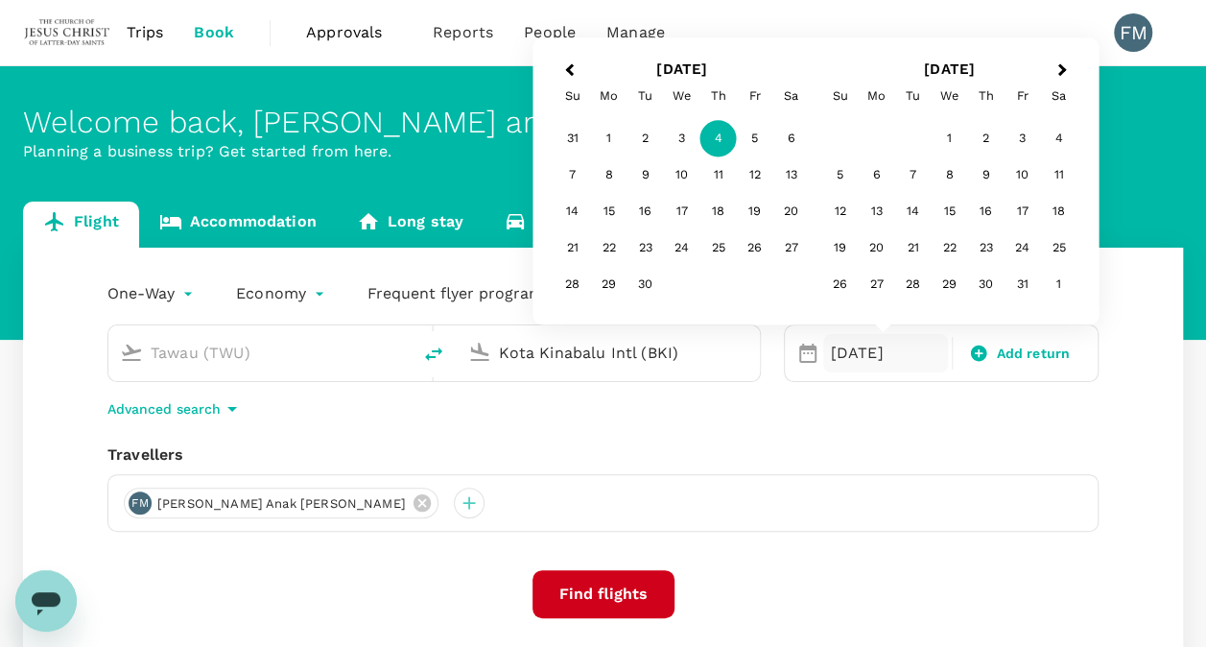
type input "Kota Kinabalu Intl (BKI)"
click at [719, 138] on div "4" at bounding box center [718, 139] width 36 height 36
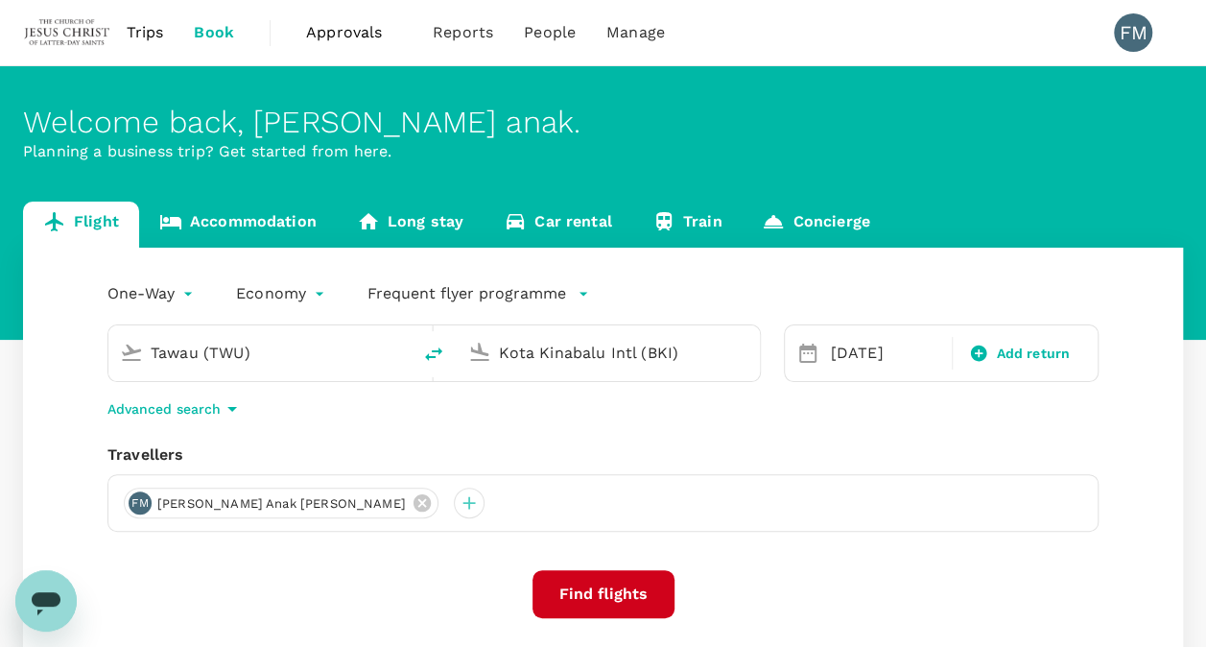
click at [595, 609] on button "Find flights" at bounding box center [603, 594] width 142 height 48
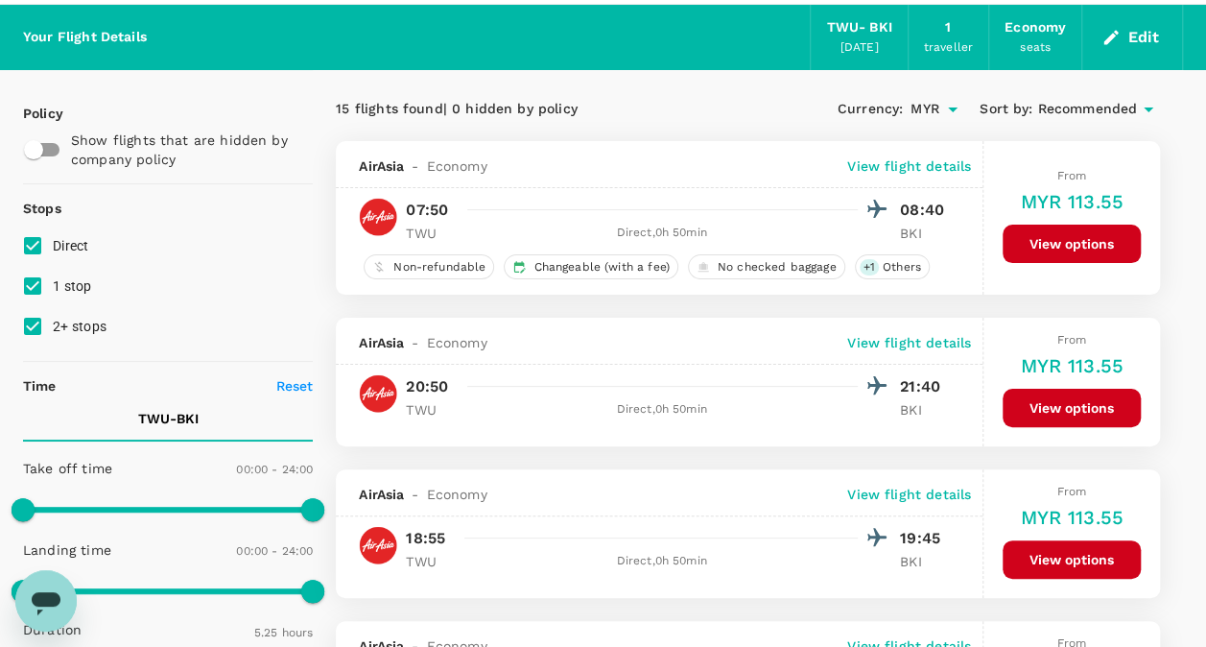
scroll to position [68, 0]
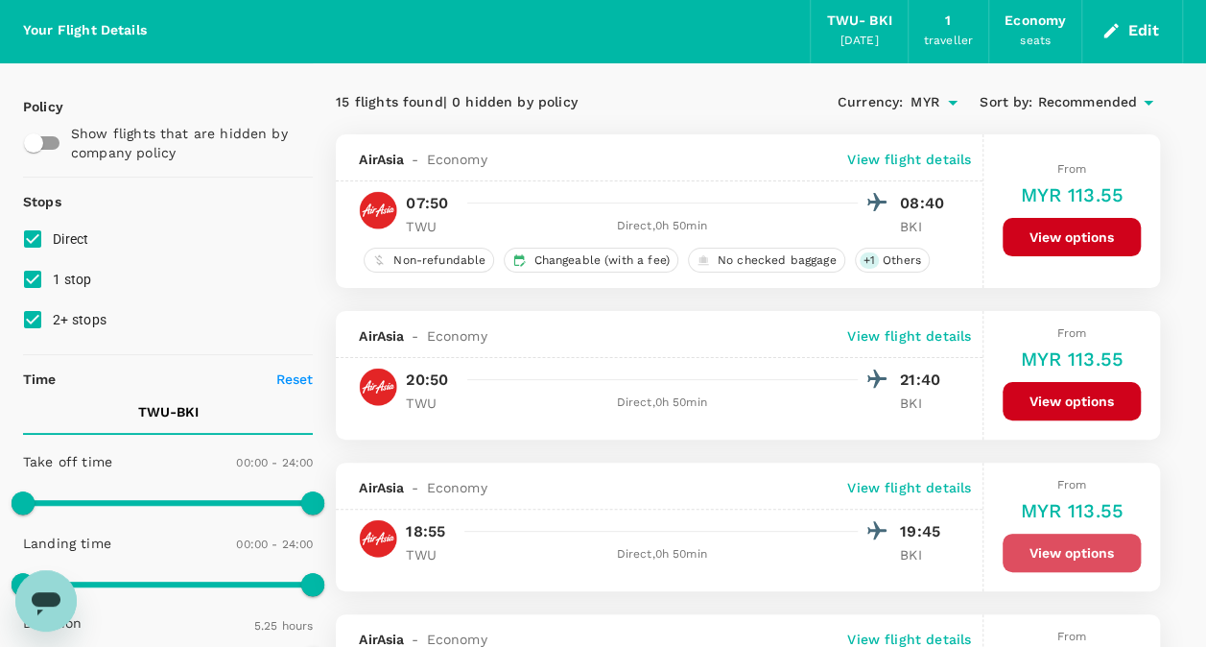
click at [1053, 551] on button "View options" at bounding box center [1071, 552] width 138 height 38
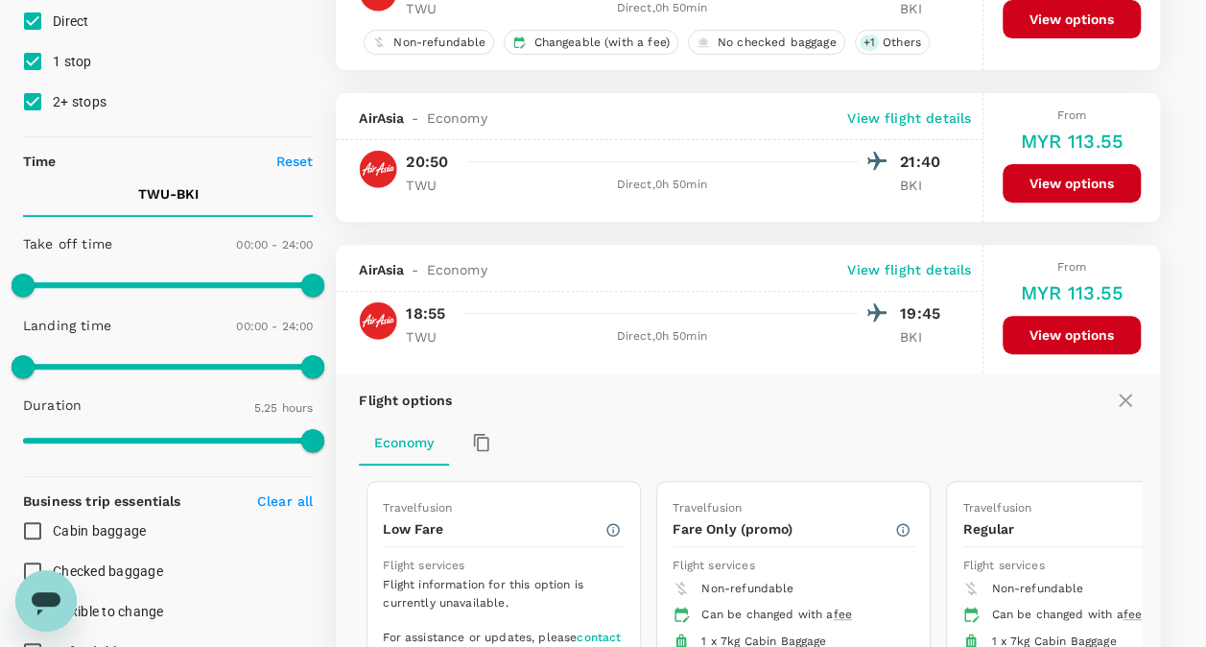
scroll to position [530, 0]
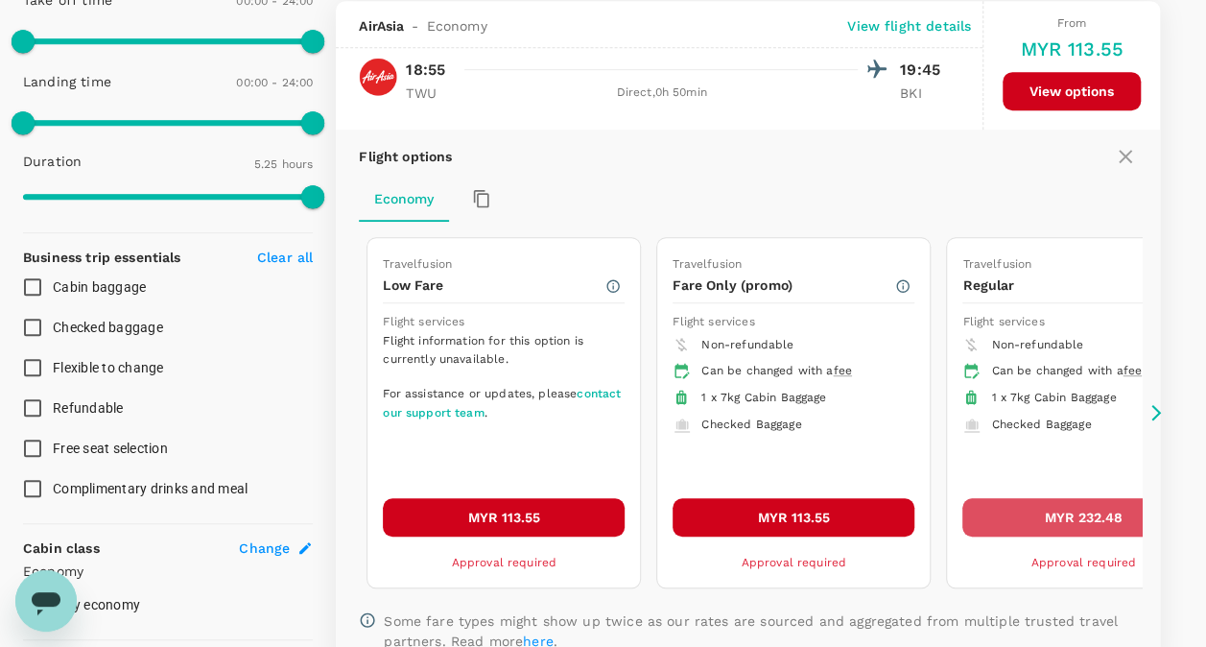
click at [1076, 514] on button "MYR 232.48" at bounding box center [1083, 517] width 242 height 38
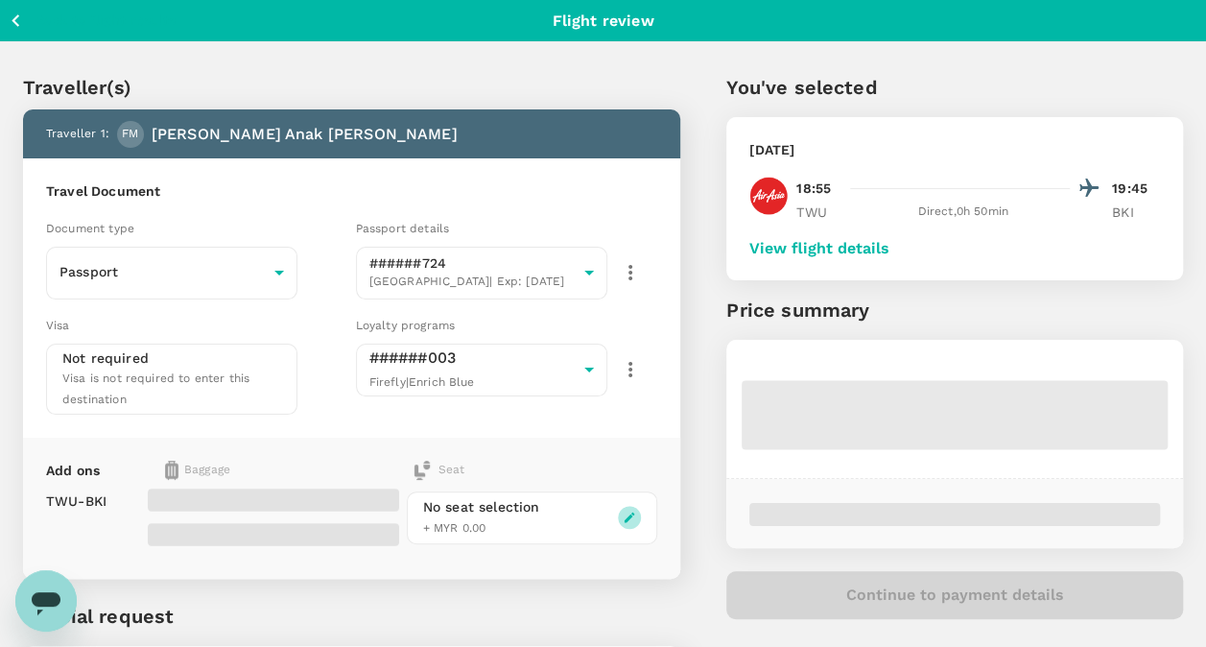
click at [631, 512] on icon "button" at bounding box center [629, 516] width 13 height 13
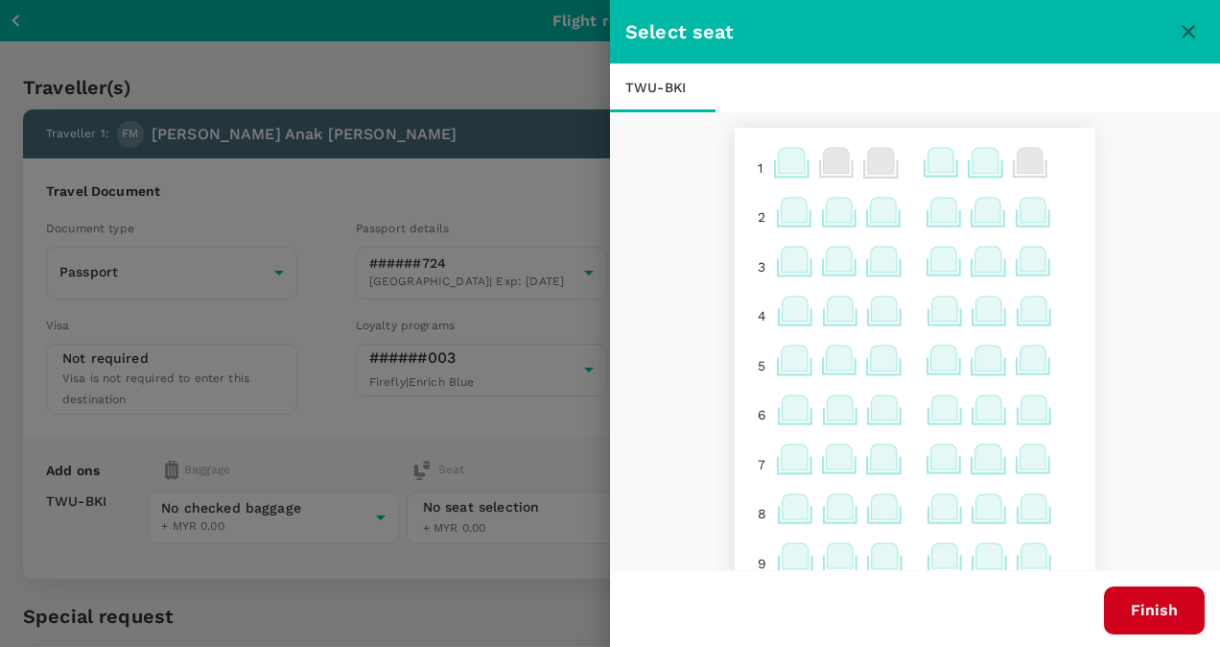
click at [1024, 207] on icon at bounding box center [1033, 210] width 26 height 25
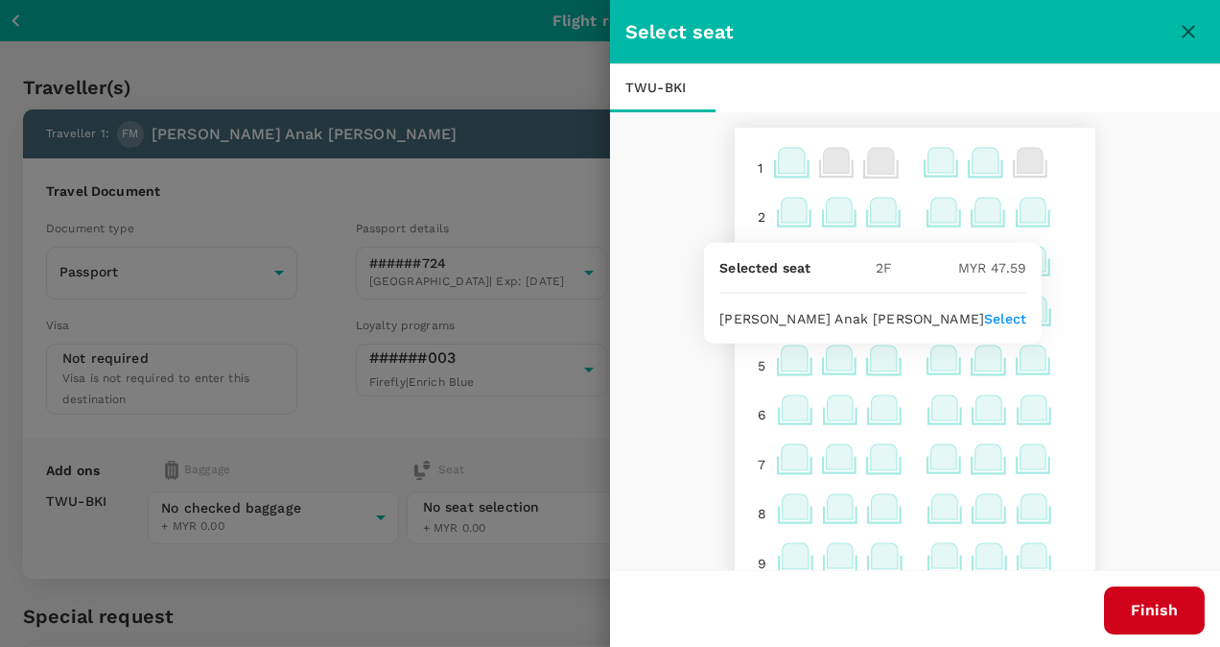
click at [998, 311] on p "Select" at bounding box center [1005, 318] width 42 height 19
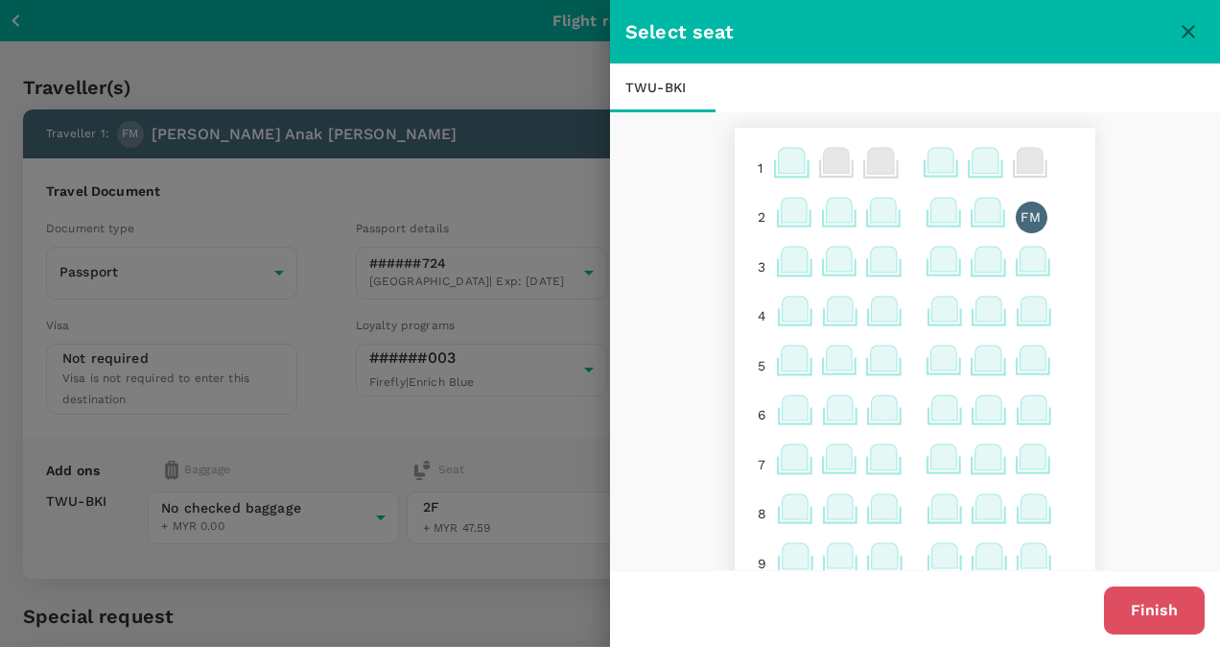
click at [1167, 614] on button "Finish" at bounding box center [1154, 610] width 101 height 48
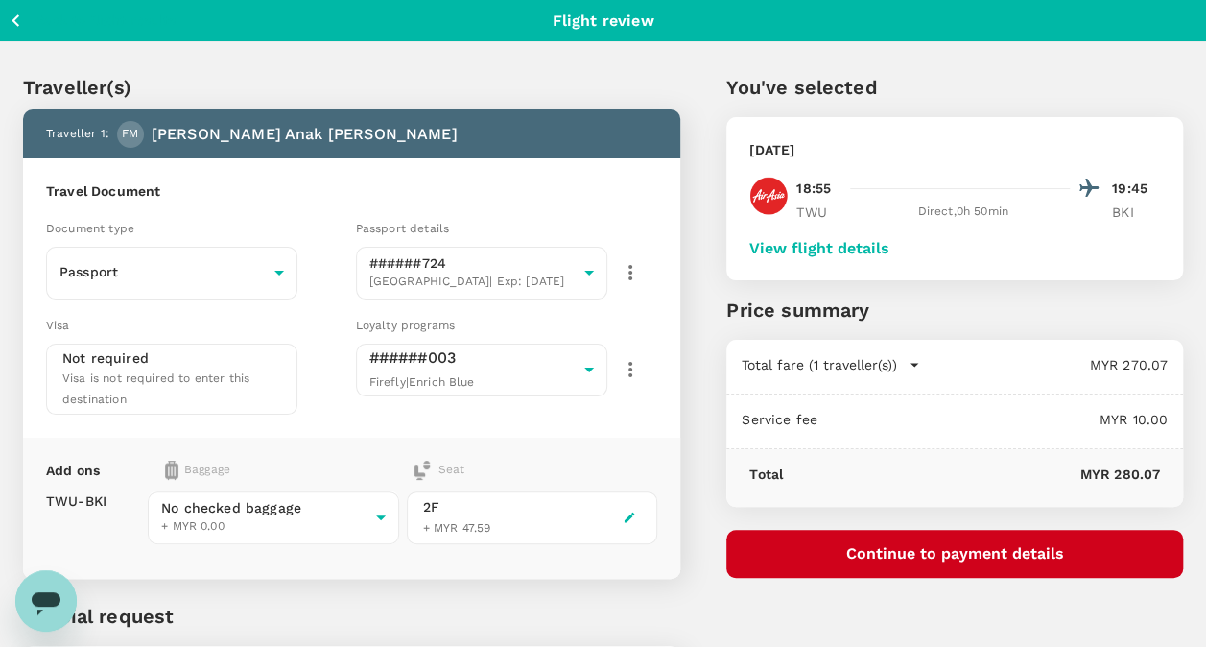
click at [1040, 551] on button "Continue to payment details" at bounding box center [954, 554] width 457 height 48
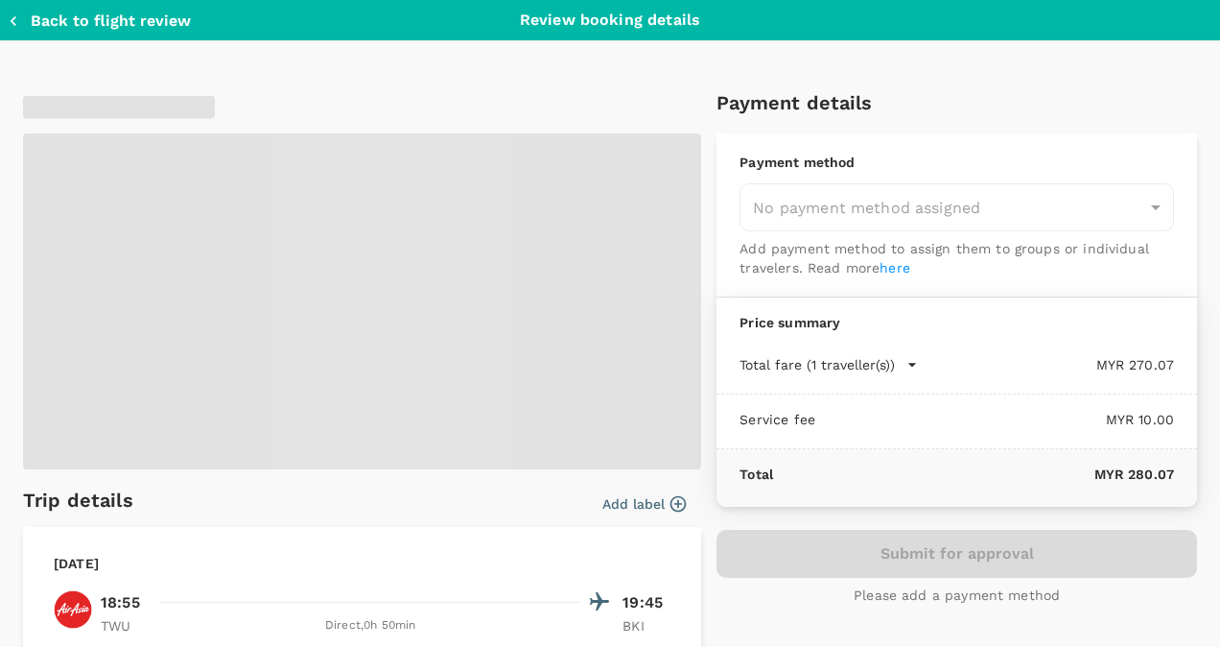
type input "9bd44508-0115-40ee-9baa-a4db79ee987c"
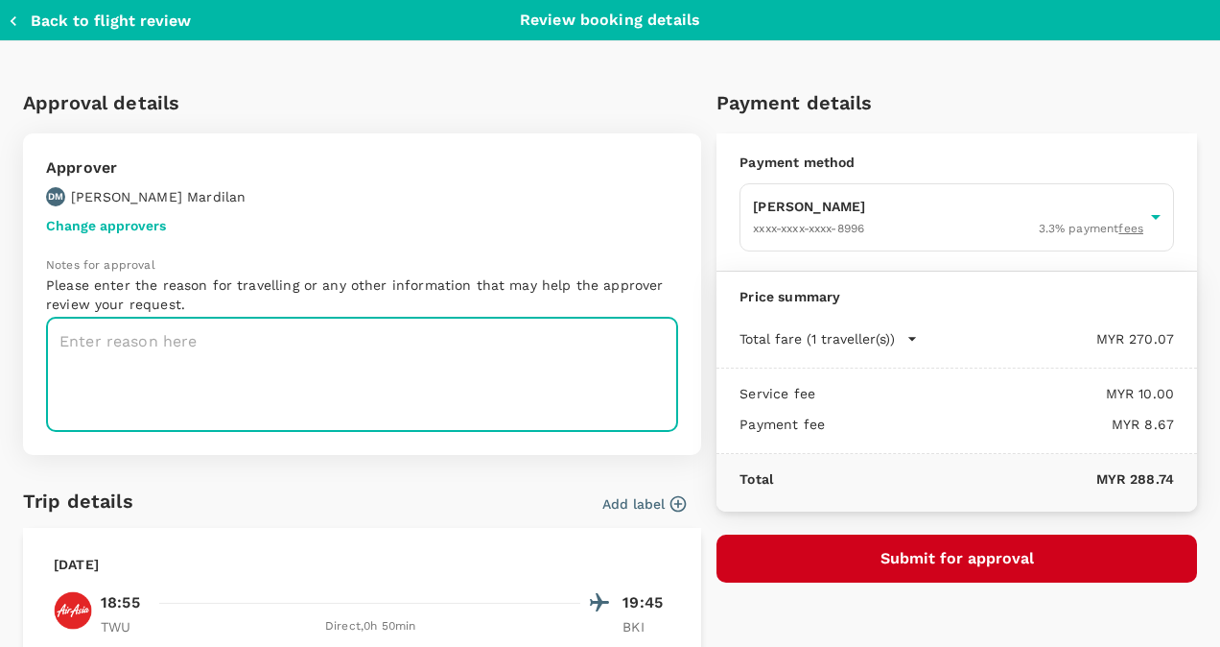
click at [322, 389] on textarea at bounding box center [362, 375] width 632 height 114
paste textarea "Visit with [PERSON_NAME] ([PERSON_NAME])"
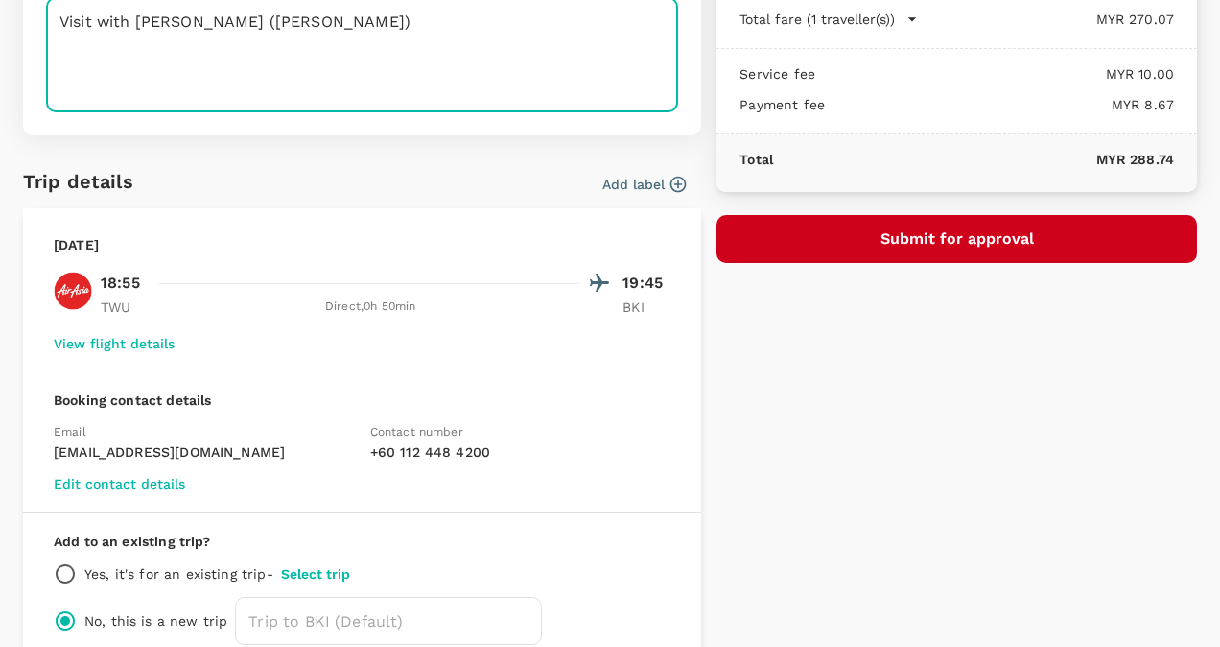
scroll to position [421, 0]
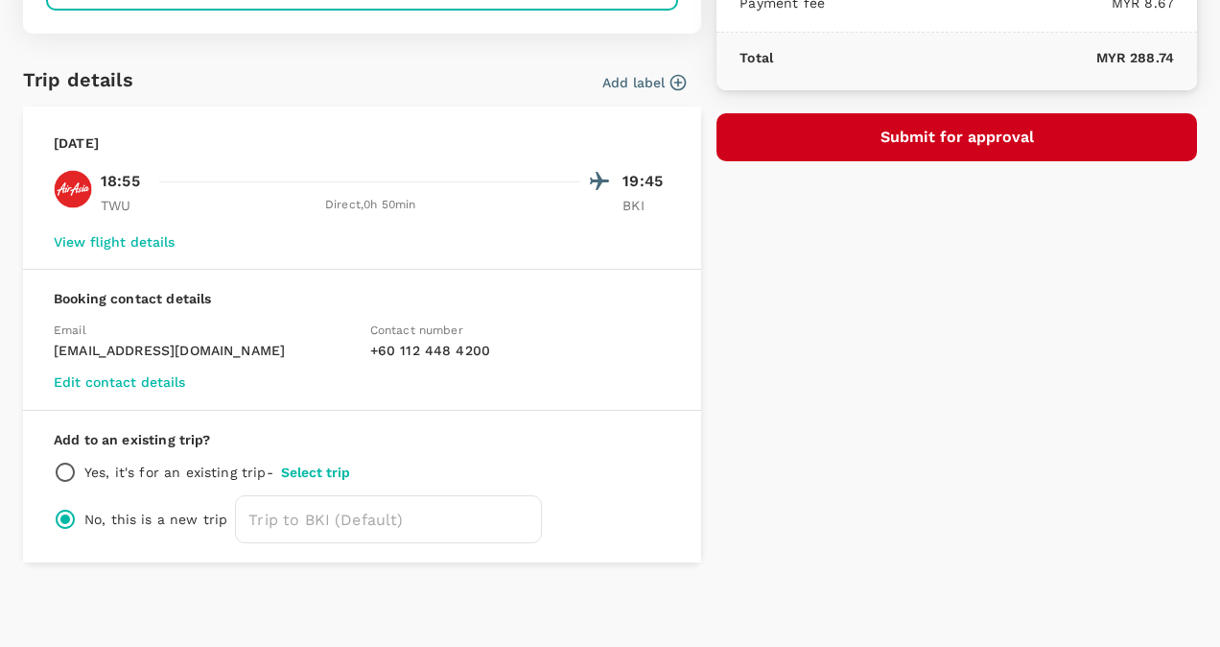
type textarea "Visit with [PERSON_NAME] ([PERSON_NAME])"
click at [320, 473] on button "Select trip" at bounding box center [315, 471] width 69 height 15
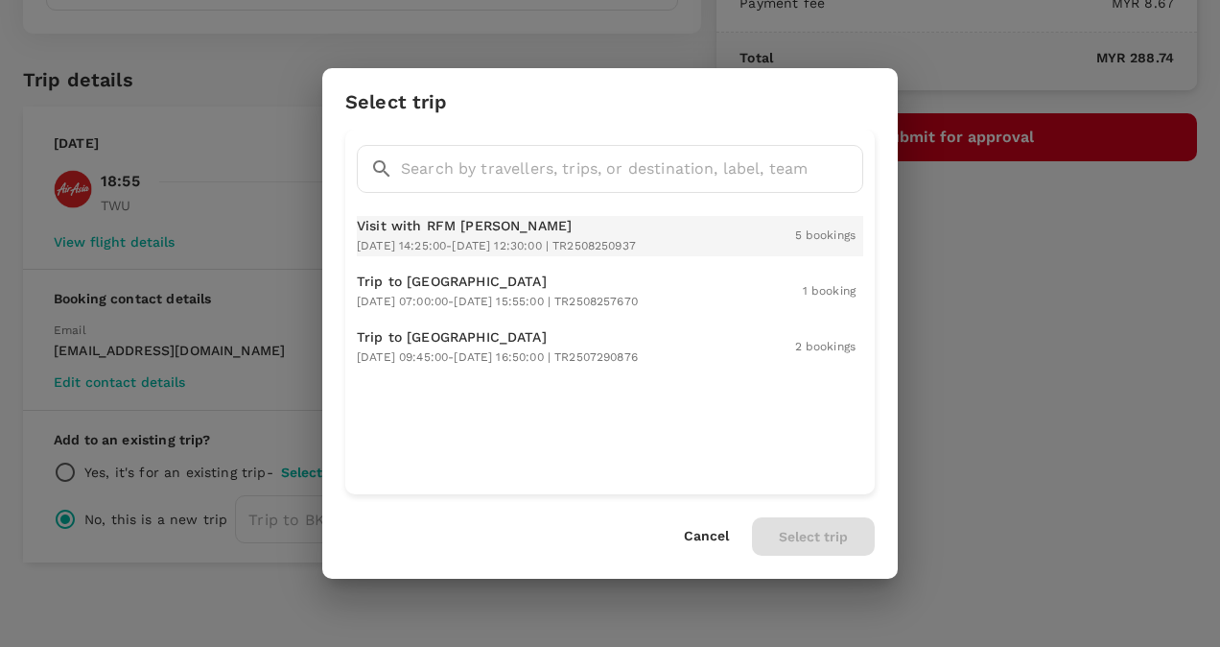
click at [467, 246] on span "2025-09-02 14:25:00 - 2025-09-04 12:30:00 | TR2508250937" at bounding box center [496, 245] width 279 height 13
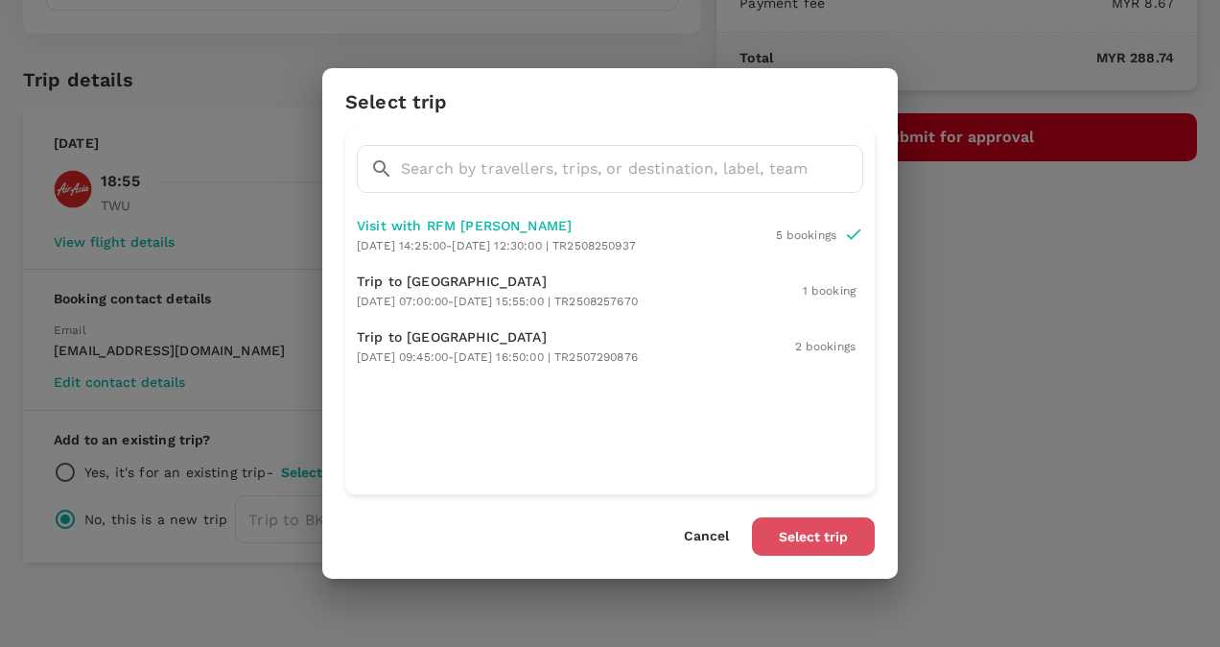
click at [808, 549] on button "Select trip" at bounding box center [813, 536] width 123 height 38
radio input "true"
radio input "false"
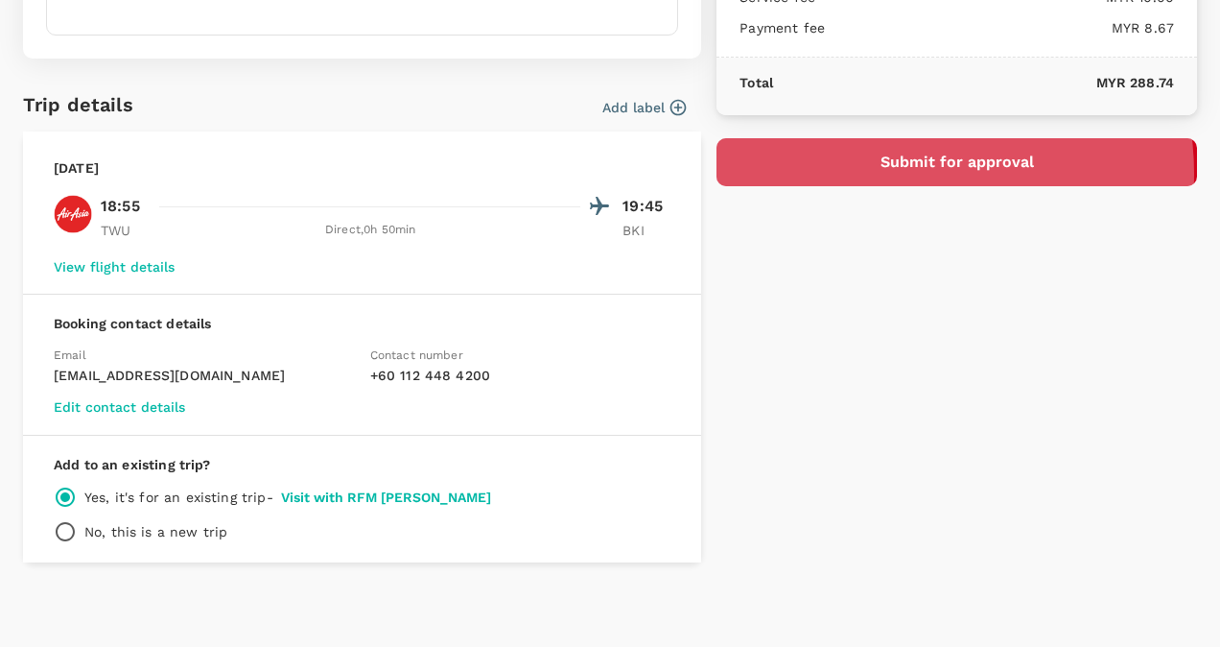
click at [884, 171] on button "Submit for approval" at bounding box center [957, 162] width 481 height 48
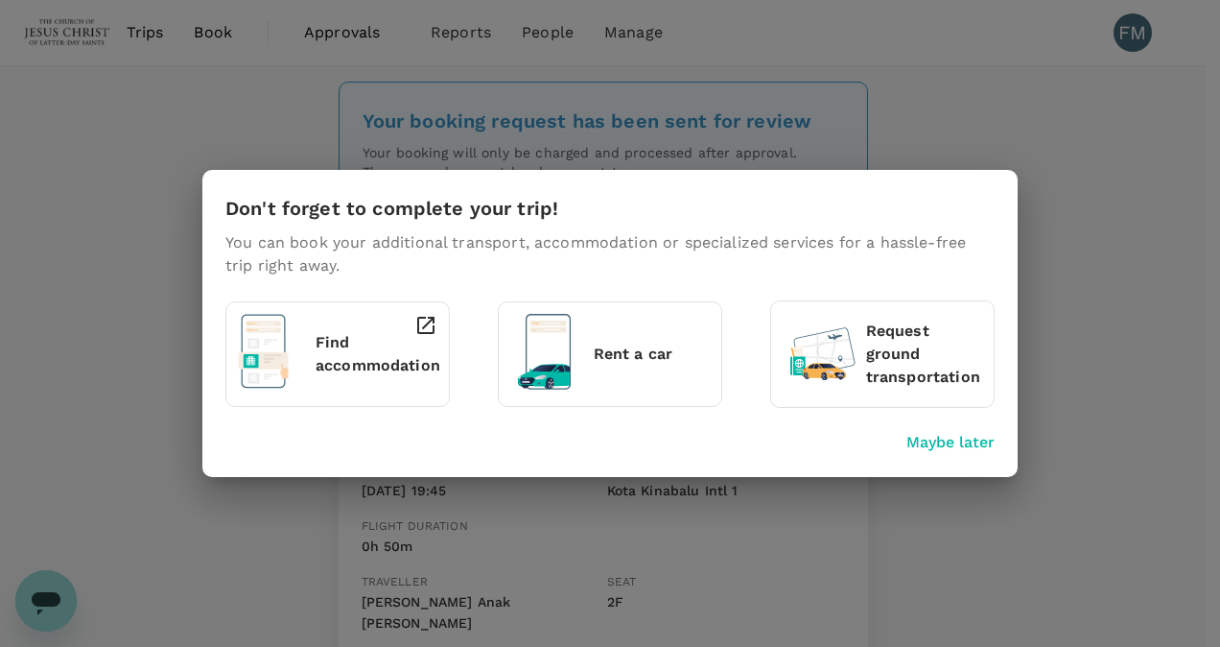
click at [420, 361] on div at bounding box center [420, 349] width 35 height 87
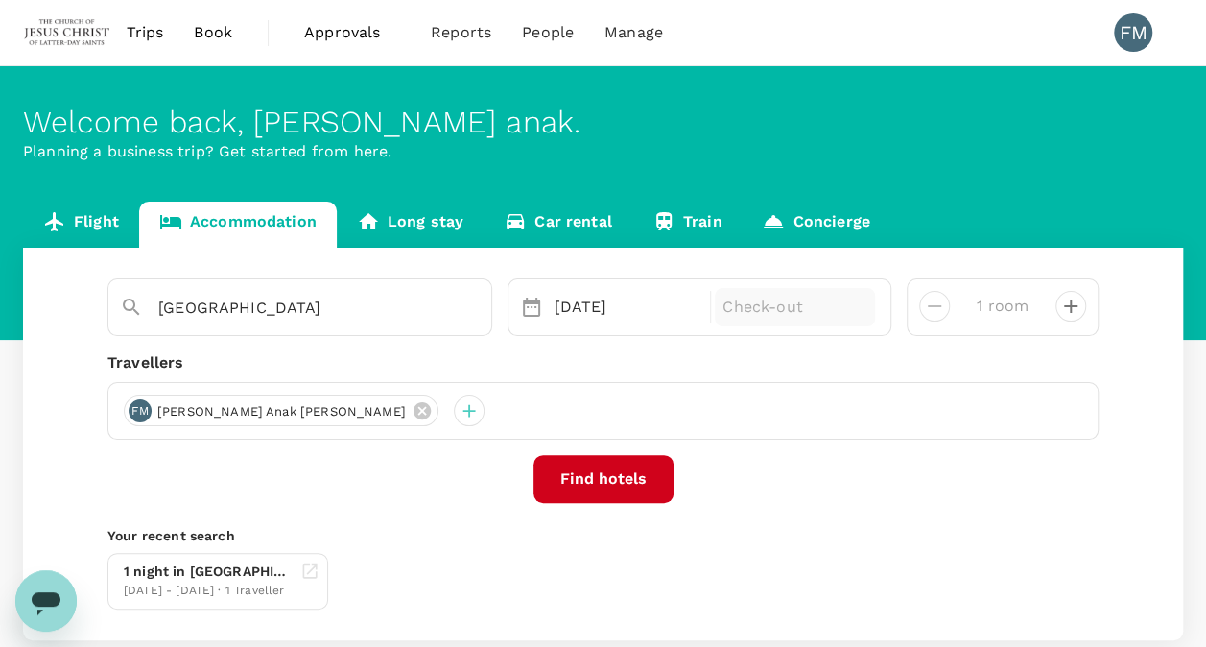
click at [783, 309] on p "Check-out" at bounding box center [794, 306] width 145 height 23
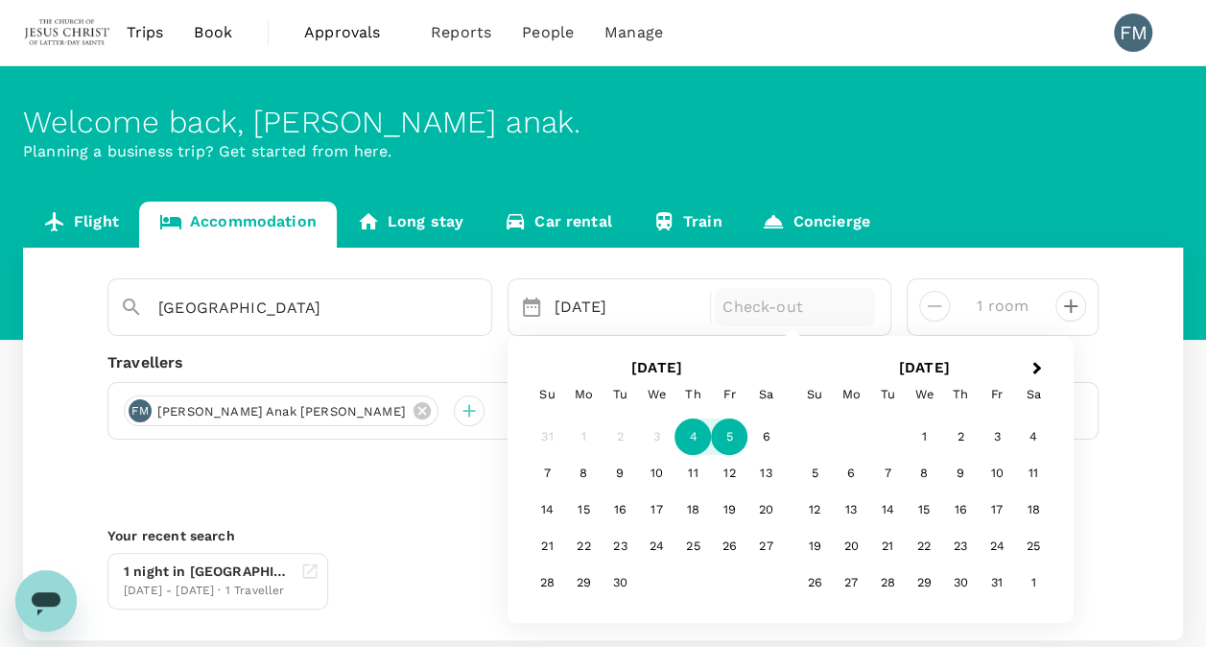
click at [723, 437] on div "5" at bounding box center [729, 437] width 36 height 36
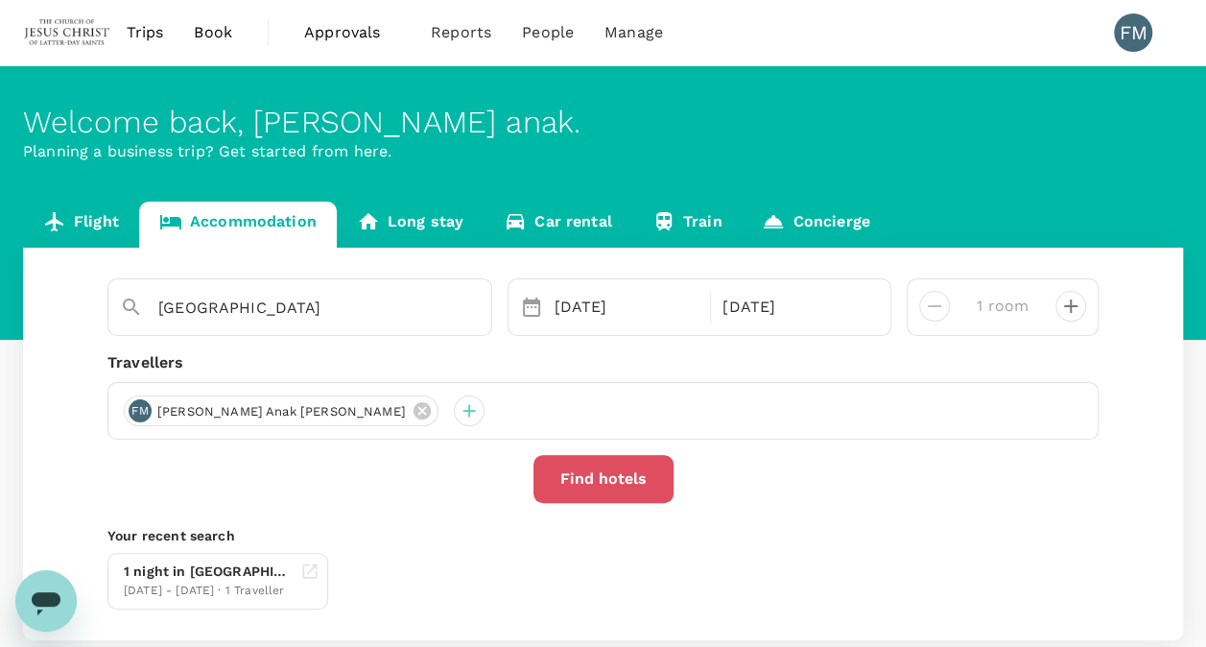
click at [611, 474] on button "Find hotels" at bounding box center [603, 479] width 140 height 48
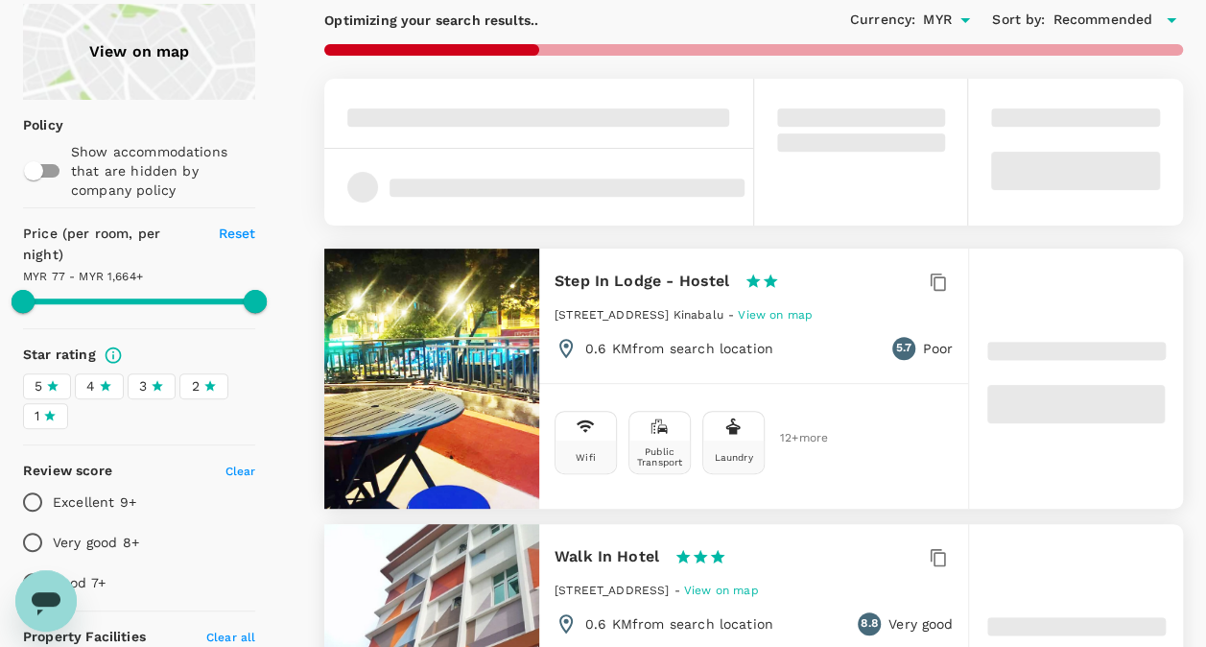
type input "1663.44"
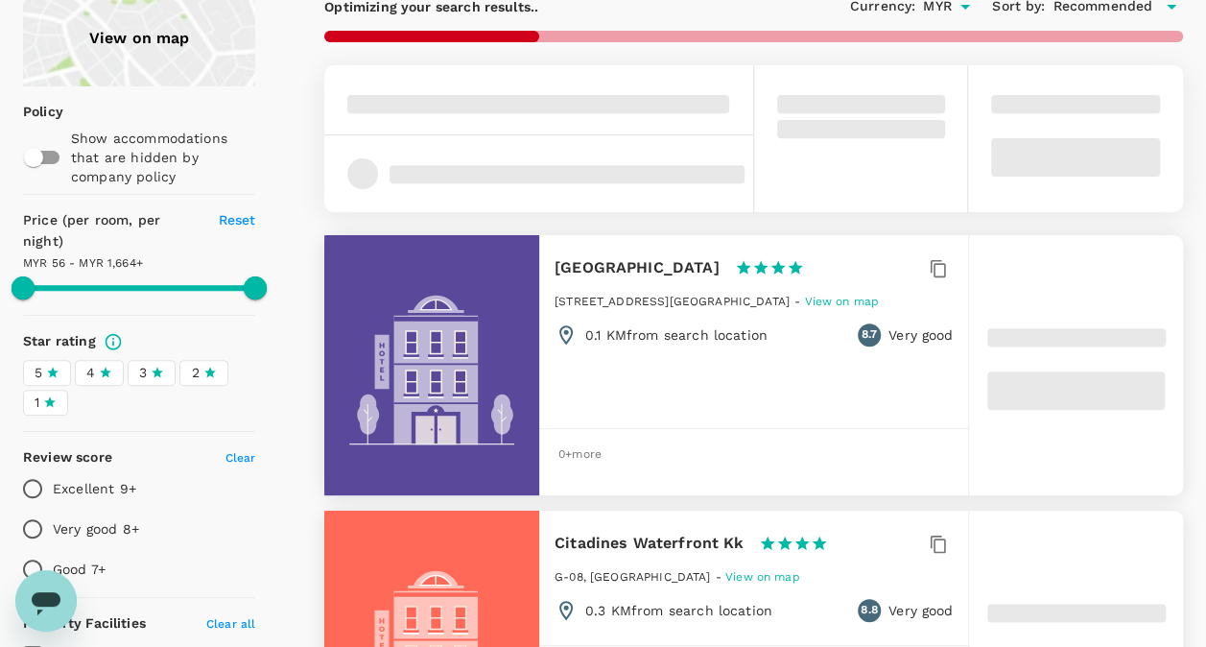
type input "56.44"
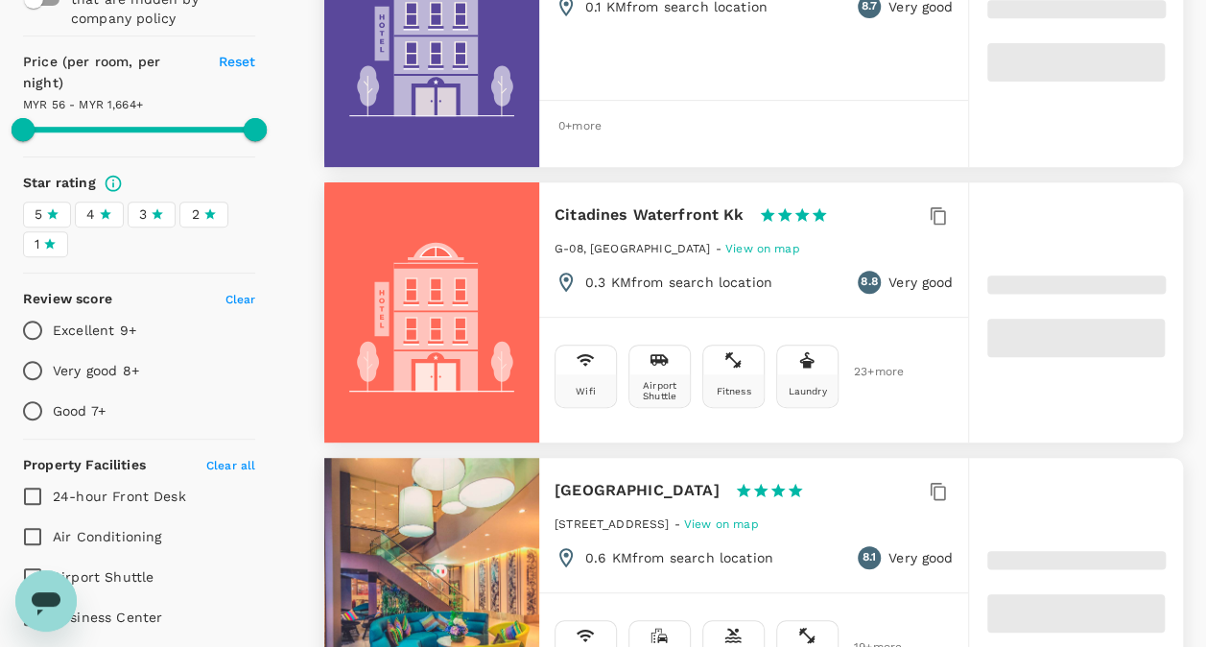
scroll to position [579, 0]
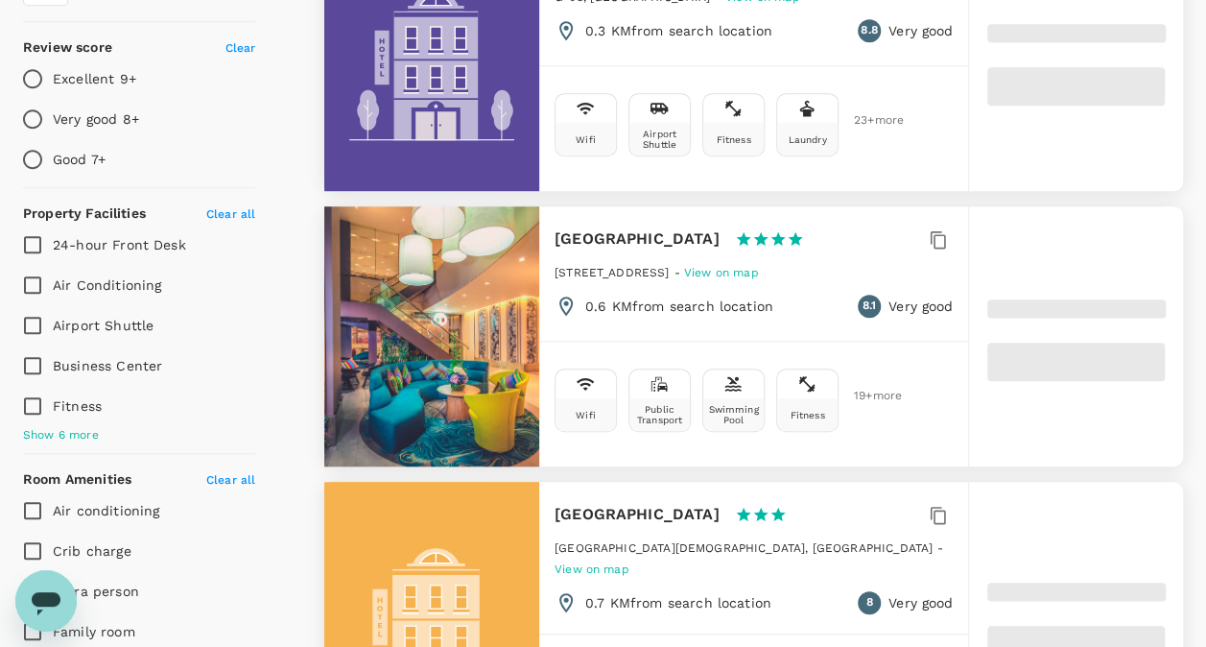
type input "1662.87"
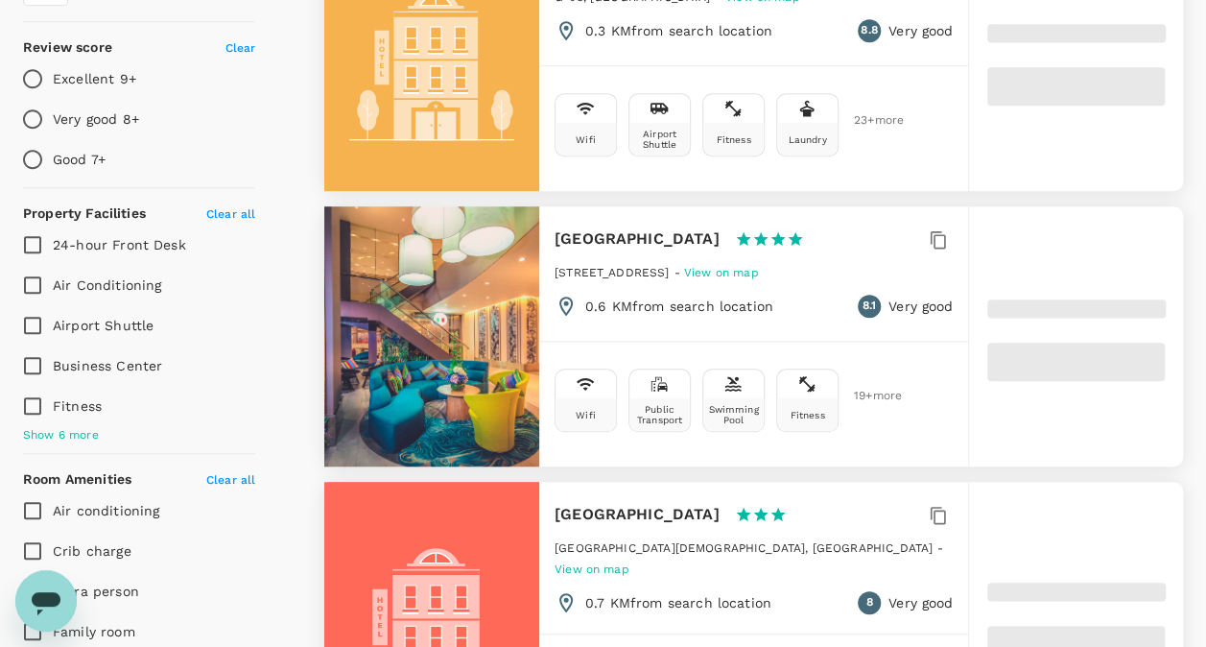
type input "53.87"
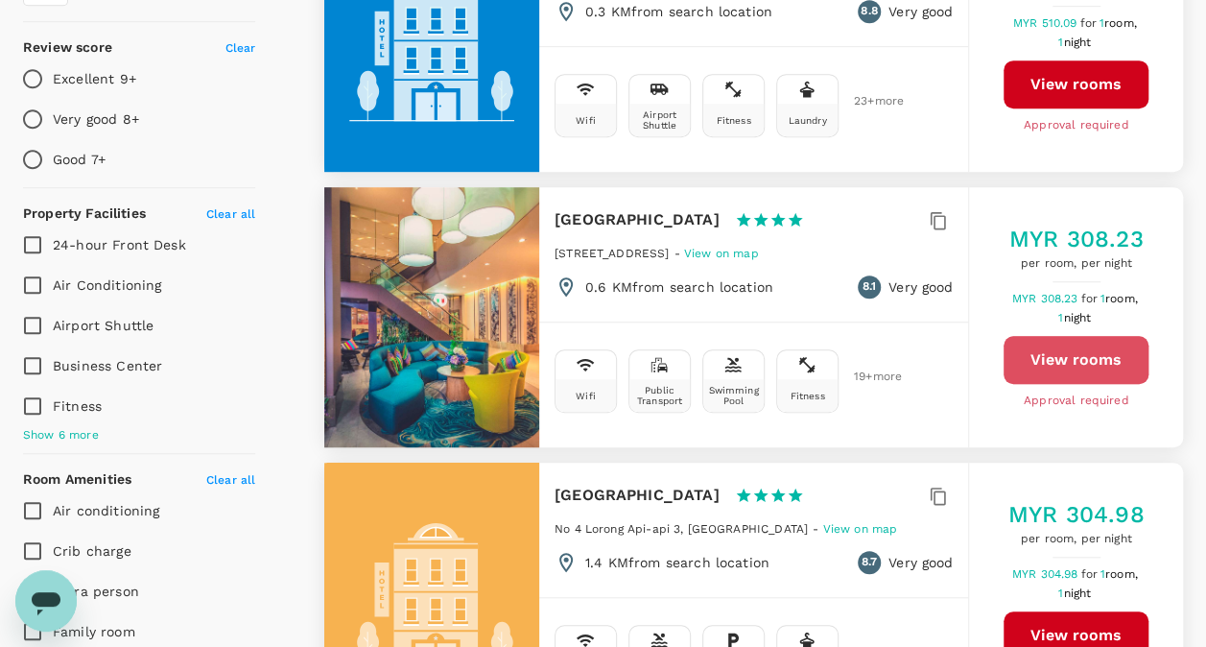
click at [1033, 353] on button "View rooms" at bounding box center [1075, 360] width 145 height 48
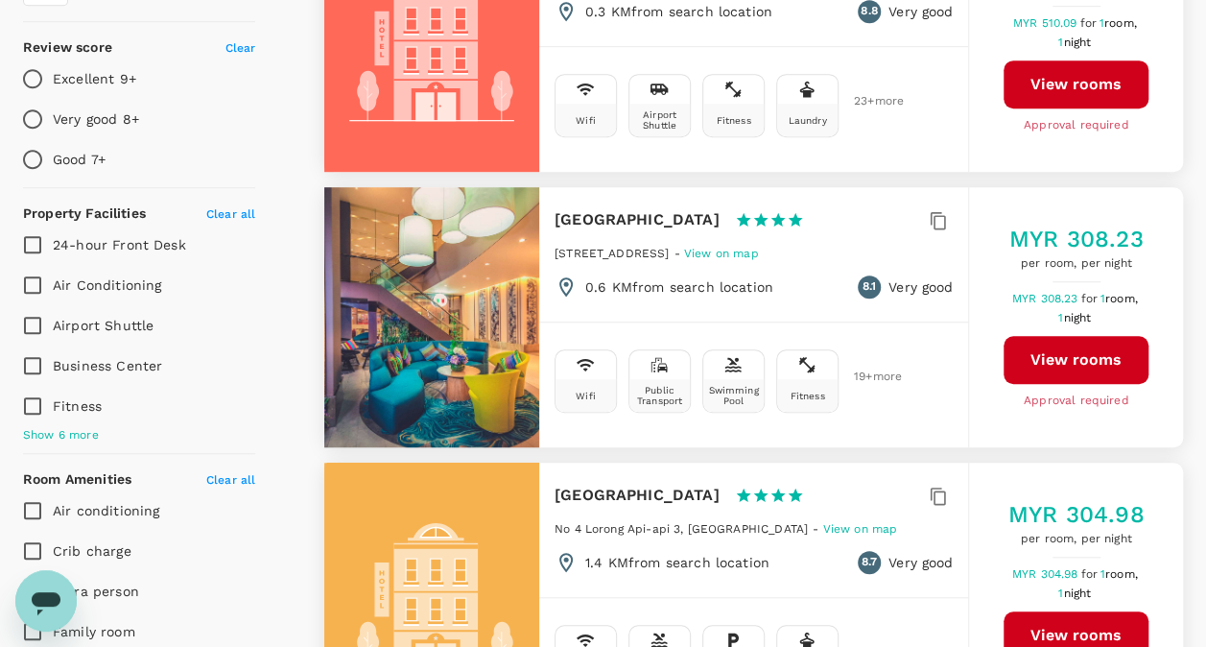
type input "1662.87"
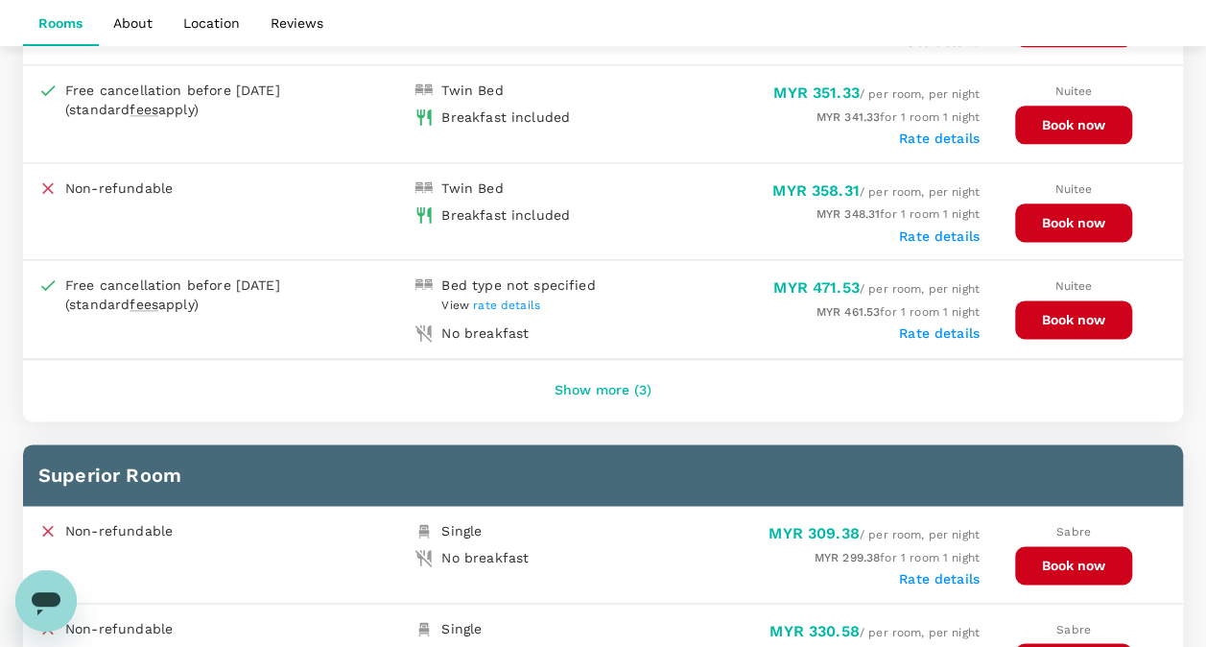
scroll to position [1144, 0]
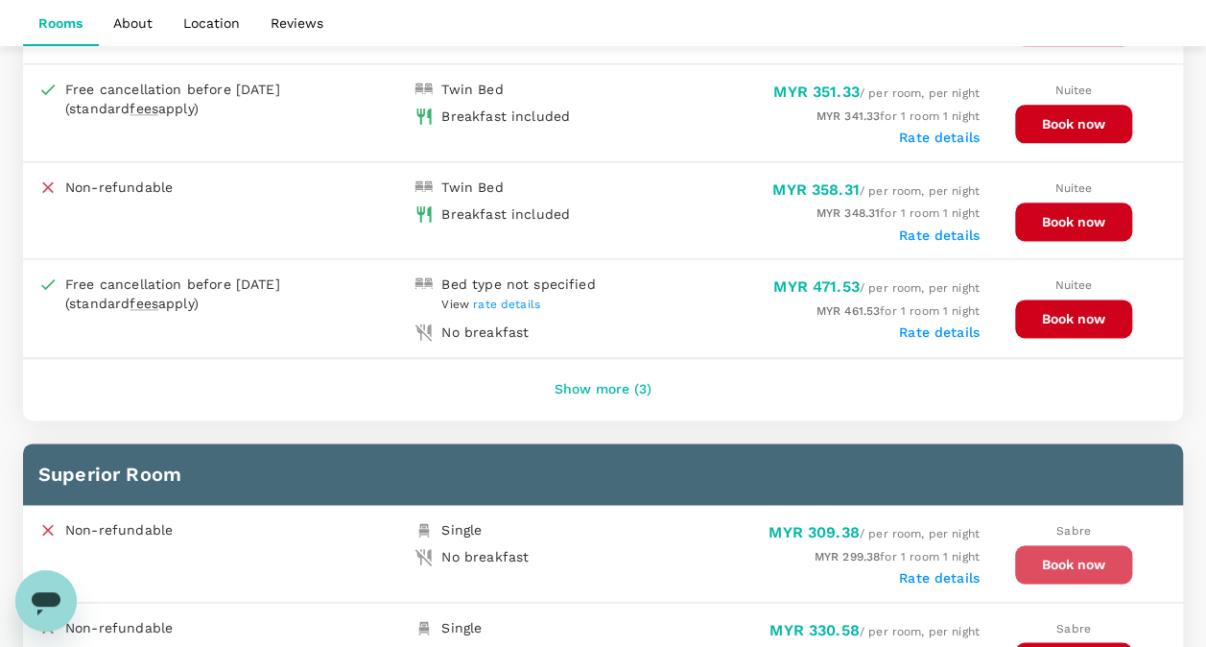
click at [1086, 545] on button "Book now" at bounding box center [1073, 564] width 117 height 38
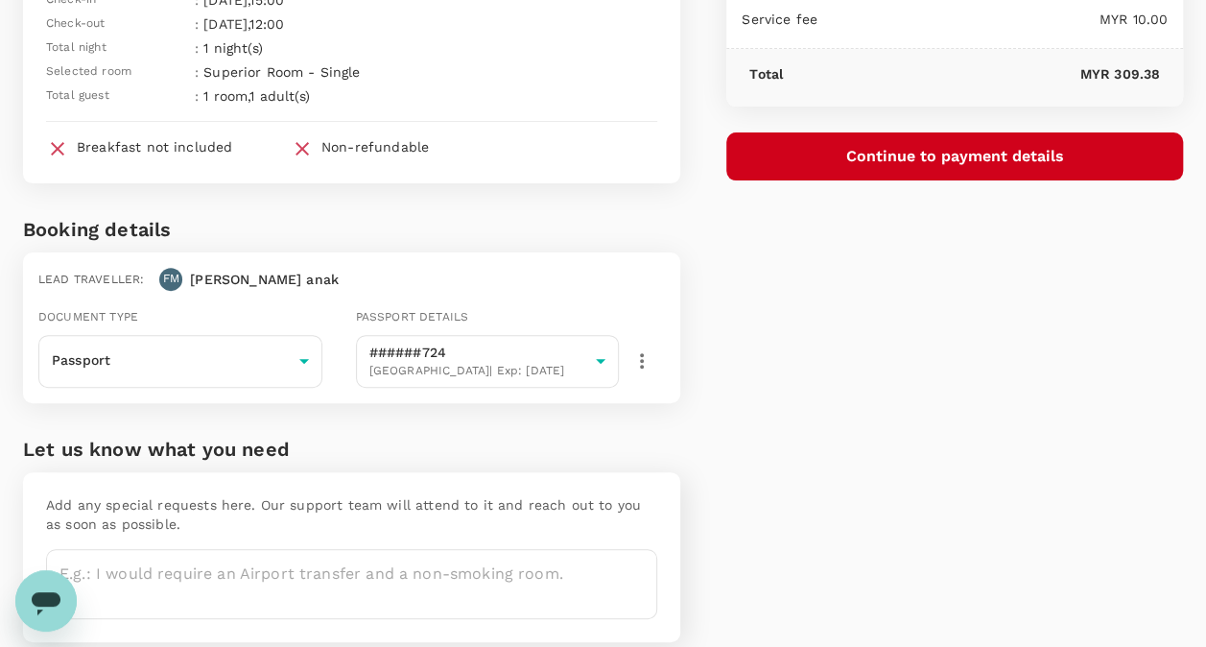
scroll to position [261, 0]
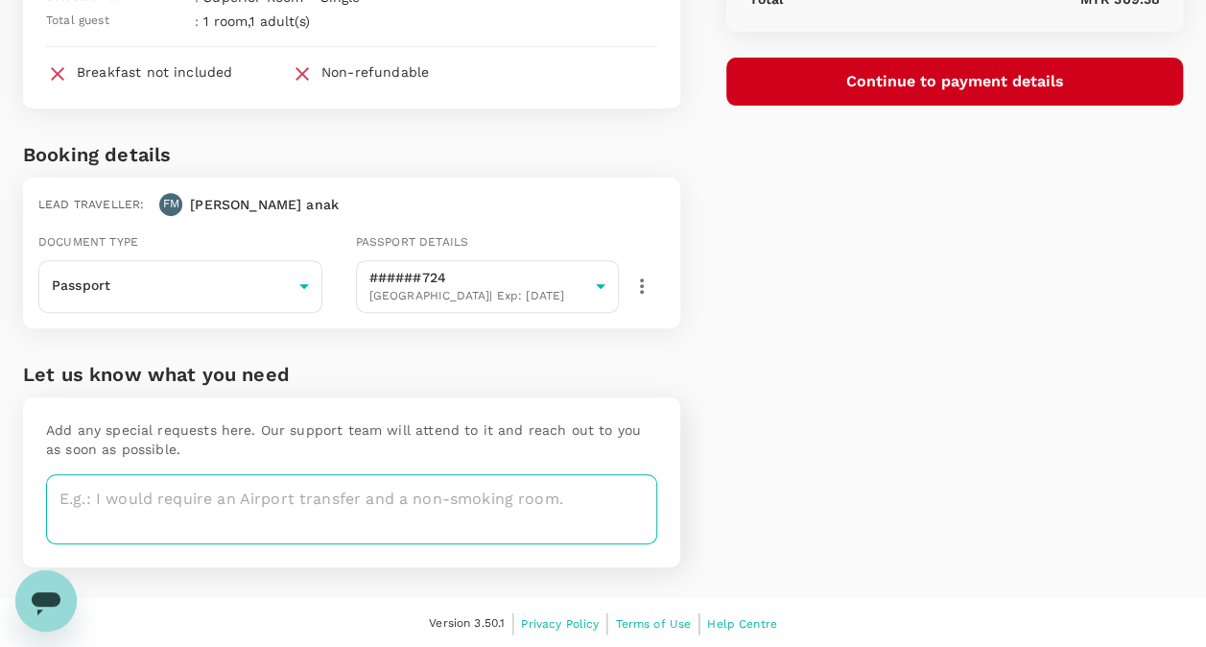
click at [460, 511] on textarea at bounding box center [351, 509] width 611 height 70
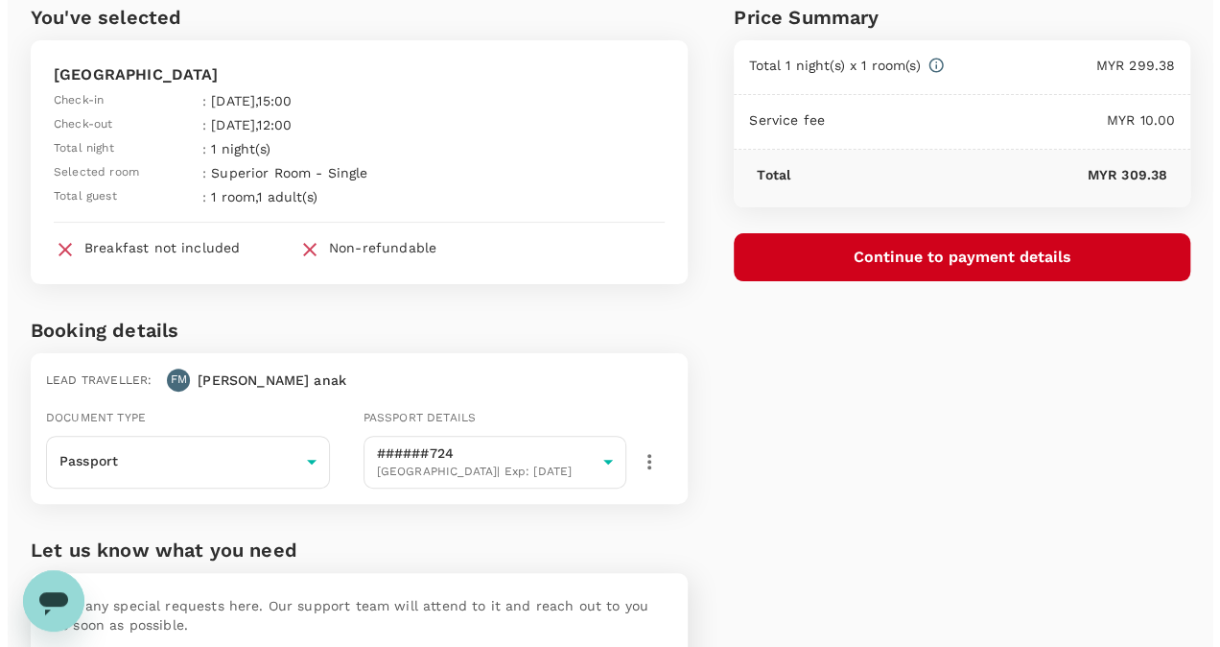
scroll to position [82, 0]
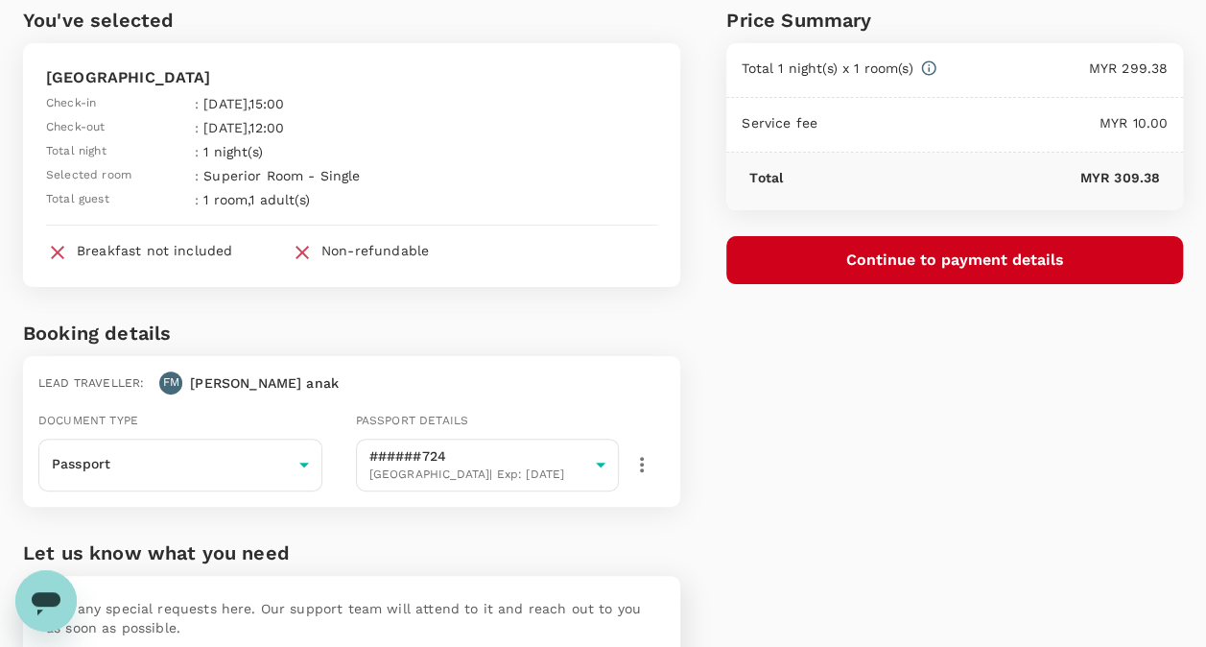
type textarea "Non smoking room and airport transfer on [DATE], early morning flight."
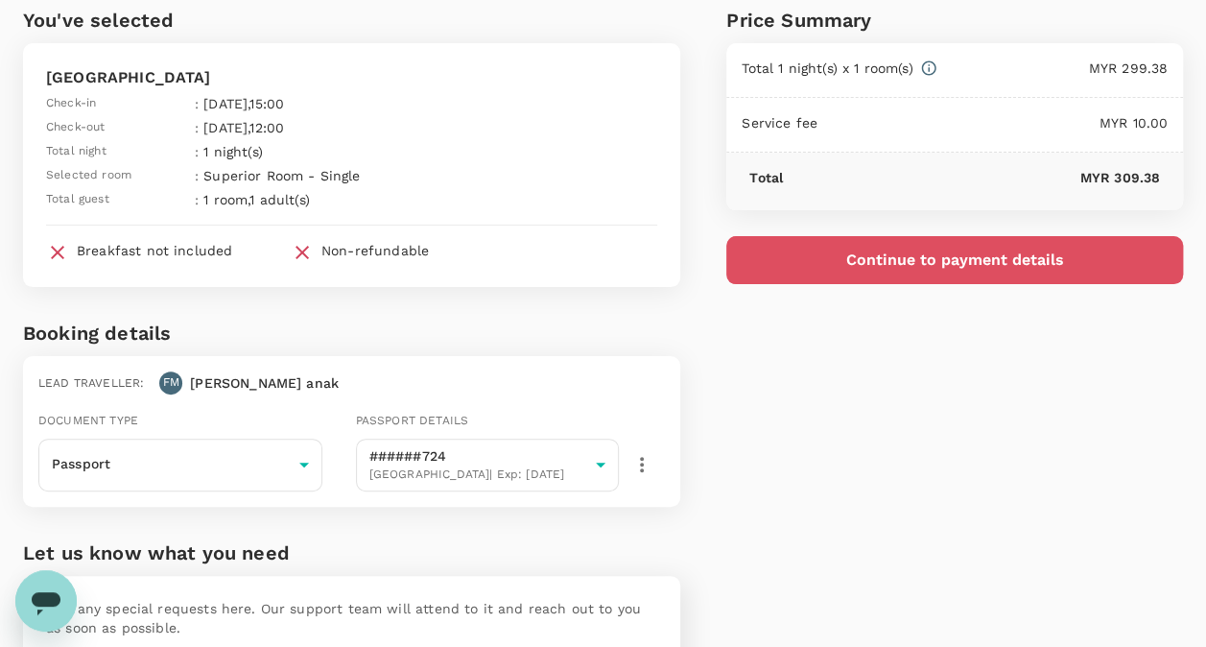
click at [915, 267] on button "Continue to payment details" at bounding box center [954, 260] width 457 height 48
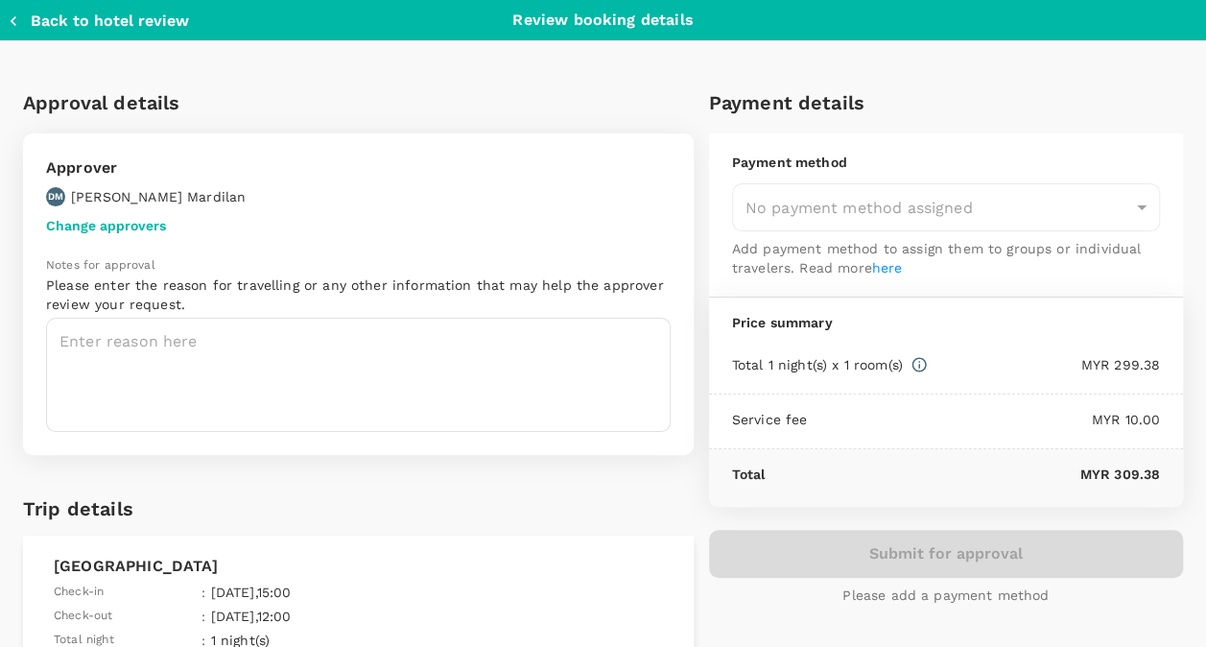
type input "9bd44508-0115-40ee-9baa-a4db79ee987c"
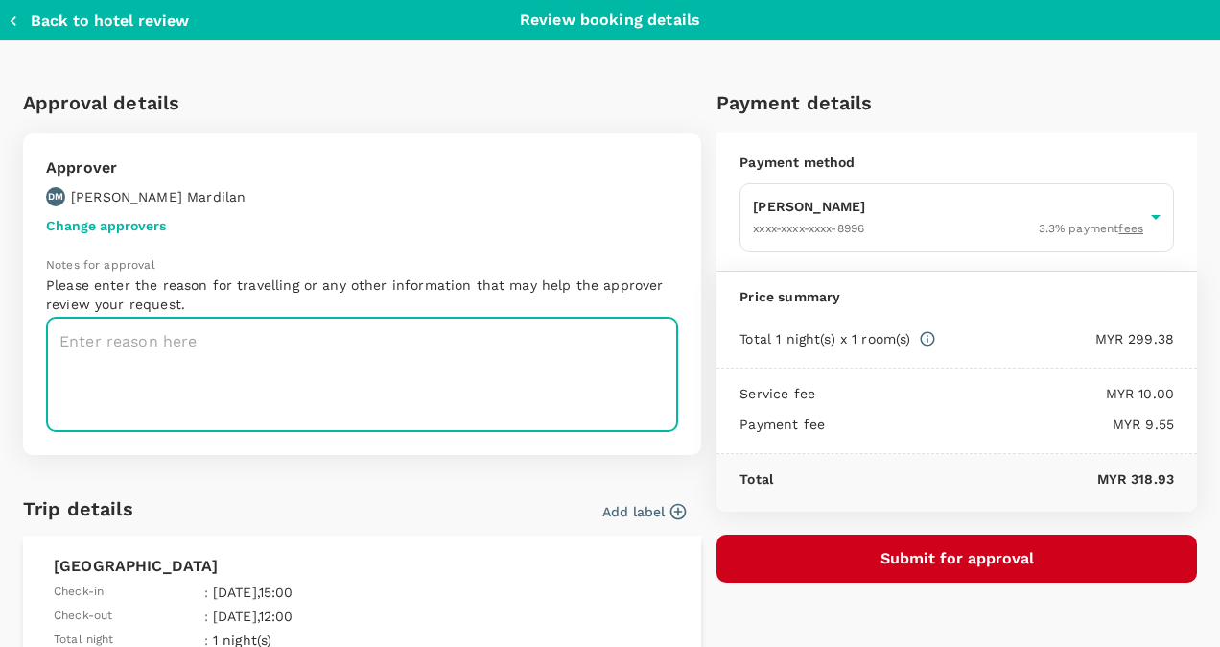
click at [301, 410] on textarea at bounding box center [362, 375] width 632 height 114
paste textarea "Visit with [PERSON_NAME] ([PERSON_NAME])"
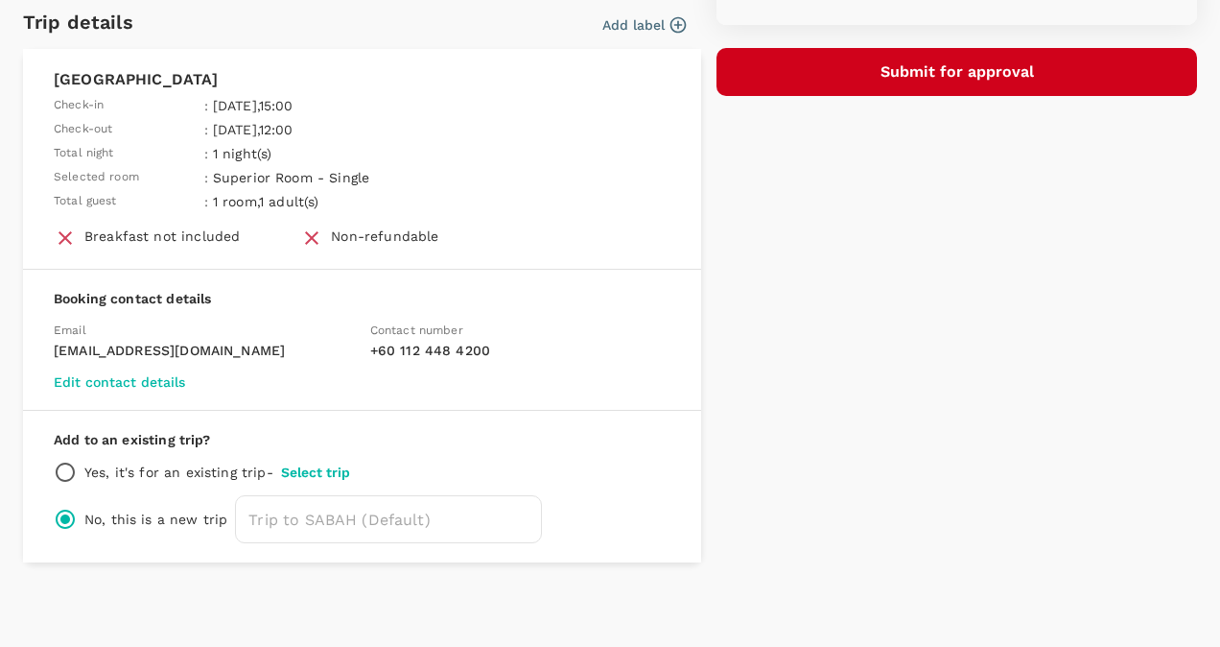
scroll to position [486, 0]
type textarea "Visit with [PERSON_NAME] ([PERSON_NAME])"
click at [315, 469] on button "Select trip" at bounding box center [315, 471] width 69 height 15
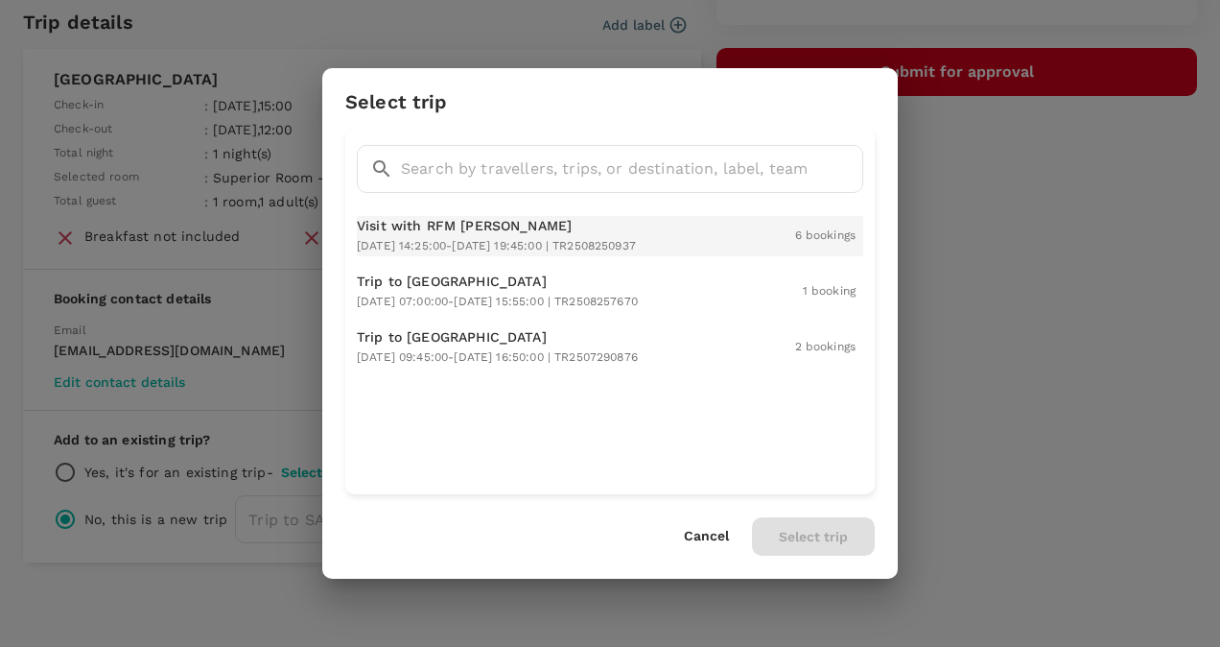
click at [478, 240] on span "[DATE] 14:25:00 - [DATE] 19:45:00 | TR2508250937" at bounding box center [496, 245] width 279 height 13
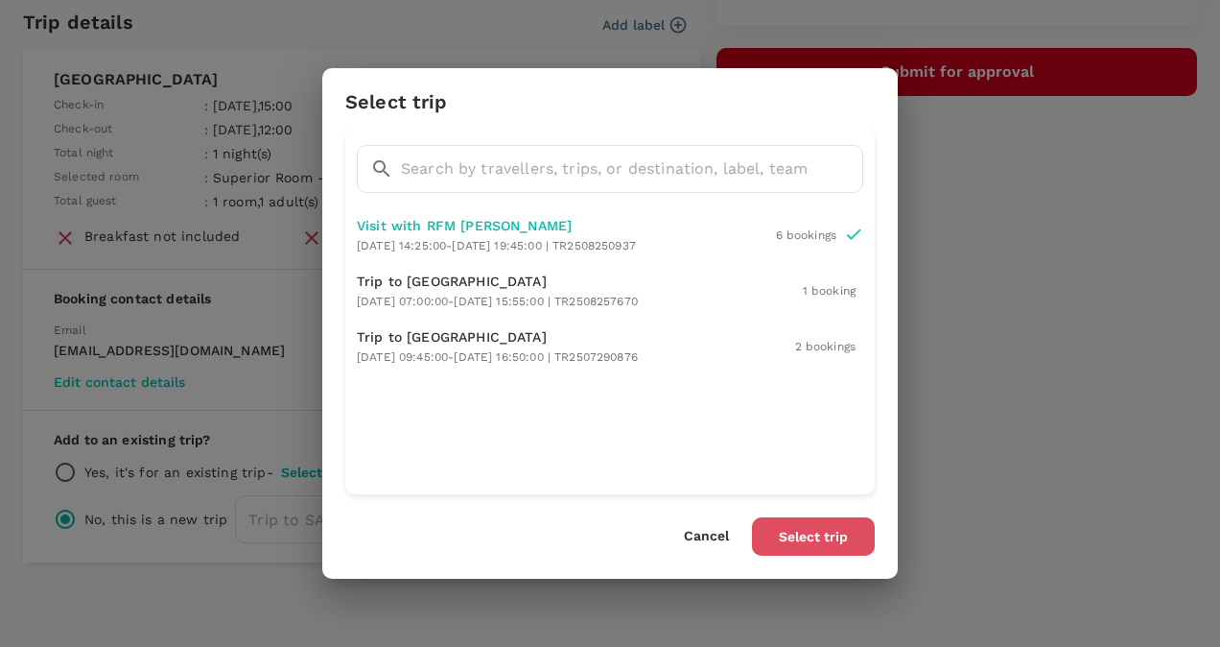
click at [819, 543] on button "Select trip" at bounding box center [813, 536] width 123 height 38
radio input "true"
radio input "false"
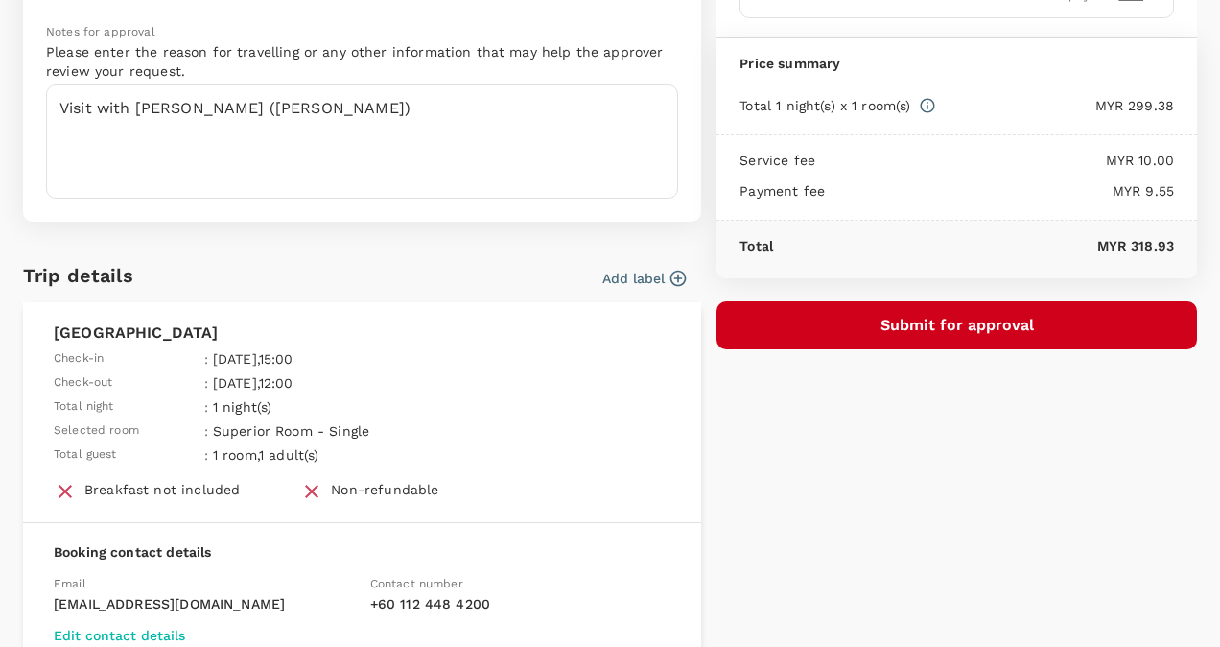
scroll to position [231, 0]
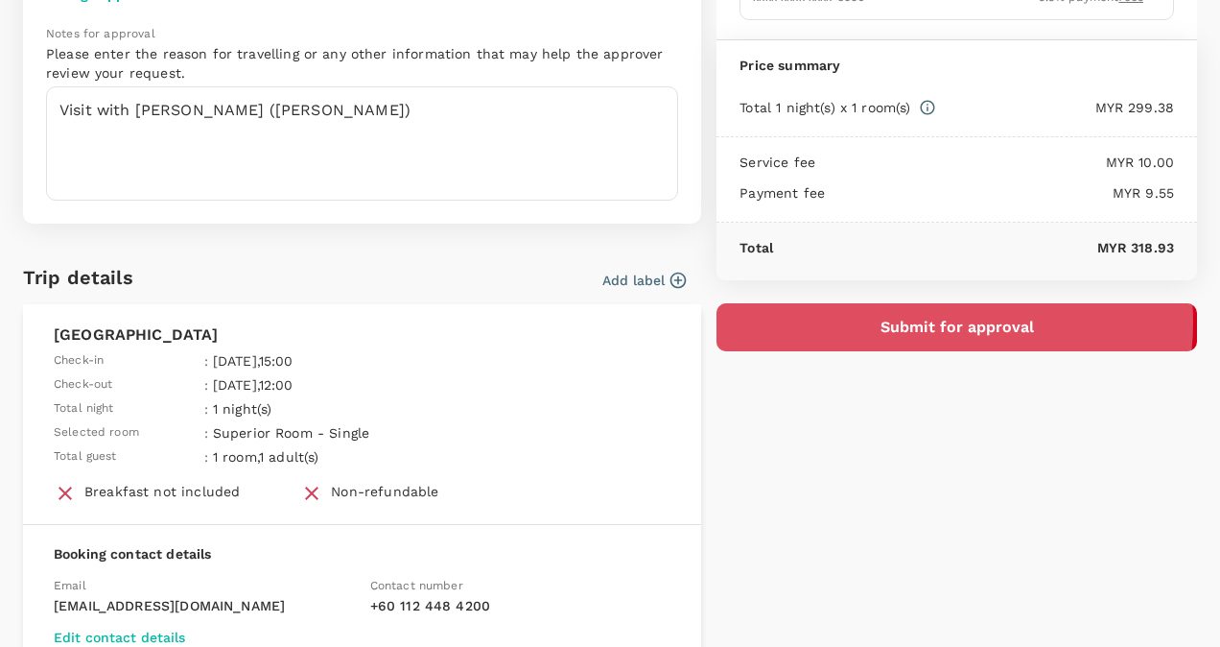
click at [932, 319] on button "Submit for approval" at bounding box center [957, 327] width 481 height 48
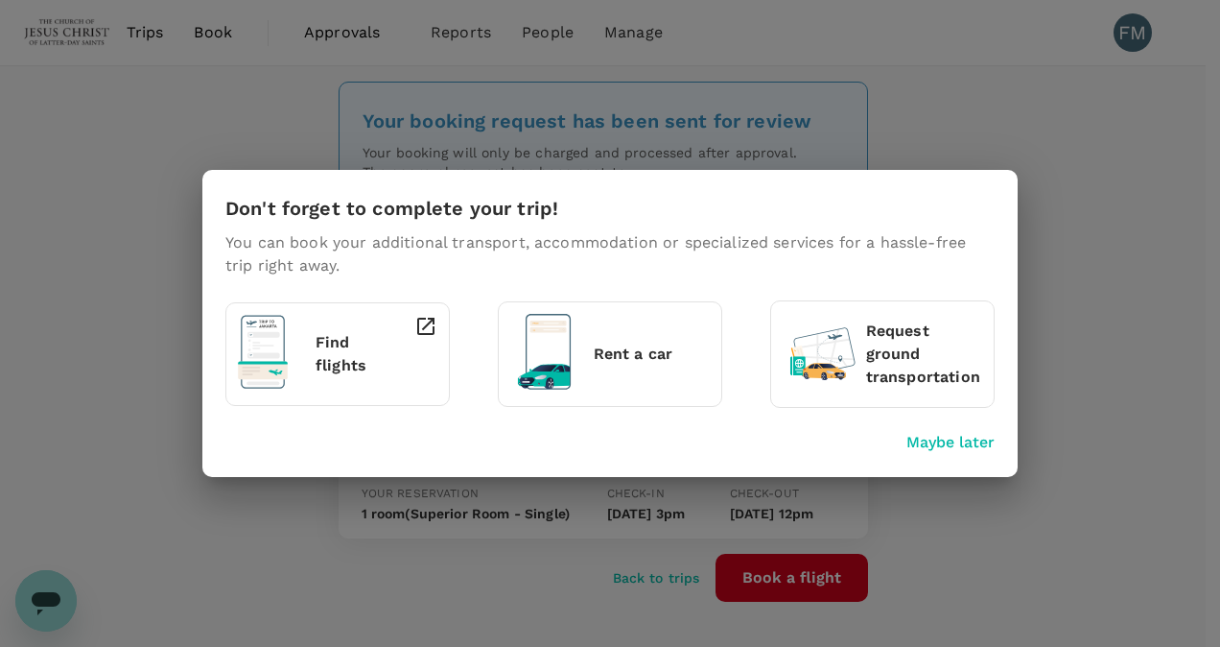
click at [950, 439] on p "Maybe later" at bounding box center [951, 442] width 88 height 23
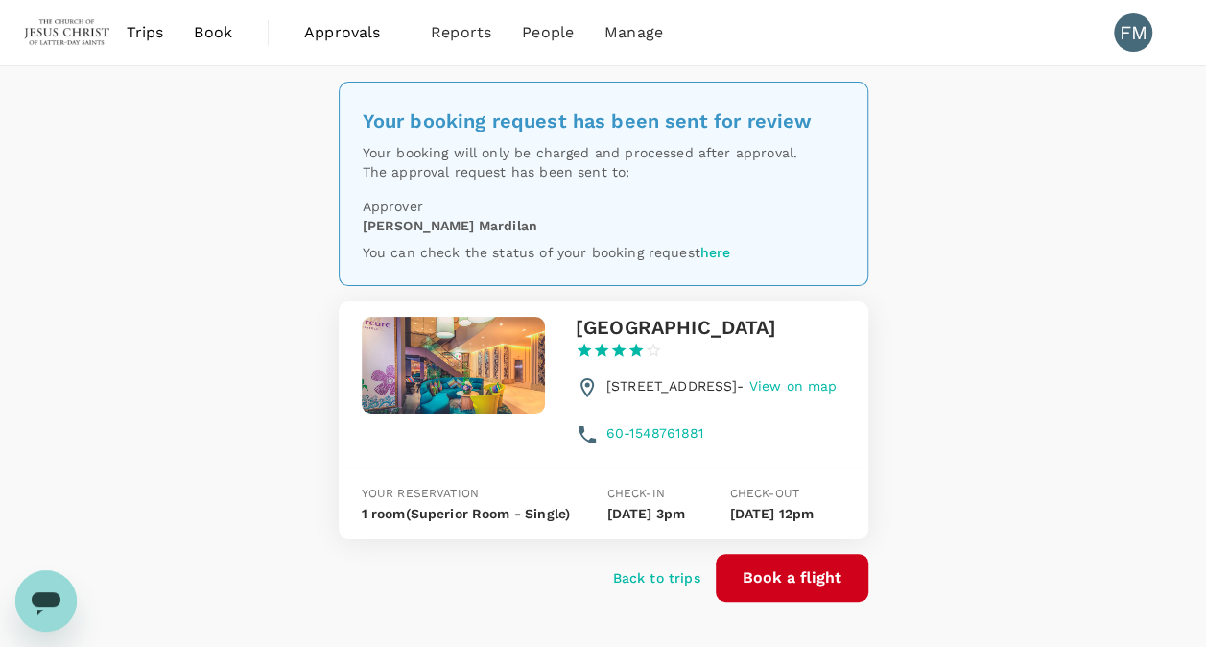
click at [148, 29] on span "Trips" at bounding box center [145, 32] width 37 height 23
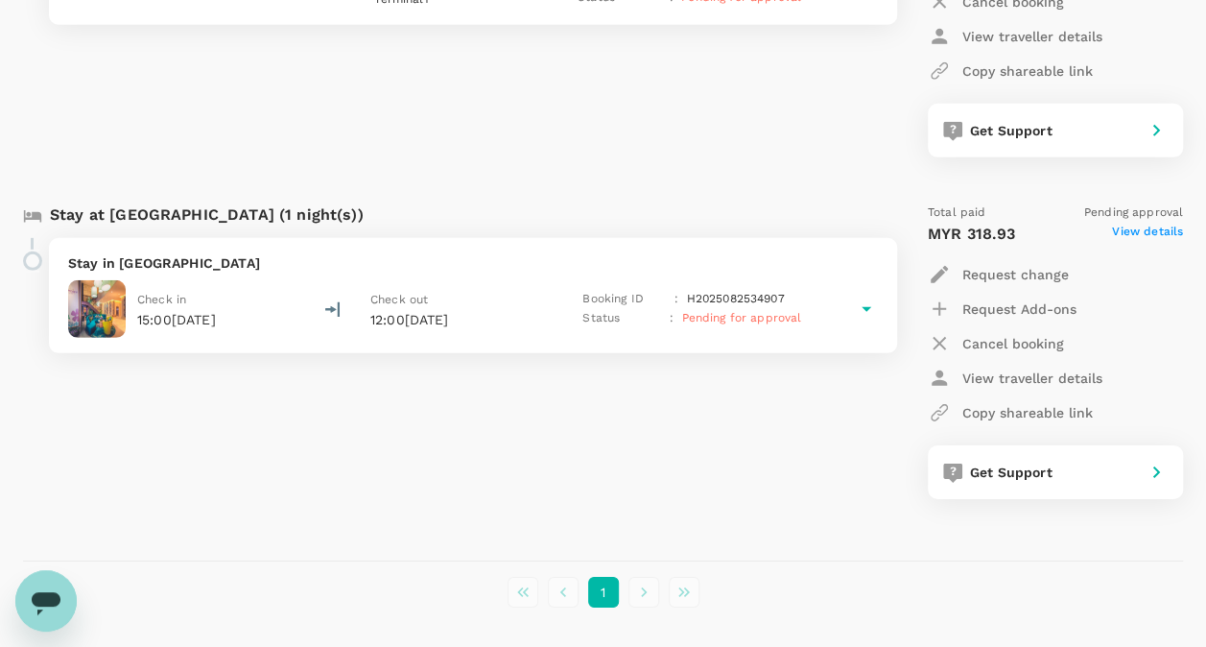
scroll to position [2838, 0]
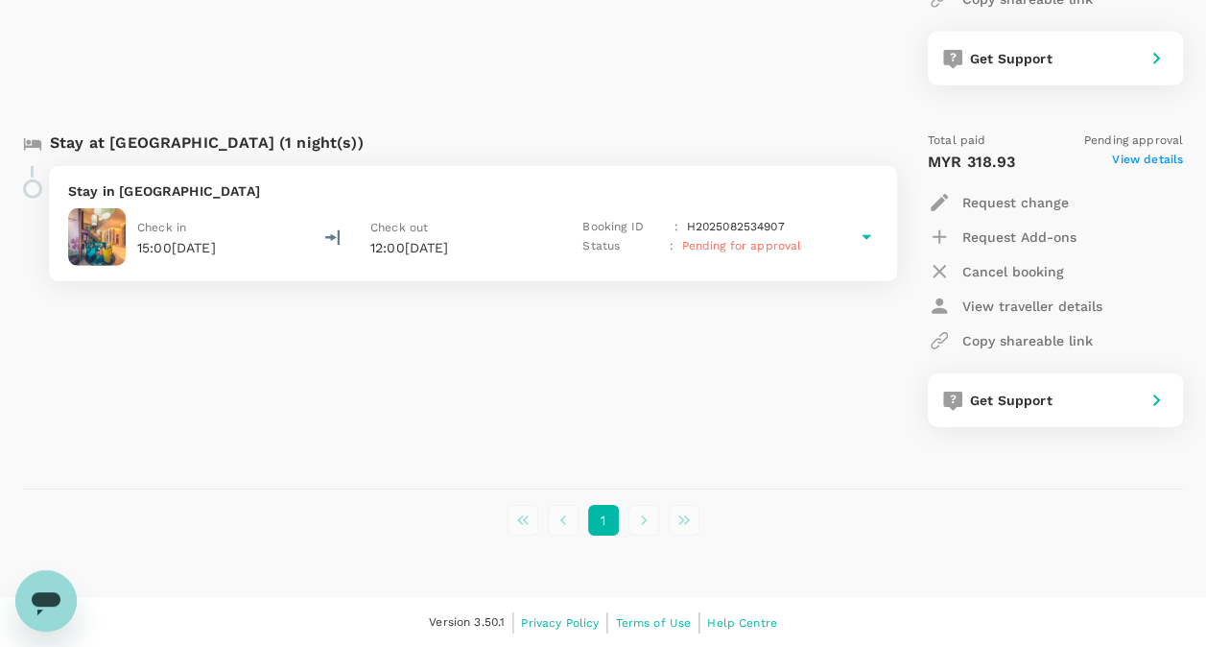
click at [648, 525] on li "pagination navigation" at bounding box center [644, 520] width 40 height 31
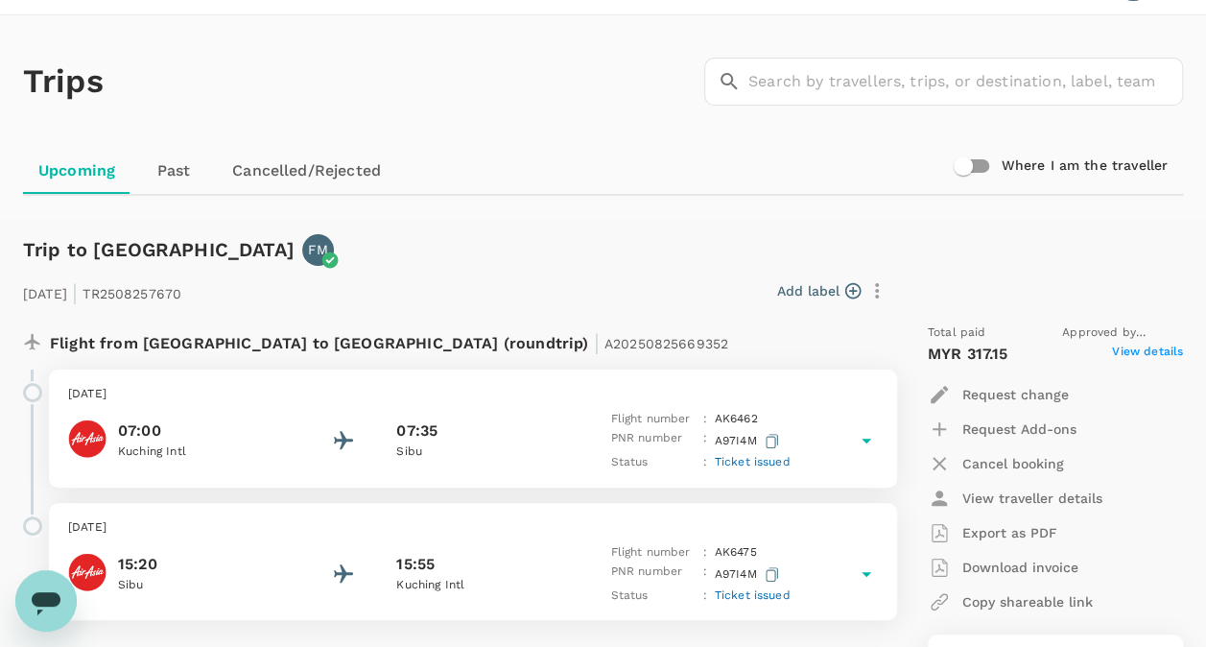
scroll to position [0, 0]
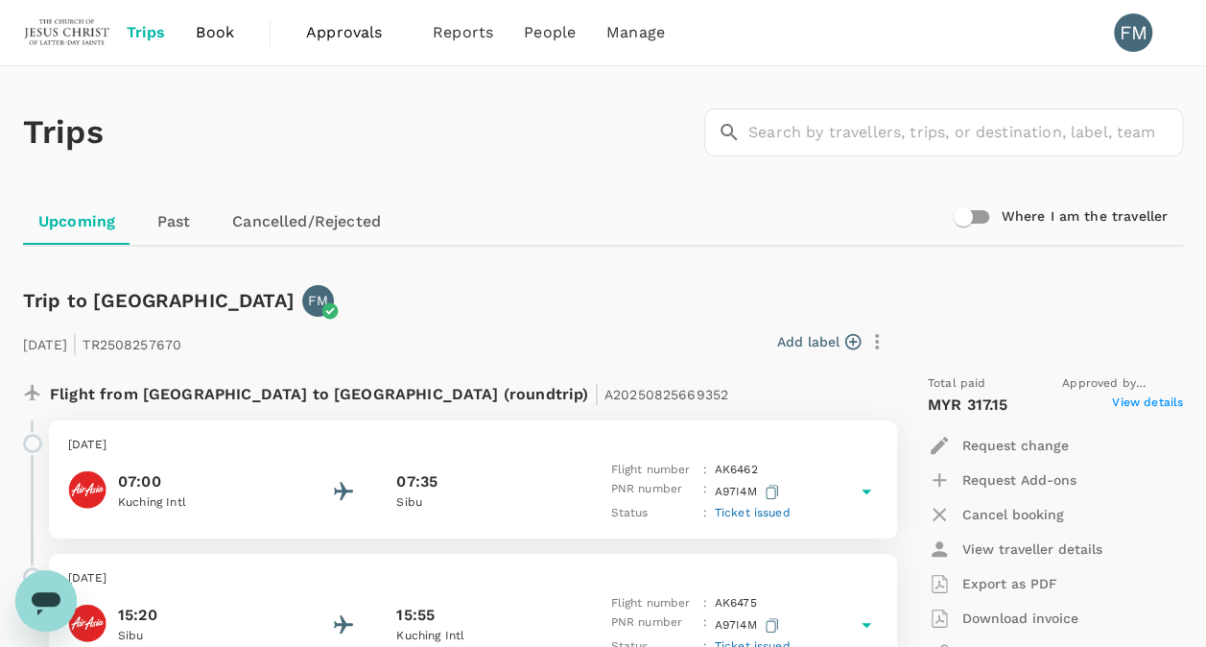
click at [207, 32] on span "Book" at bounding box center [215, 32] width 38 height 23
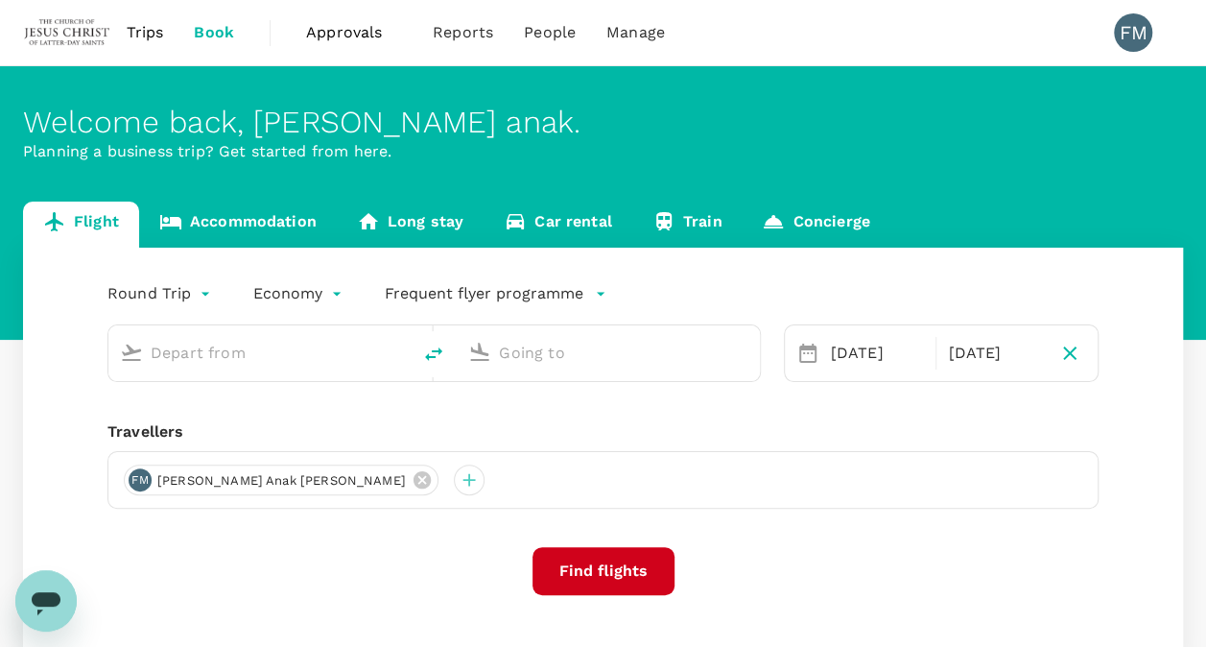
type input "oneway"
type input "Tawau (TWU)"
type input "Kota Kinabalu Intl (BKI)"
type input "Tawau (TWU)"
type input "Kota Kinabalu Intl (BKI)"
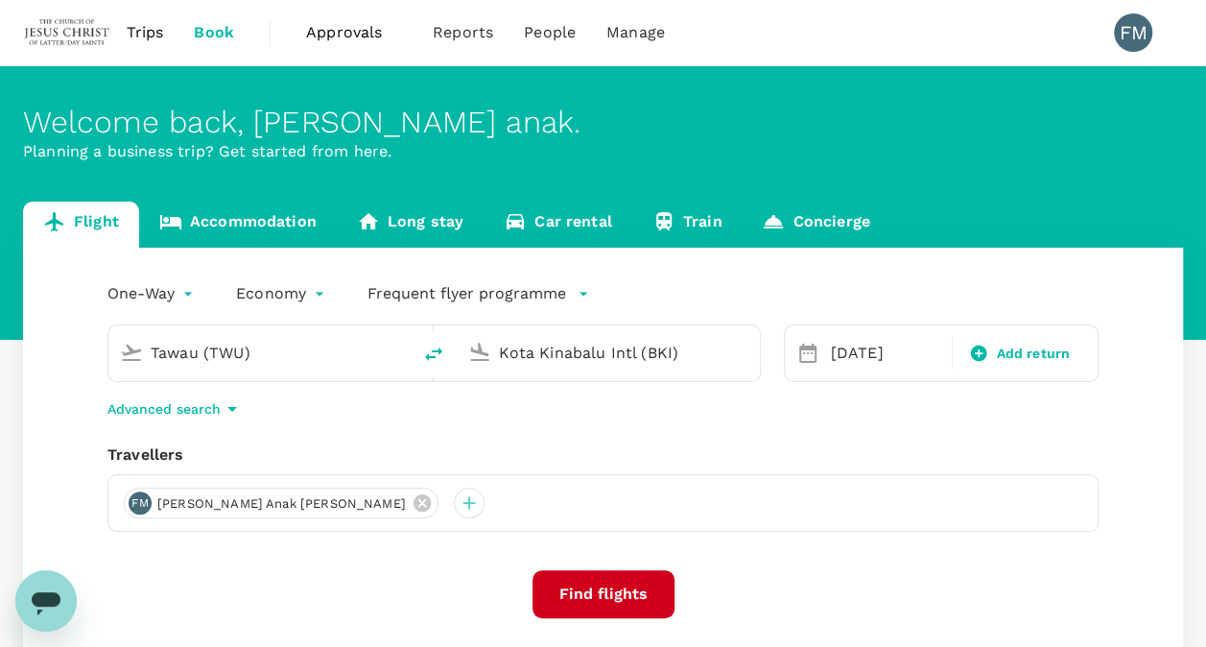
drag, startPoint x: 359, startPoint y: 334, endPoint x: 237, endPoint y: 332, distance: 121.8
click at [237, 332] on div "Tawau (TWU)" at bounding box center [271, 349] width 256 height 38
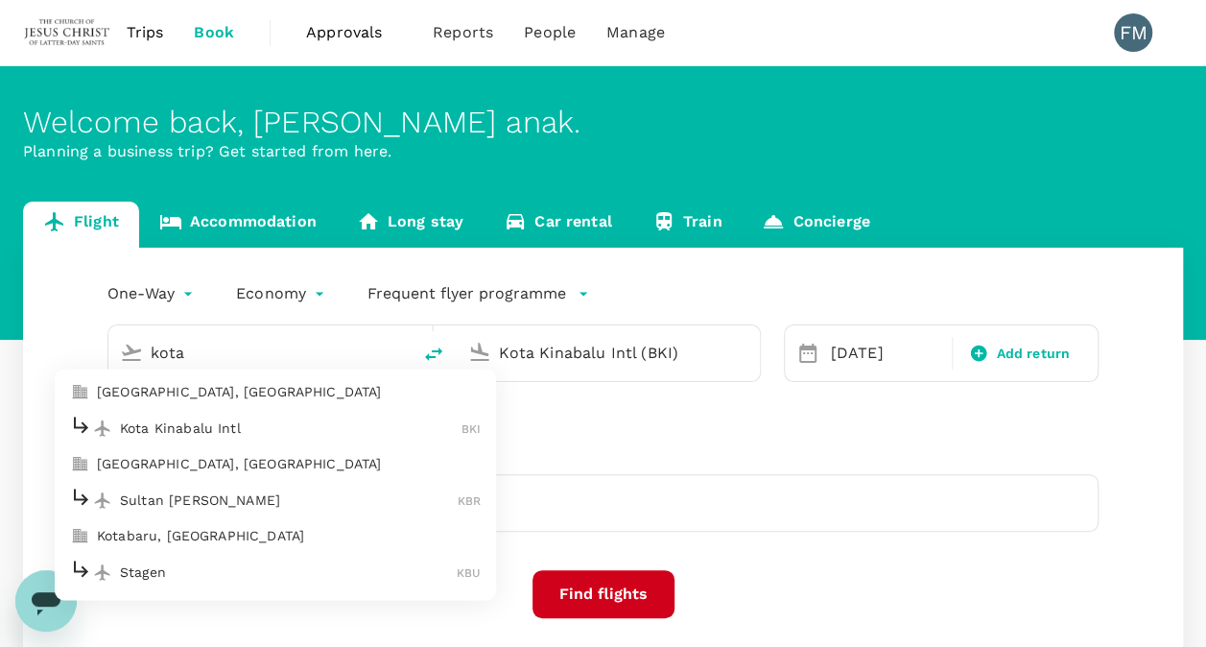
click at [254, 430] on p "Kota Kinabalu Intl" at bounding box center [291, 427] width 342 height 19
type input "Kota Kinabalu Intl (BKI)"
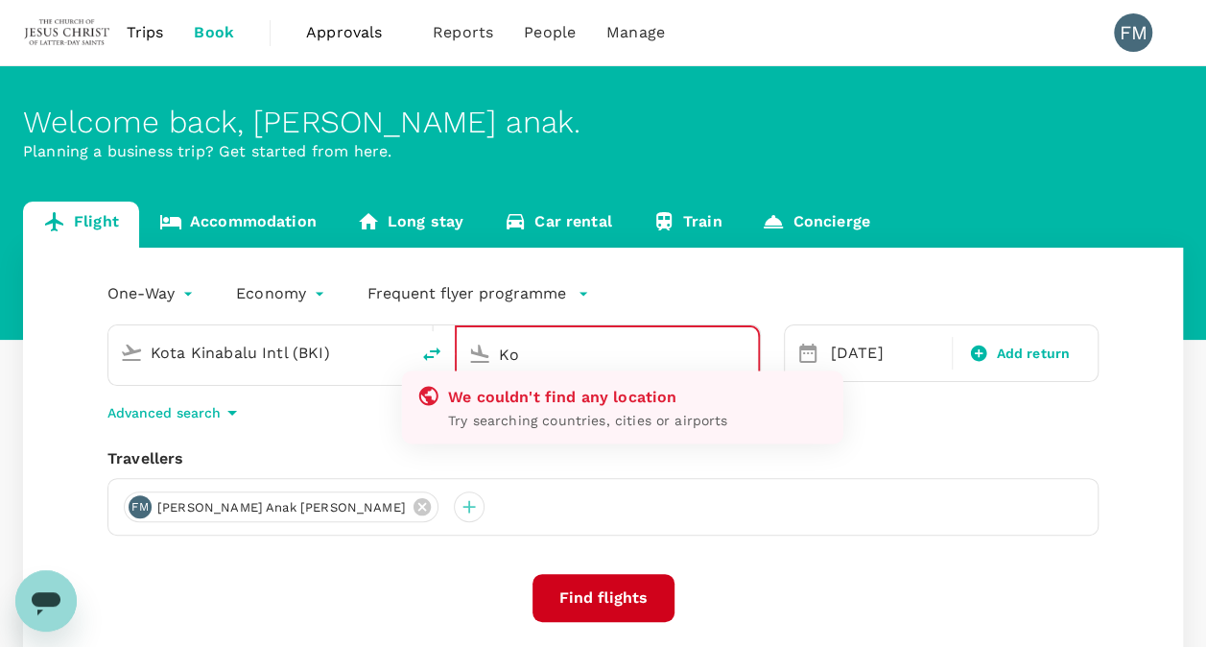
type input "K"
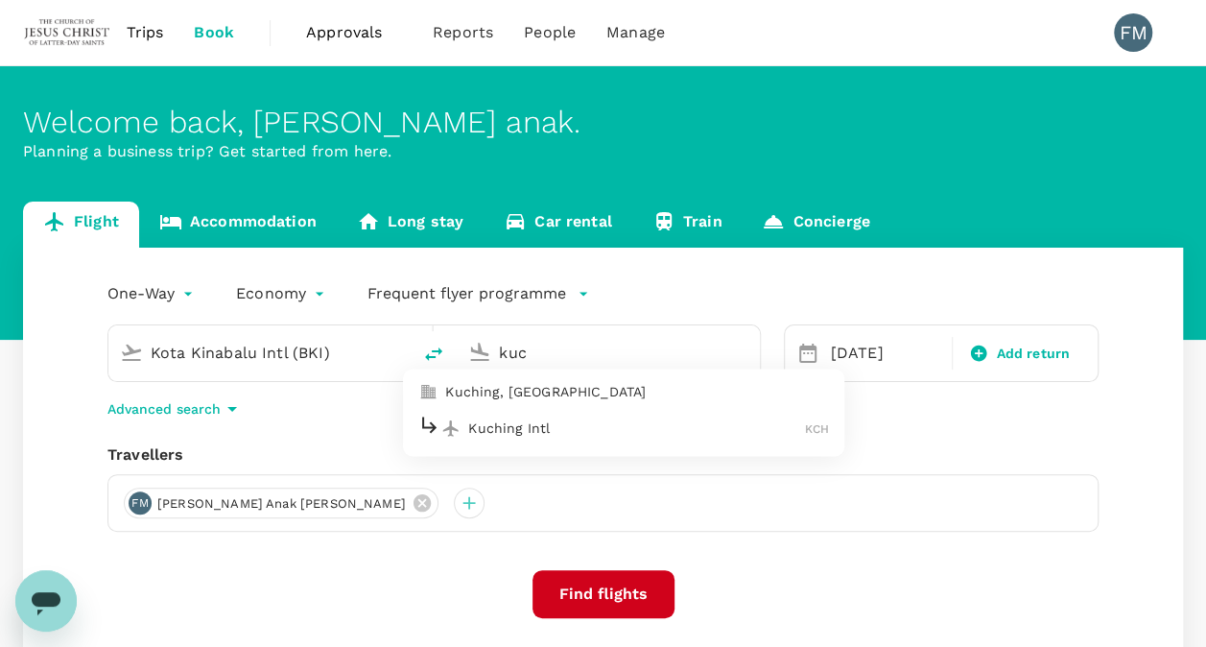
click at [632, 430] on p "Kuching Intl" at bounding box center [636, 427] width 337 height 19
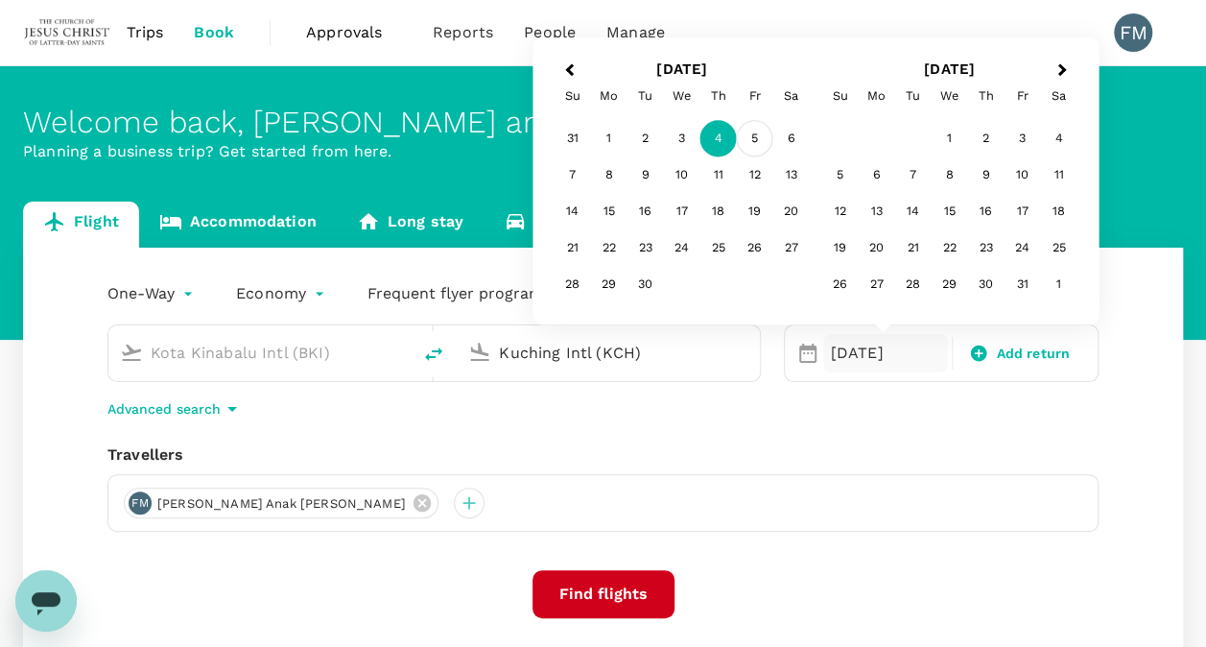
type input "Kuching Intl (KCH)"
click at [754, 132] on div "5" at bounding box center [755, 139] width 36 height 36
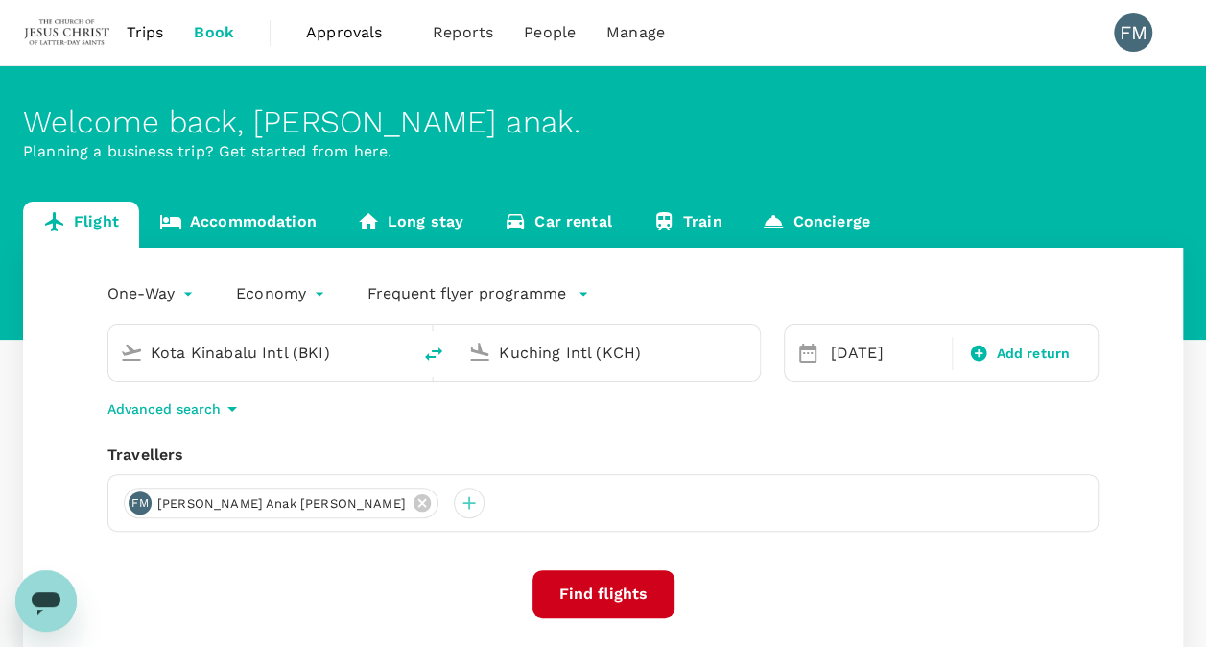
click at [585, 591] on button "Find flights" at bounding box center [603, 594] width 142 height 48
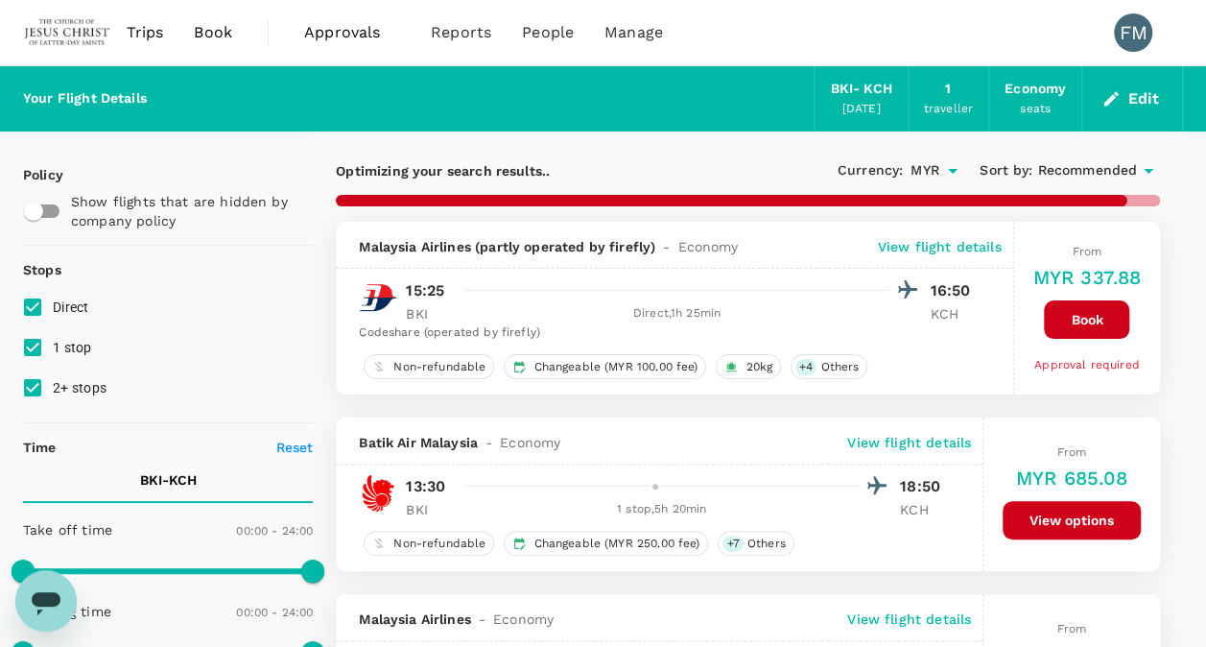
click at [84, 342] on span "1 stop" at bounding box center [72, 347] width 39 height 15
click at [53, 342] on input "1 stop" at bounding box center [32, 347] width 40 height 40
checkbox input "false"
click at [83, 391] on span "2+ stops" at bounding box center [80, 387] width 54 height 15
click at [53, 391] on input "2+ stops" at bounding box center [32, 387] width 40 height 40
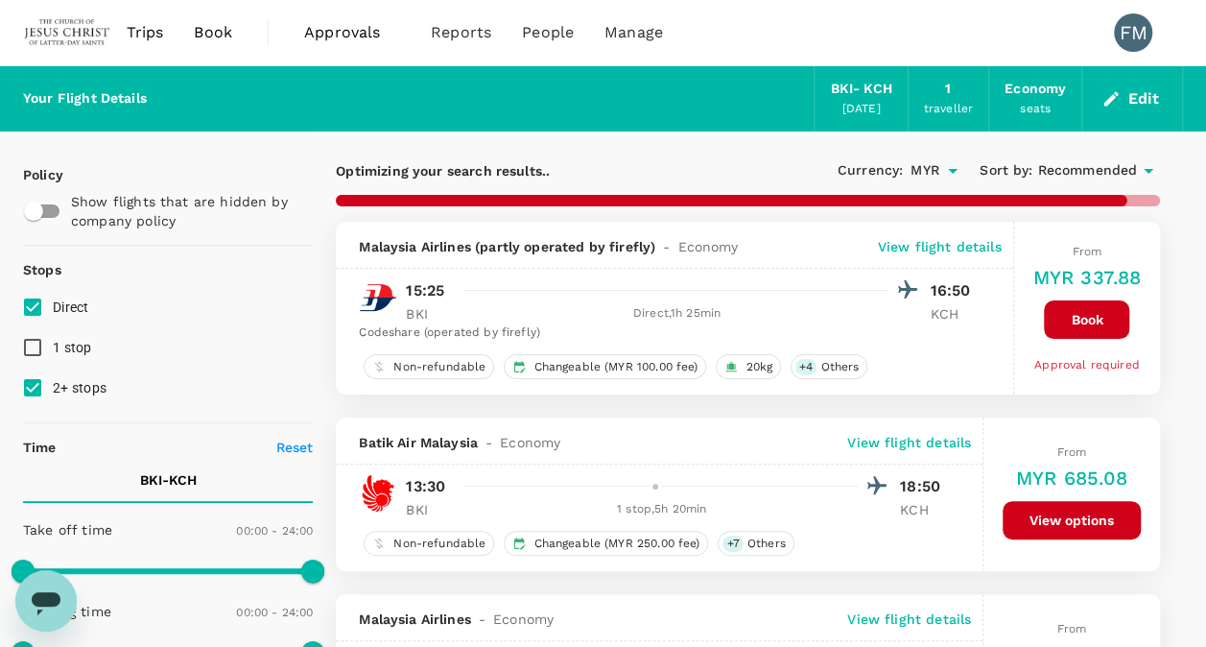
checkbox input "false"
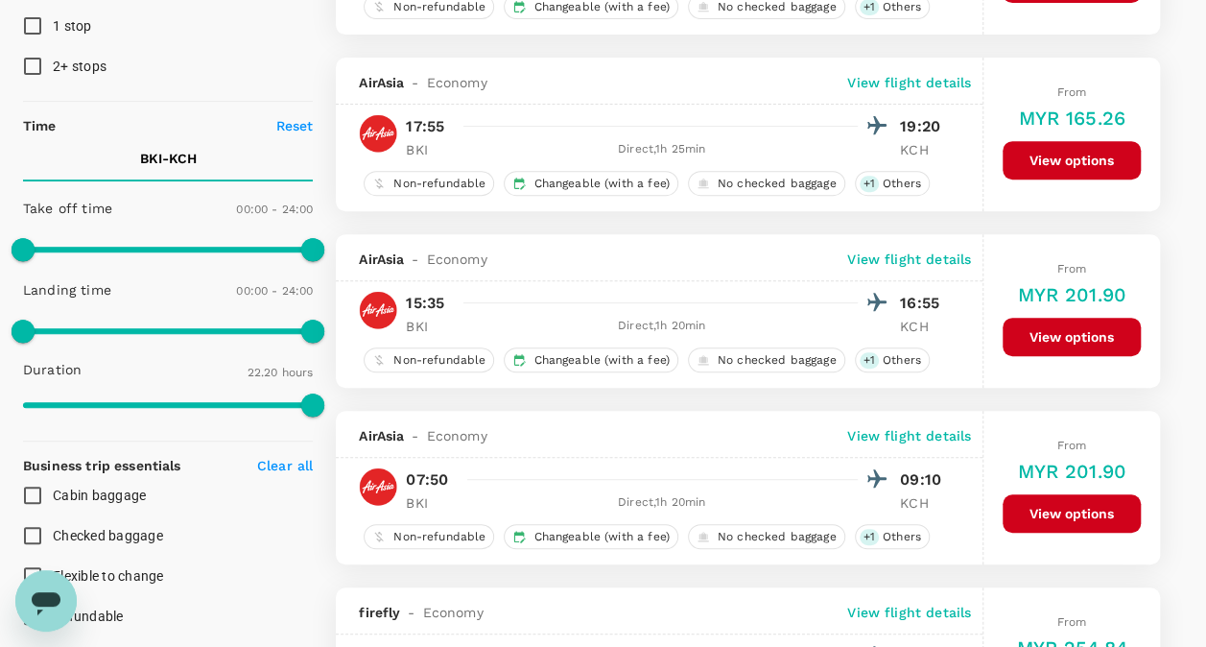
scroll to position [326, 0]
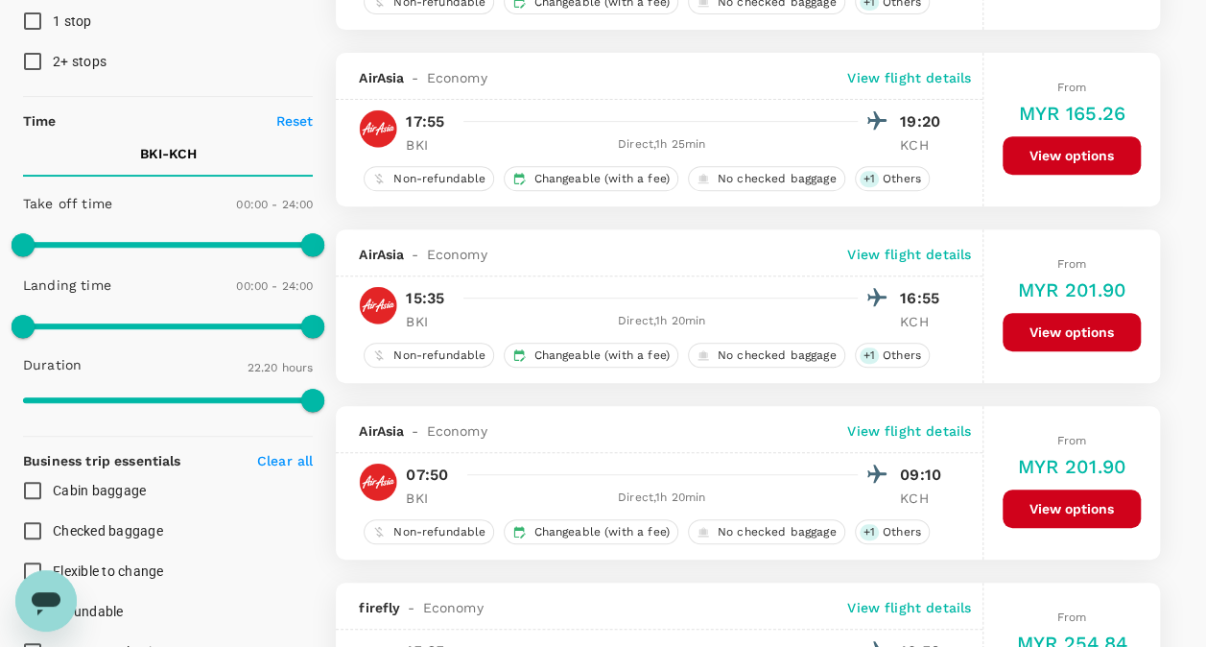
click at [1076, 501] on button "View options" at bounding box center [1071, 508] width 138 height 38
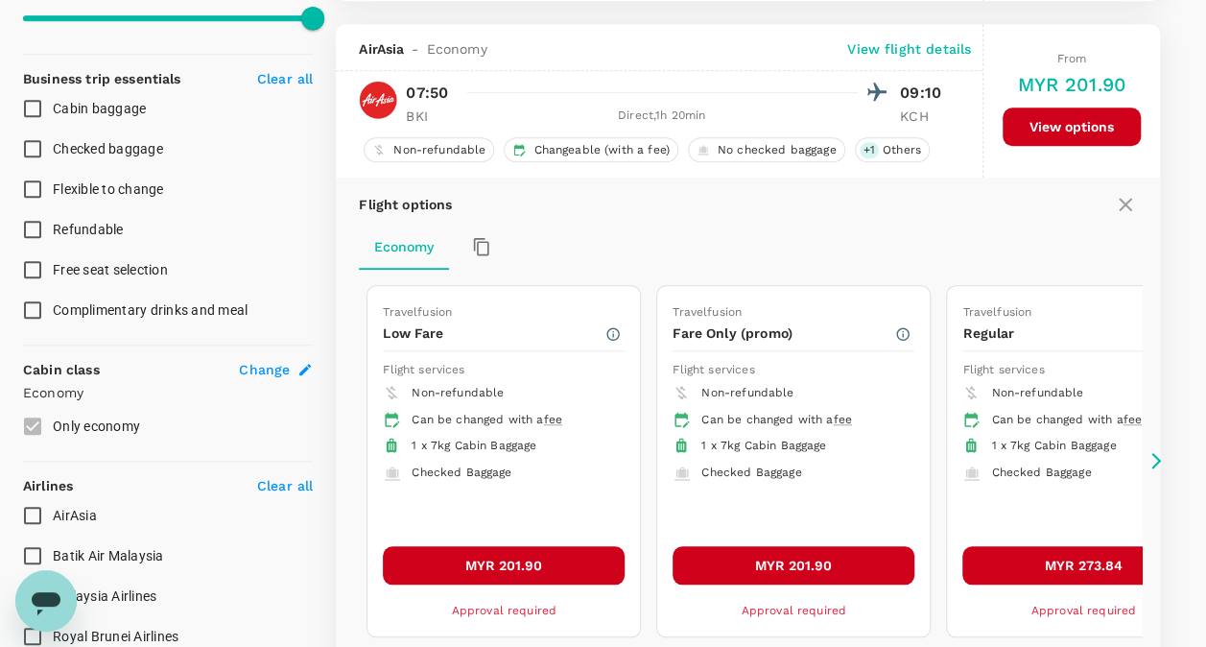
scroll to position [729, 0]
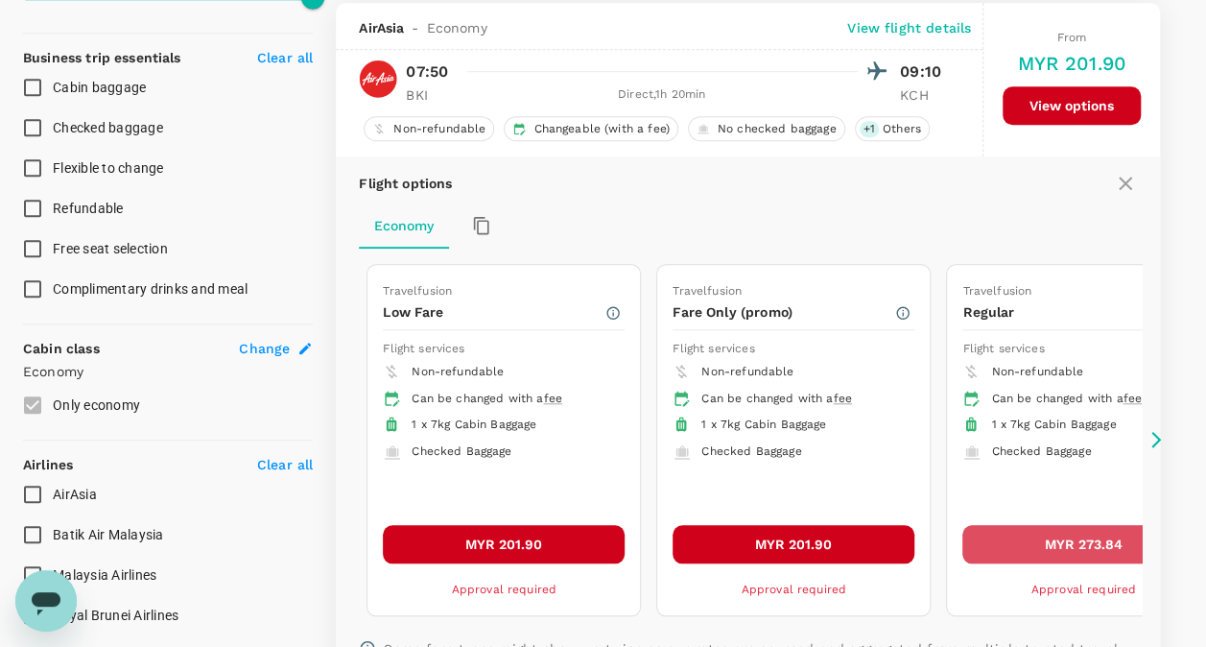
click at [1073, 534] on button "MYR 273.84" at bounding box center [1083, 544] width 242 height 38
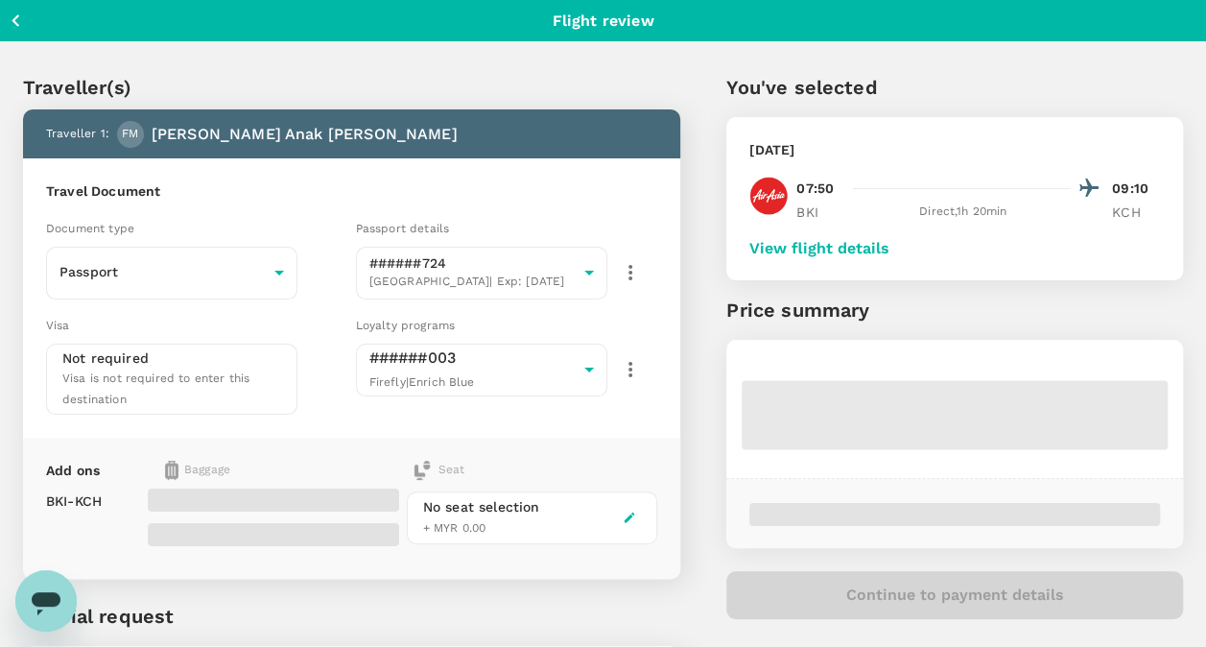
click at [627, 514] on icon "button" at bounding box center [630, 517] width 11 height 11
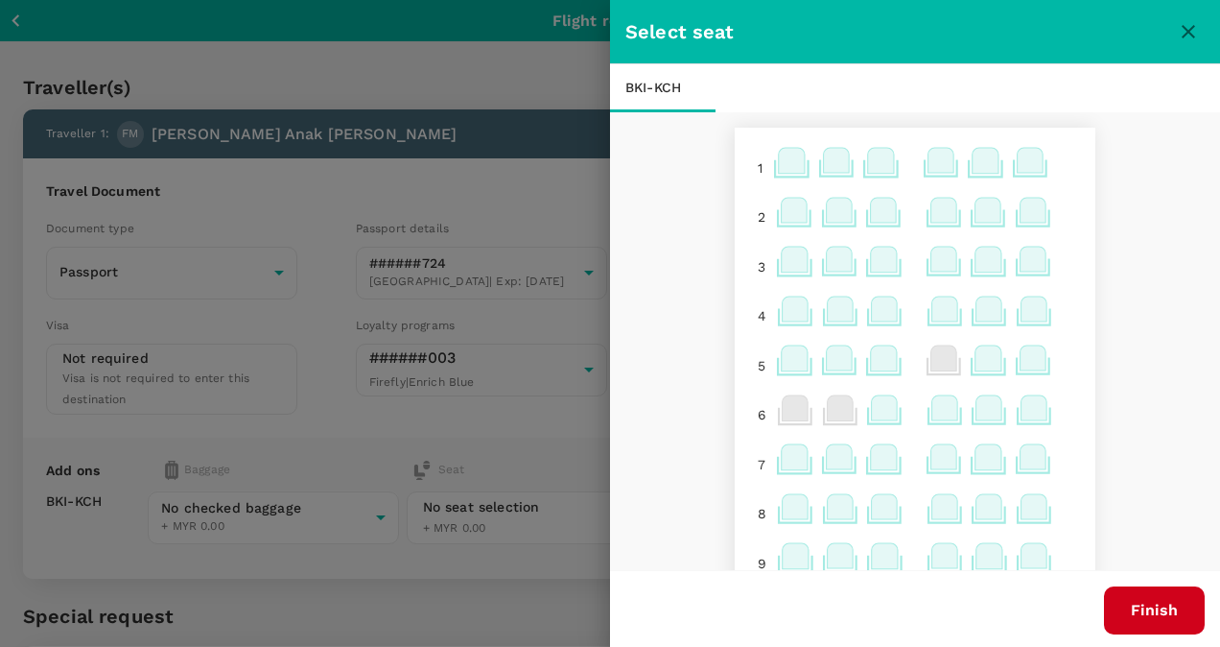
click at [1025, 216] on icon at bounding box center [1033, 210] width 26 height 25
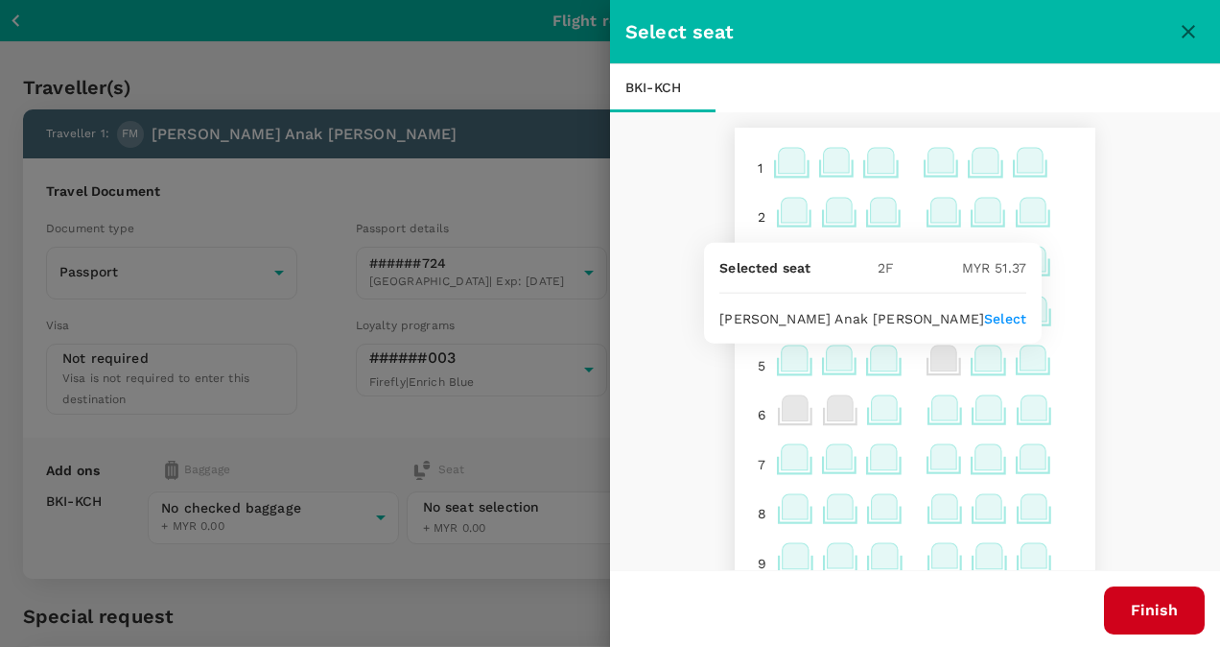
click at [1013, 310] on p "Select" at bounding box center [1005, 318] width 42 height 19
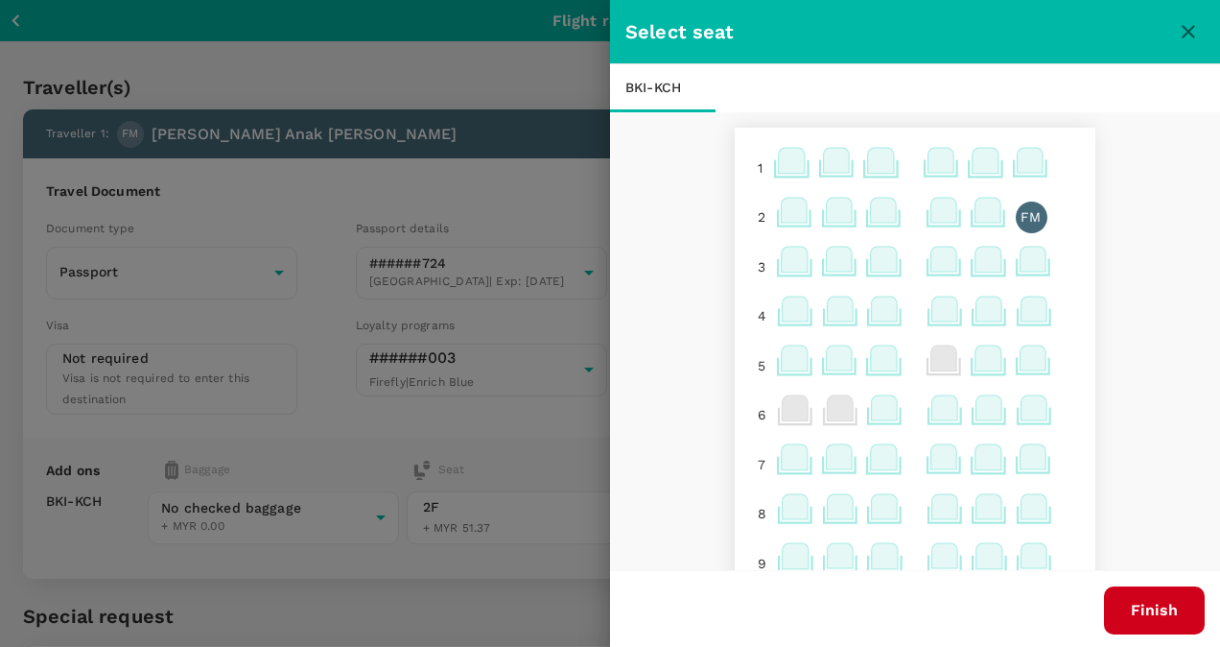
click at [1150, 602] on button "Finish" at bounding box center [1154, 610] width 101 height 48
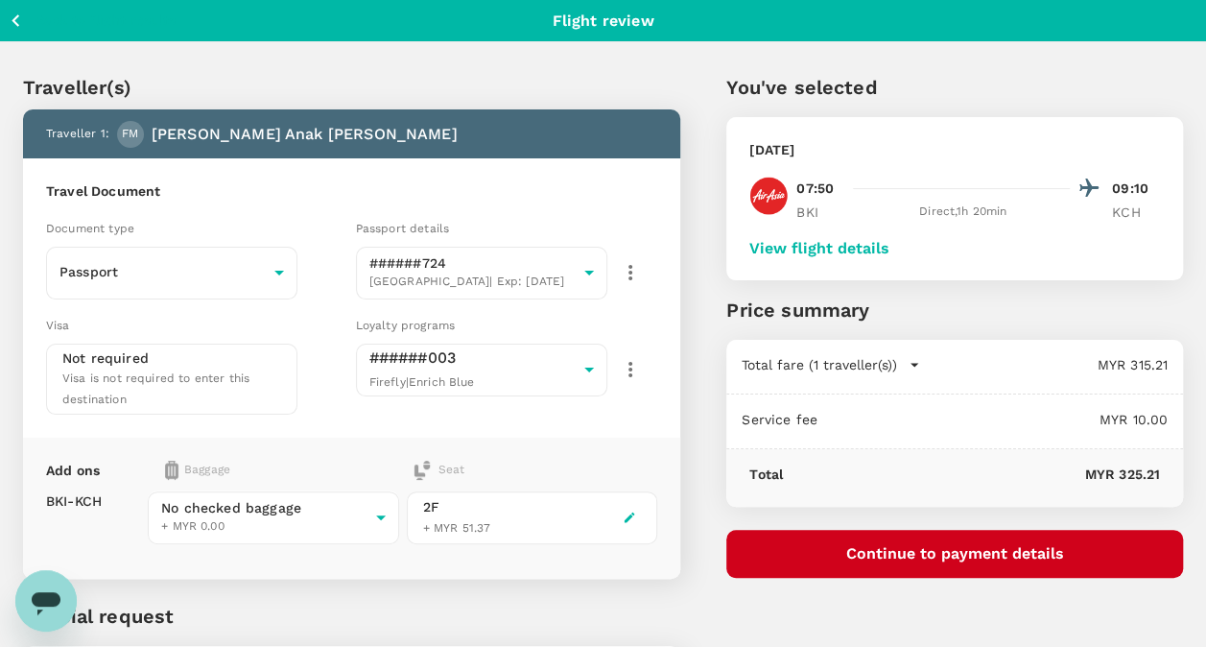
click at [1025, 543] on button "Continue to payment details" at bounding box center [954, 554] width 457 height 48
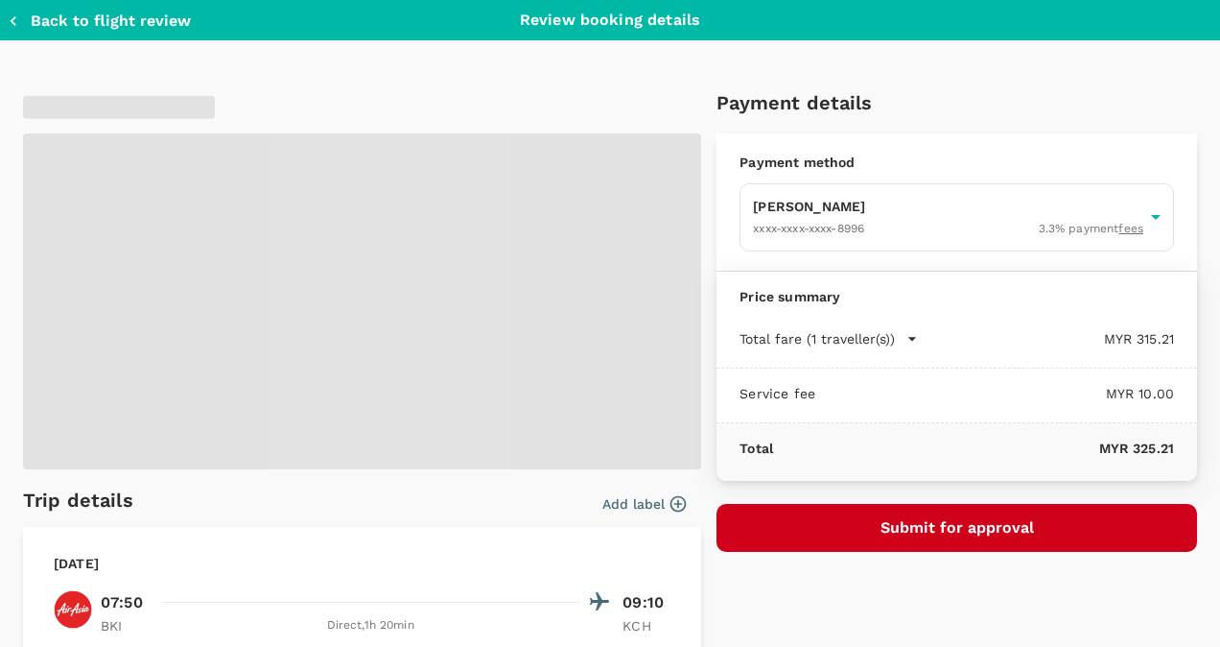
type input "9bd44508-0115-40ee-9baa-a4db79ee987c"
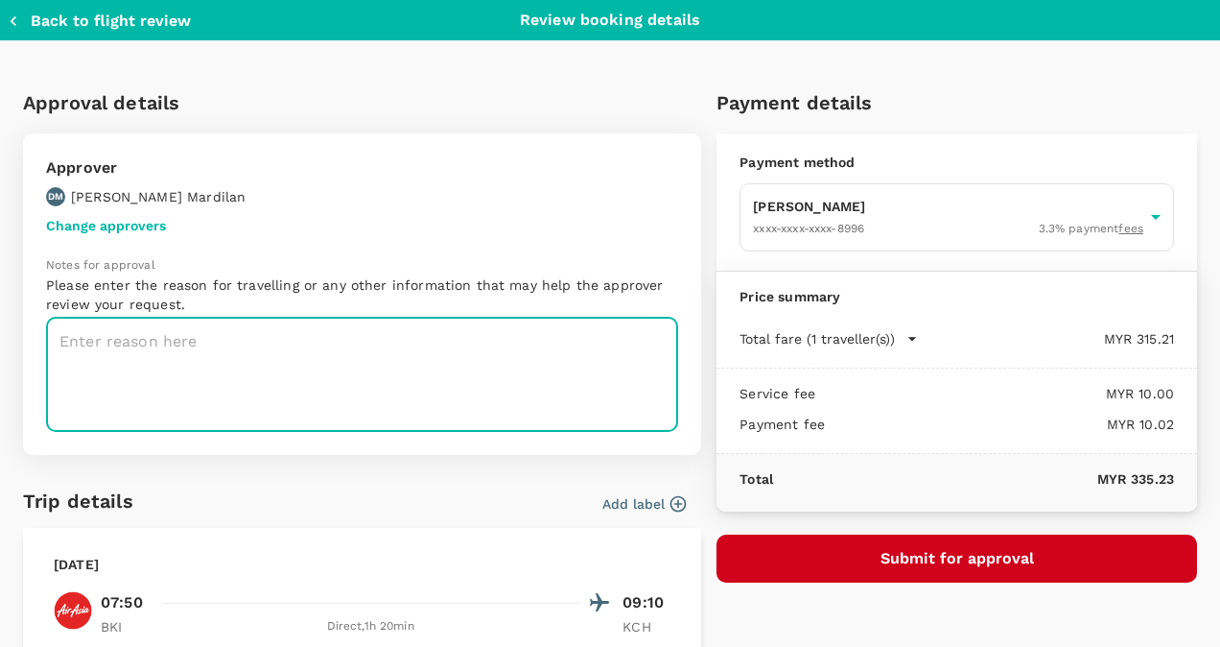
click at [355, 356] on textarea at bounding box center [362, 375] width 632 height 114
paste textarea "Visit with Dean (Sabah meetinghouses)"
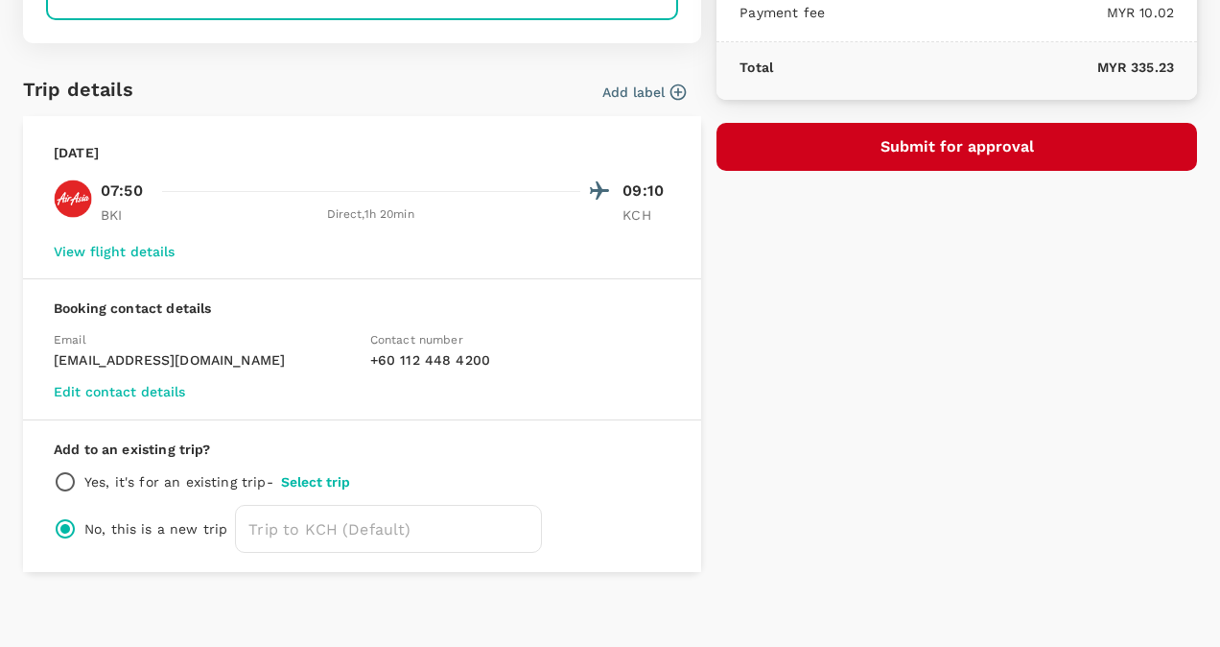
scroll to position [421, 0]
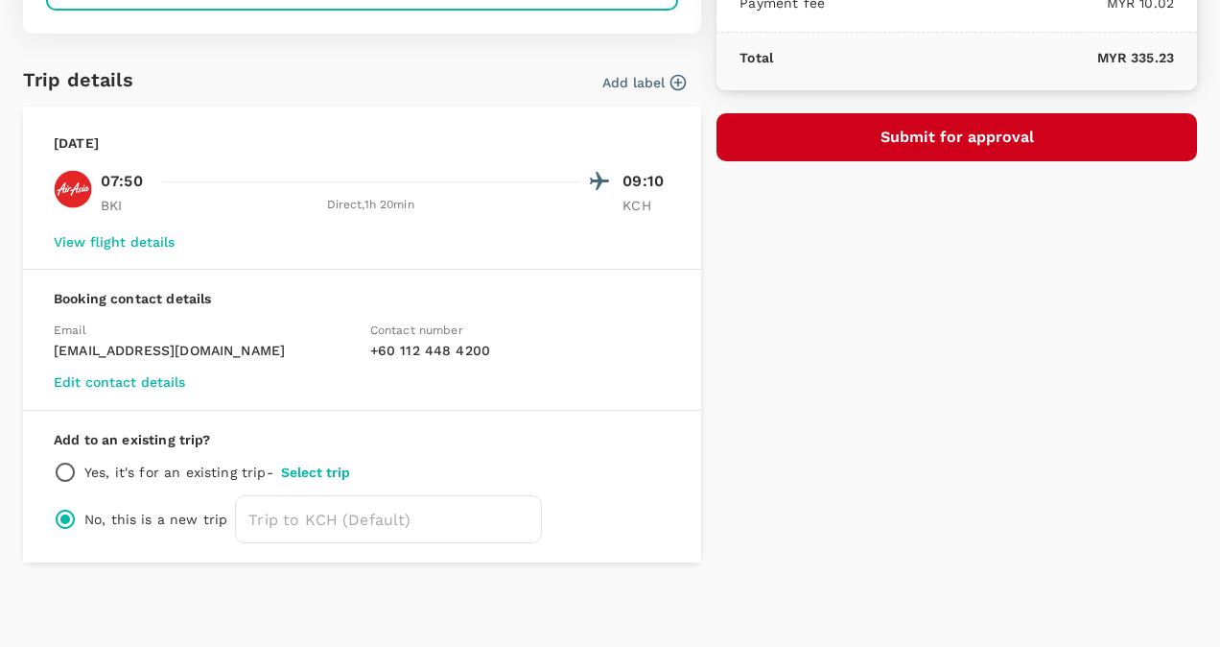
type textarea "Visit with Dean (Sabah meetinghouses)"
click at [302, 466] on button "Select trip" at bounding box center [315, 471] width 69 height 15
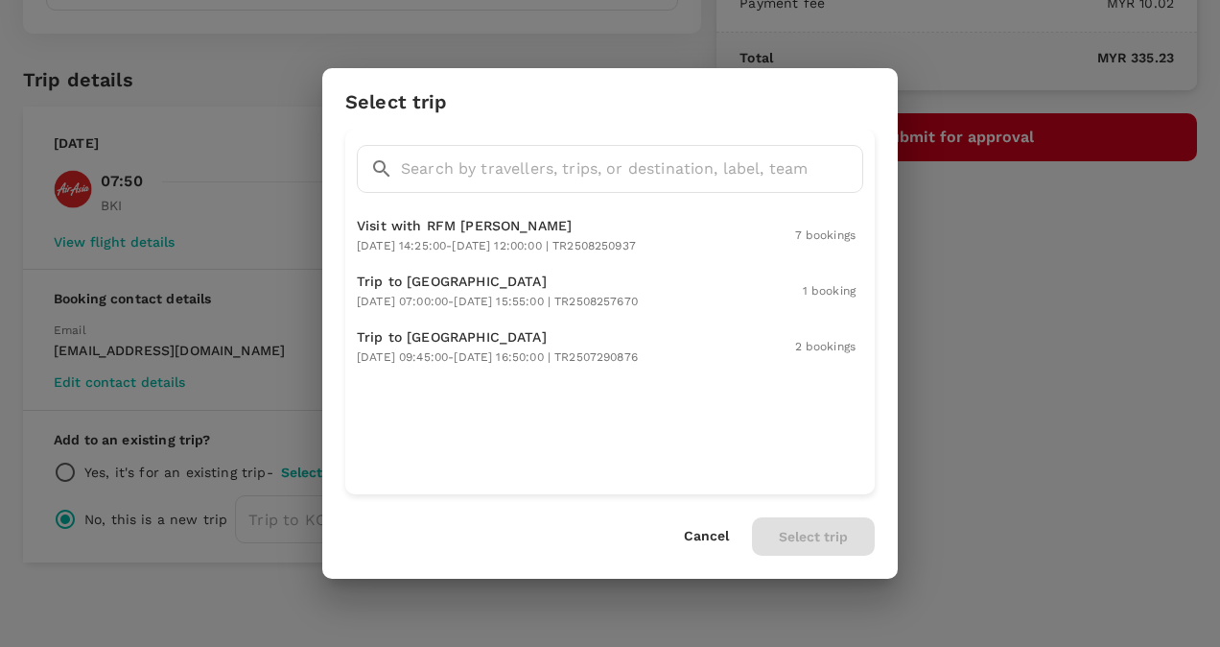
click at [470, 224] on p "Visit with RFM Dean" at bounding box center [496, 225] width 279 height 19
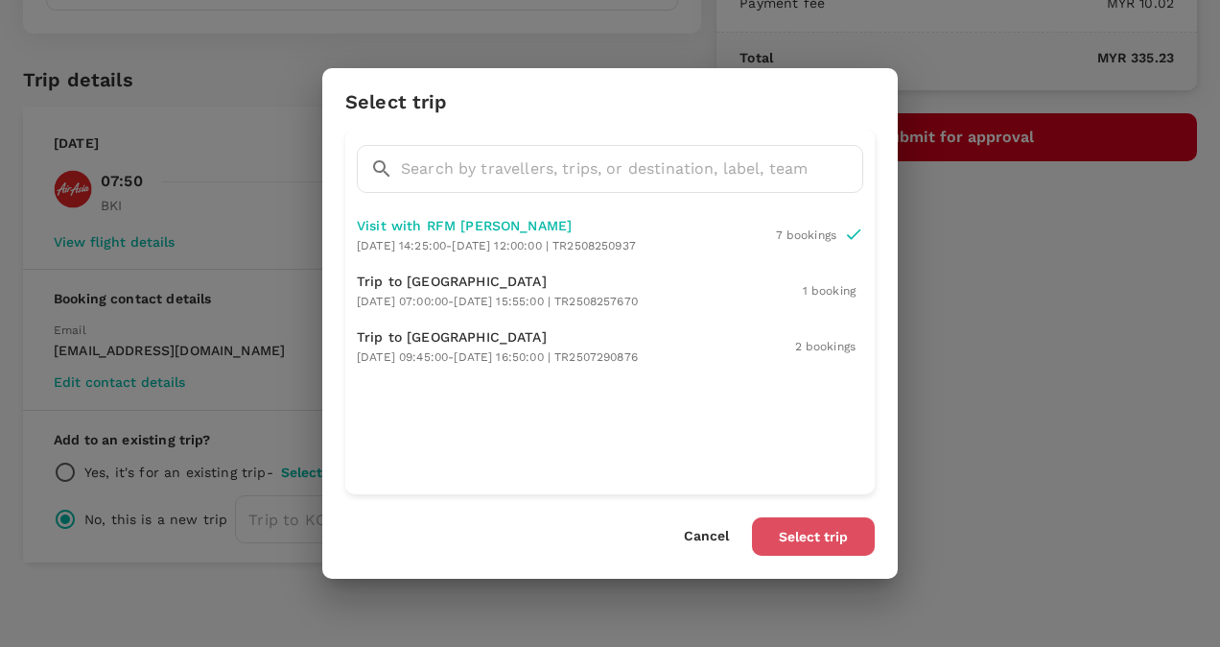
click at [842, 533] on button "Select trip" at bounding box center [813, 536] width 123 height 38
radio input "true"
radio input "false"
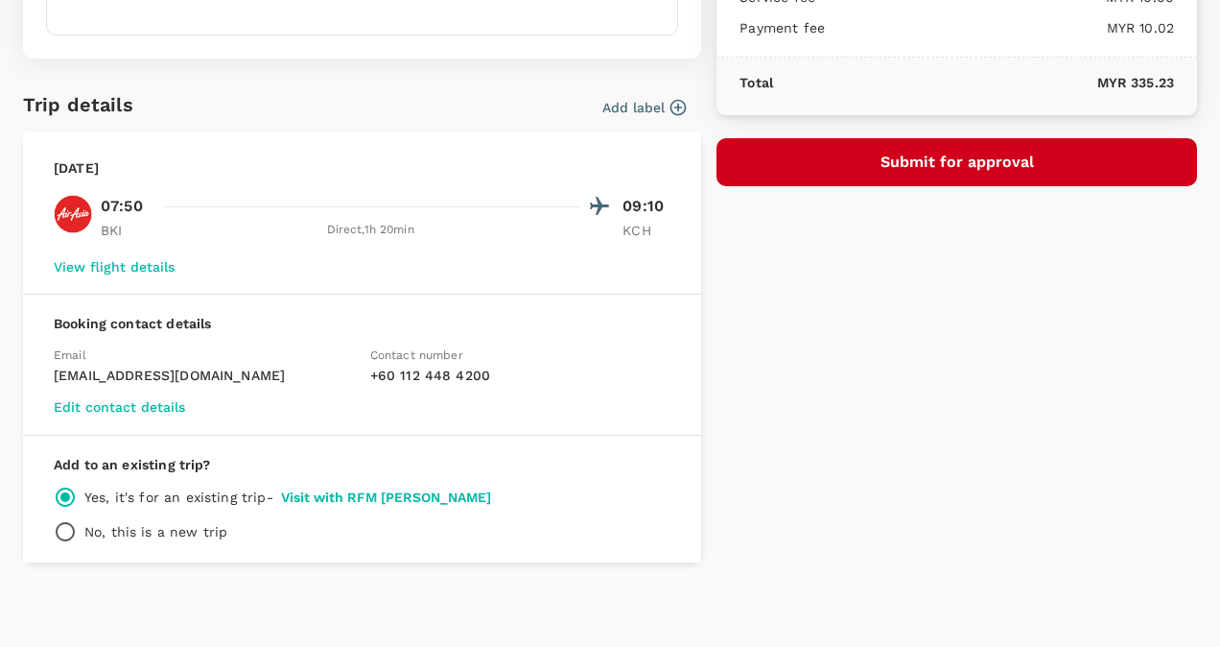
click at [893, 163] on button "Submit for approval" at bounding box center [957, 162] width 481 height 48
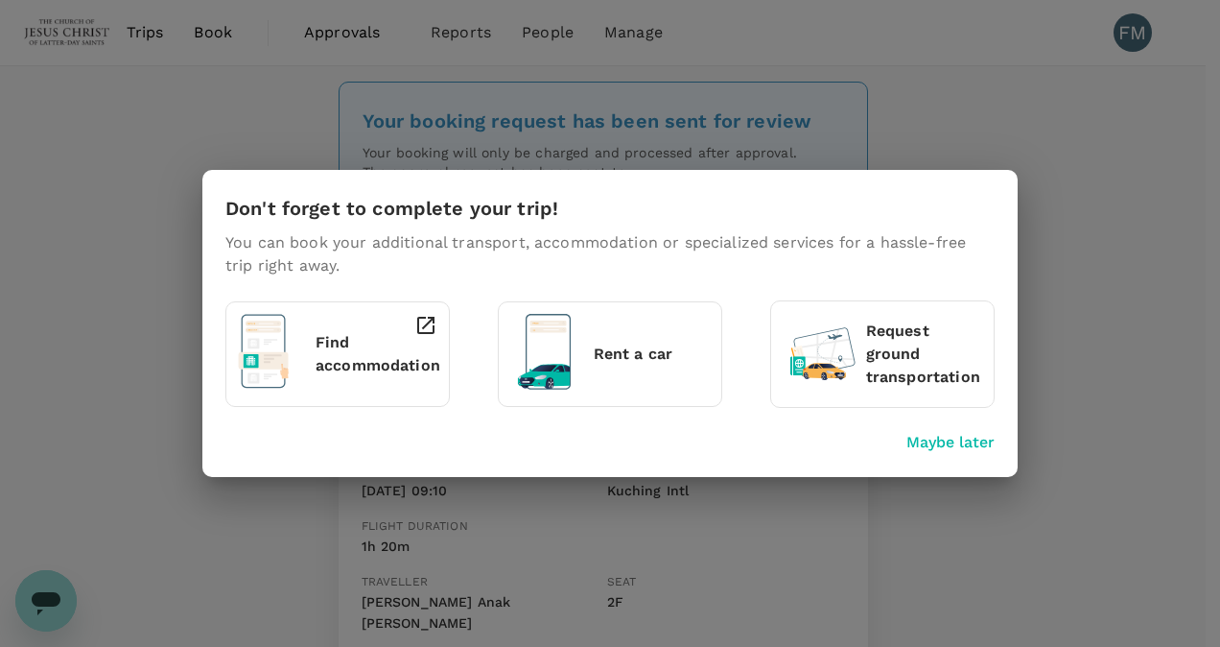
click at [918, 445] on p "Maybe later" at bounding box center [951, 442] width 88 height 23
